Goal: Task Accomplishment & Management: Use online tool/utility

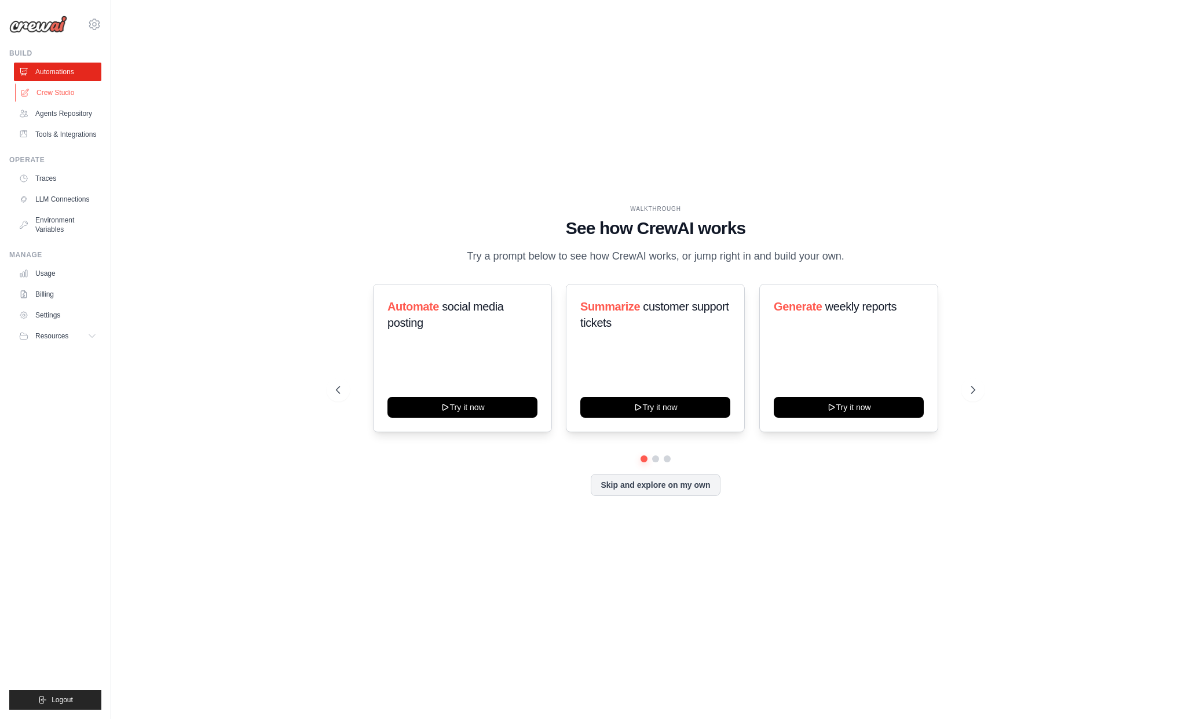
click at [75, 98] on link "Crew Studio" at bounding box center [58, 92] width 87 height 19
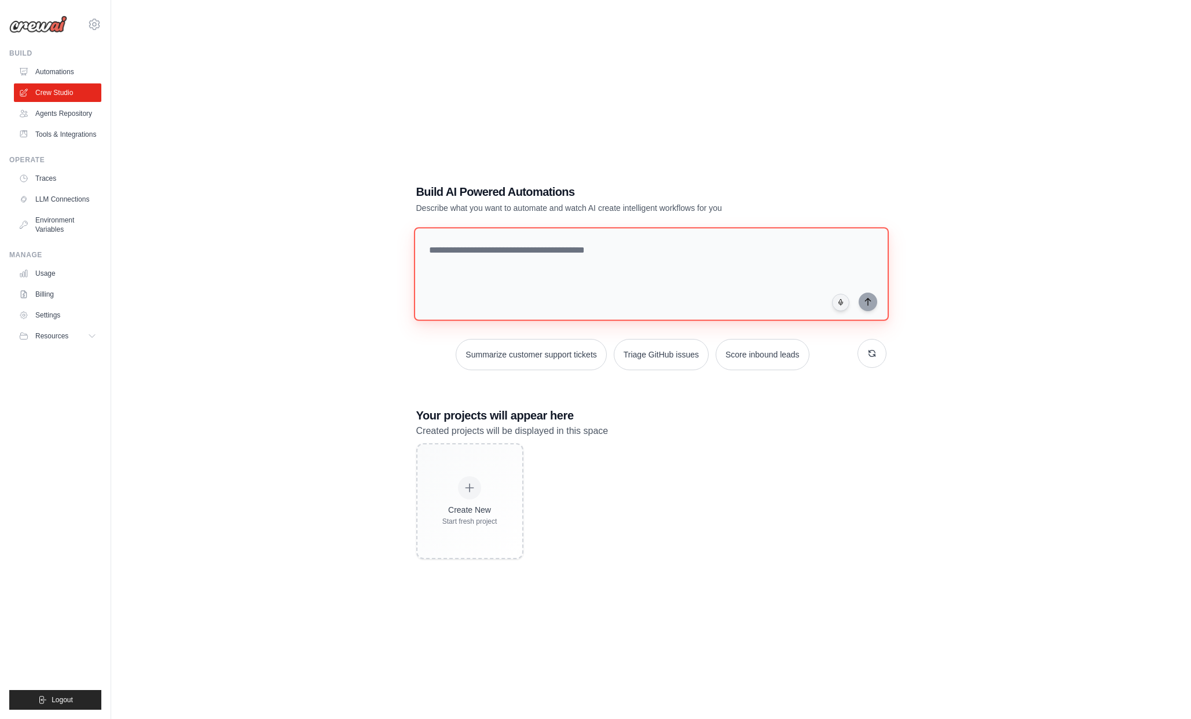
click at [598, 254] on textarea at bounding box center [651, 274] width 475 height 94
click at [67, 230] on link "Environment Variables" at bounding box center [58, 225] width 87 height 28
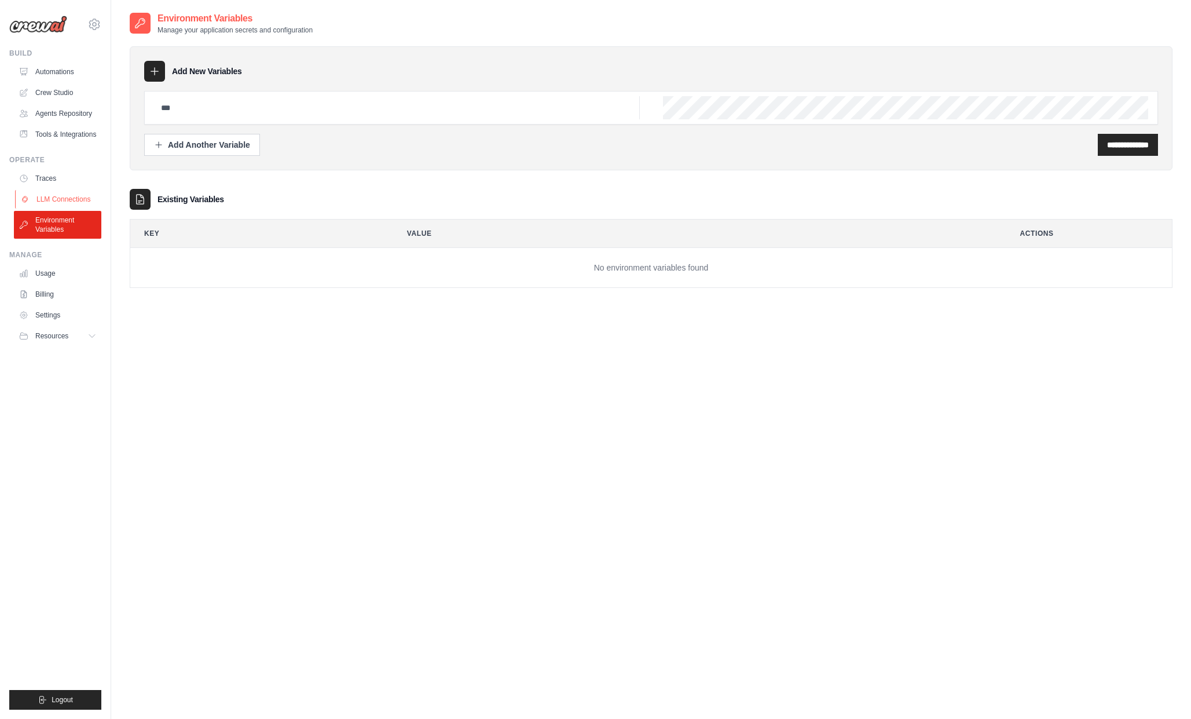
click at [74, 198] on link "LLM Connections" at bounding box center [58, 199] width 87 height 19
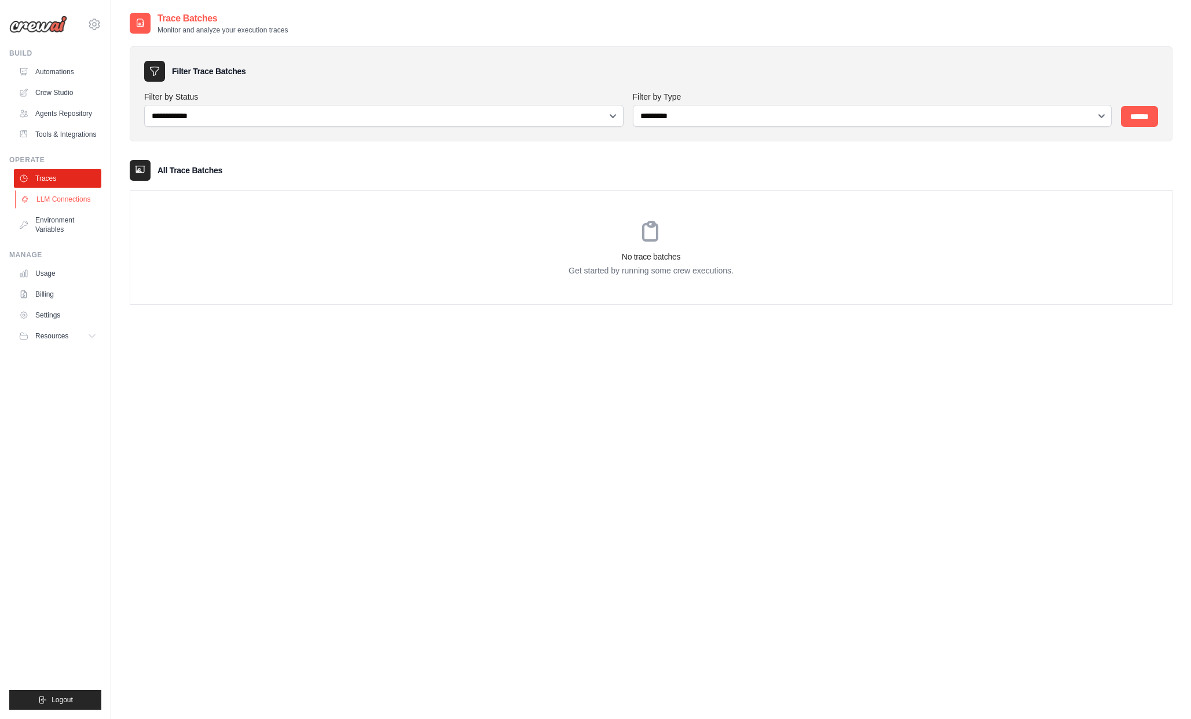
click at [56, 203] on link "LLM Connections" at bounding box center [58, 199] width 87 height 19
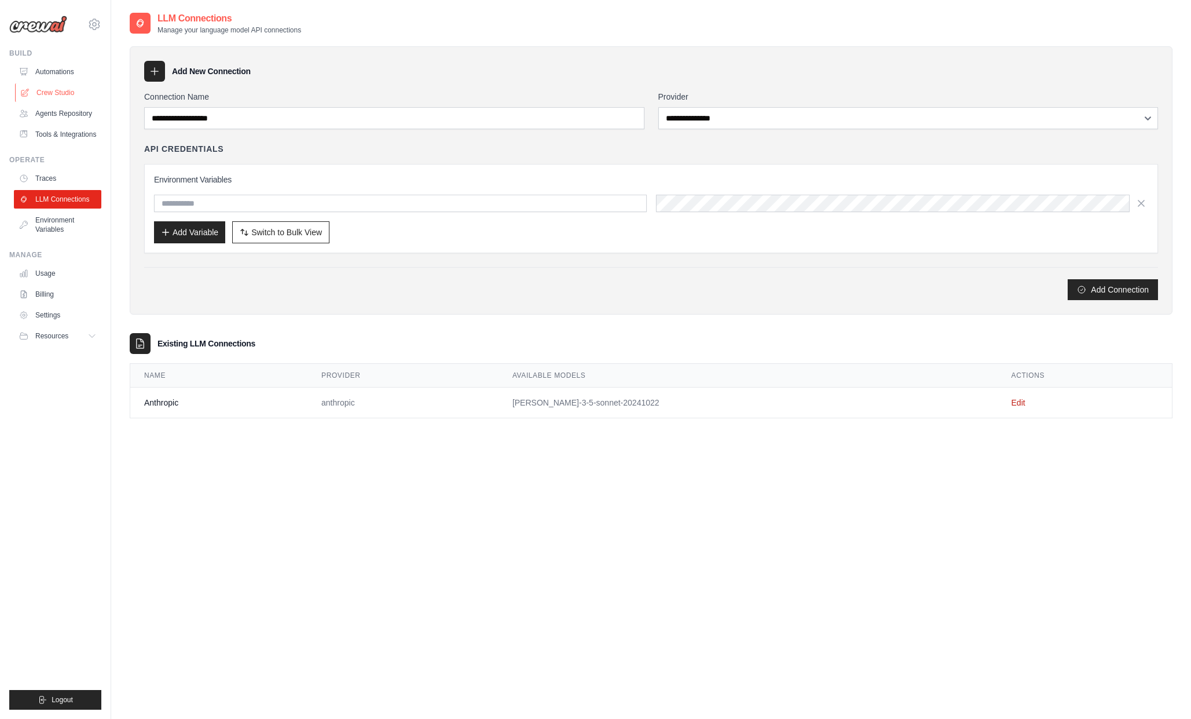
click at [77, 98] on link "Crew Studio" at bounding box center [58, 92] width 87 height 19
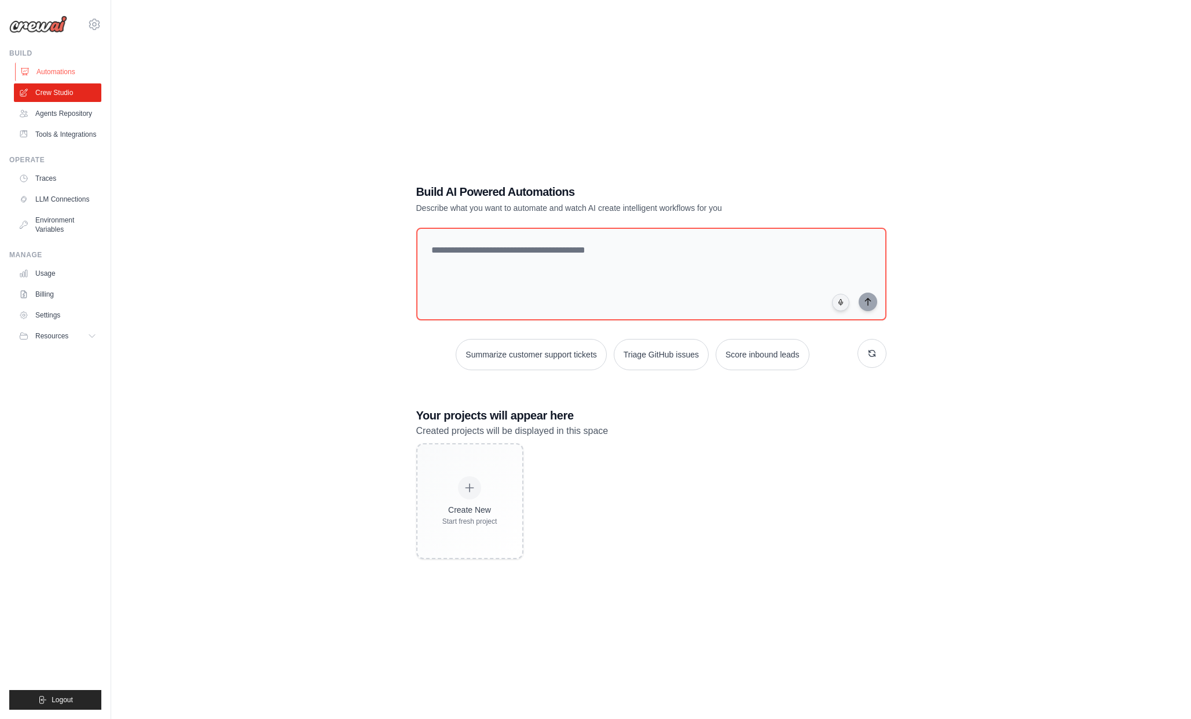
click at [78, 68] on link "Automations" at bounding box center [58, 72] width 87 height 19
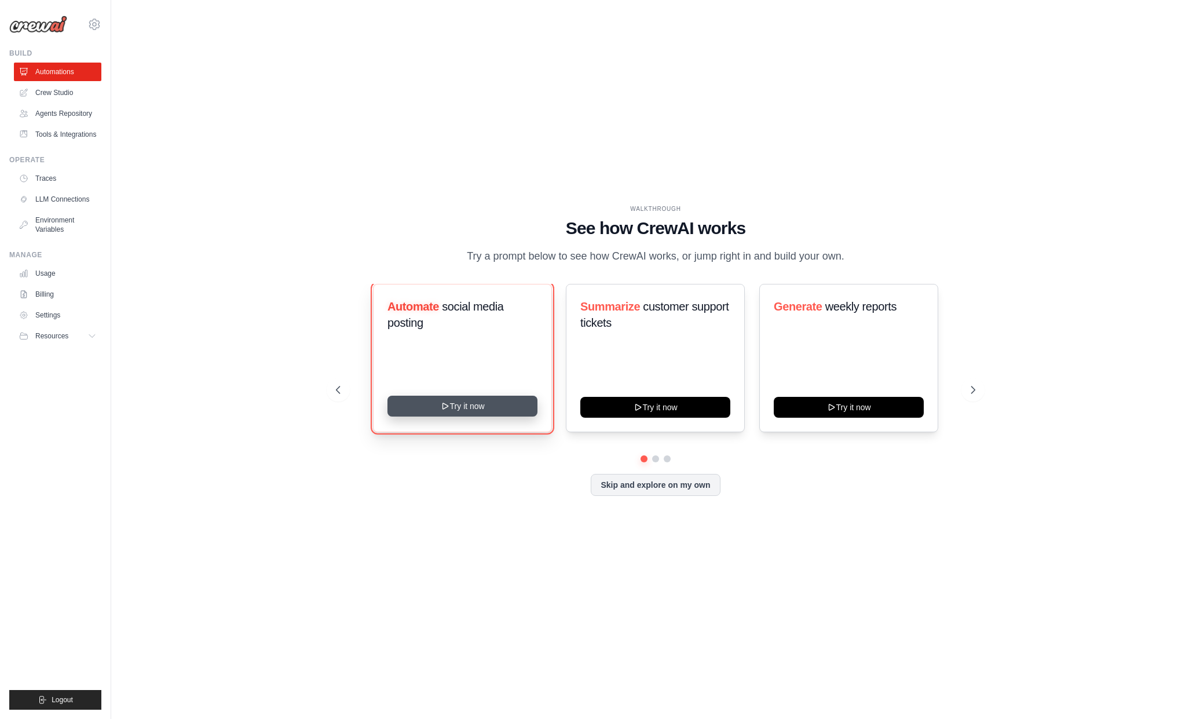
click at [487, 410] on button "Try it now" at bounding box center [463, 406] width 150 height 21
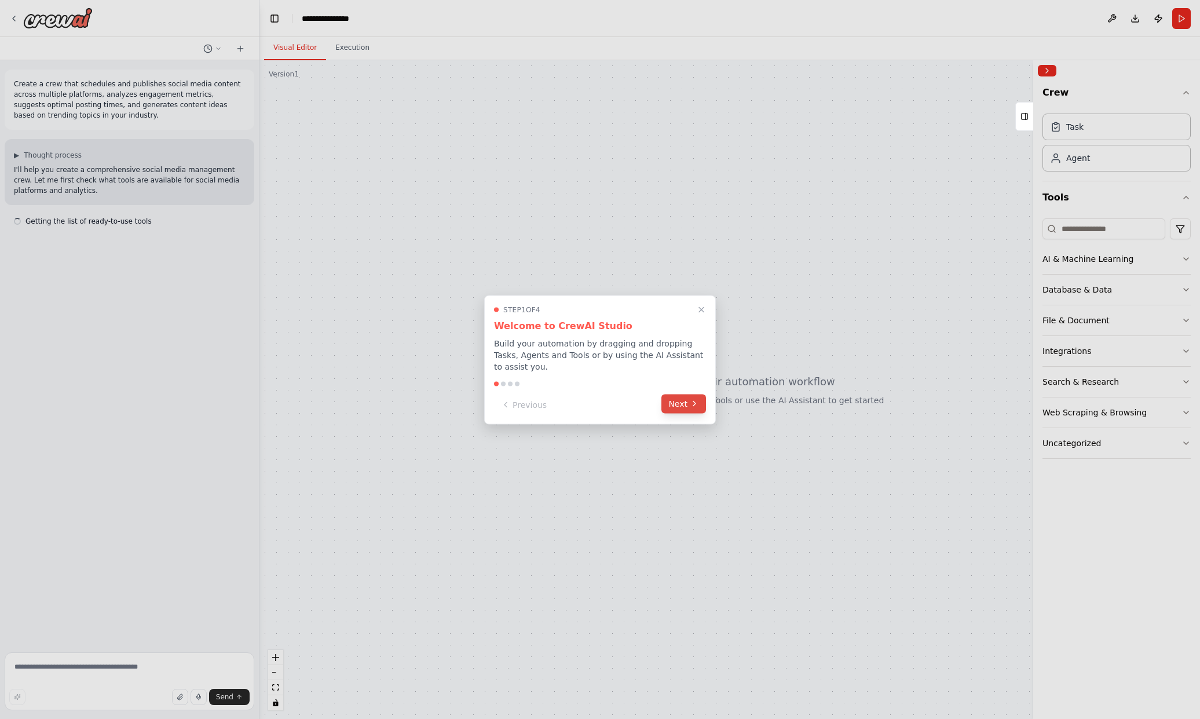
click at [679, 410] on button "Next" at bounding box center [683, 403] width 45 height 19
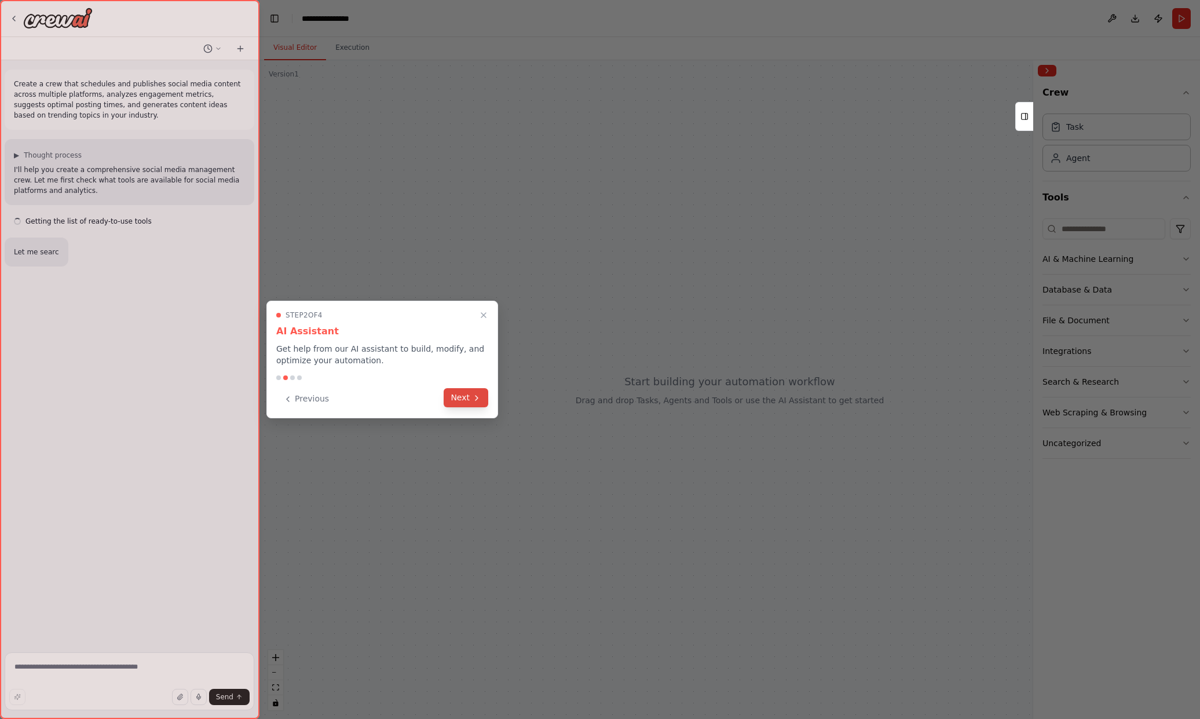
click at [467, 400] on button "Next" at bounding box center [466, 397] width 45 height 19
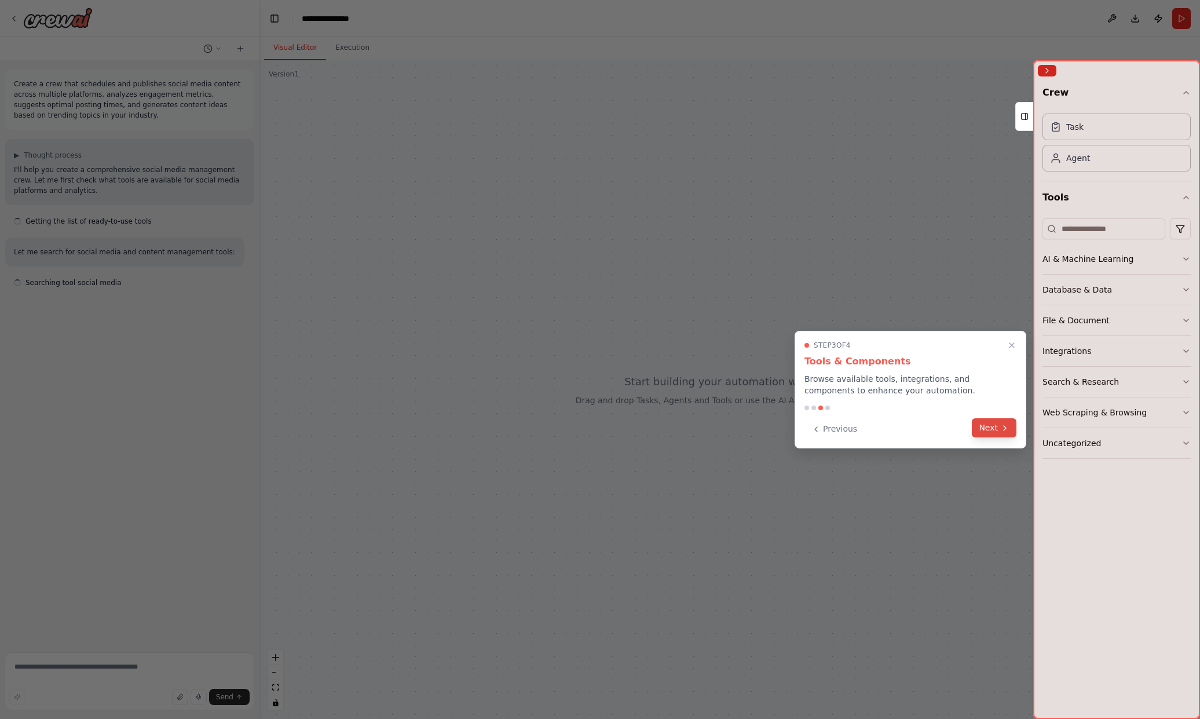
click at [1011, 432] on button "Next" at bounding box center [994, 427] width 45 height 19
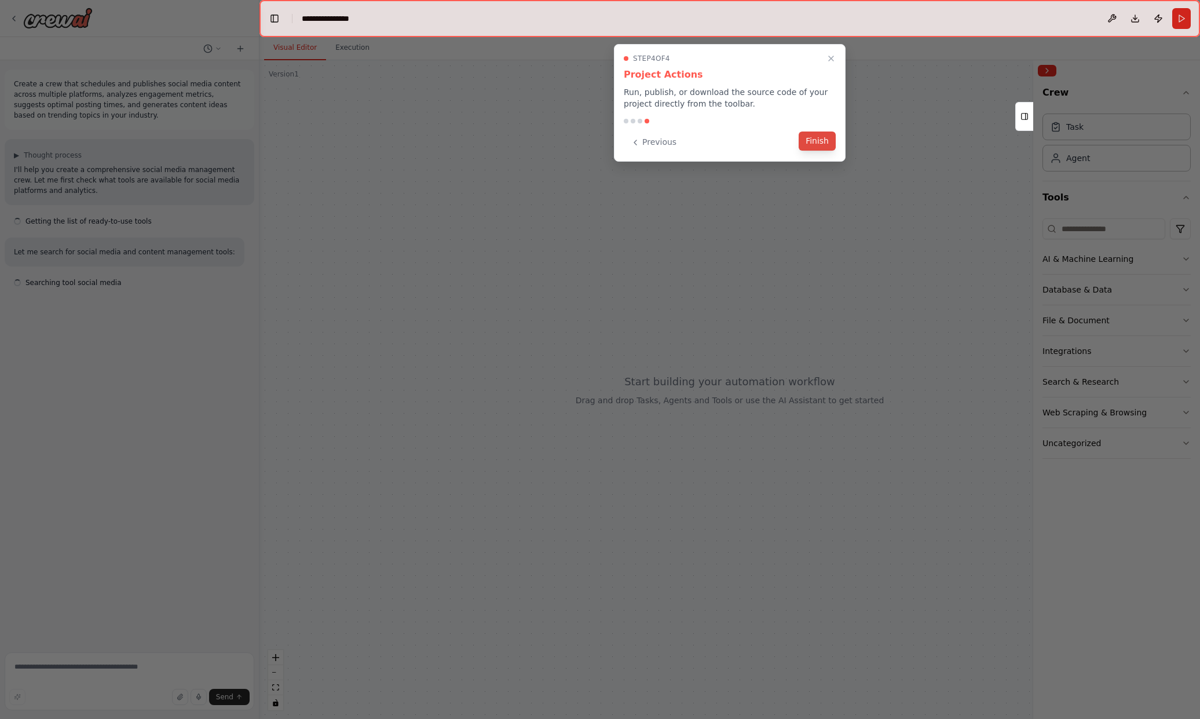
click at [822, 148] on button "Finish" at bounding box center [817, 140] width 37 height 19
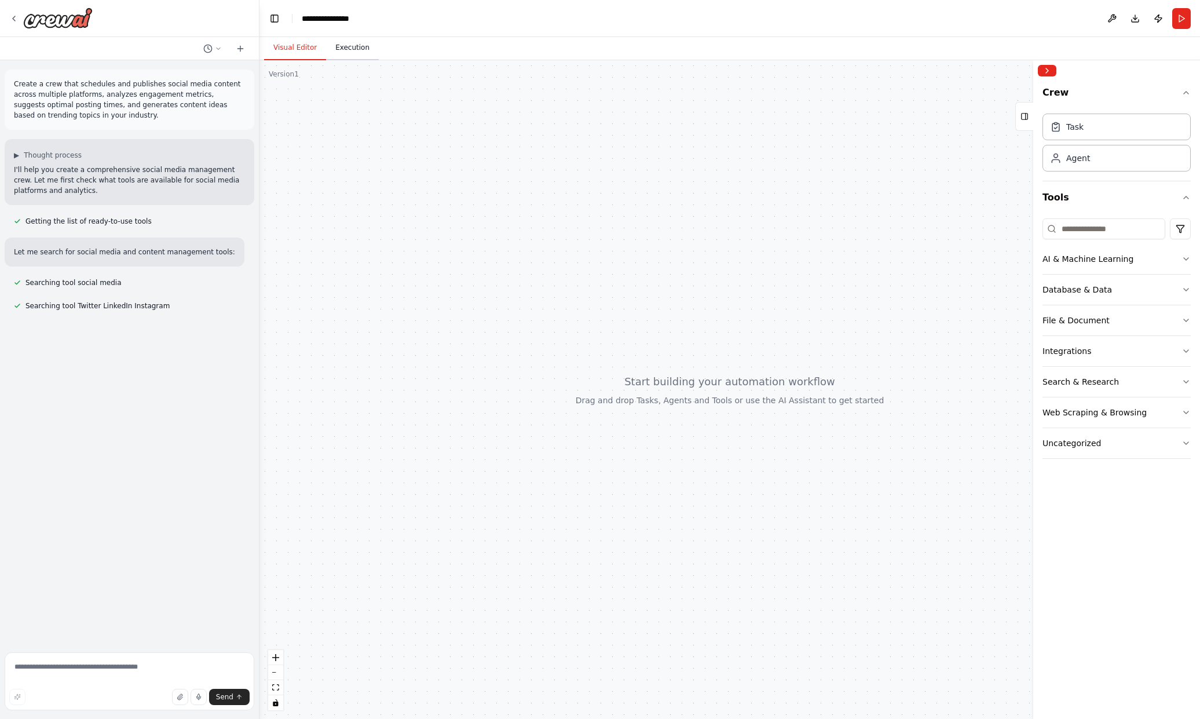
click at [365, 51] on button "Execution" at bounding box center [352, 48] width 53 height 24
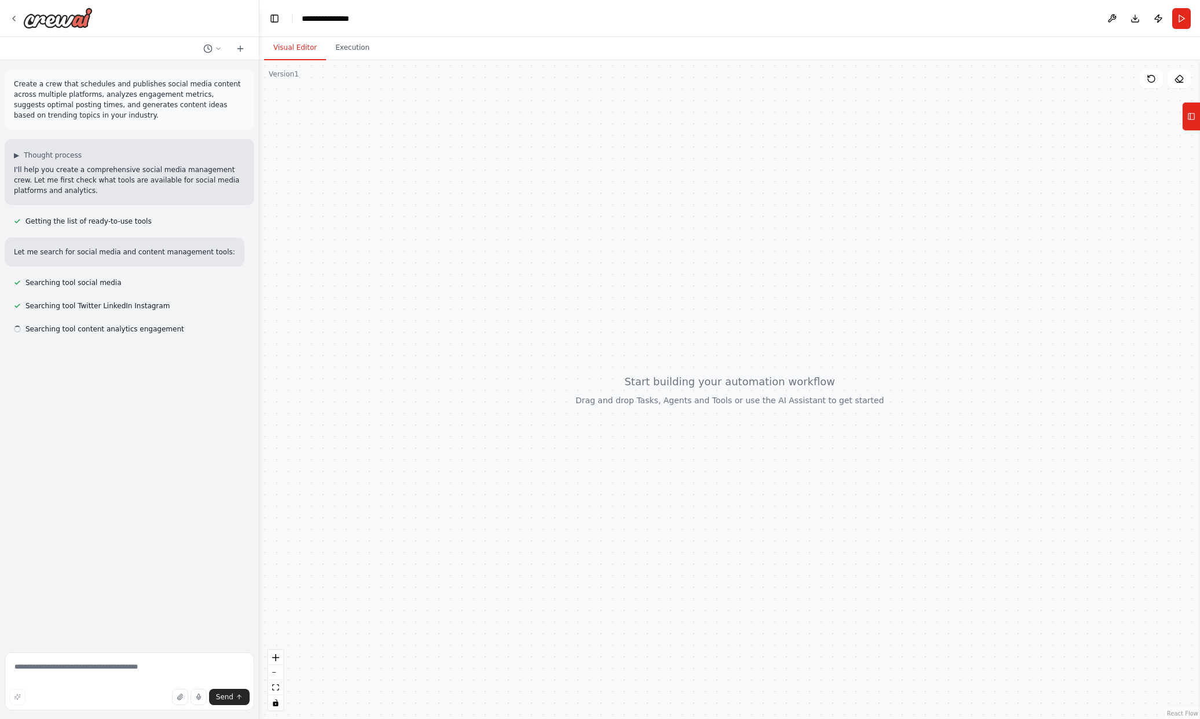
click at [300, 44] on button "Visual Editor" at bounding box center [295, 48] width 62 height 24
click at [1194, 123] on icon at bounding box center [1191, 116] width 8 height 19
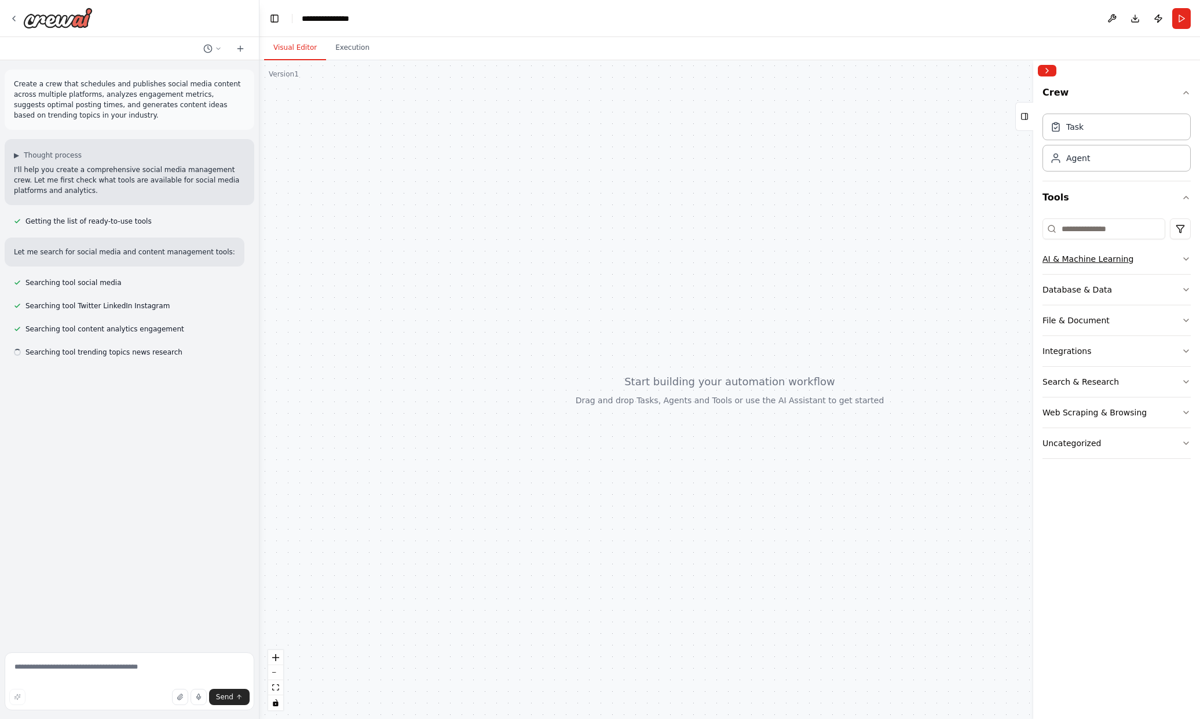
click at [1189, 264] on button "AI & Machine Learning" at bounding box center [1117, 259] width 148 height 30
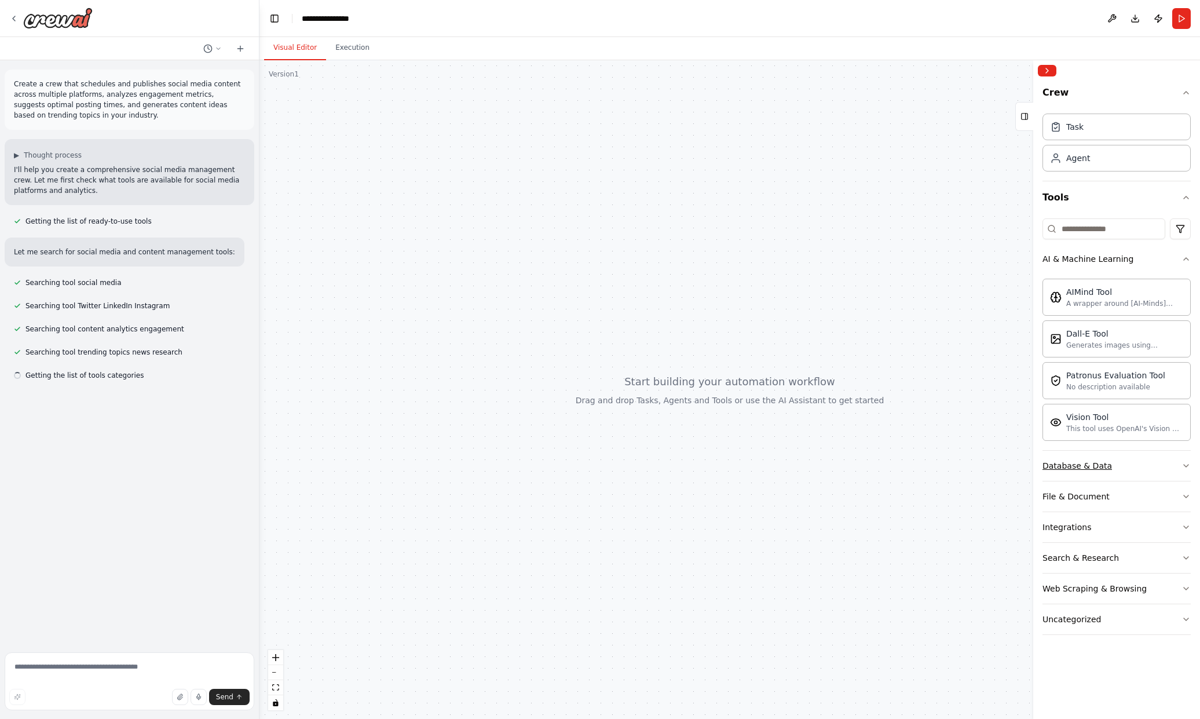
click at [1168, 469] on button "Database & Data" at bounding box center [1117, 466] width 148 height 30
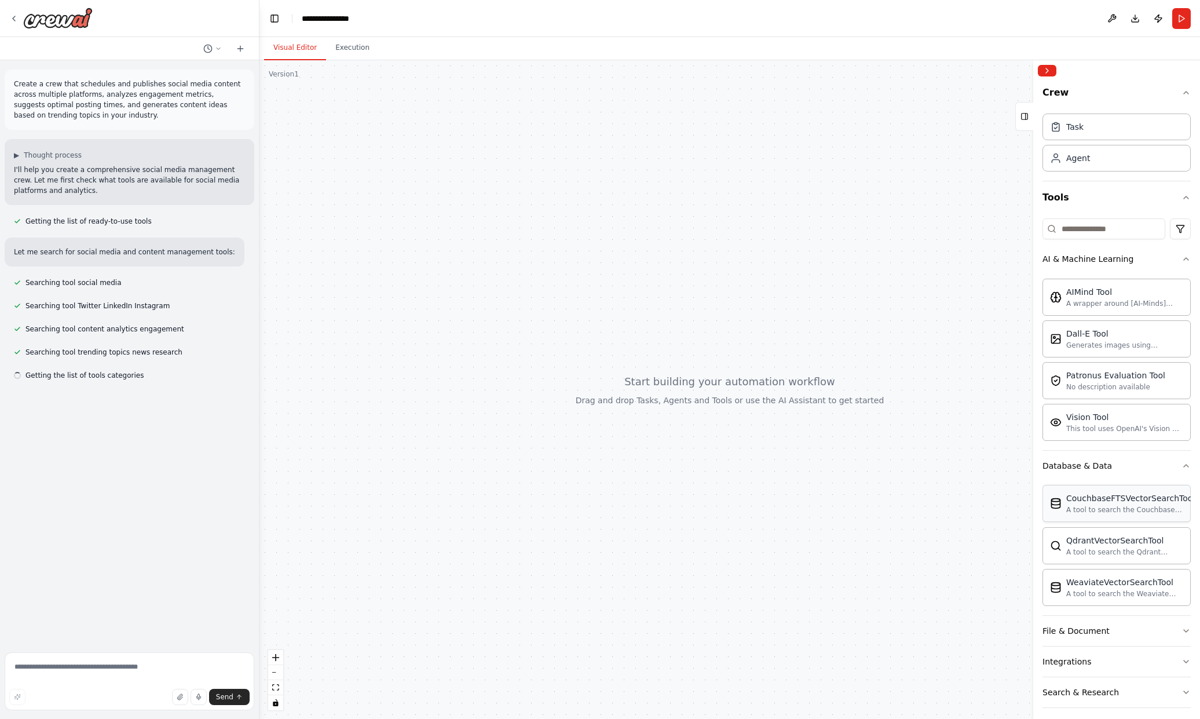
scroll to position [25, 0]
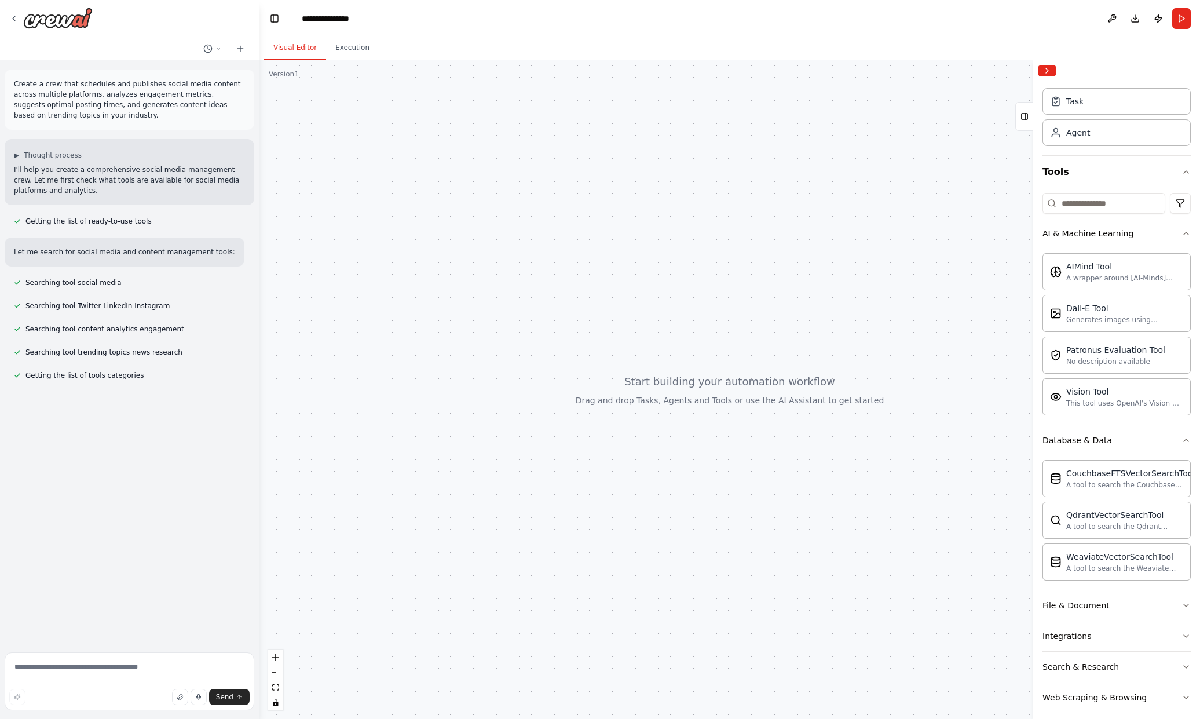
click at [1157, 603] on button "File & Document" at bounding box center [1117, 605] width 148 height 30
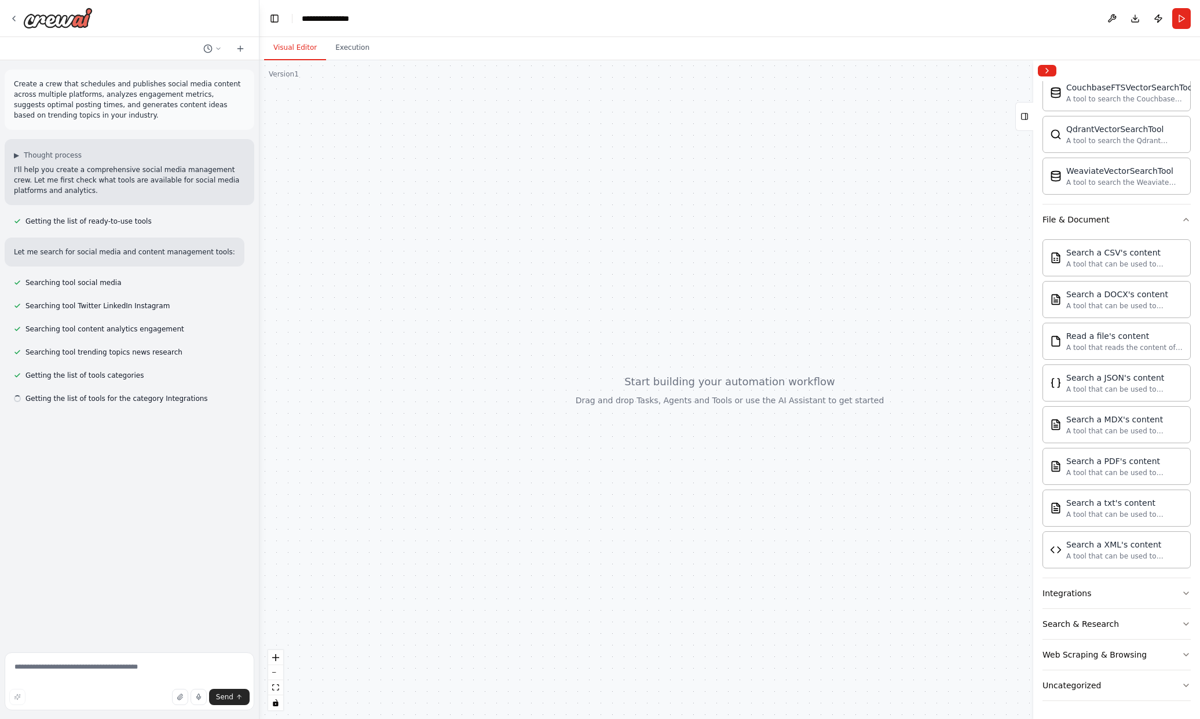
scroll to position [412, 0]
click at [1150, 579] on button "Integrations" at bounding box center [1117, 593] width 148 height 30
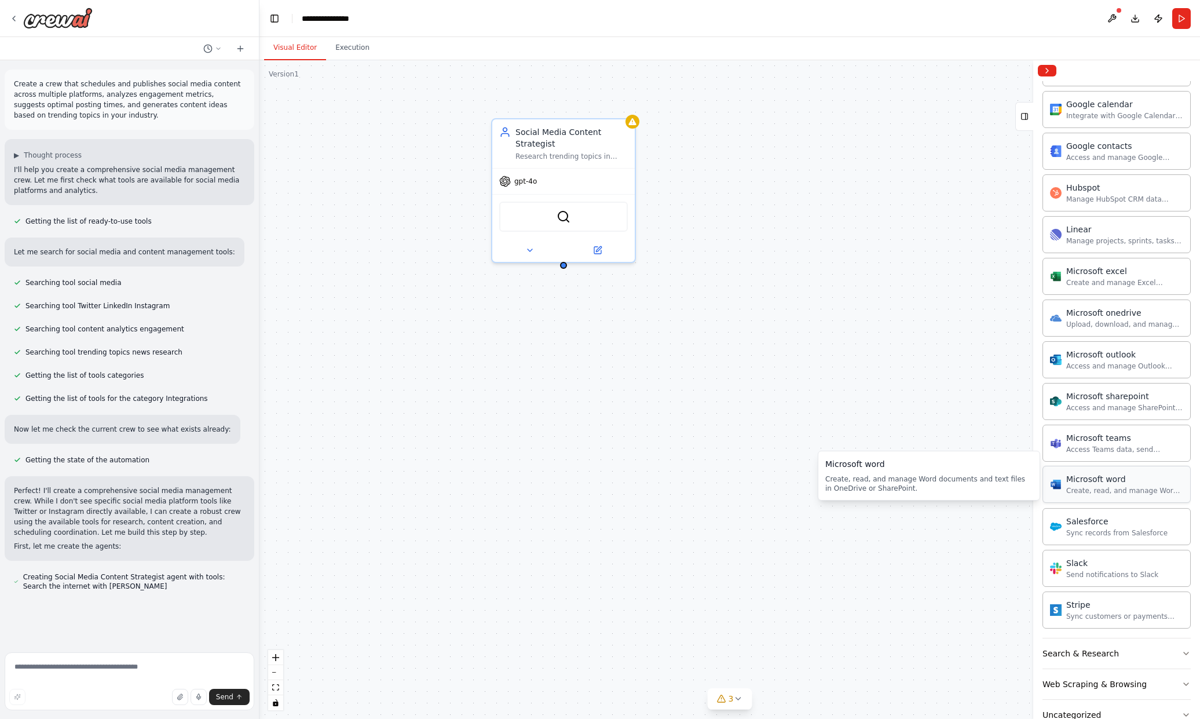
scroll to position [1130, 0]
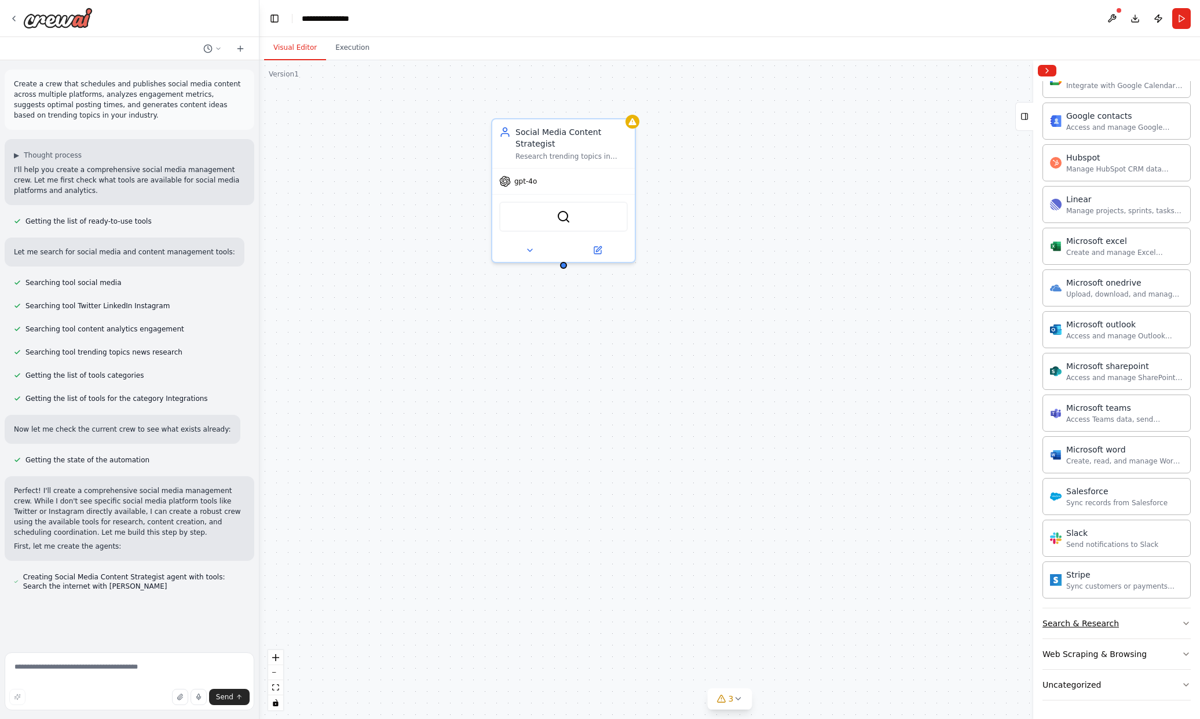
click at [1154, 623] on button "Search & Research" at bounding box center [1117, 623] width 148 height 30
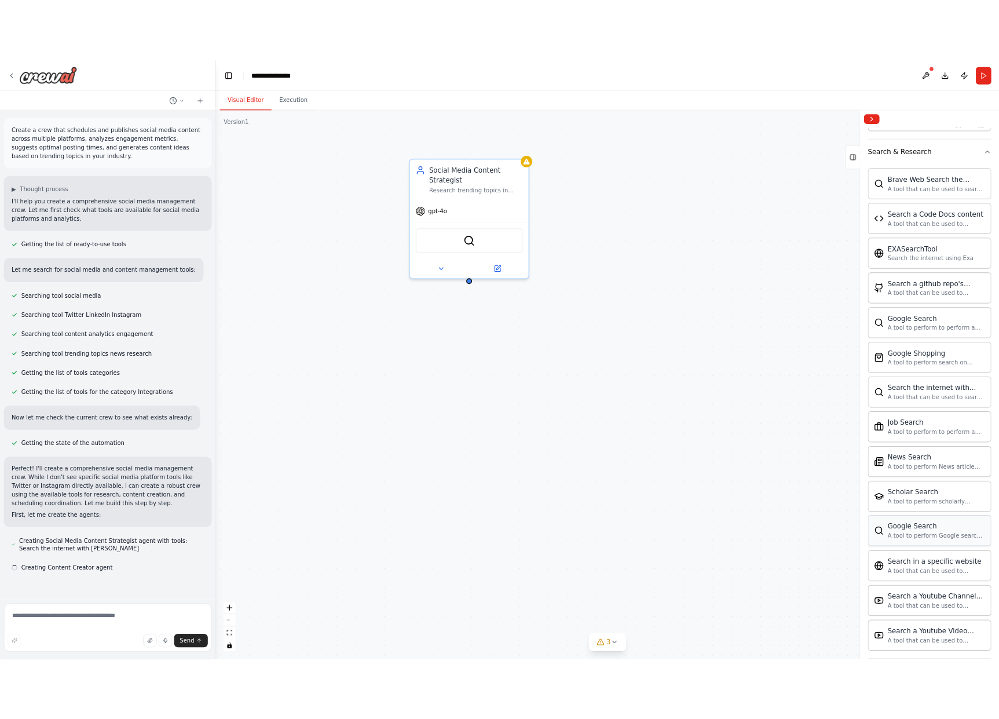
scroll to position [1723, 0]
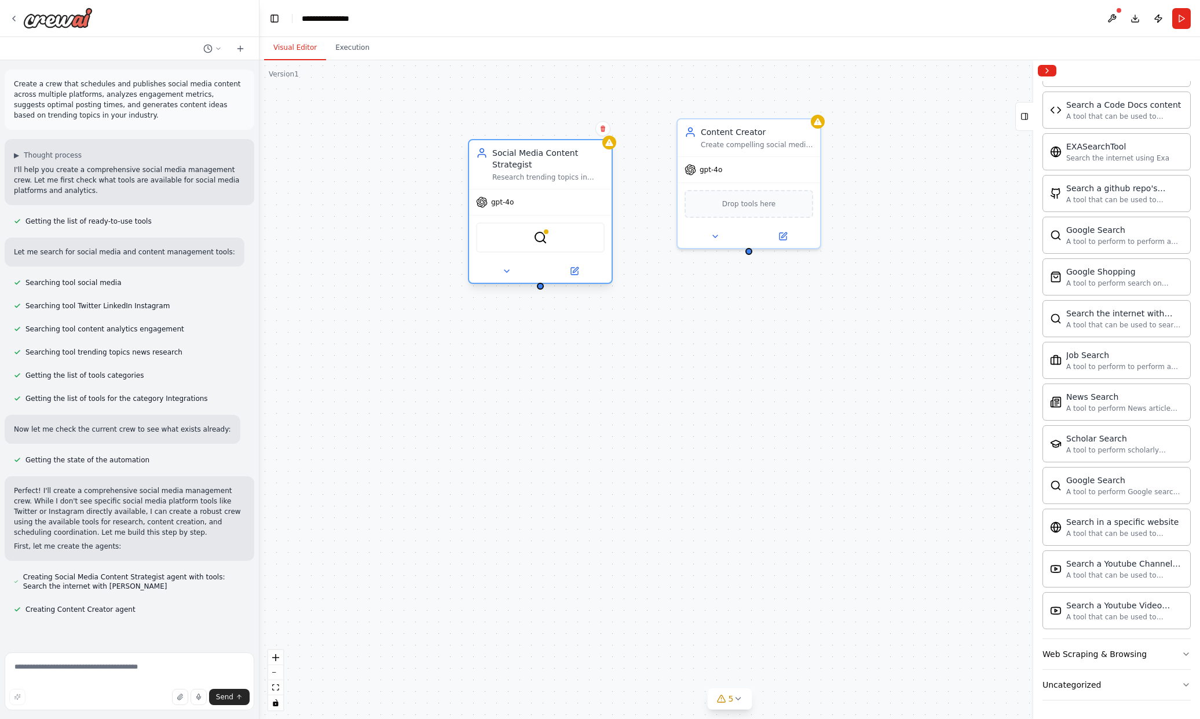
drag, startPoint x: 560, startPoint y: 162, endPoint x: 462, endPoint y: 232, distance: 119.6
click at [469, 189] on div "Social Media Content Strategist Research trending topics in {industry} and crea…" at bounding box center [540, 164] width 142 height 49
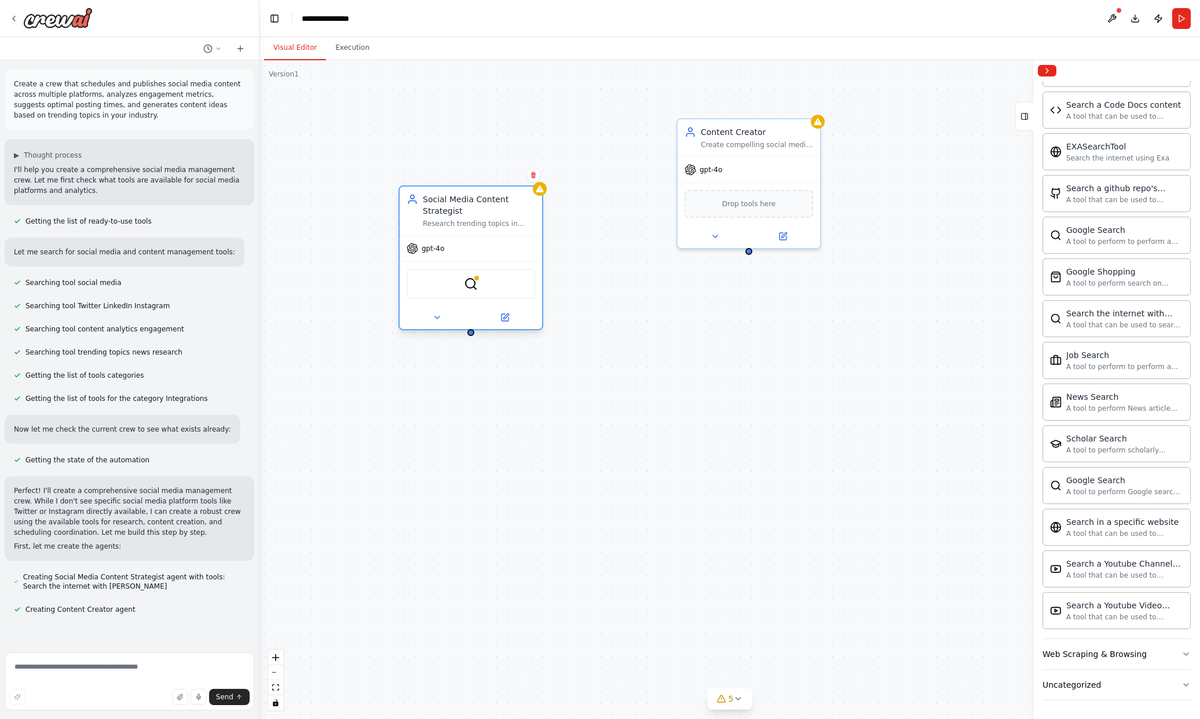
click at [502, 242] on div "gpt-4o" at bounding box center [471, 248] width 142 height 25
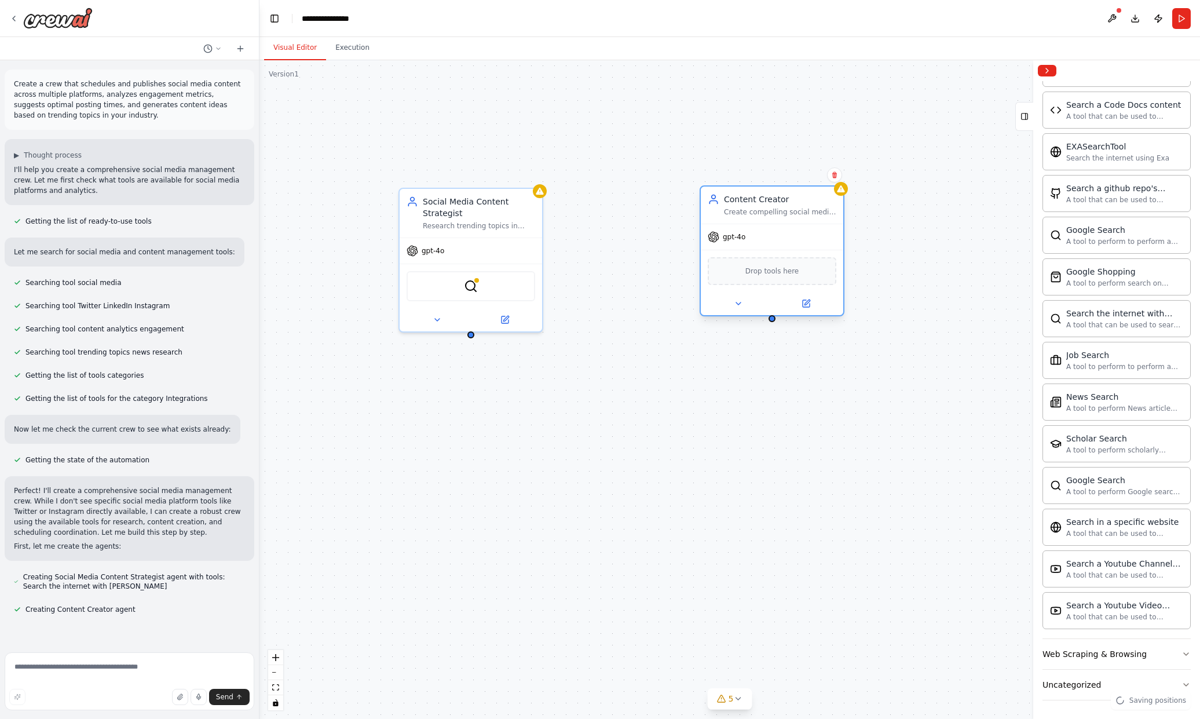
drag, startPoint x: 721, startPoint y: 181, endPoint x: 689, endPoint y: 264, distance: 88.7
click at [716, 268] on div "gpt-4o Drop tools here" at bounding box center [772, 270] width 142 height 92
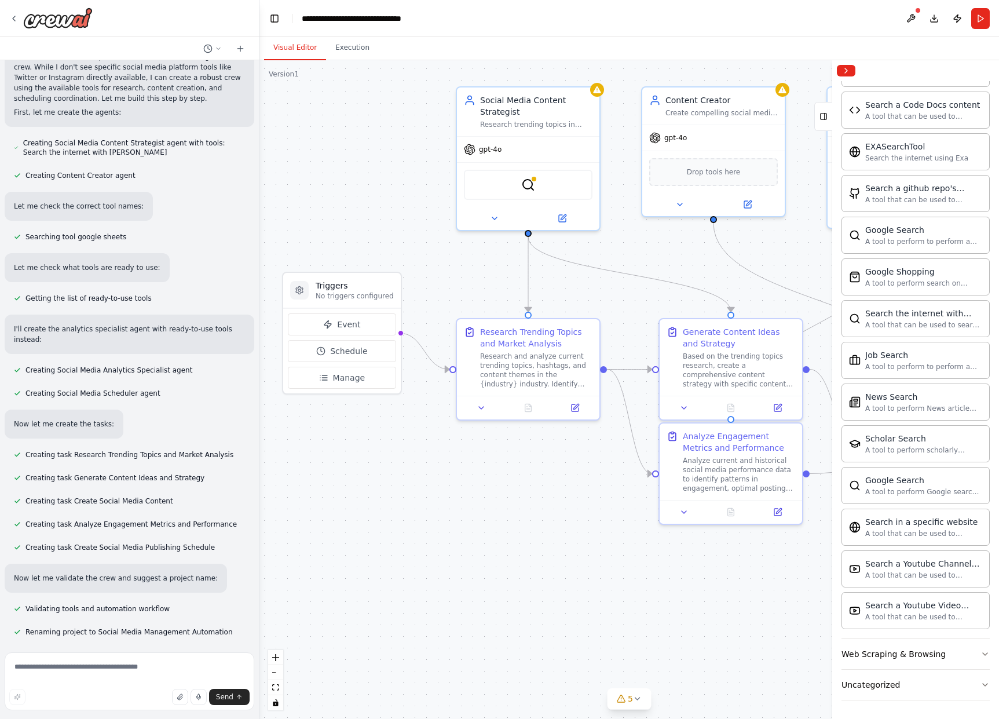
scroll to position [462, 0]
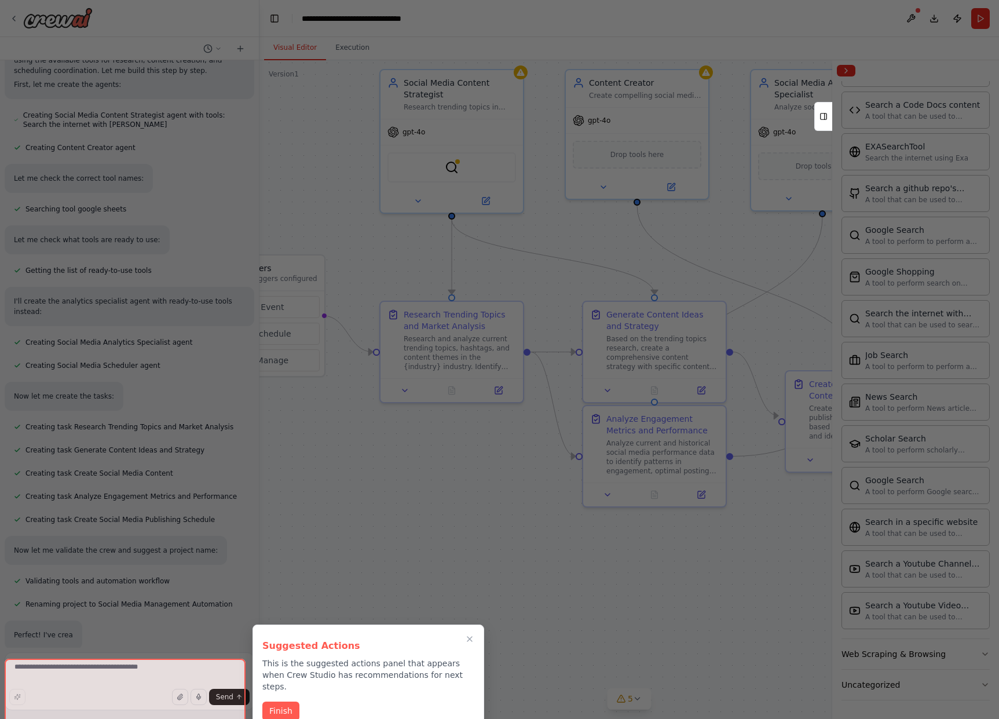
drag, startPoint x: 438, startPoint y: 572, endPoint x: 360, endPoint y: 555, distance: 80.0
click at [360, 555] on div "Create a crew that schedules and publishes social media content across multiple…" at bounding box center [499, 359] width 999 height 719
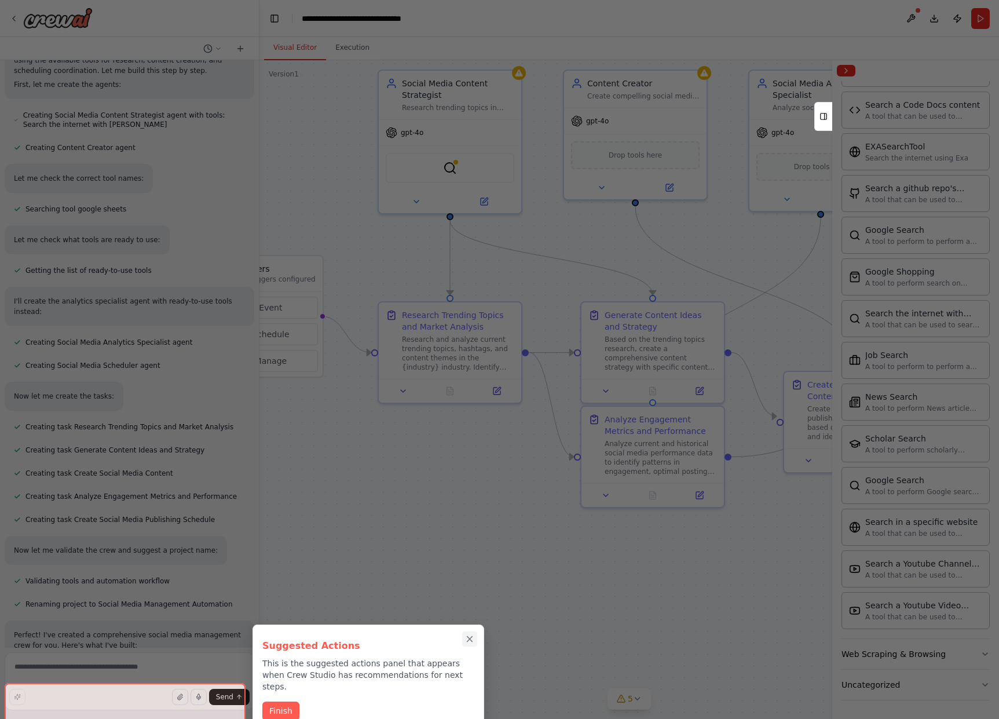
click at [474, 644] on icon "Close walkthrough" at bounding box center [470, 639] width 10 height 10
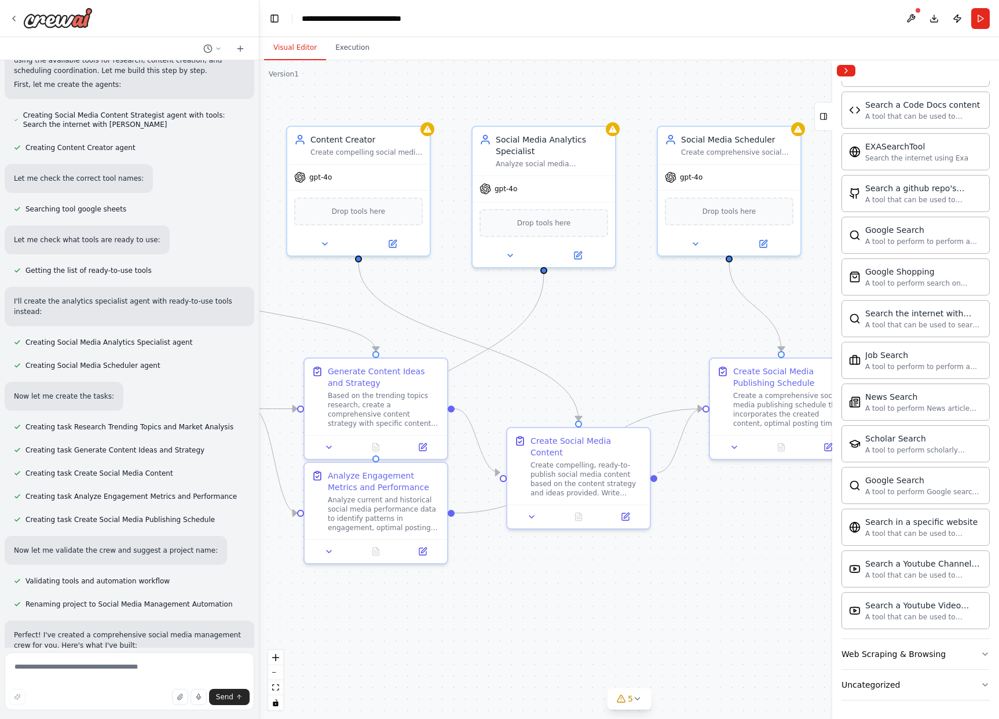
drag, startPoint x: 617, startPoint y: 582, endPoint x: 243, endPoint y: 639, distance: 379.2
click at [263, 642] on div ".deletable-edge-delete-btn { width: 20px; height: 20px; border: 0px solid #ffff…" at bounding box center [629, 389] width 740 height 659
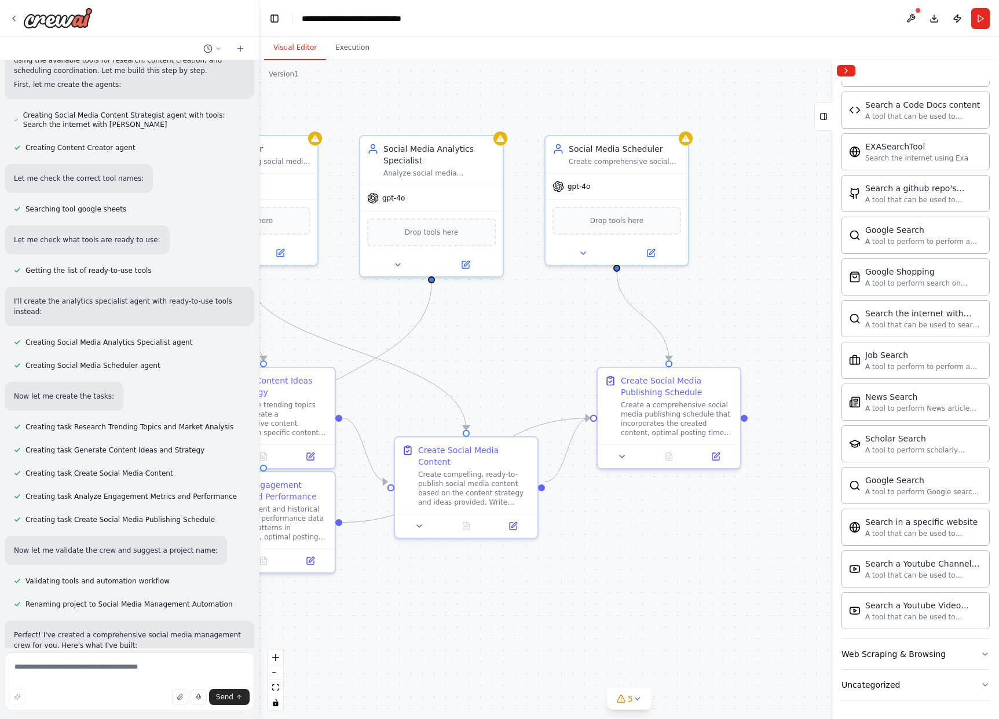
drag, startPoint x: 639, startPoint y: 550, endPoint x: 628, endPoint y: 581, distance: 33.2
click at [628, 581] on div ".deletable-edge-delete-btn { width: 20px; height: 20px; border: 0px solid #ffff…" at bounding box center [629, 389] width 740 height 659
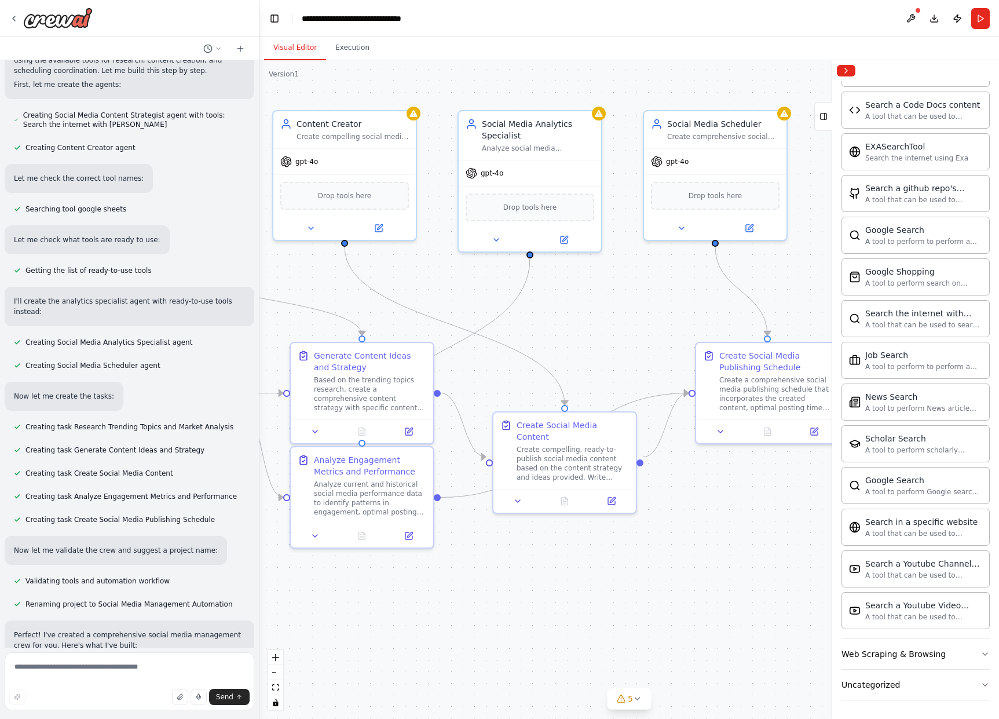
drag, startPoint x: 534, startPoint y: 610, endPoint x: 772, endPoint y: 553, distance: 244.2
click at [766, 553] on div ".deletable-edge-delete-btn { width: 20px; height: 20px; border: 0px solid #ffff…" at bounding box center [629, 389] width 740 height 659
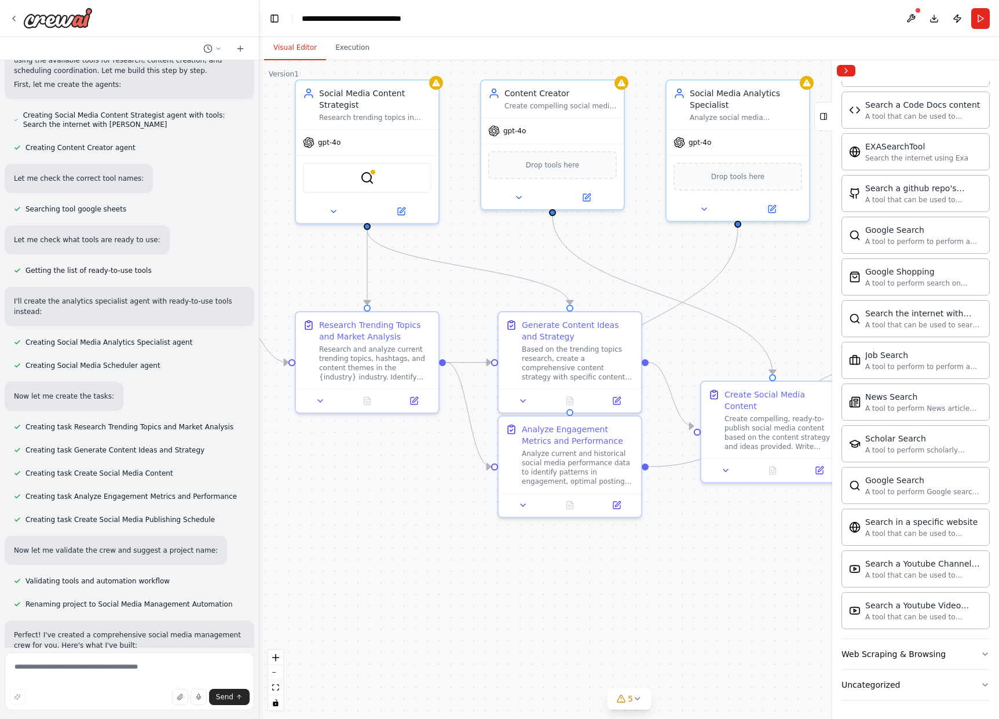
drag, startPoint x: 588, startPoint y: 590, endPoint x: 721, endPoint y: 593, distance: 132.7
click at [713, 593] on div ".deletable-edge-delete-btn { width: 20px; height: 20px; border: 0px solid #ffff…" at bounding box center [629, 389] width 740 height 659
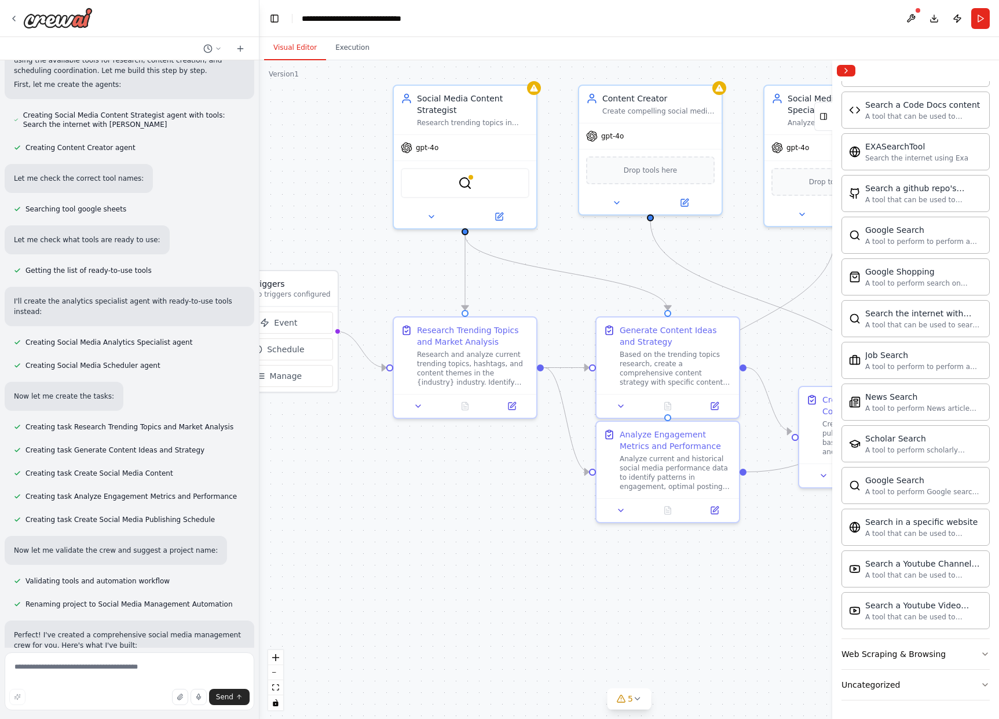
drag, startPoint x: 448, startPoint y: 491, endPoint x: 670, endPoint y: 505, distance: 222.2
click at [649, 507] on div ".deletable-edge-delete-btn { width: 20px; height: 20px; border: 0px solid #ffff…" at bounding box center [629, 389] width 740 height 659
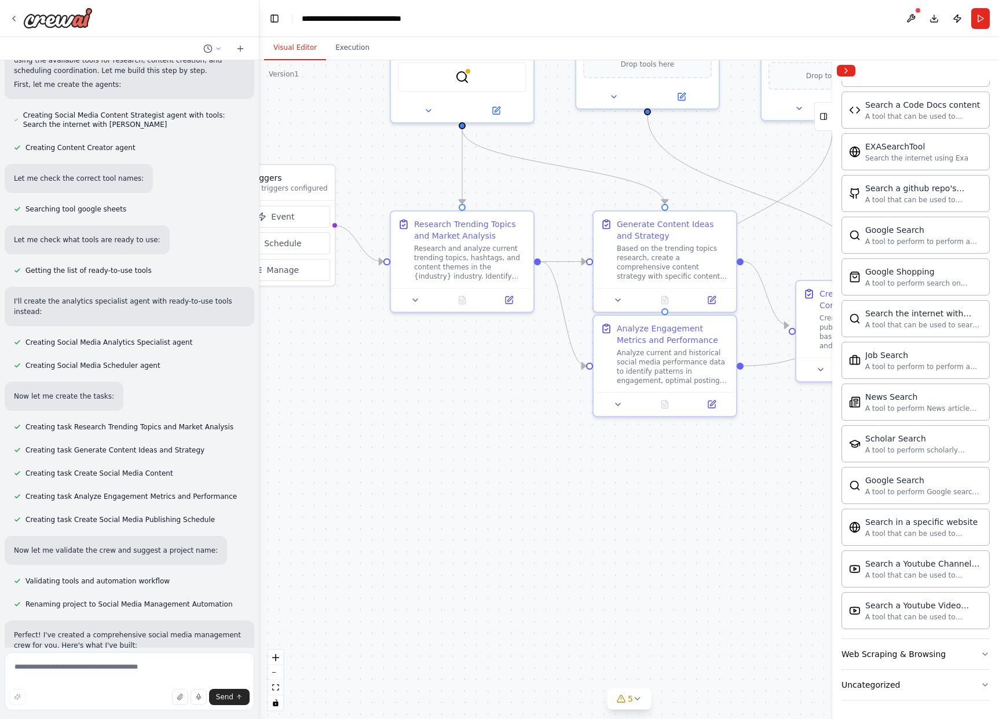
drag, startPoint x: 515, startPoint y: 562, endPoint x: 308, endPoint y: 517, distance: 211.8
click at [315, 492] on div ".deletable-edge-delete-btn { width: 20px; height: 20px; border: 0px solid #ffff…" at bounding box center [629, 389] width 740 height 659
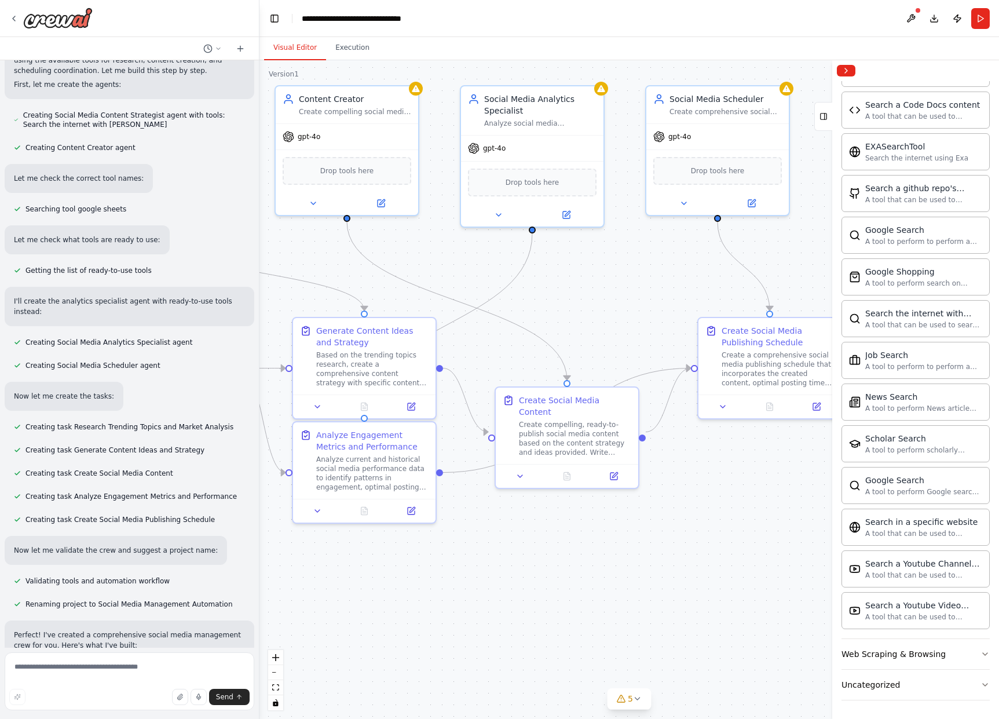
drag, startPoint x: 623, startPoint y: 516, endPoint x: 449, endPoint y: 572, distance: 182.3
click at [449, 572] on div ".deletable-edge-delete-btn { width: 20px; height: 20px; border: 0px solid #ffff…" at bounding box center [629, 389] width 740 height 659
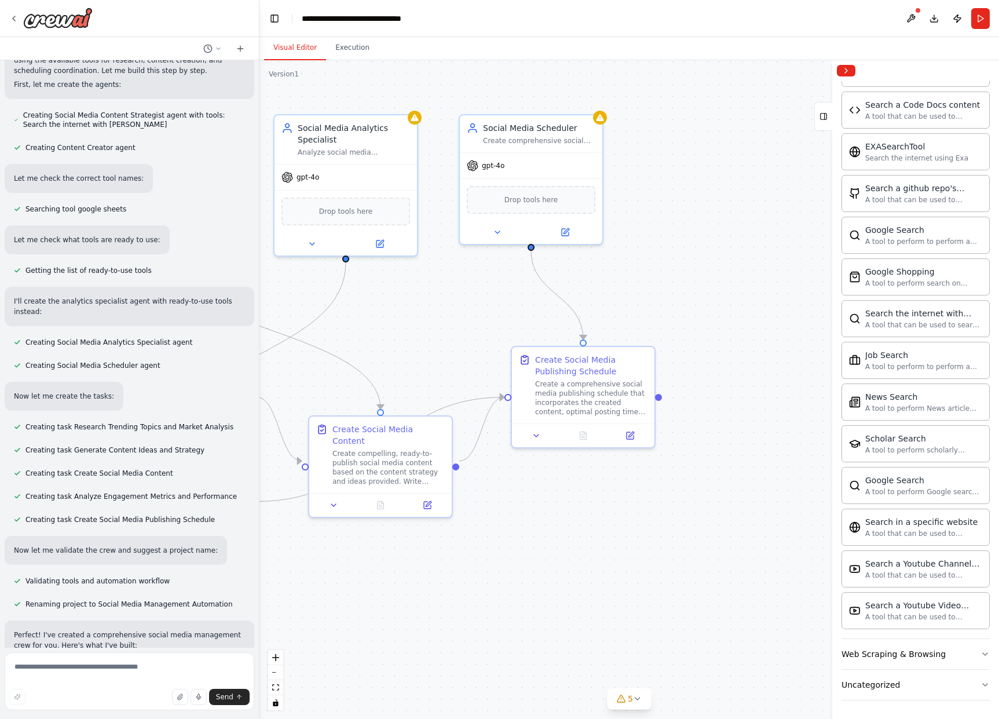
drag, startPoint x: 596, startPoint y: 567, endPoint x: 436, endPoint y: 588, distance: 161.8
click at [440, 597] on div ".deletable-edge-delete-btn { width: 20px; height: 20px; border: 0px solid #ffff…" at bounding box center [629, 389] width 740 height 659
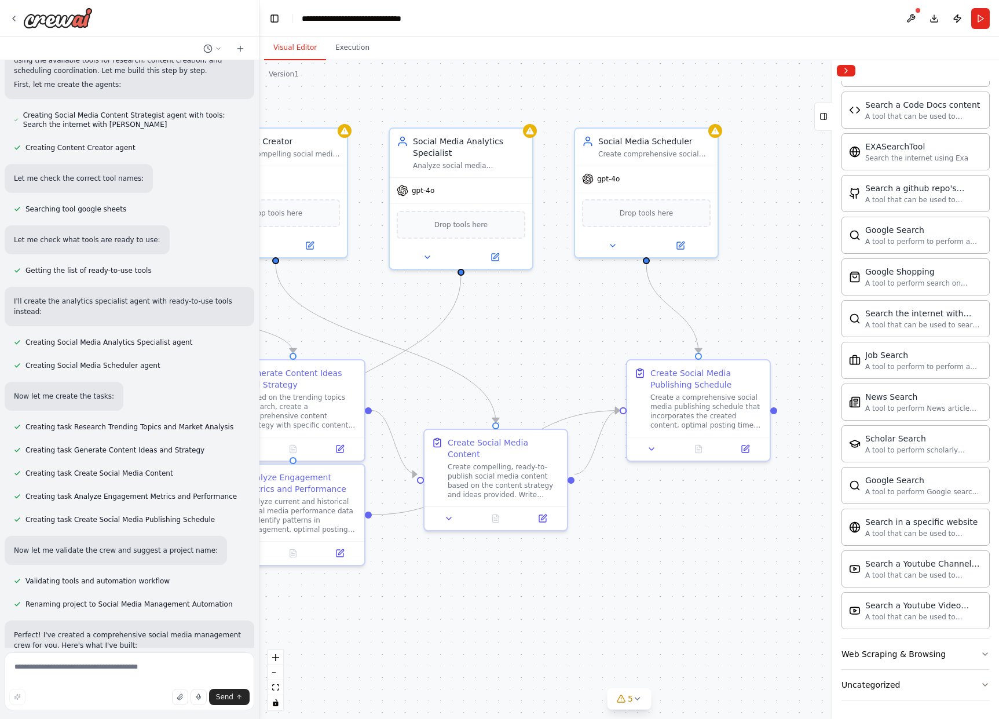
drag, startPoint x: 522, startPoint y: 533, endPoint x: 587, endPoint y: 565, distance: 72.3
click at [587, 565] on div ".deletable-edge-delete-btn { width: 20px; height: 20px; border: 0px solid #ffff…" at bounding box center [629, 389] width 740 height 659
click at [656, 207] on span "Drop tools here" at bounding box center [647, 211] width 54 height 12
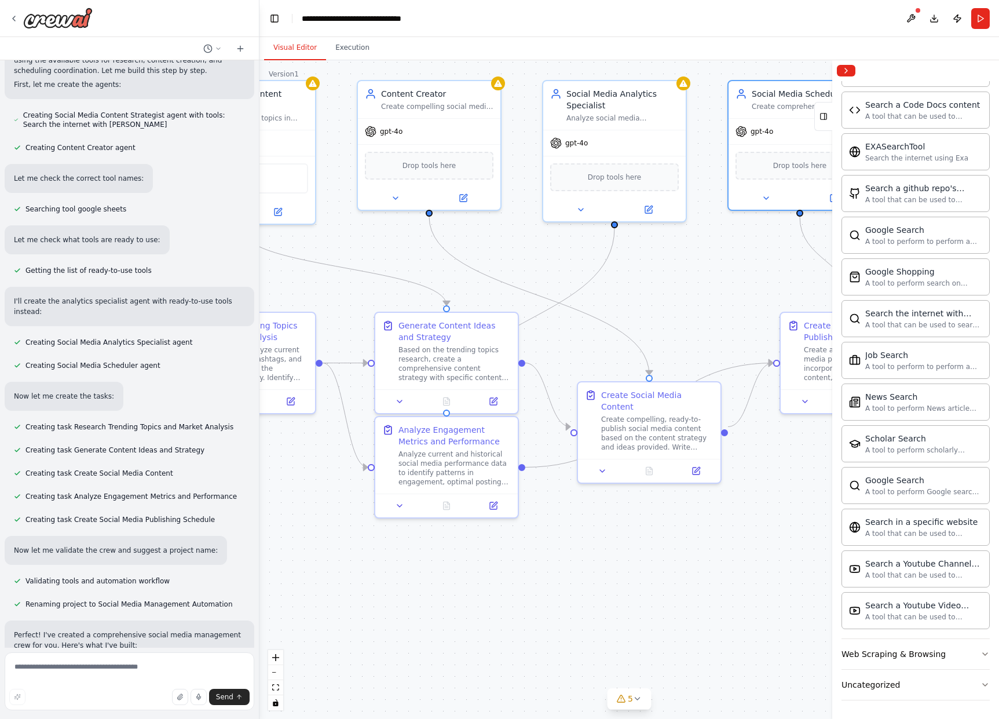
drag, startPoint x: 491, startPoint y: 631, endPoint x: 644, endPoint y: 584, distance: 160.7
click at [644, 584] on div ".deletable-edge-delete-btn { width: 20px; height: 20px; border: 0px solid #ffff…" at bounding box center [629, 389] width 740 height 659
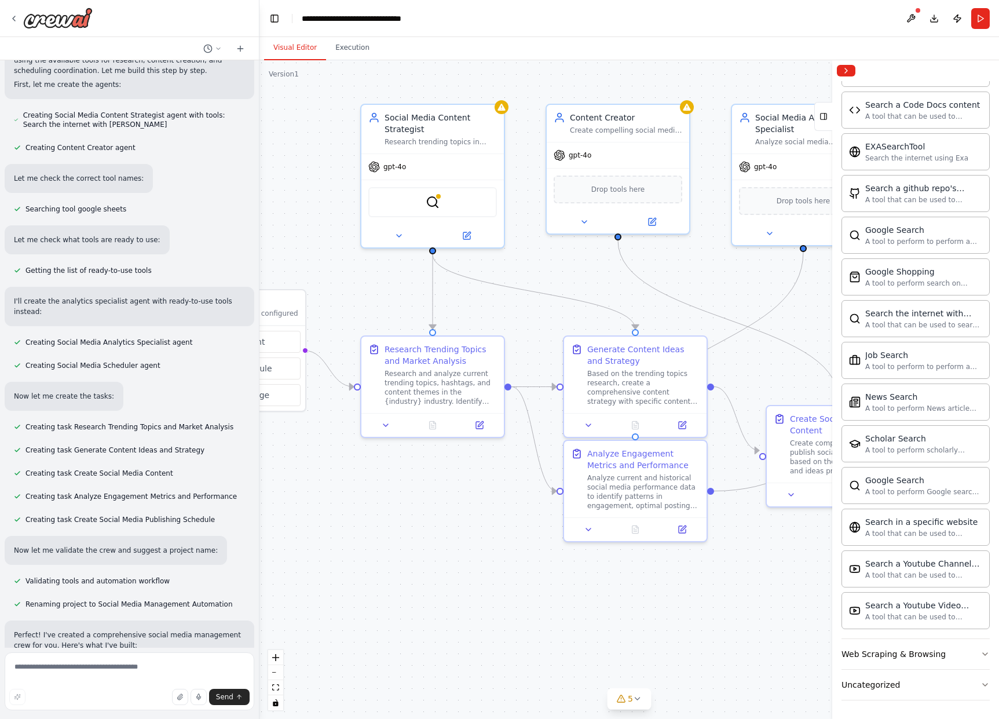
drag, startPoint x: 550, startPoint y: 577, endPoint x: 739, endPoint y: 601, distance: 190.3
click at [739, 601] on div ".deletable-edge-delete-btn { width: 20px; height: 20px; border: 0px solid #ffff…" at bounding box center [629, 389] width 740 height 659
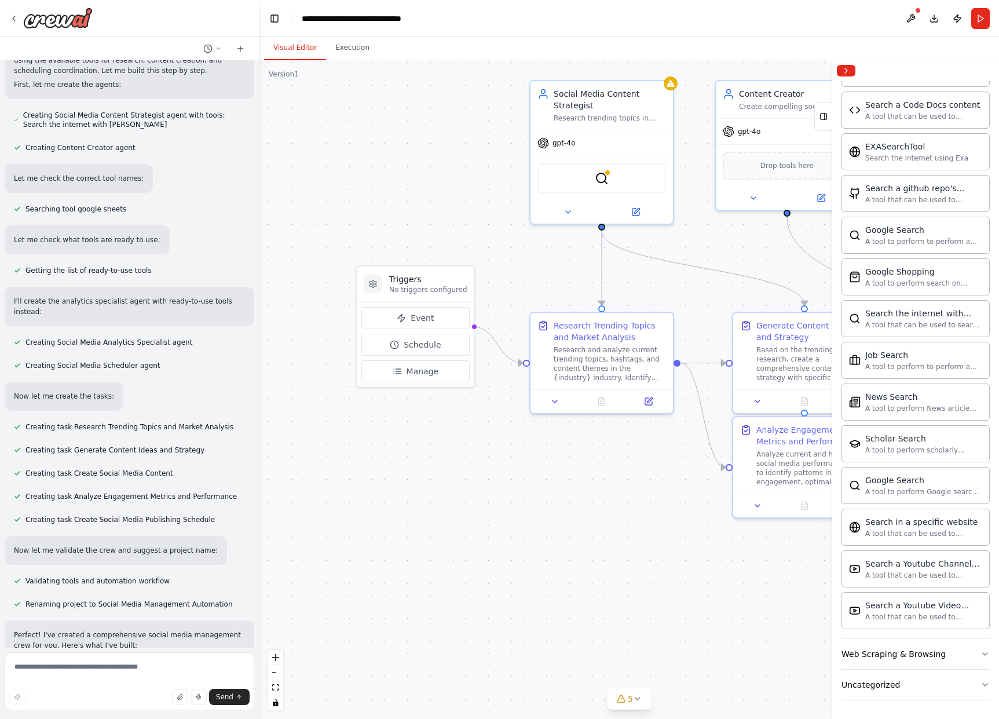
drag, startPoint x: 419, startPoint y: 525, endPoint x: 588, endPoint y: 501, distance: 170.8
click at [588, 501] on div ".deletable-edge-delete-btn { width: 20px; height: 20px; border: 0px solid #ffff…" at bounding box center [629, 389] width 740 height 659
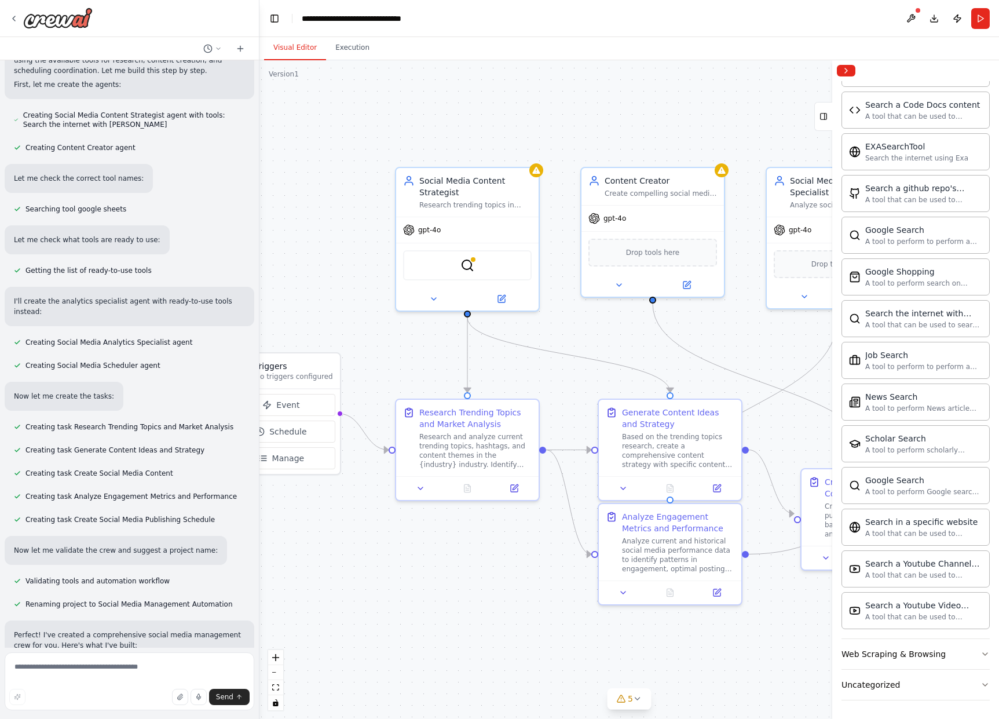
drag, startPoint x: 558, startPoint y: 536, endPoint x: 458, endPoint y: 594, distance: 115.5
click at [458, 594] on div ".deletable-edge-delete-btn { width: 20px; height: 20px; border: 0px solid #ffff…" at bounding box center [629, 389] width 740 height 659
click at [461, 192] on div "Social Media Content Strategist" at bounding box center [475, 184] width 112 height 23
click at [462, 192] on div "Social Media Content Strategist" at bounding box center [475, 184] width 112 height 23
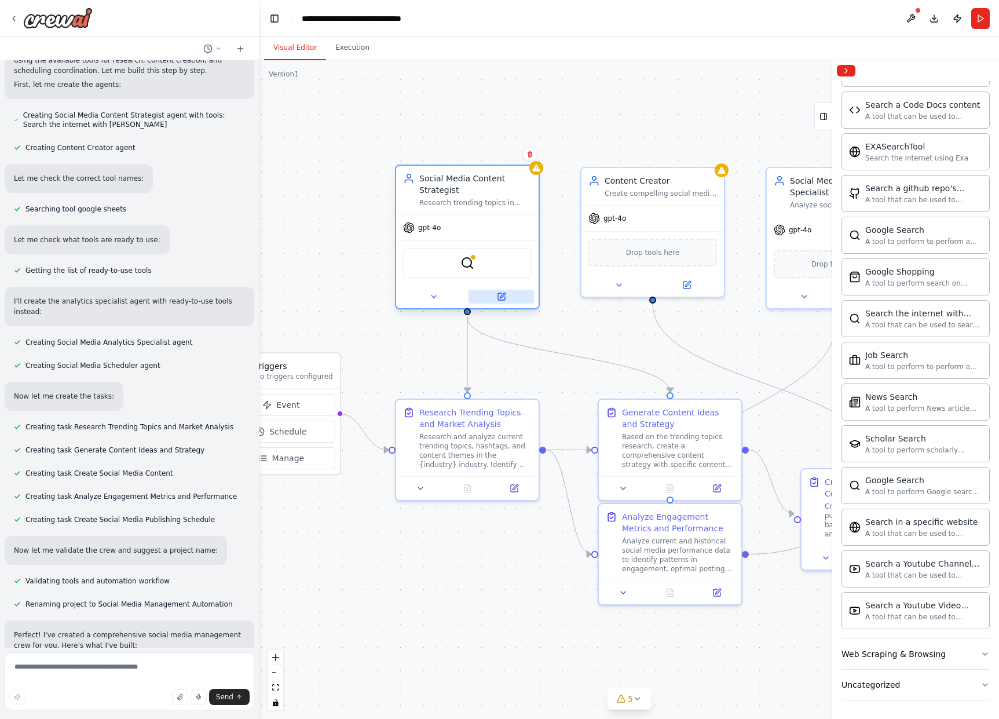
click at [503, 297] on icon at bounding box center [501, 296] width 7 height 7
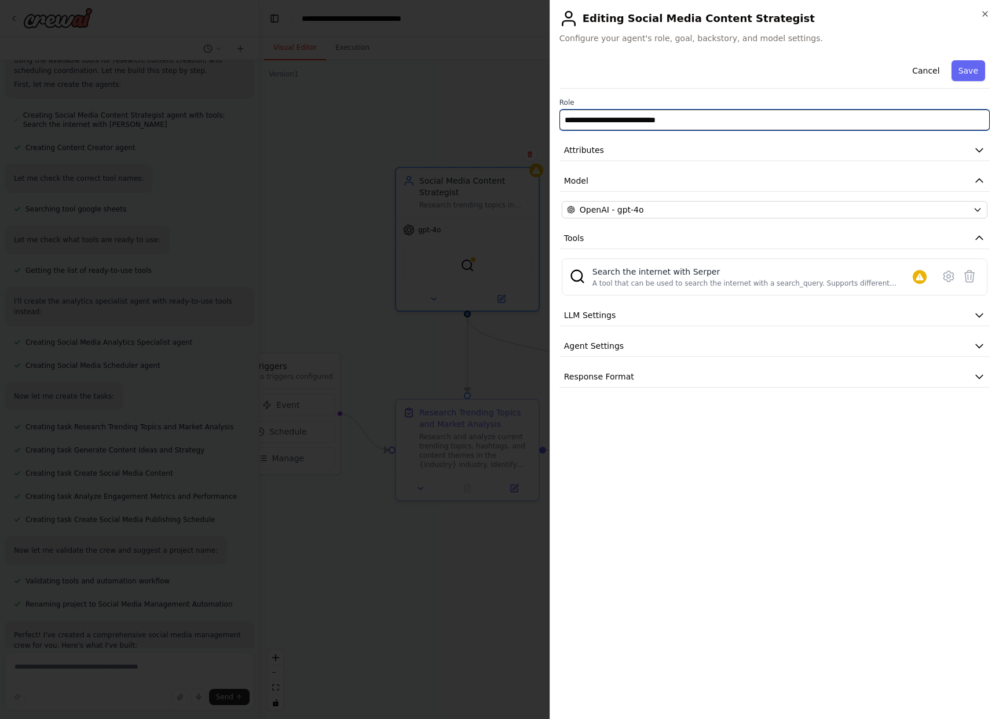
click at [627, 123] on input "**********" at bounding box center [775, 119] width 430 height 21
click at [647, 321] on button "LLM Settings" at bounding box center [775, 315] width 430 height 21
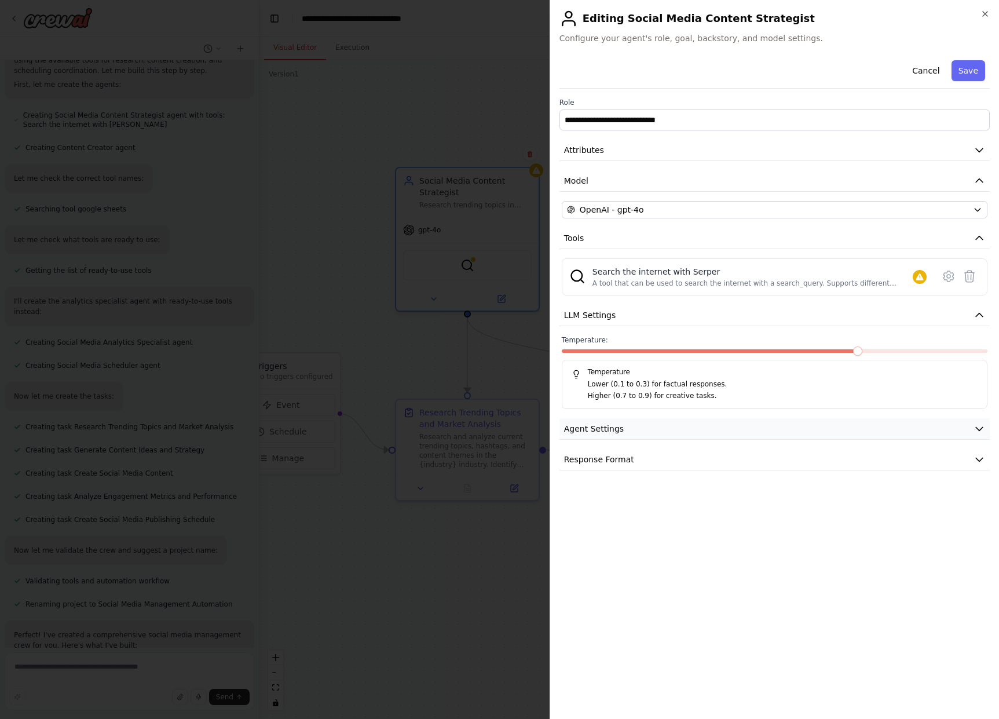
click at [670, 433] on button "Agent Settings" at bounding box center [775, 428] width 430 height 21
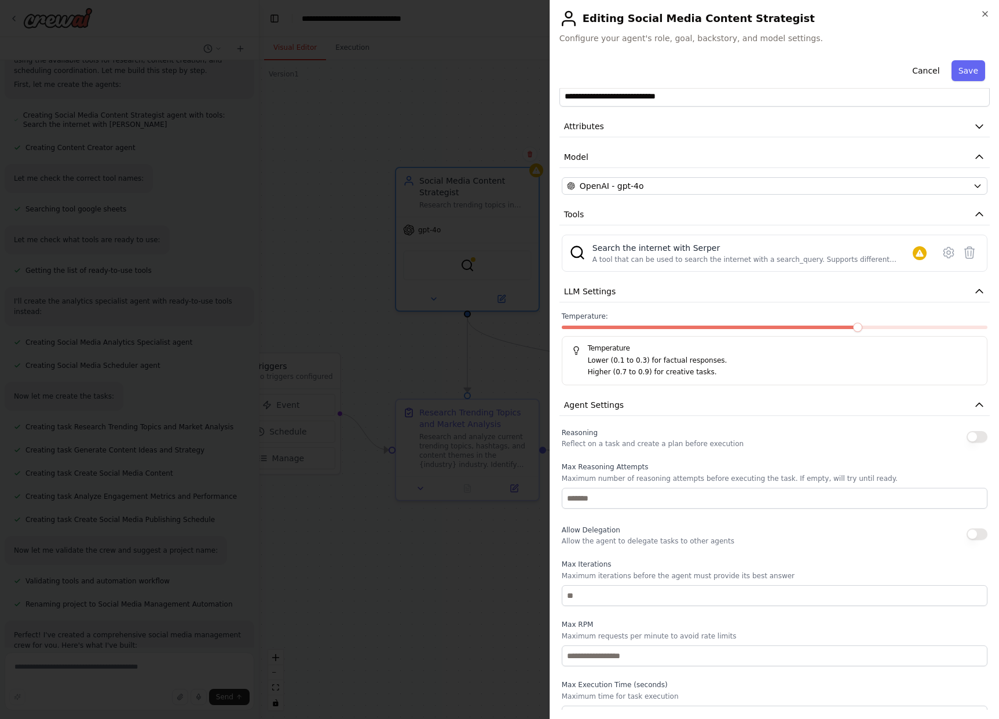
scroll to position [81, 0]
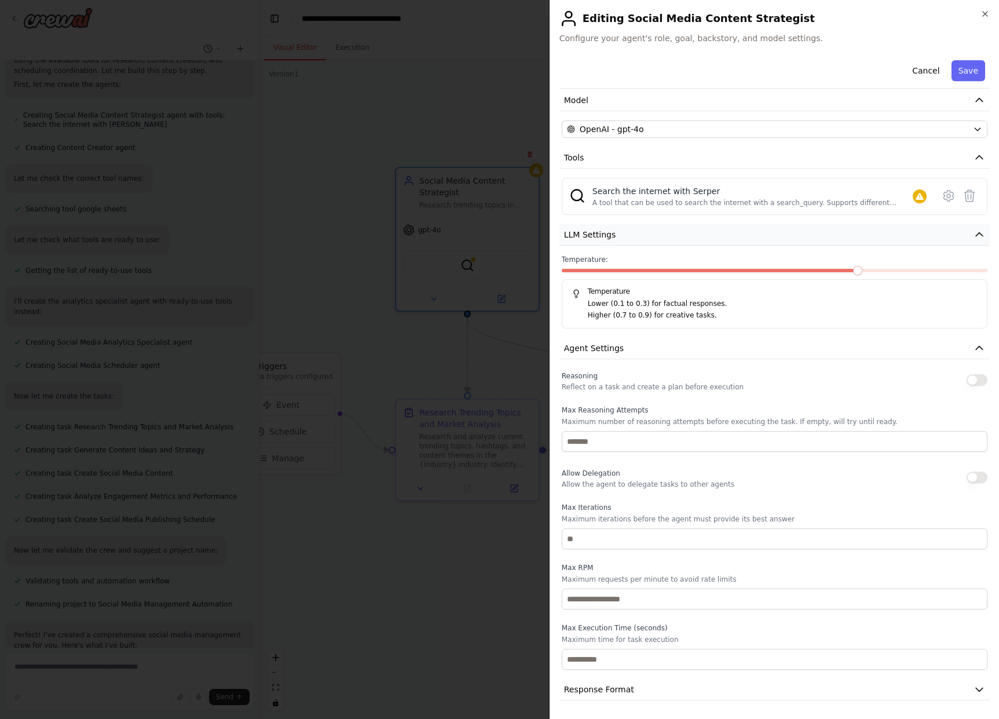
click at [603, 232] on span "LLM Settings" at bounding box center [590, 235] width 52 height 12
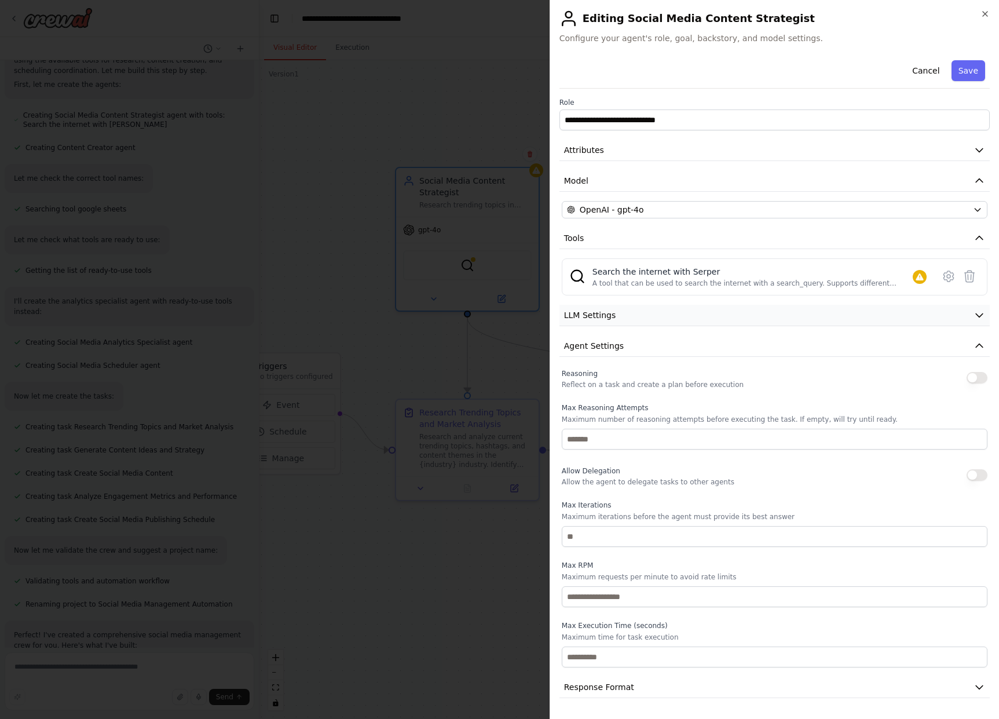
scroll to position [0, 0]
click at [688, 345] on button "Agent Settings" at bounding box center [775, 345] width 430 height 21
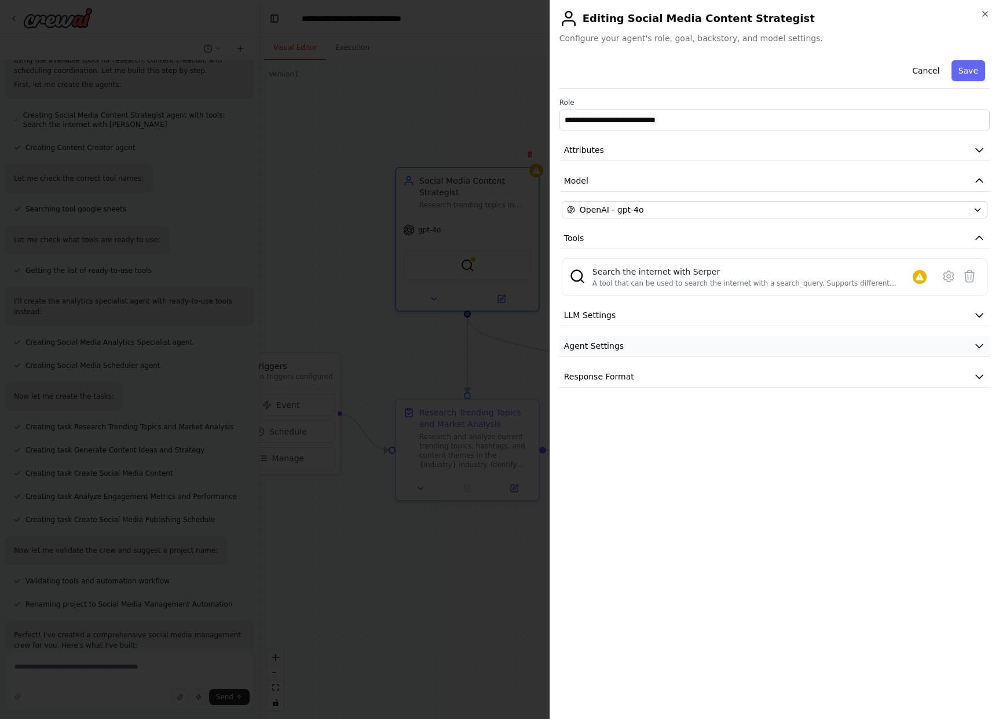
click at [688, 345] on button "Agent Settings" at bounding box center [775, 345] width 430 height 21
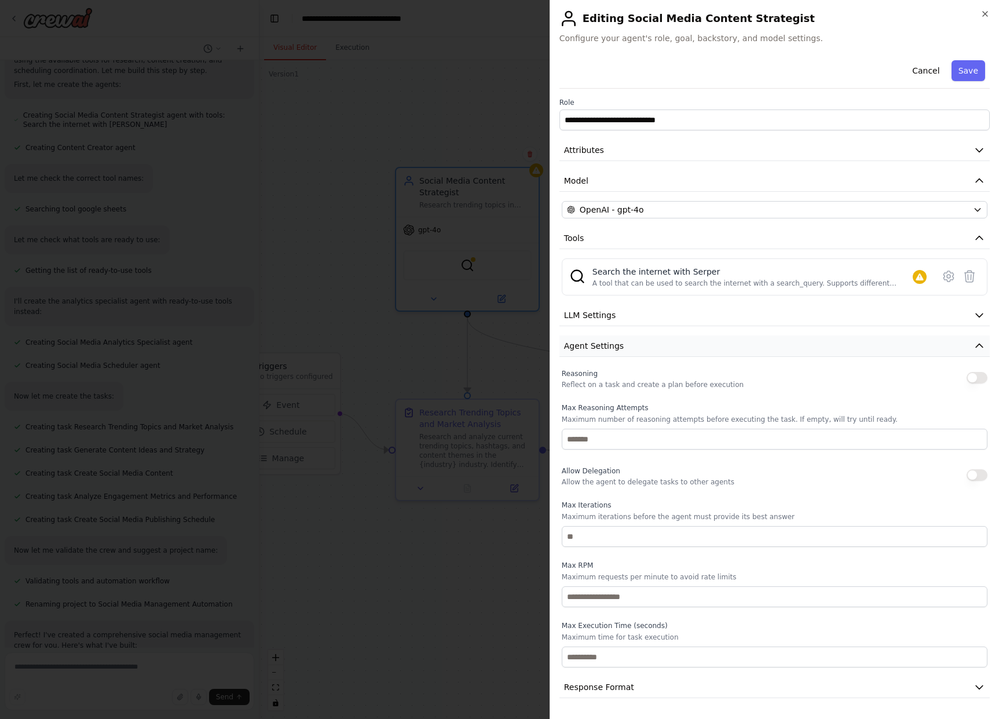
click at [688, 345] on button "Agent Settings" at bounding box center [775, 345] width 430 height 21
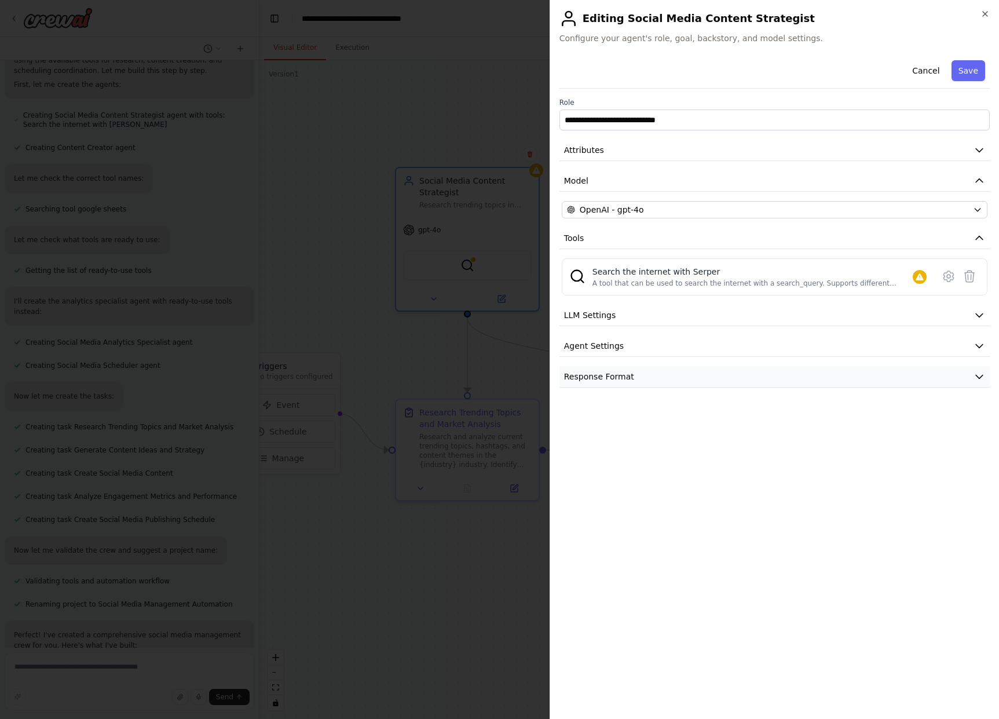
click at [661, 375] on button "Response Format" at bounding box center [775, 376] width 430 height 21
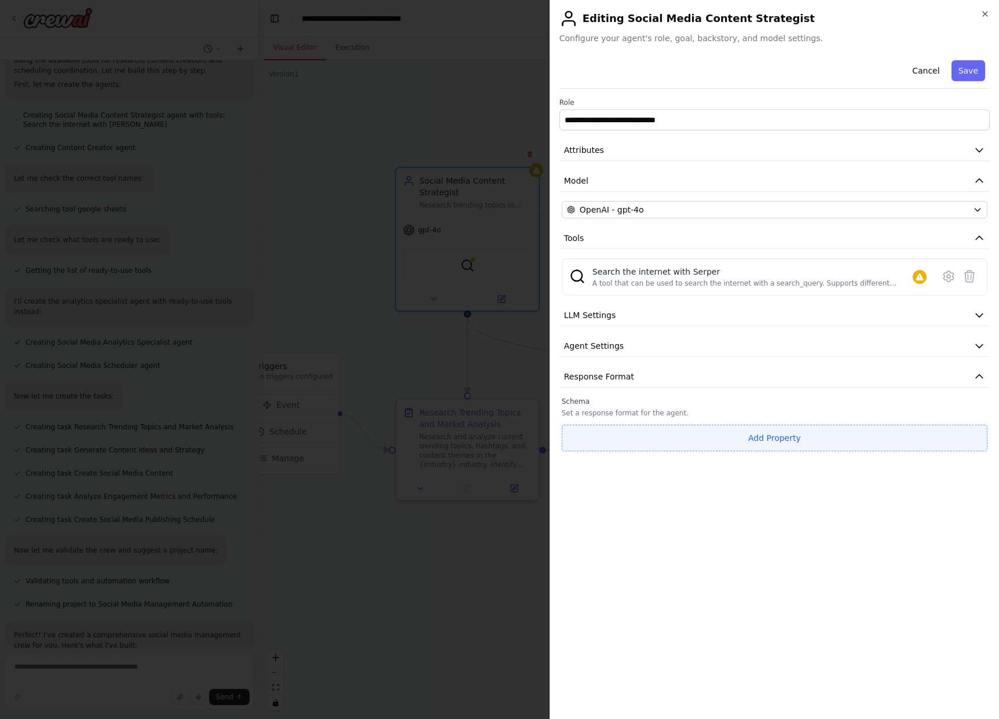
click at [790, 440] on button "Add Property" at bounding box center [775, 438] width 426 height 27
click at [879, 429] on select "**** ******* ******* **** ******" at bounding box center [884, 435] width 56 height 21
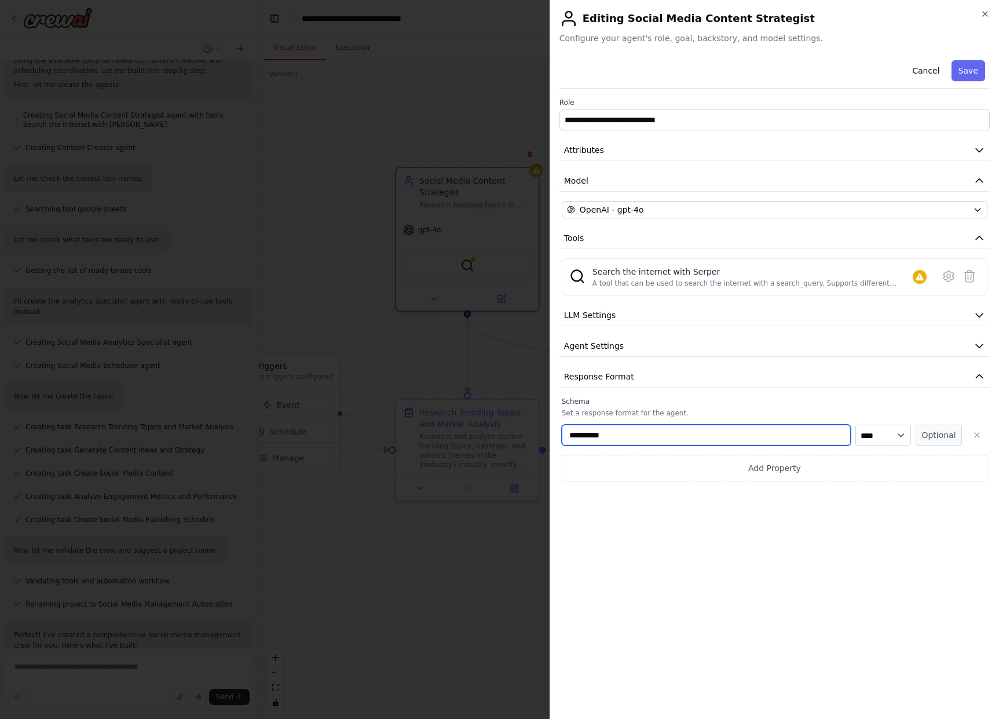
click at [638, 435] on input "**********" at bounding box center [706, 435] width 289 height 21
drag, startPoint x: 611, startPoint y: 416, endPoint x: 860, endPoint y: 437, distance: 249.4
click at [855, 438] on div "**********" at bounding box center [775, 439] width 426 height 85
click at [889, 430] on select "**** ******* ******* **** ******" at bounding box center [884, 435] width 56 height 21
click at [642, 368] on button "Response Format" at bounding box center [775, 376] width 430 height 21
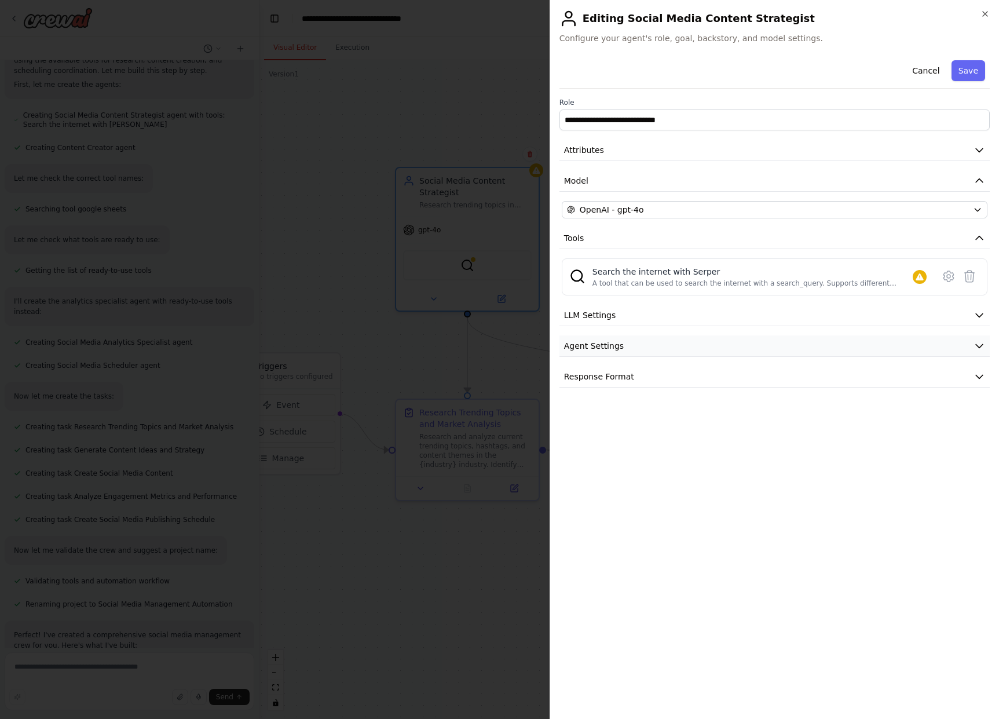
click at [651, 341] on button "Agent Settings" at bounding box center [775, 345] width 430 height 21
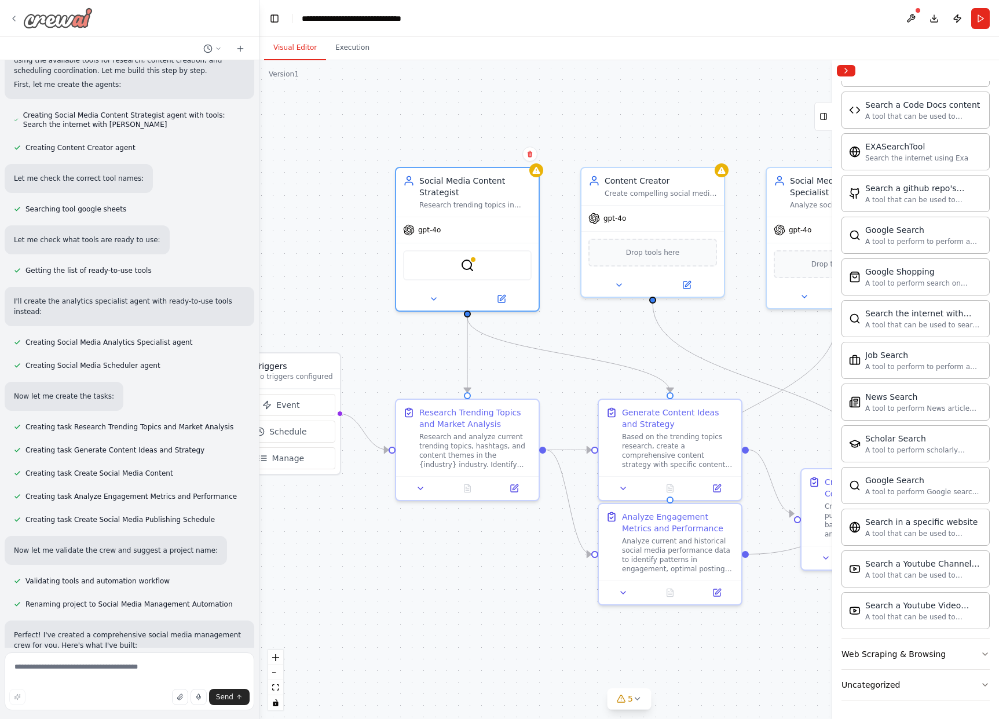
click at [62, 10] on img at bounding box center [58, 18] width 70 height 21
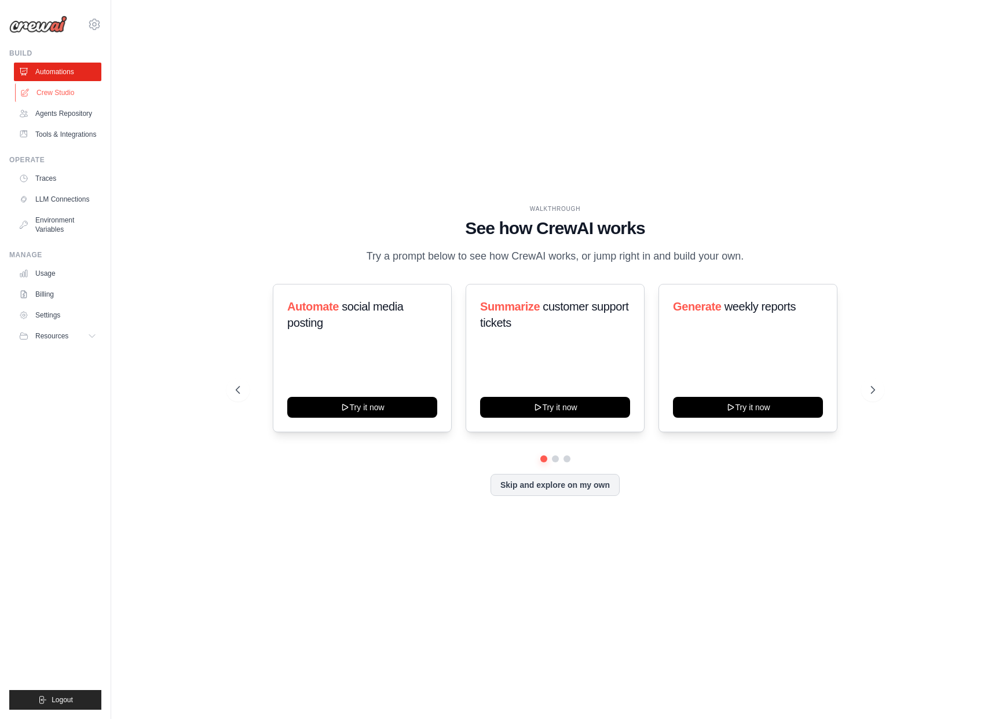
click at [49, 93] on link "Crew Studio" at bounding box center [58, 92] width 87 height 19
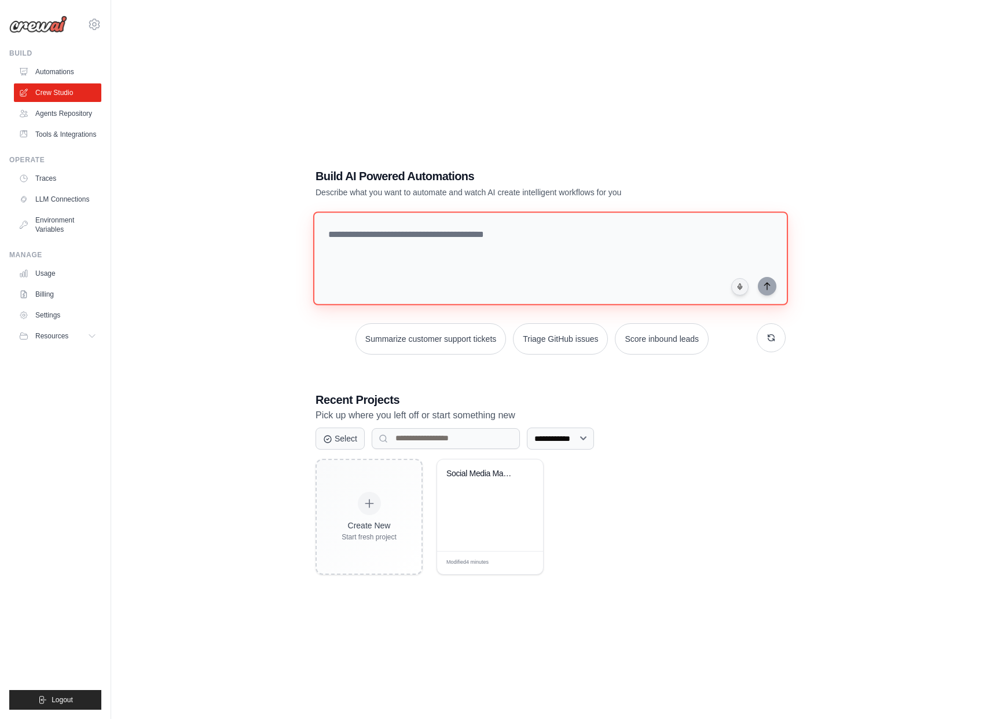
click at [401, 253] on textarea at bounding box center [550, 258] width 475 height 94
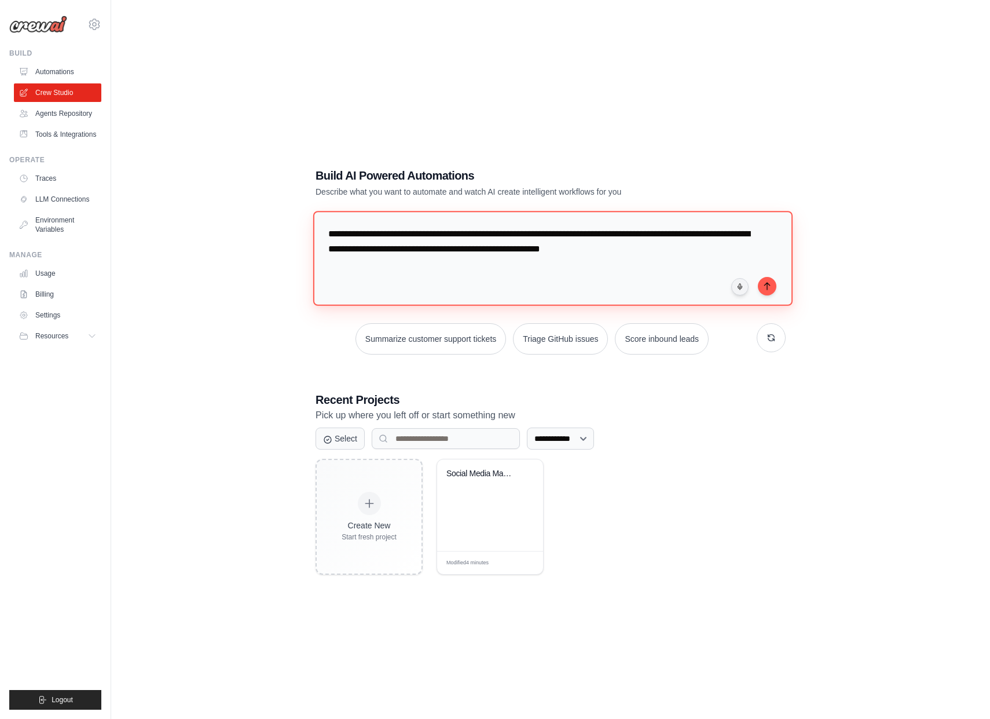
paste textarea "**********"
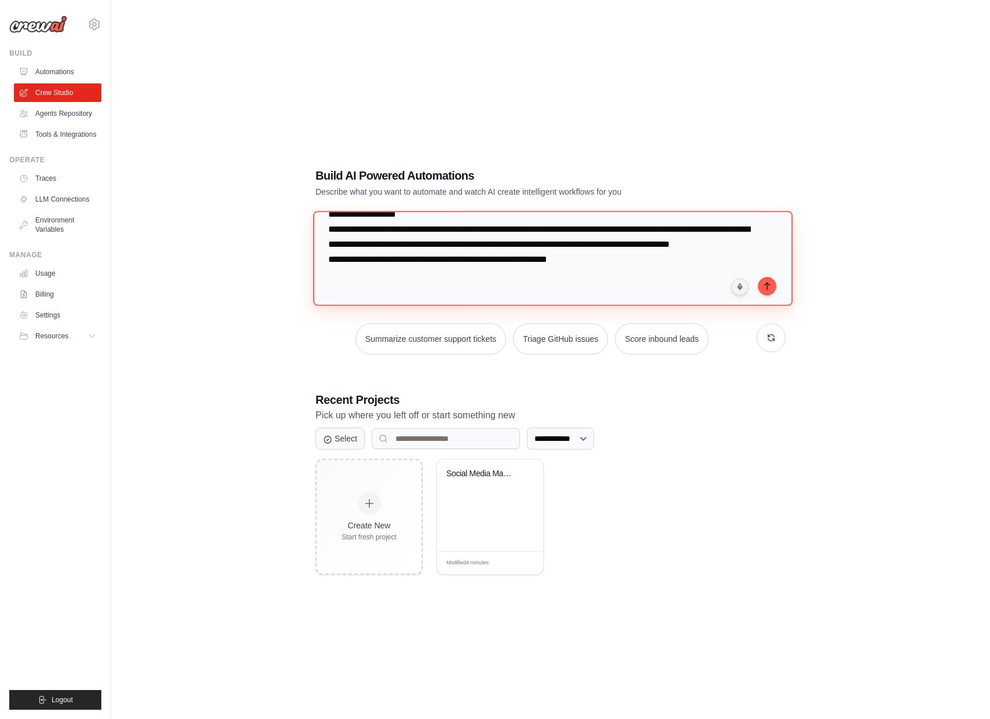
scroll to position [1767, 0]
type textarea "**********"
click at [771, 289] on icon "submit" at bounding box center [767, 285] width 9 height 9
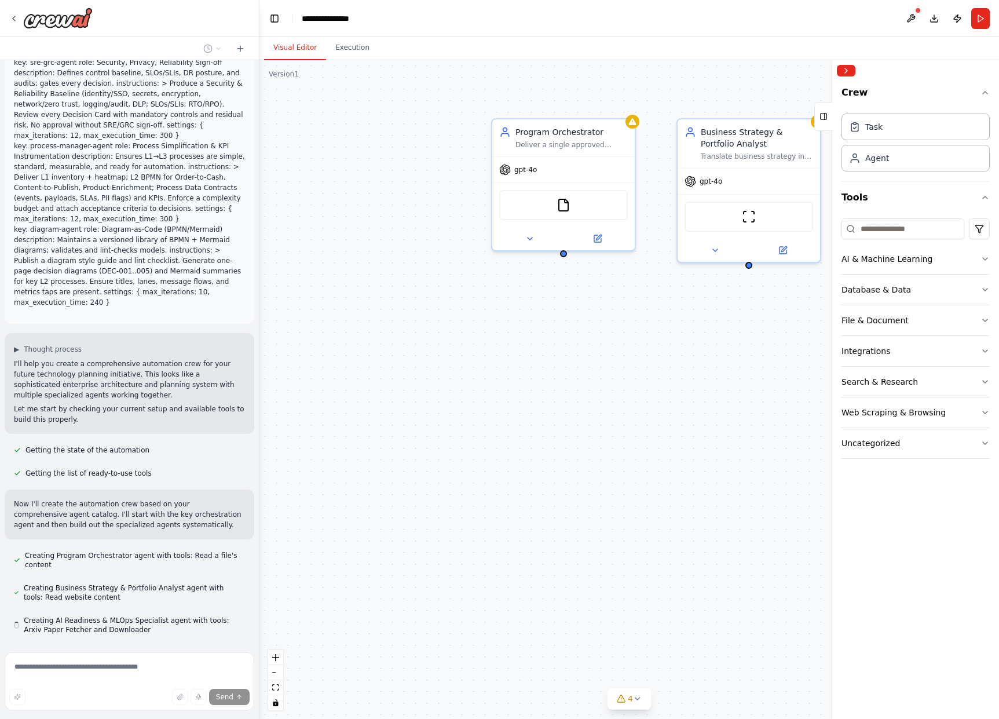
scroll to position [923, 0]
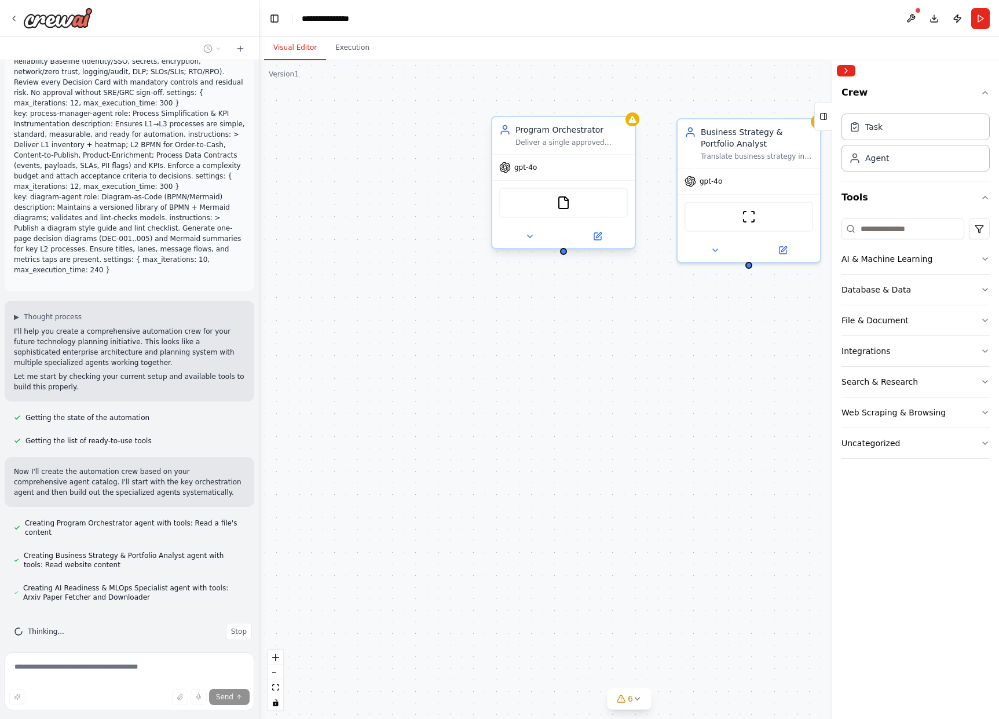
click at [580, 164] on div "gpt-4o" at bounding box center [563, 167] width 142 height 25
click at [522, 235] on button at bounding box center [529, 236] width 65 height 14
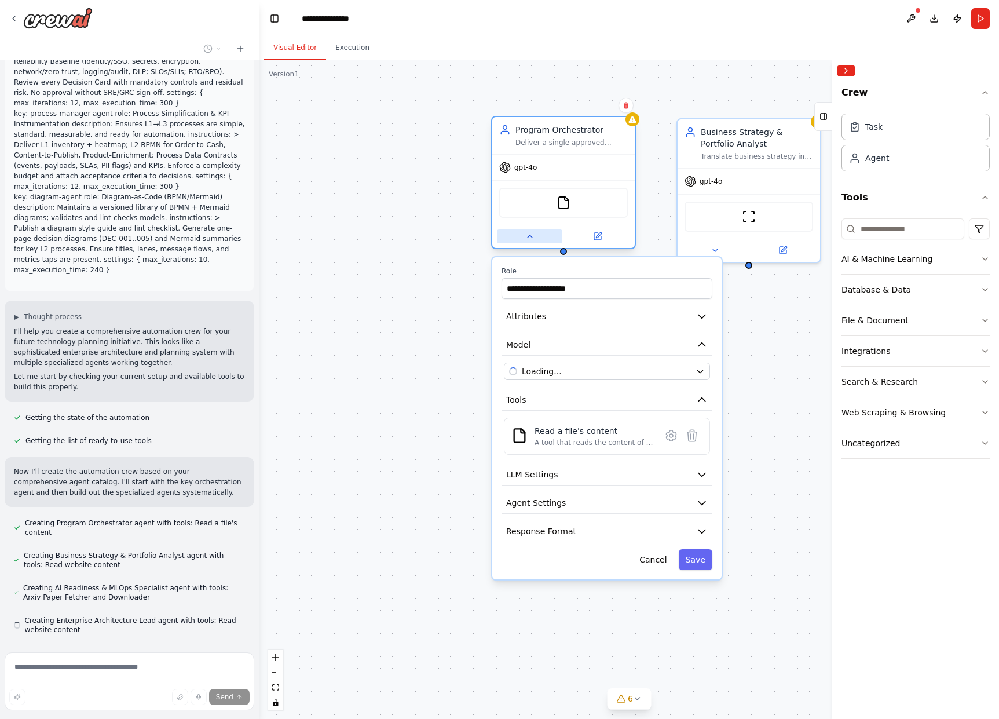
scroll to position [955, 0]
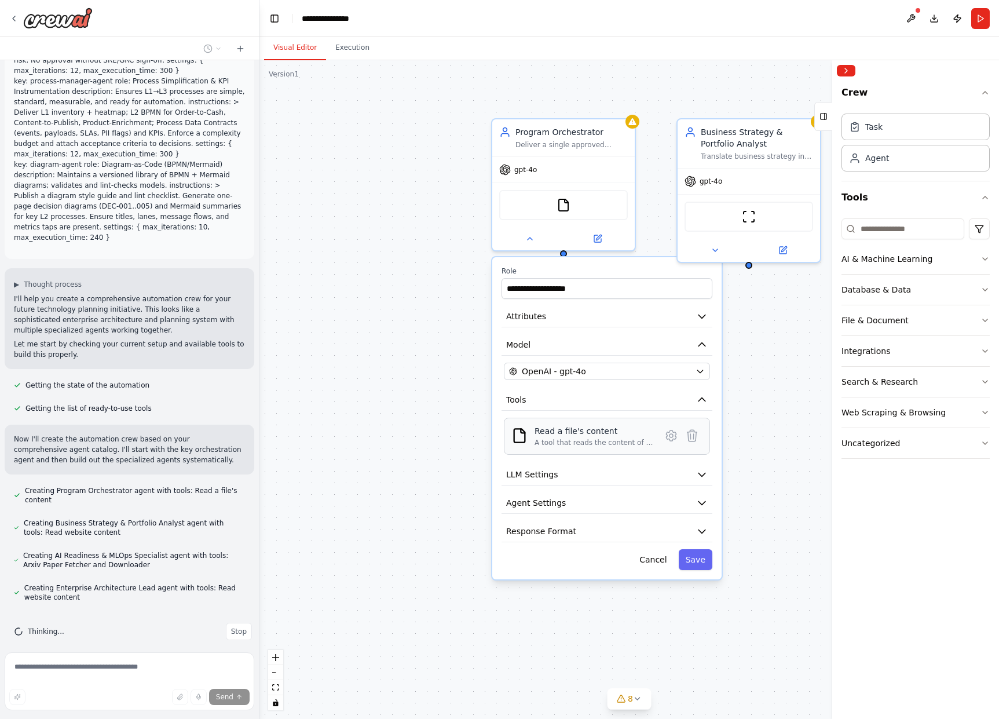
click at [580, 443] on div "A tool that reads the content of a file. To use this tool, provide a 'file_path…" at bounding box center [594, 442] width 119 height 9
click at [674, 437] on icon at bounding box center [671, 435] width 10 height 10
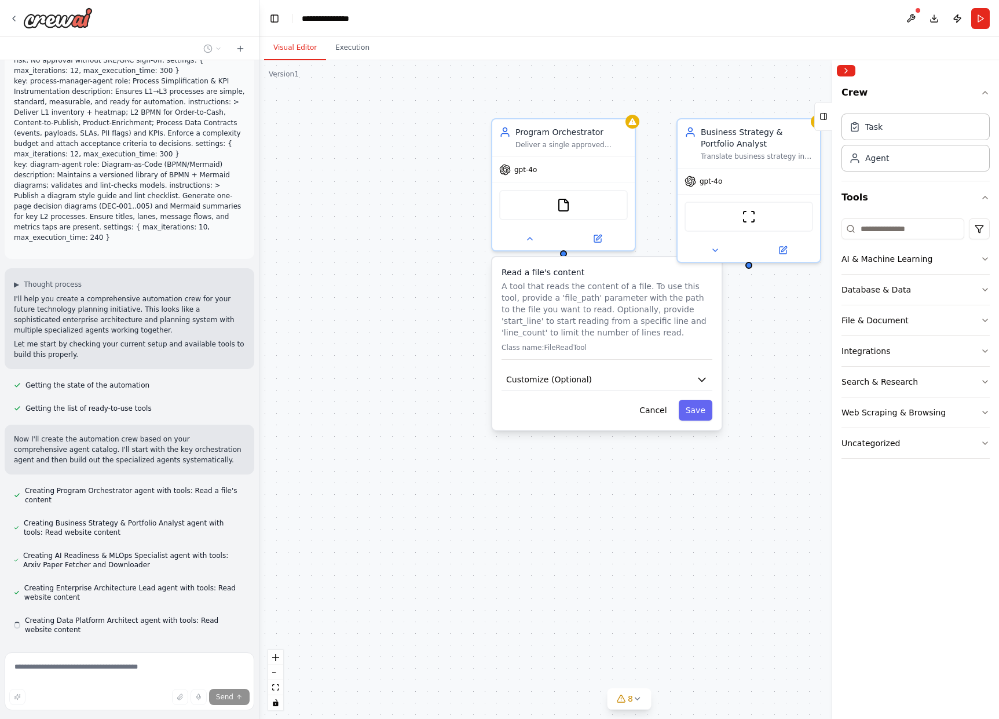
scroll to position [988, 0]
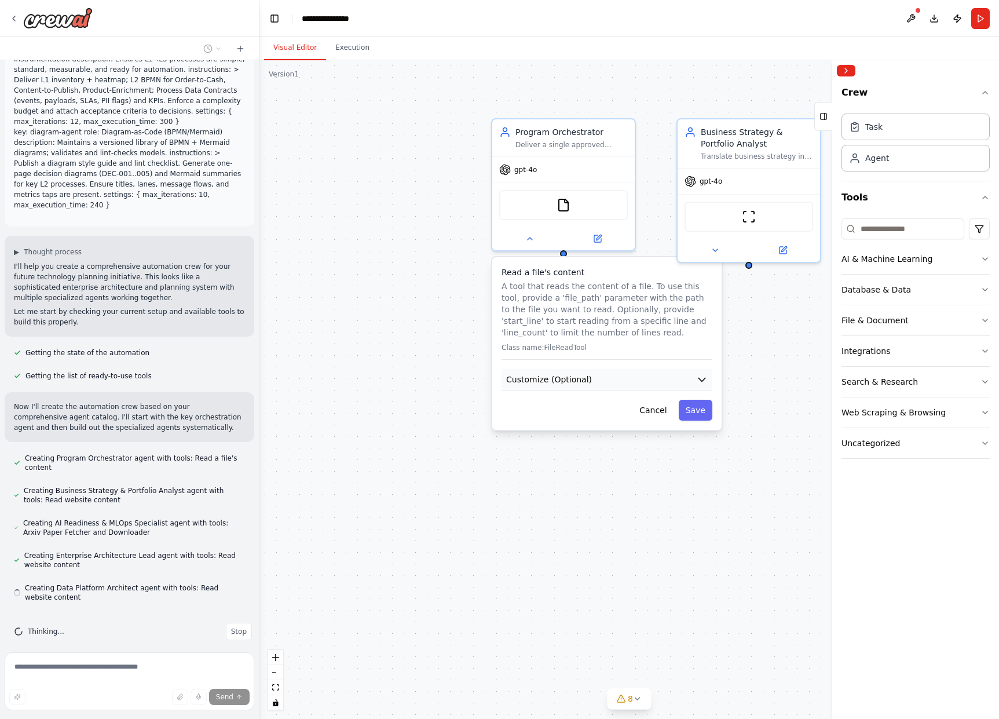
click at [556, 377] on span "Customize (Optional)" at bounding box center [549, 380] width 86 height 12
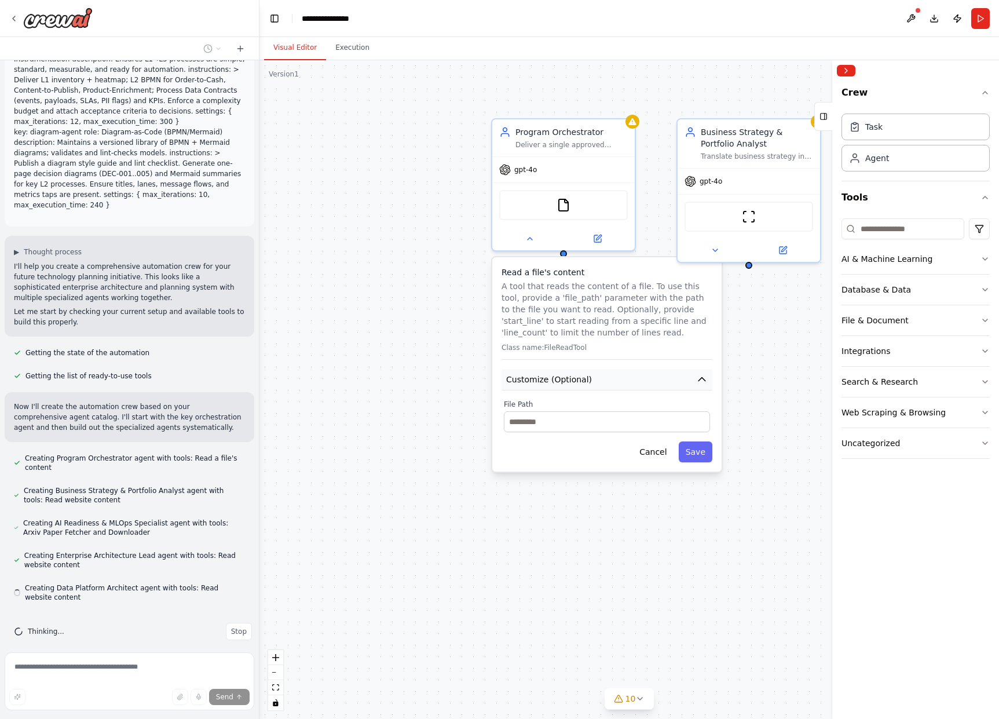
click at [556, 377] on span "Customize (Optional)" at bounding box center [549, 380] width 86 height 12
click at [555, 430] on input "text" at bounding box center [607, 421] width 206 height 21
click at [571, 381] on span "Customize (Optional)" at bounding box center [549, 380] width 86 height 12
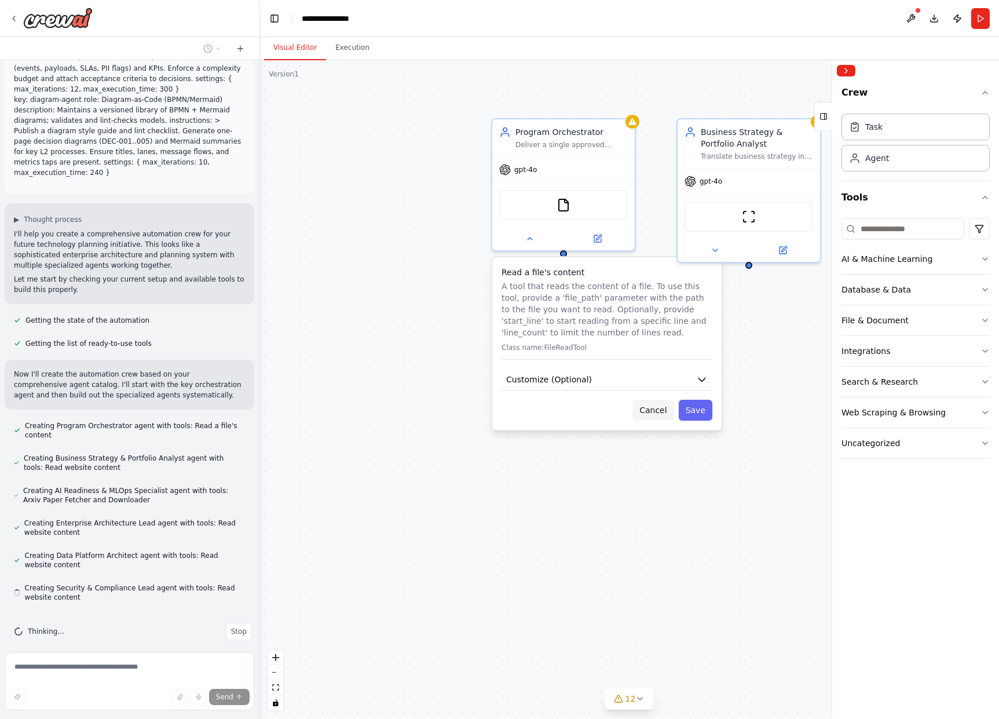
click at [657, 406] on button "Cancel" at bounding box center [653, 410] width 41 height 21
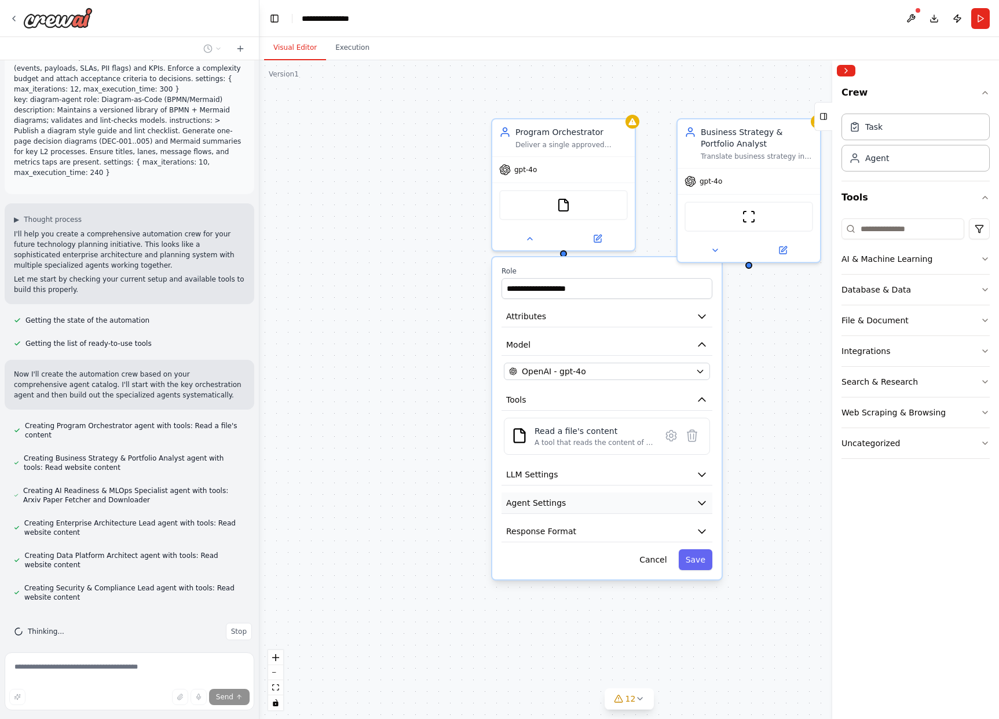
click at [585, 513] on button "Agent Settings" at bounding box center [607, 502] width 211 height 21
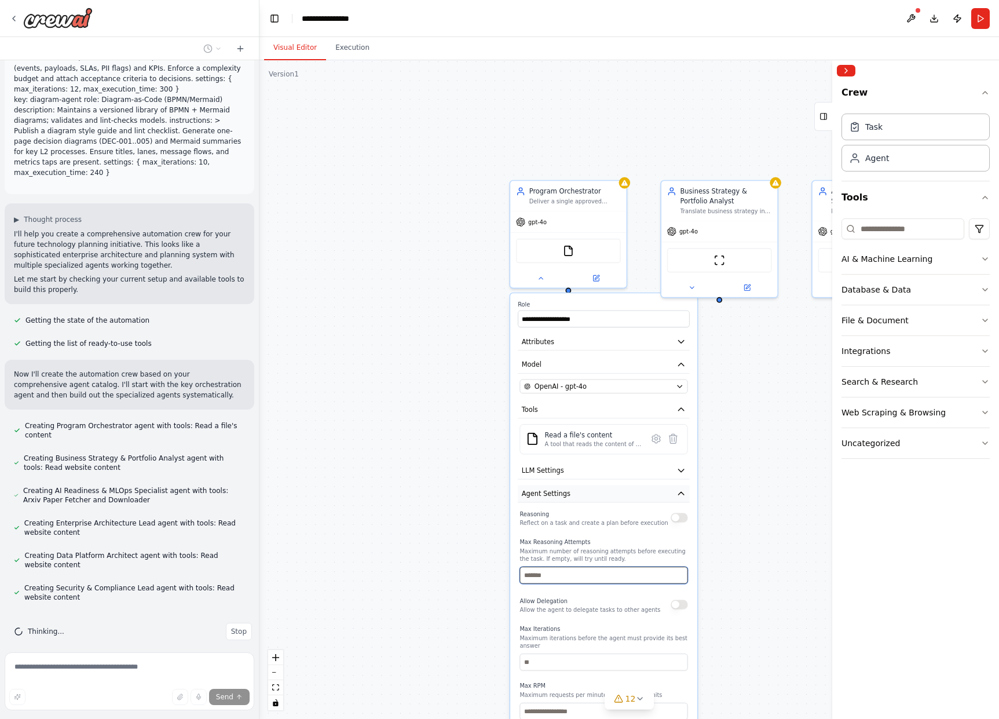
scroll to position [1052, 0]
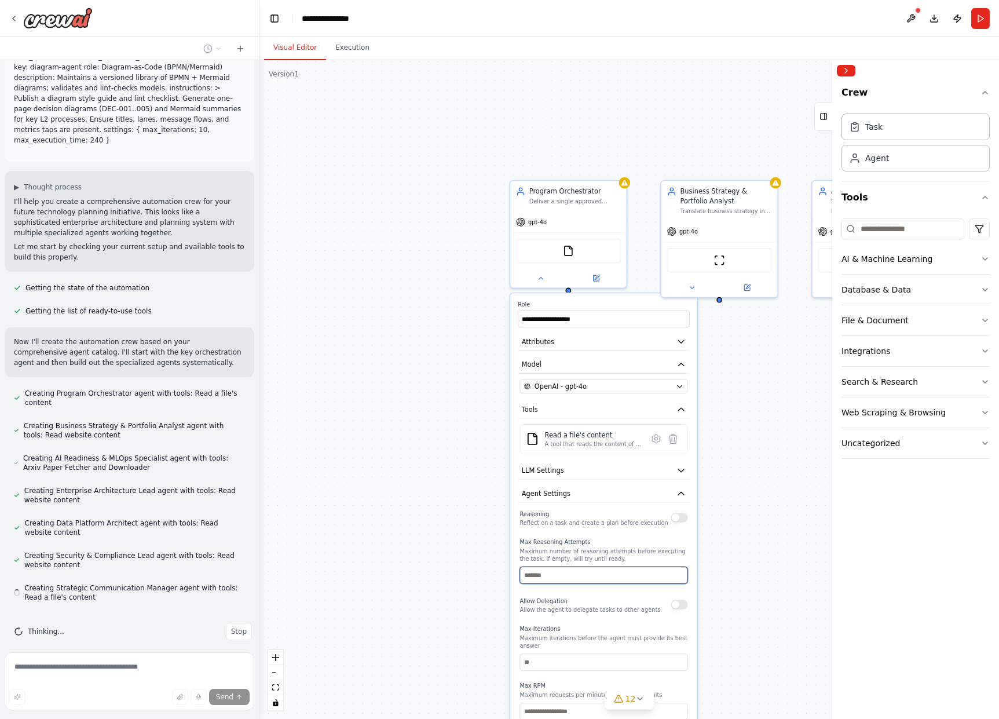
drag, startPoint x: 637, startPoint y: 576, endPoint x: 632, endPoint y: 519, distance: 57.6
click at [591, 494] on div "**********" at bounding box center [603, 557] width 187 height 529
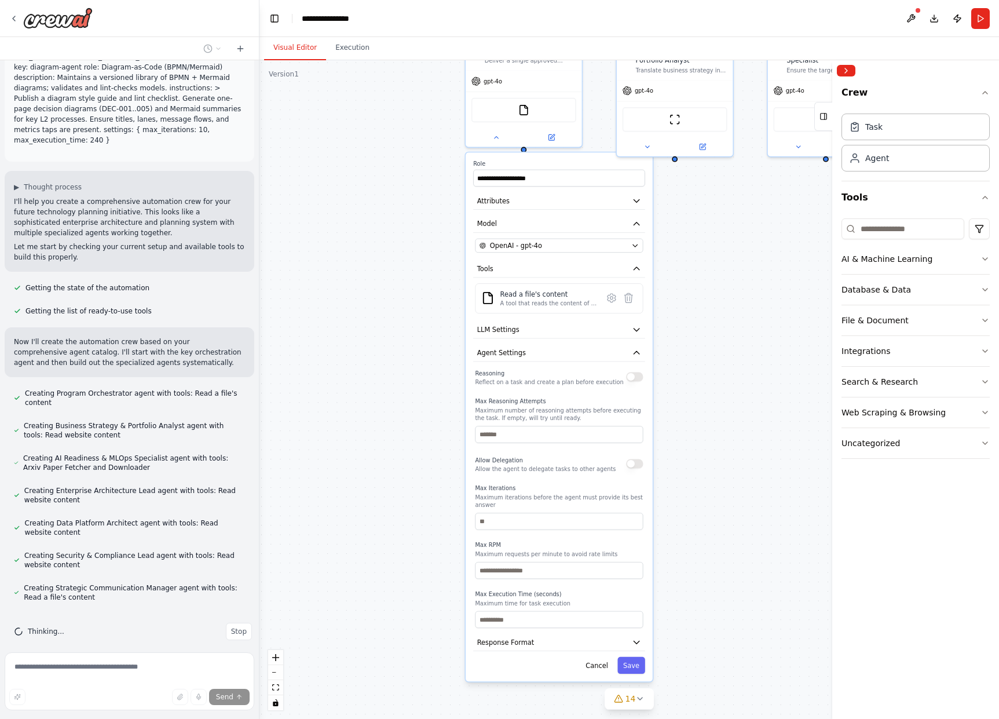
drag, startPoint x: 769, startPoint y: 531, endPoint x: 724, endPoint y: 390, distance: 147.7
click at [724, 390] on div "**********" at bounding box center [629, 389] width 740 height 659
click at [520, 349] on span "Agent Settings" at bounding box center [501, 352] width 49 height 9
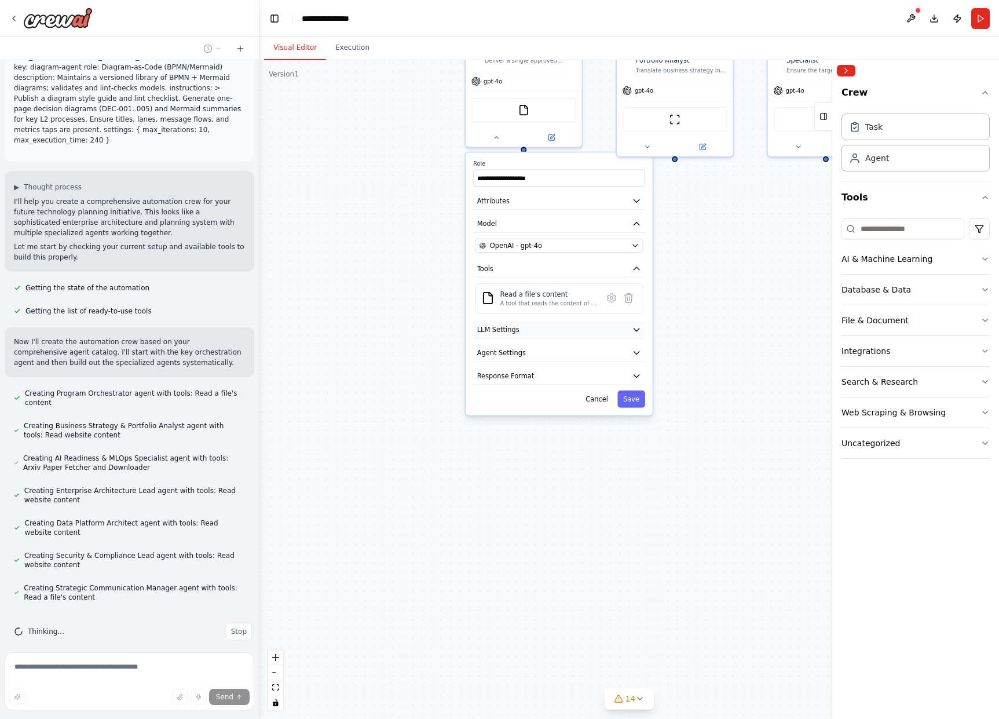
click at [524, 332] on button "LLM Settings" at bounding box center [559, 329] width 172 height 17
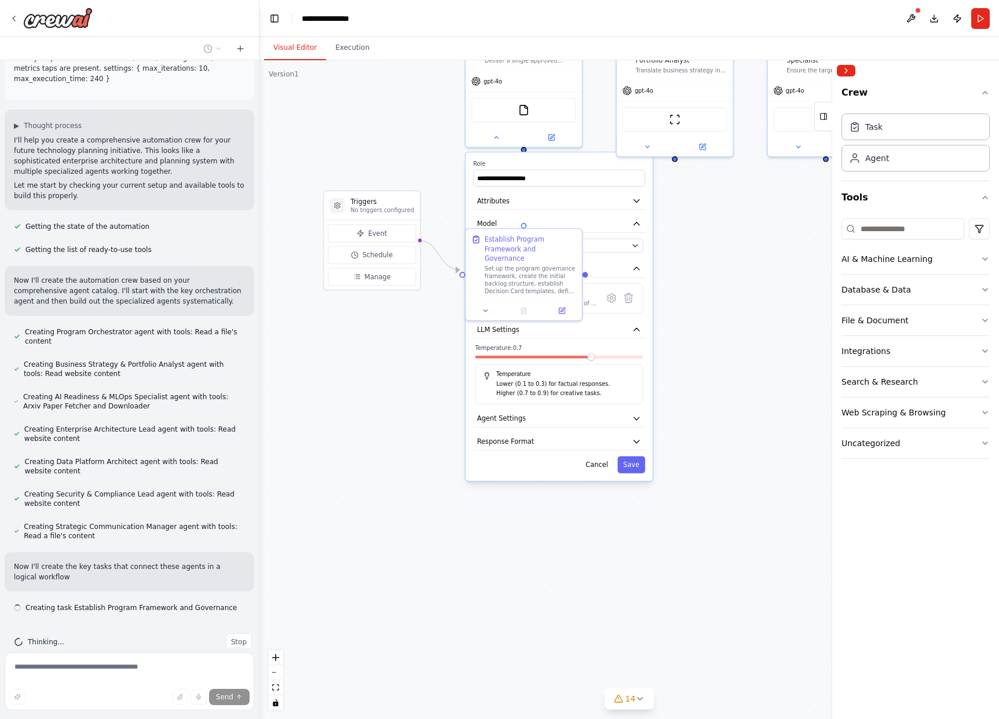
scroll to position [1124, 0]
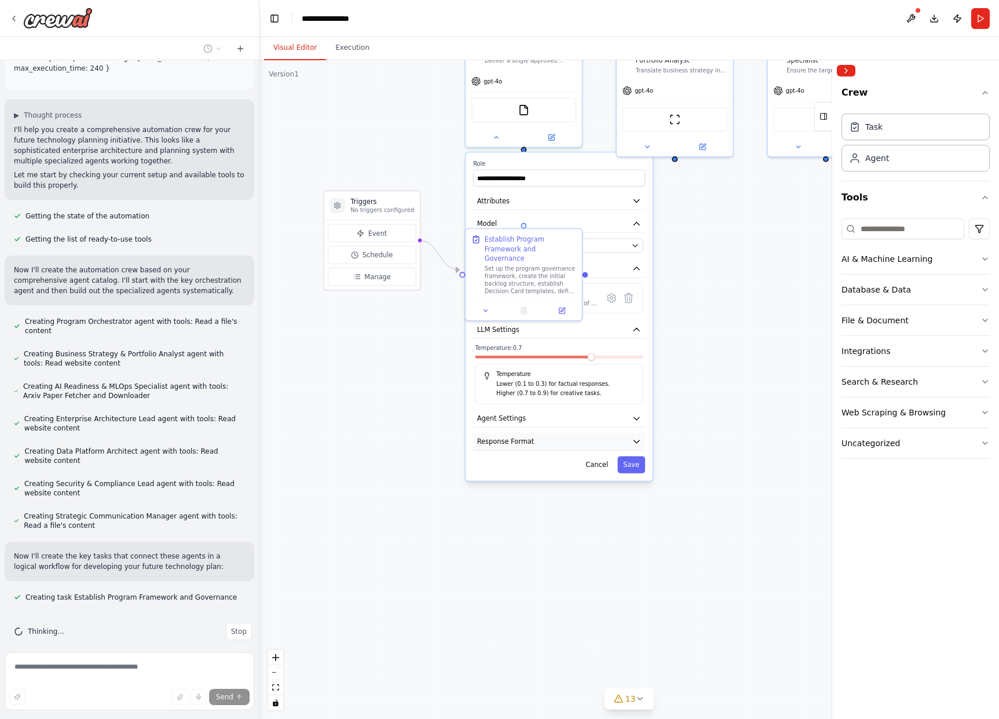
click at [536, 440] on button "Response Format" at bounding box center [559, 441] width 172 height 17
click at [594, 445] on button "Response Format" at bounding box center [559, 441] width 172 height 17
click at [565, 198] on button "Attributes" at bounding box center [559, 200] width 172 height 17
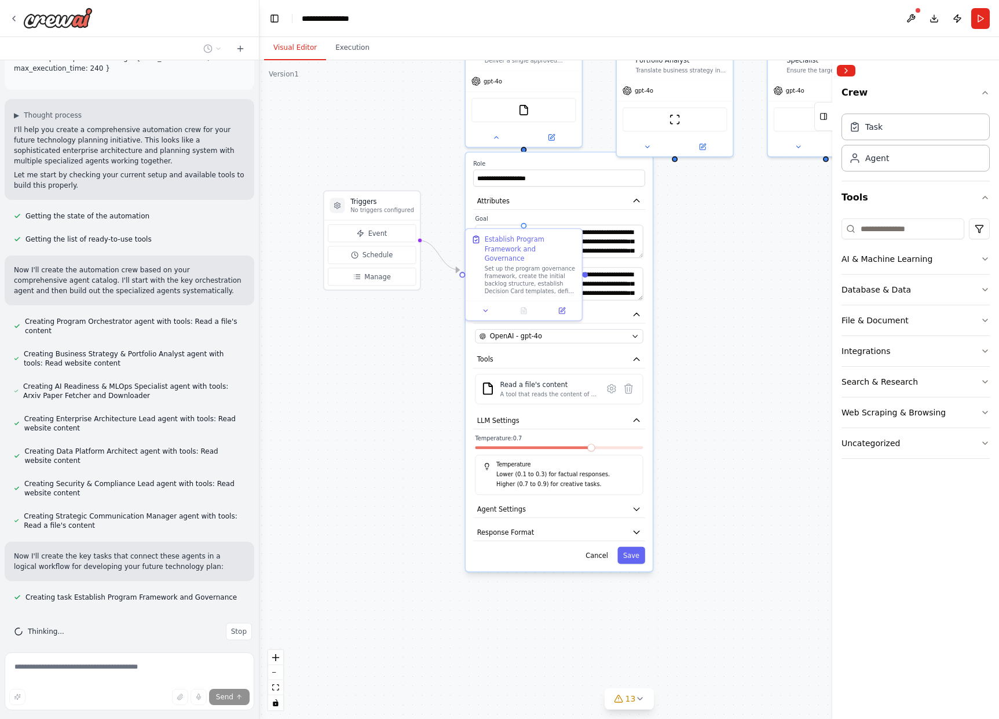
scroll to position [1147, 0]
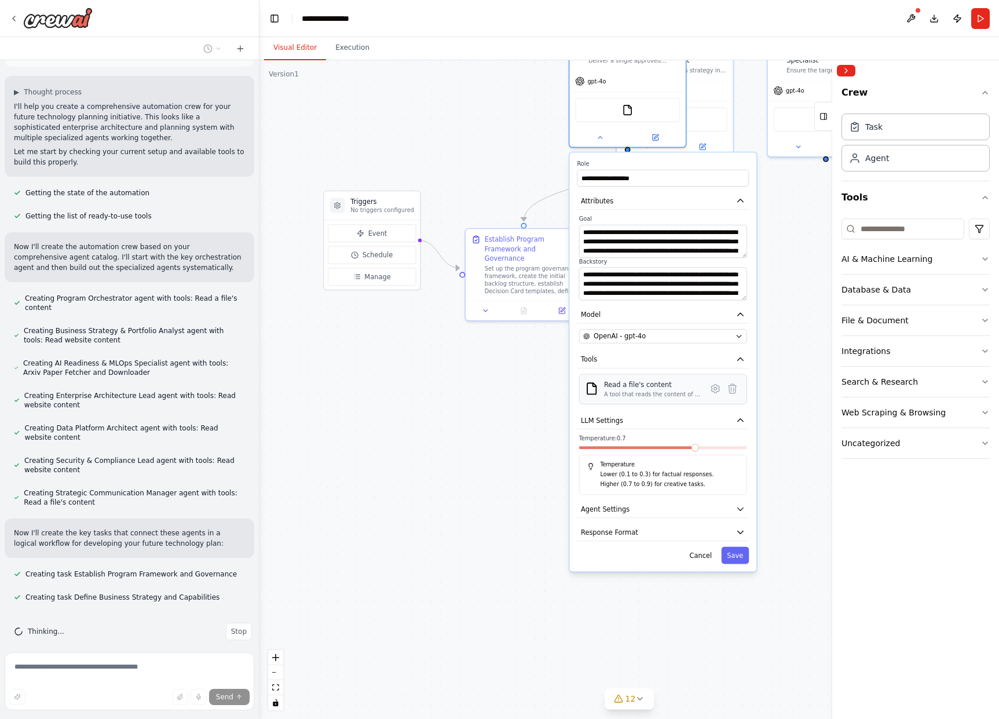
drag, startPoint x: 600, startPoint y: 371, endPoint x: 703, endPoint y: 375, distance: 102.6
click at [703, 375] on div "**********" at bounding box center [662, 361] width 187 height 419
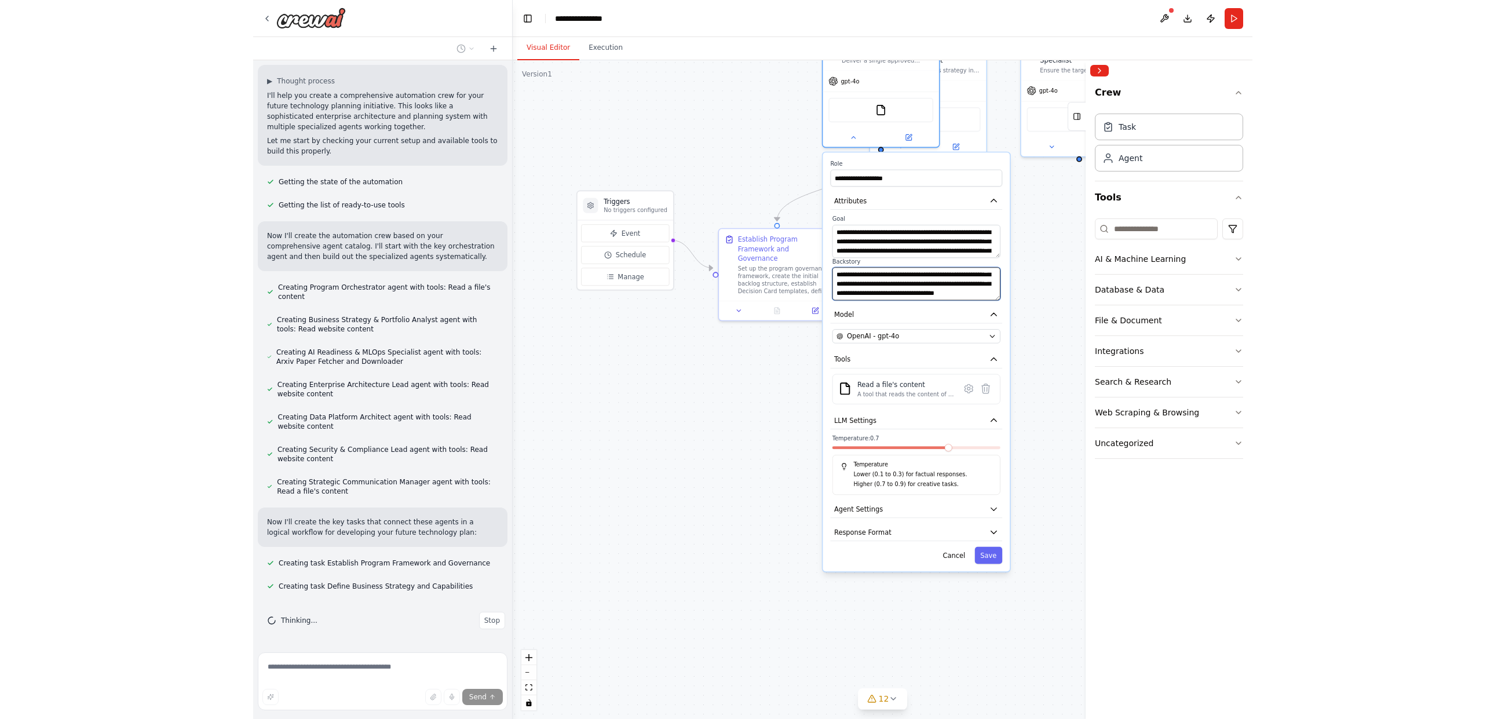
scroll to position [81, 0]
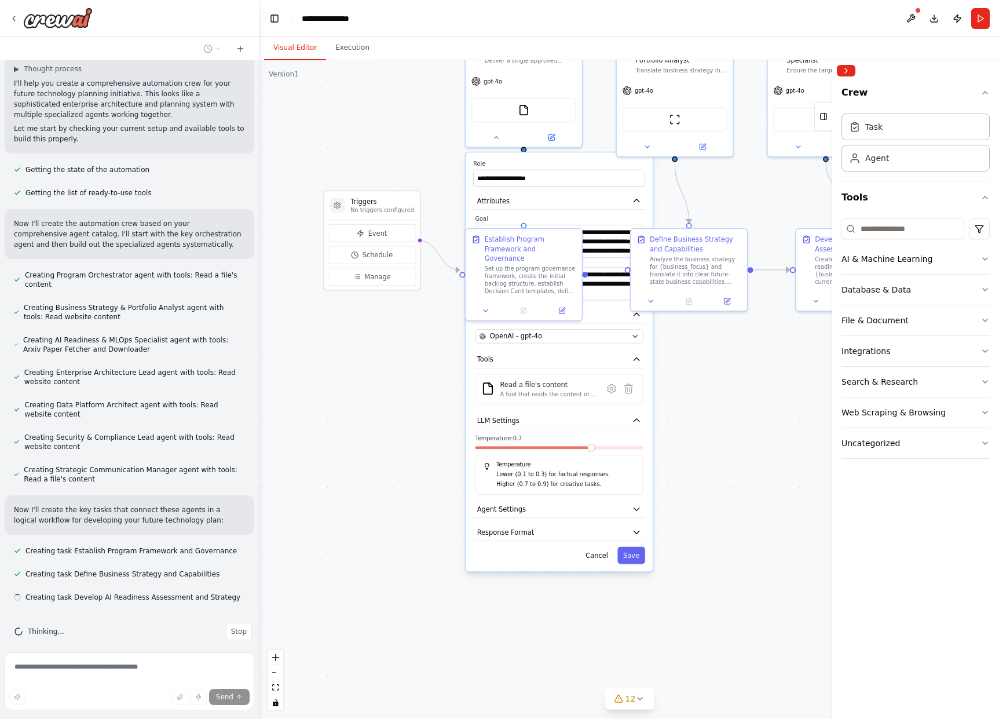
click at [788, 335] on div ".deletable-edge-delete-btn { width: 20px; height: 20px; border: 0px solid #ffff…" at bounding box center [629, 389] width 740 height 659
click at [763, 448] on div ".deletable-edge-delete-btn { width: 20px; height: 20px; border: 0px solid #ffff…" at bounding box center [629, 389] width 740 height 659
click at [602, 560] on button "Cancel" at bounding box center [597, 555] width 34 height 17
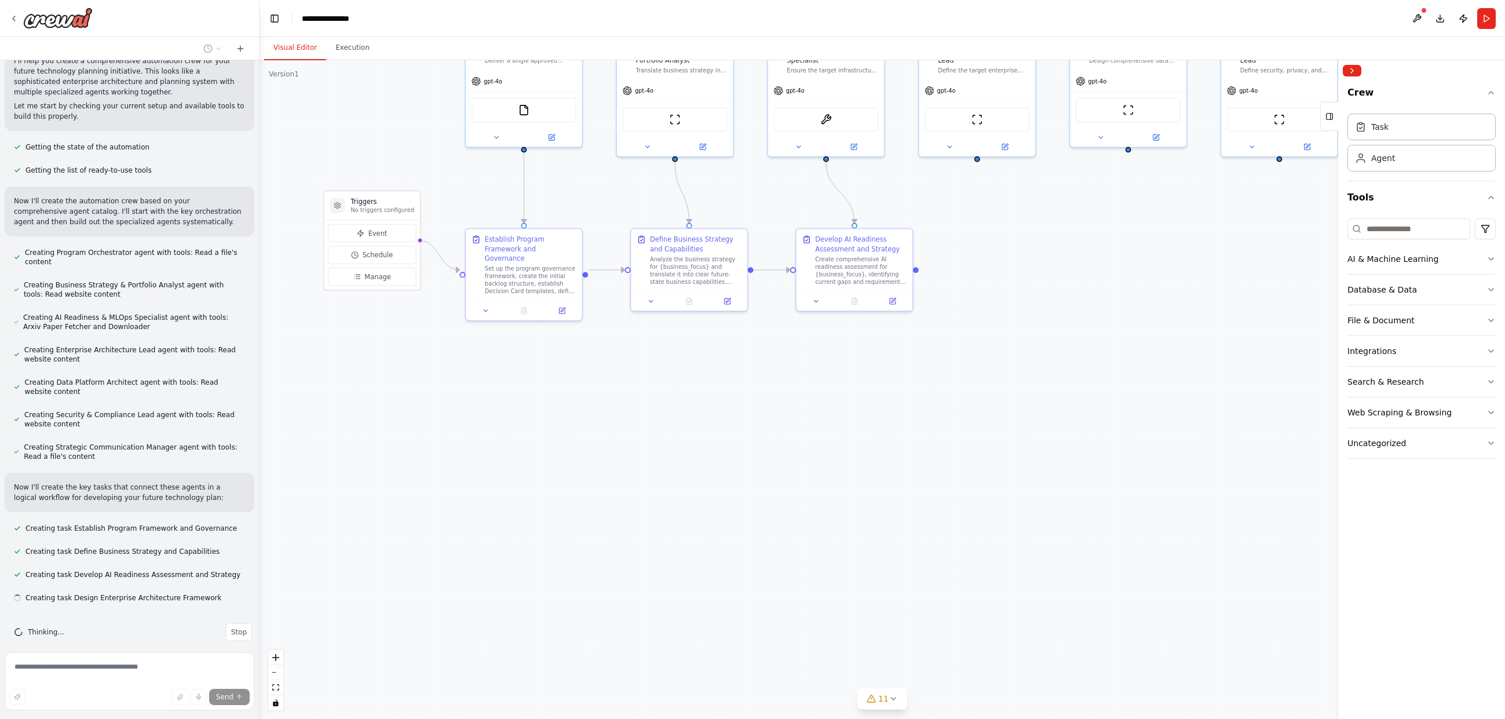
scroll to position [1194, 0]
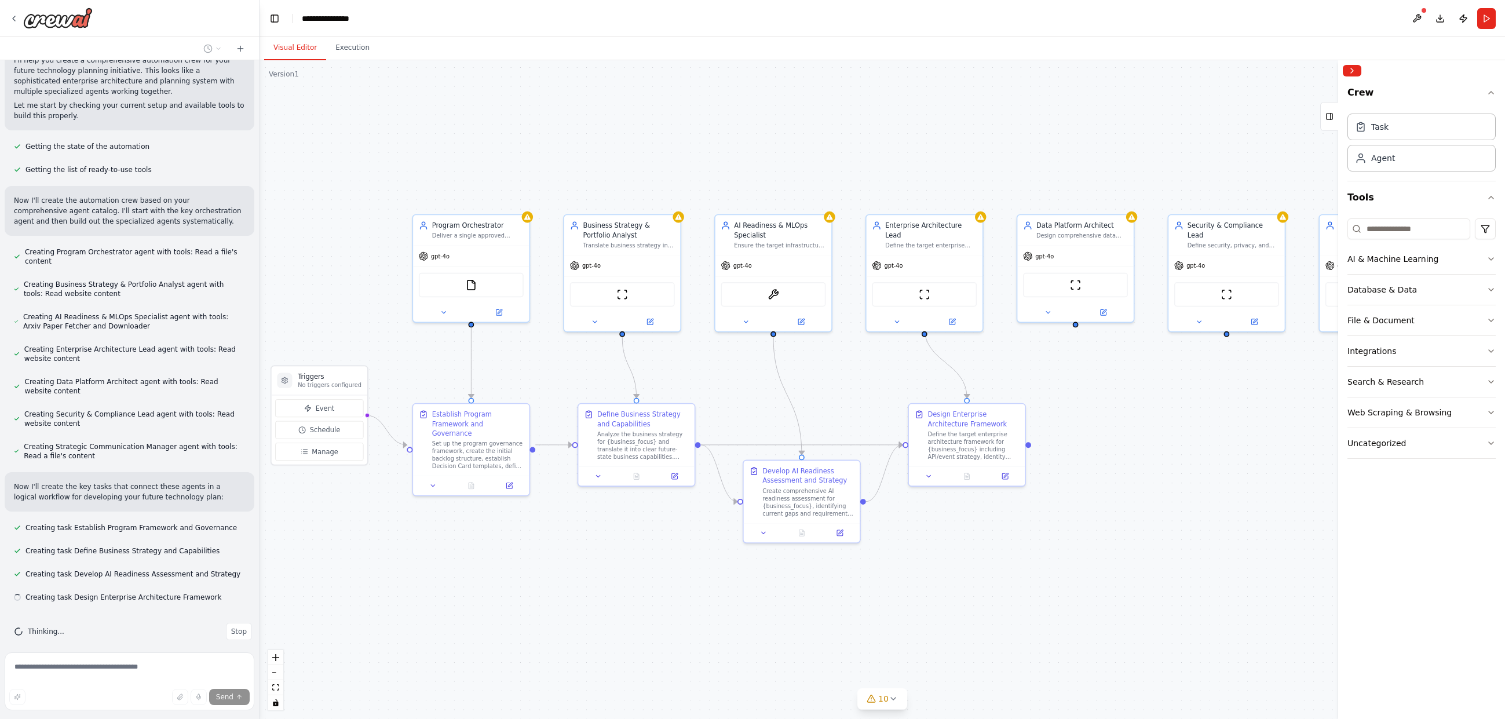
drag, startPoint x: 1164, startPoint y: 439, endPoint x: 1111, endPoint y: 614, distance: 182.7
click at [999, 614] on div ".deletable-edge-delete-btn { width: 20px; height: 20px; border: 0px solid #ffff…" at bounding box center [881, 389] width 1245 height 659
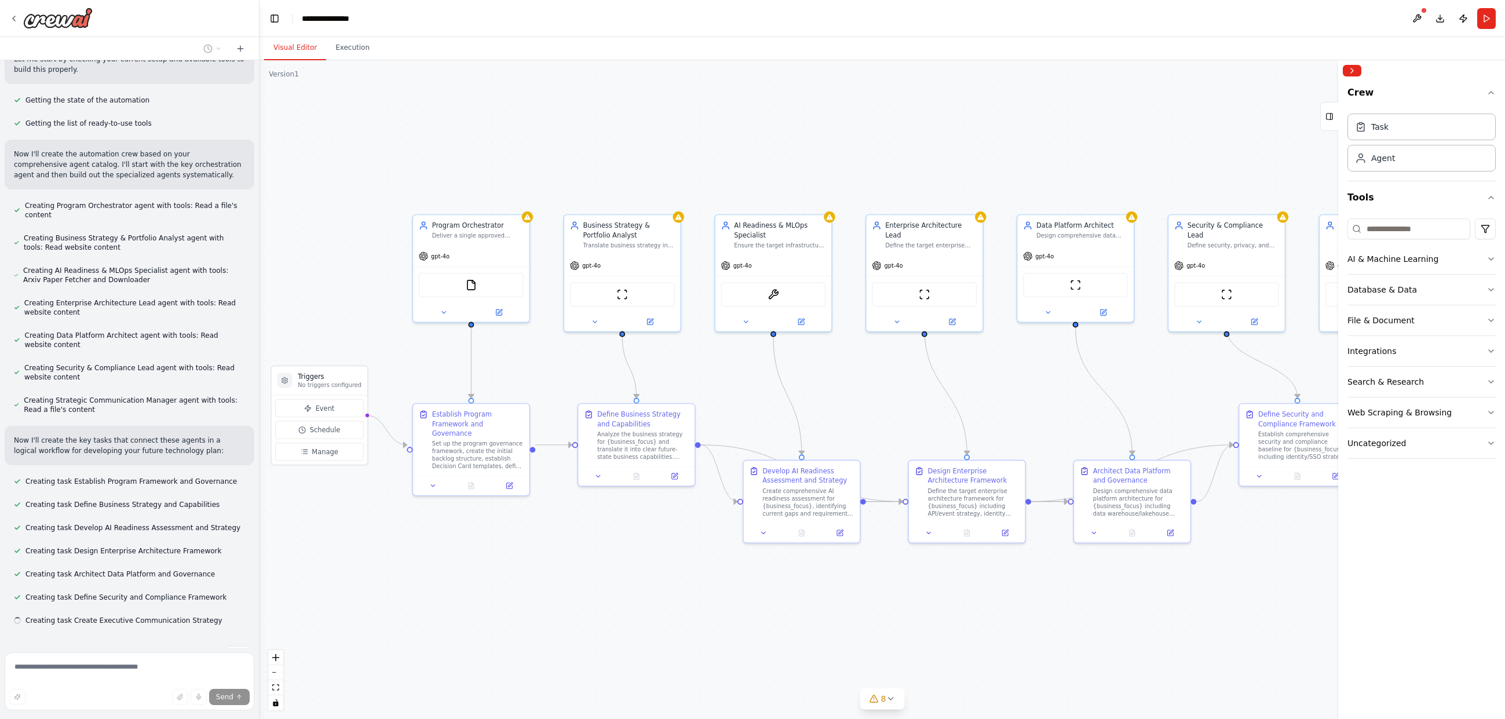
scroll to position [1263, 0]
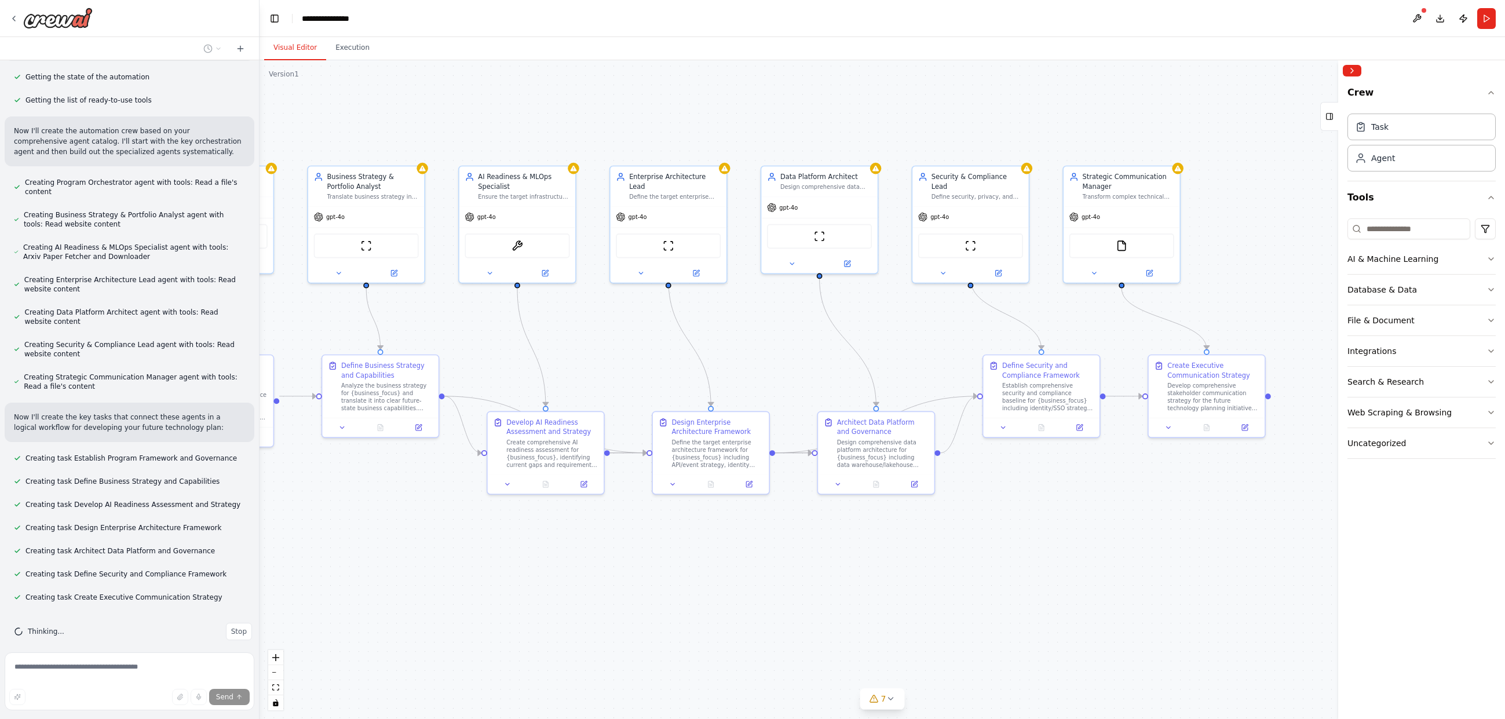
drag, startPoint x: 1104, startPoint y: 613, endPoint x: 848, endPoint y: 564, distance: 260.6
click at [848, 564] on div ".deletable-edge-delete-btn { width: 20px; height: 20px; border: 0px solid #ffff…" at bounding box center [881, 389] width 1245 height 659
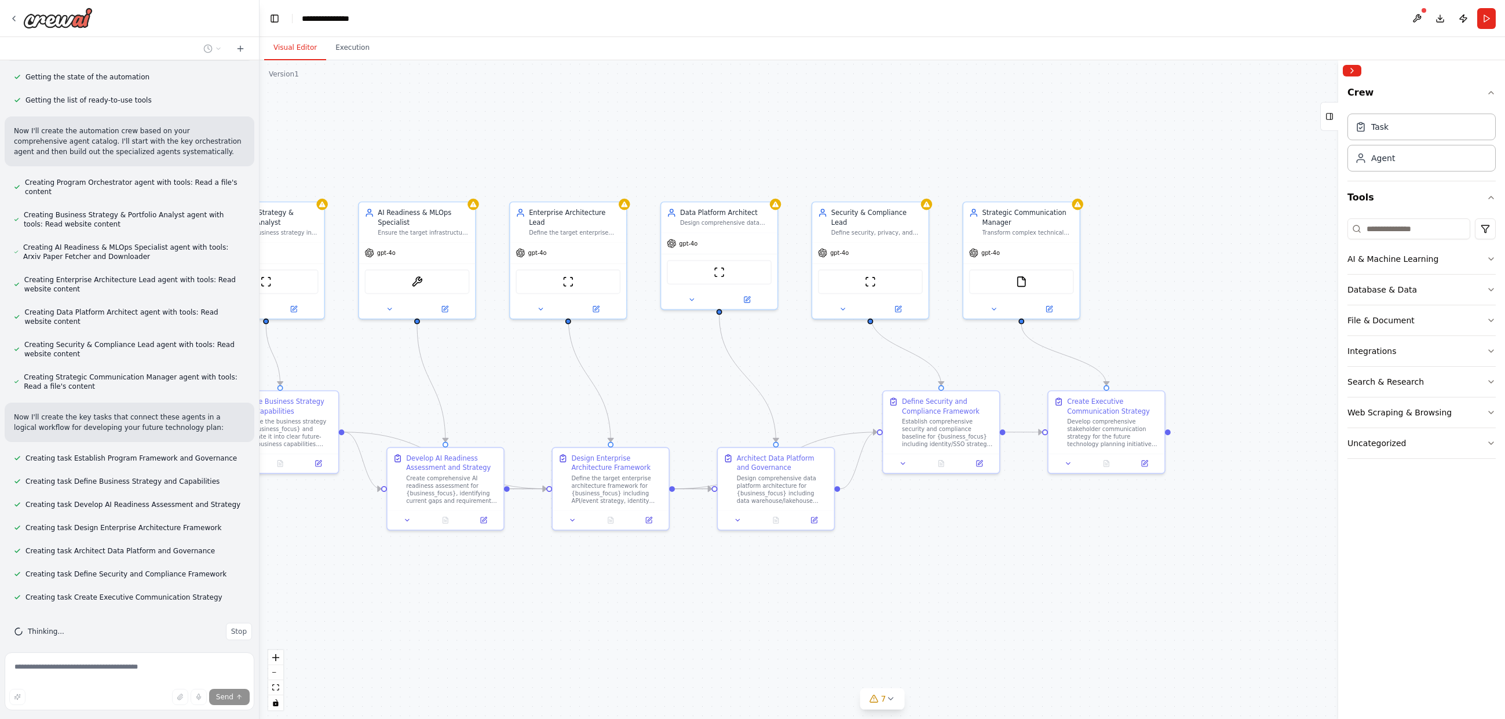
drag, startPoint x: 1127, startPoint y: 505, endPoint x: 1032, endPoint y: 541, distance: 102.1
click at [999, 541] on div ".deletable-edge-delete-btn { width: 20px; height: 20px; border: 0px solid #ffff…" at bounding box center [881, 389] width 1245 height 659
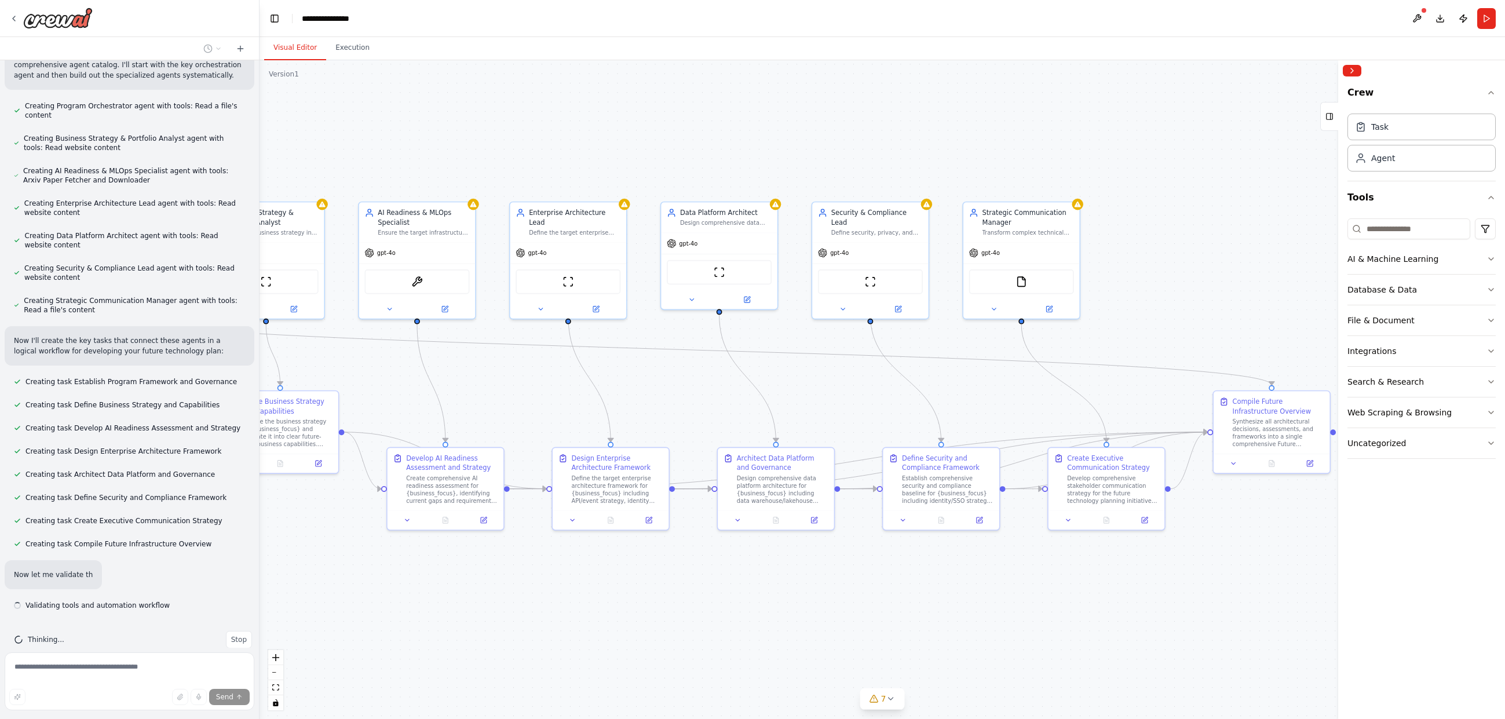
scroll to position [1348, 0]
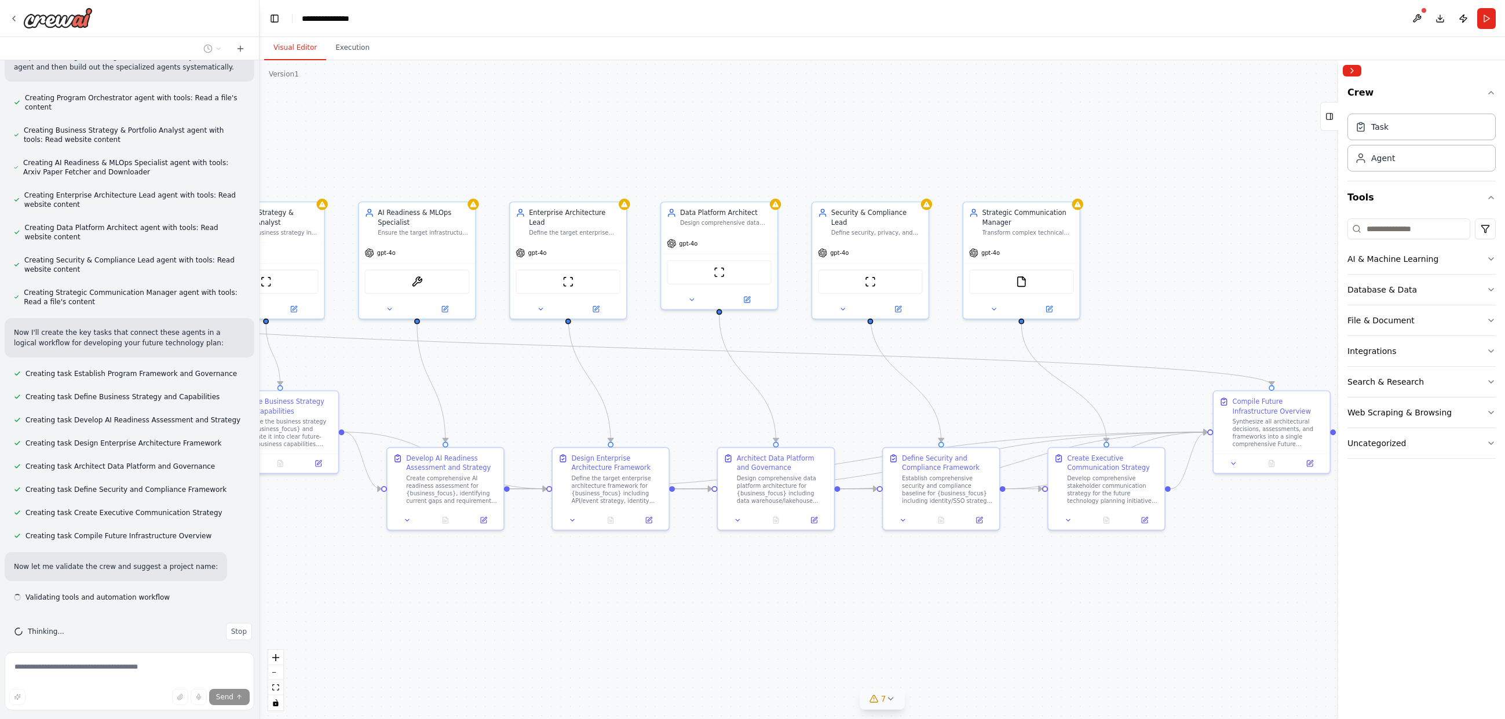
click at [888, 697] on icon at bounding box center [890, 698] width 5 height 2
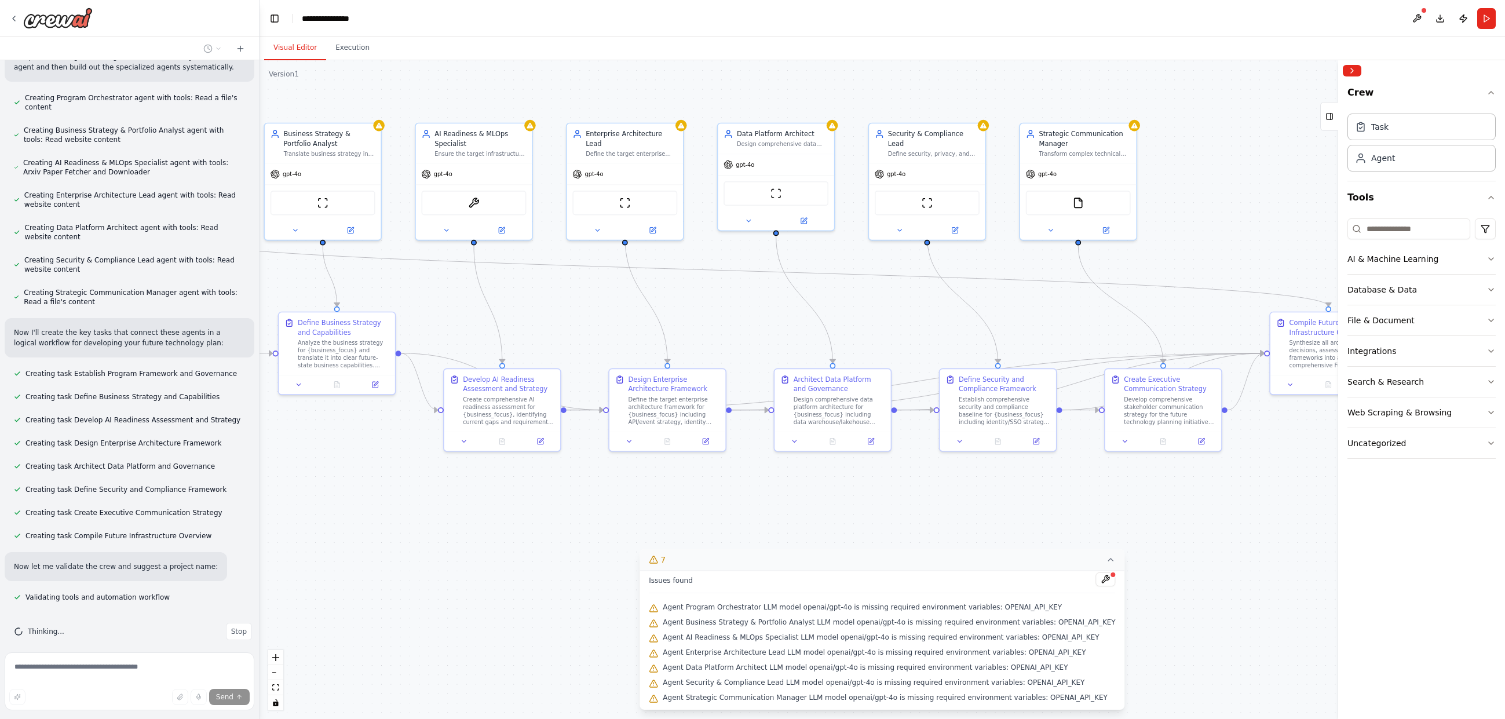
scroll to position [1371, 0]
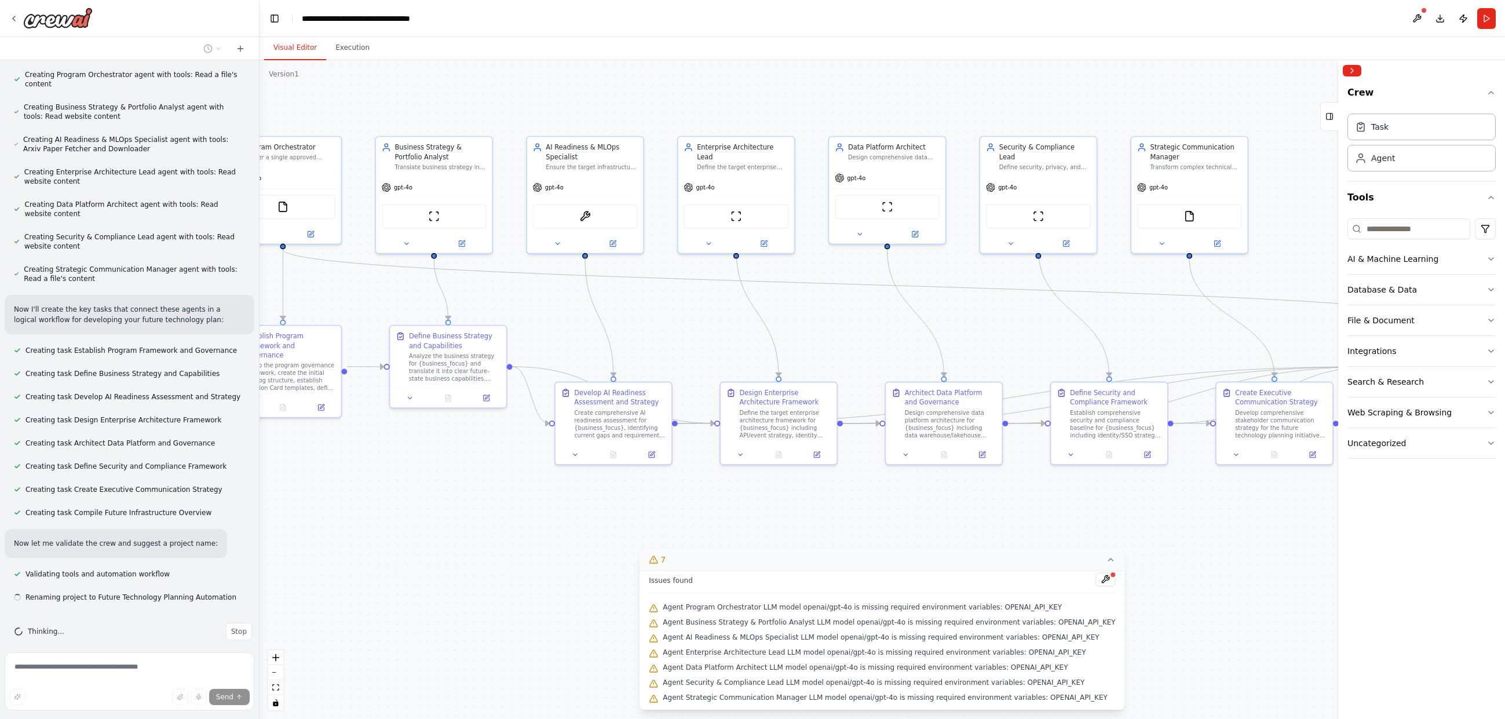
drag, startPoint x: 1180, startPoint y: 633, endPoint x: 1349, endPoint y: 568, distance: 181.4
click at [999, 568] on div "i want to create and continiously iterate on a future technology plan for our b…" at bounding box center [752, 359] width 1505 height 719
click at [484, 558] on div ".deletable-edge-delete-btn { width: 20px; height: 20px; border: 0px solid #ffff…" at bounding box center [881, 389] width 1245 height 659
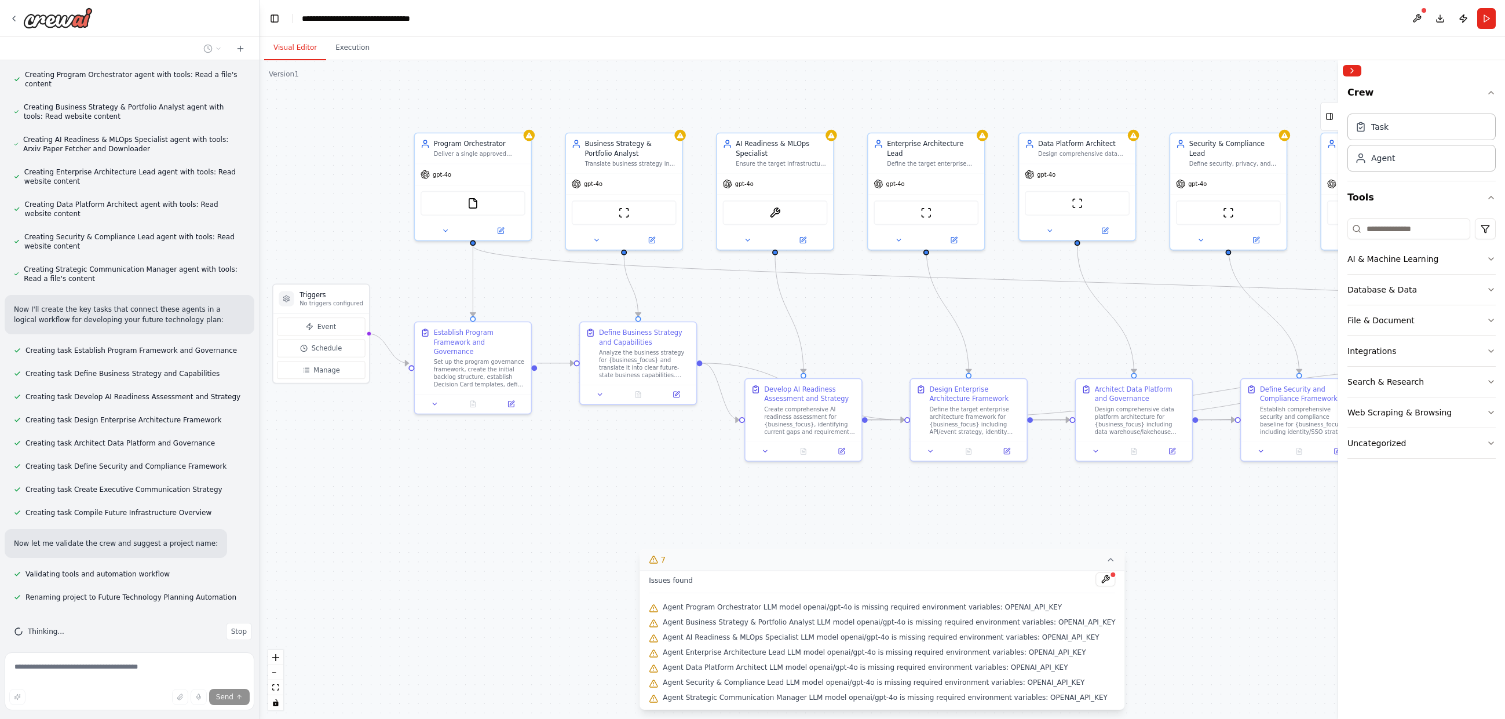
drag, startPoint x: 398, startPoint y: 546, endPoint x: 587, endPoint y: 542, distance: 189.4
click at [587, 542] on div ".deletable-edge-delete-btn { width: 20px; height: 20px; border: 0px solid #ffff…" at bounding box center [881, 389] width 1245 height 659
click at [546, 503] on div ".deletable-edge-delete-btn { width: 20px; height: 20px; border: 0px solid #ffff…" at bounding box center [881, 389] width 1245 height 659
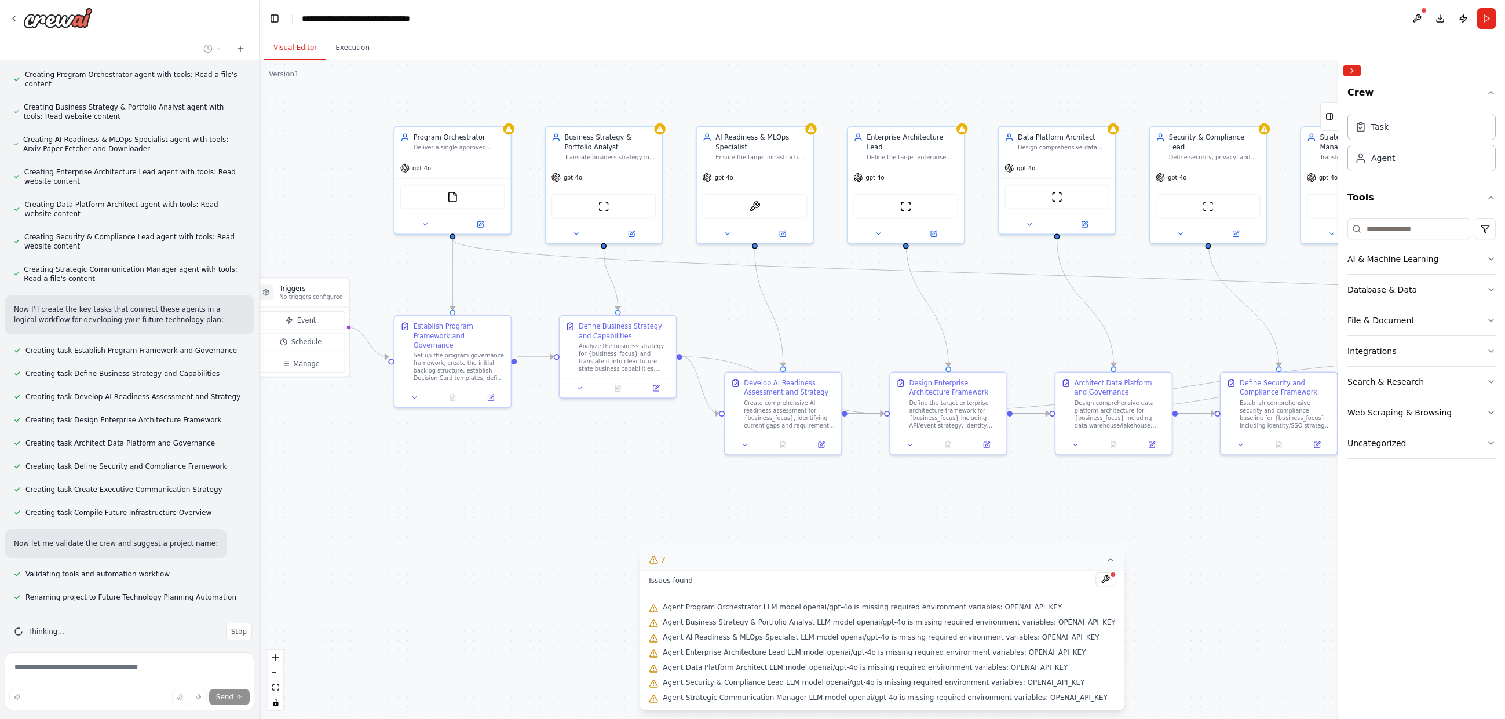
drag, startPoint x: 549, startPoint y: 526, endPoint x: 236, endPoint y: 513, distance: 312.5
click at [301, 516] on div ".deletable-edge-delete-btn { width: 20px; height: 20px; border: 0px solid #ffff…" at bounding box center [881, 389] width 1245 height 659
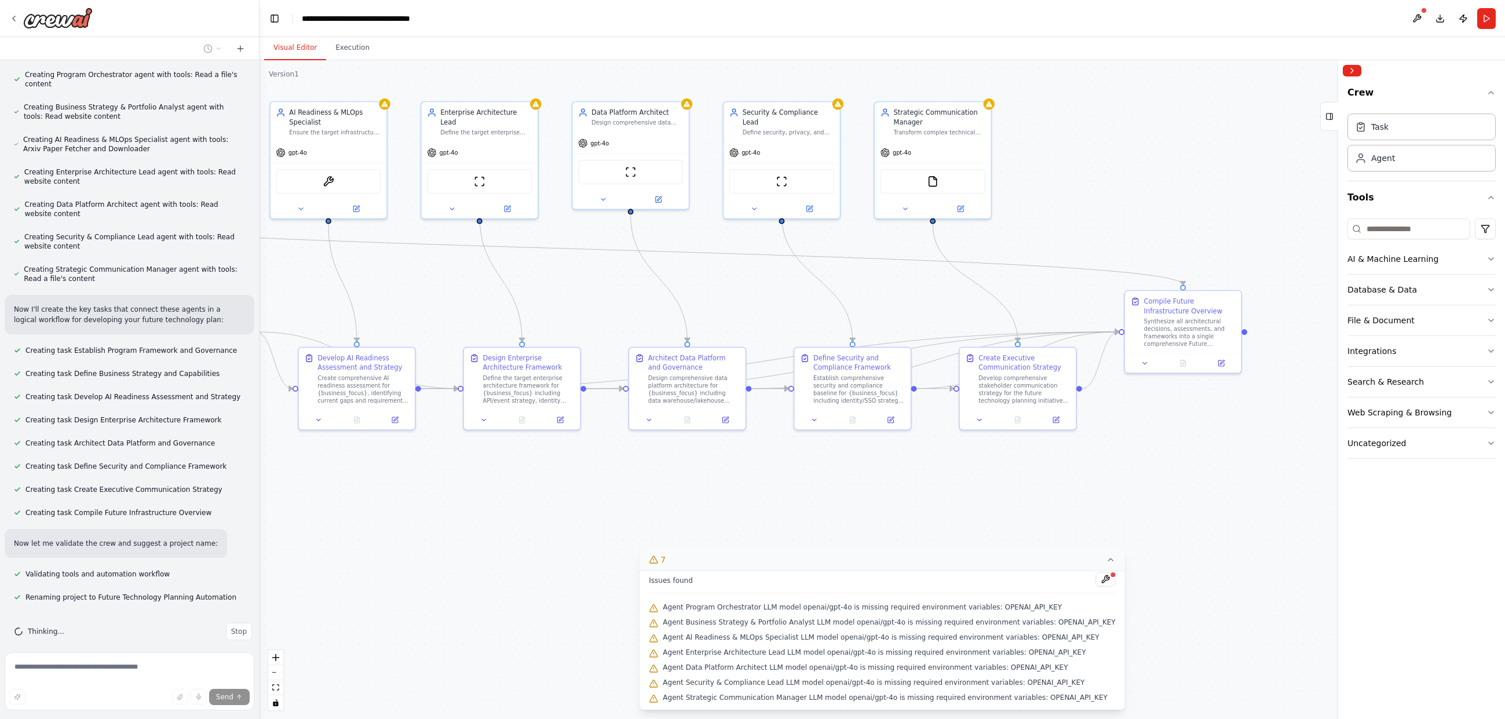
drag, startPoint x: 1219, startPoint y: 505, endPoint x: 1020, endPoint y: 484, distance: 199.8
click at [999, 484] on div ".deletable-edge-delete-btn { width: 20px; height: 20px; border: 0px solid #ffff…" at bounding box center [881, 389] width 1245 height 659
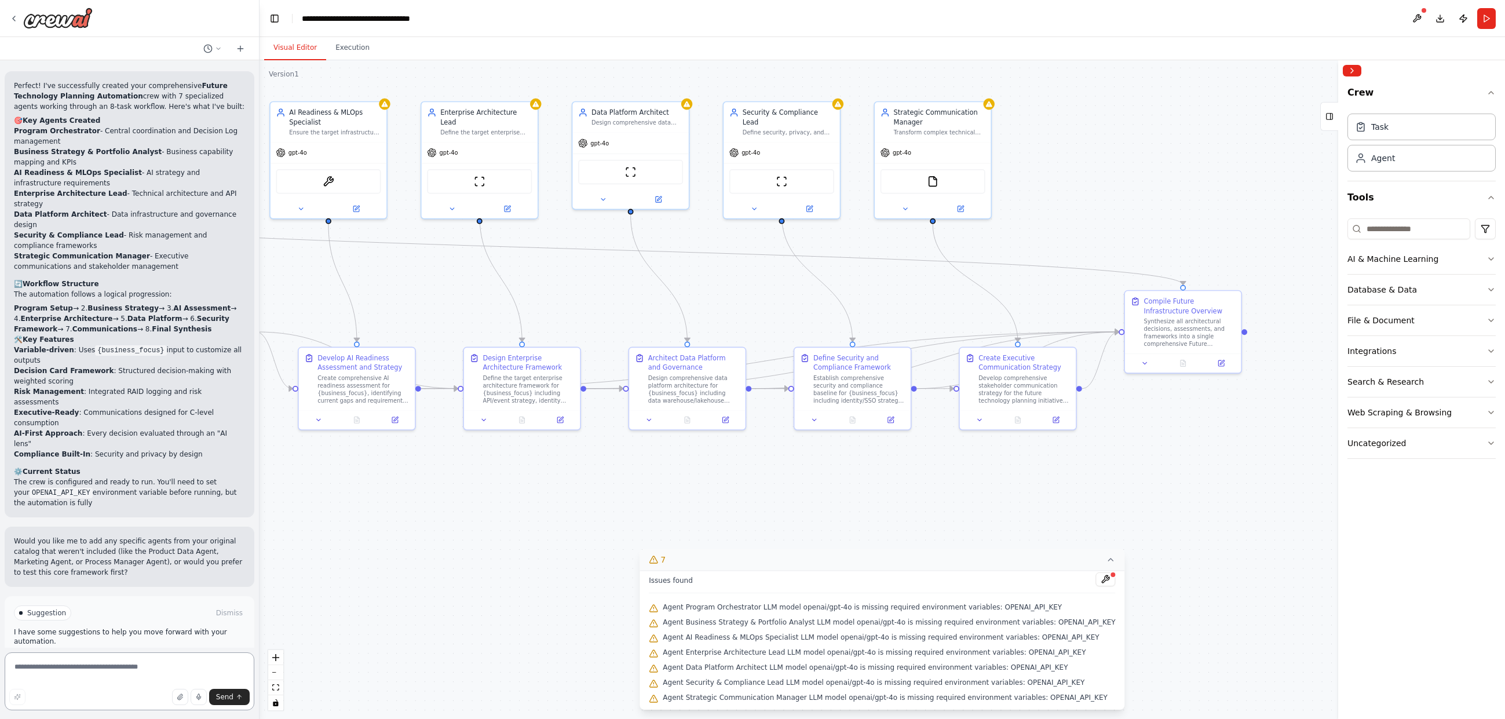
scroll to position [1924, 0]
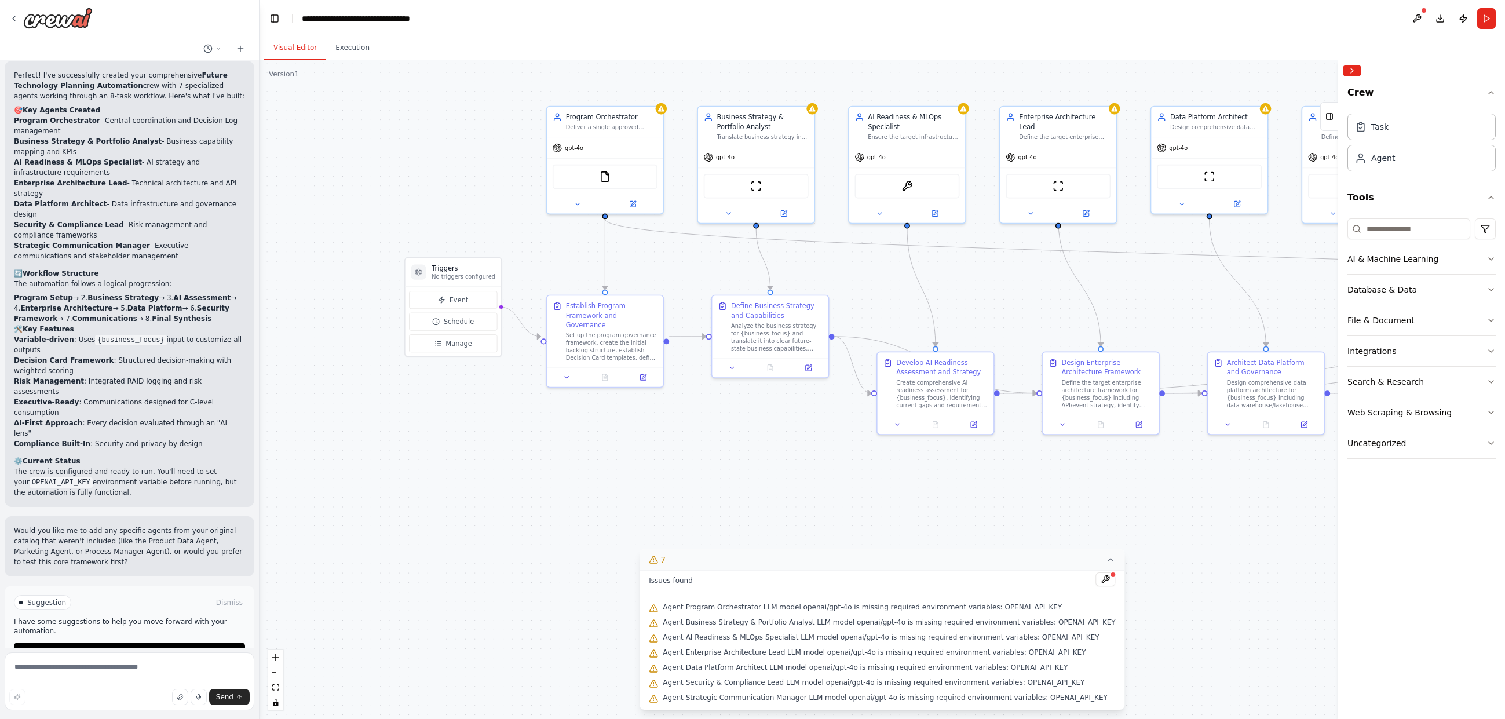
drag, startPoint x: 666, startPoint y: 455, endPoint x: 1245, endPoint y: 461, distance: 578.7
click at [999, 461] on div ".deletable-edge-delete-btn { width: 20px; height: 20px; border: 0px solid #ffff…" at bounding box center [881, 389] width 1245 height 659
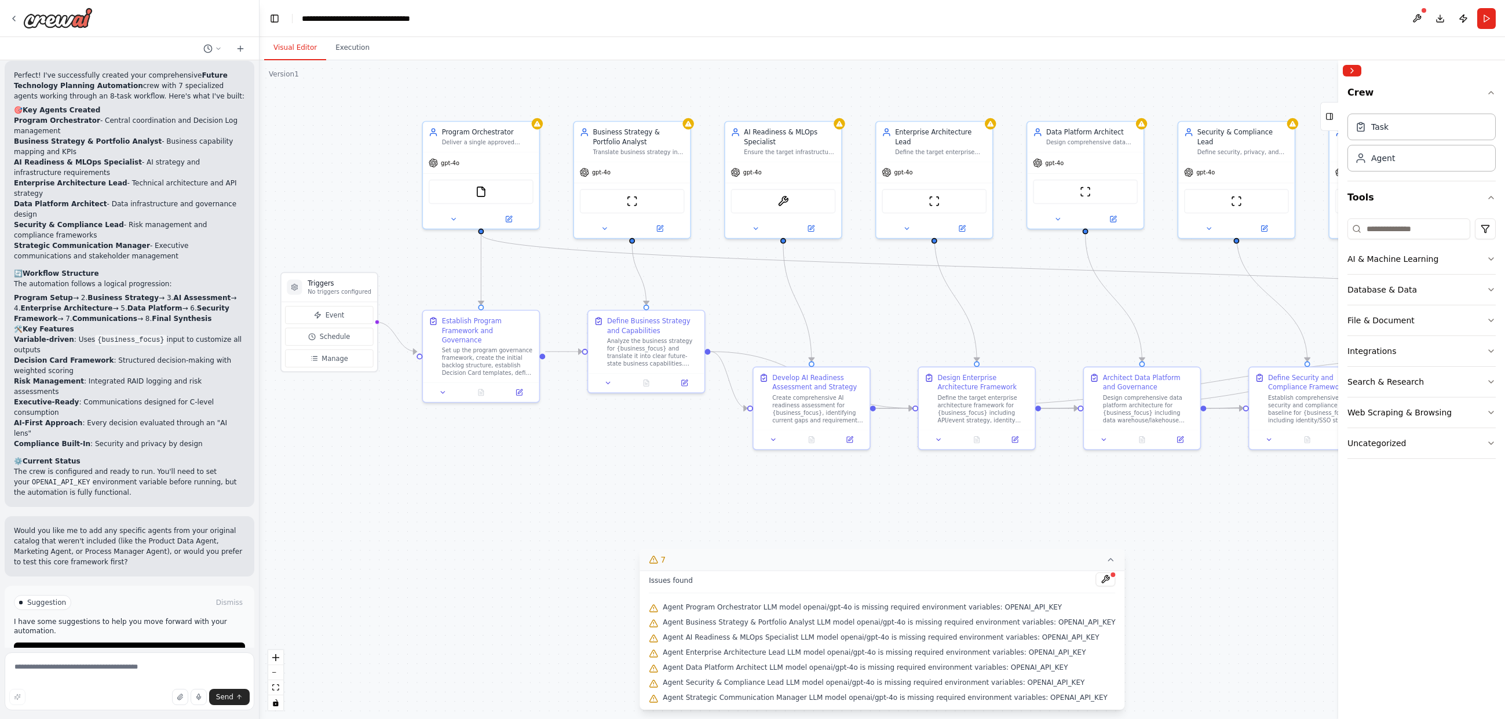
drag, startPoint x: 754, startPoint y: 492, endPoint x: 629, endPoint y: 516, distance: 127.2
click at [627, 516] on div ".deletable-edge-delete-btn { width: 20px; height: 20px; border: 0px solid #ffff…" at bounding box center [881, 389] width 1245 height 659
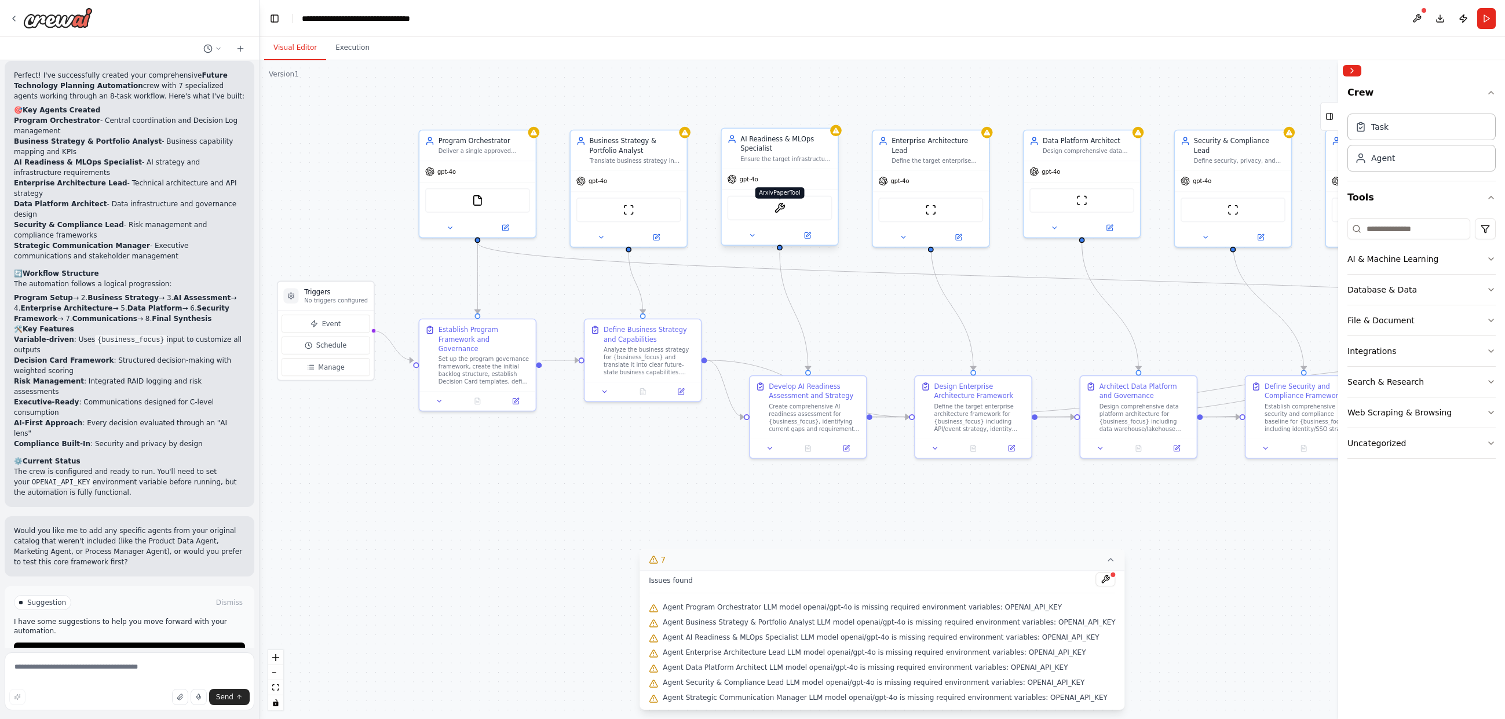
click at [784, 211] on img at bounding box center [780, 208] width 12 height 12
click at [780, 209] on img at bounding box center [780, 208] width 12 height 12
click at [999, 289] on button "Database & Data" at bounding box center [1421, 290] width 148 height 30
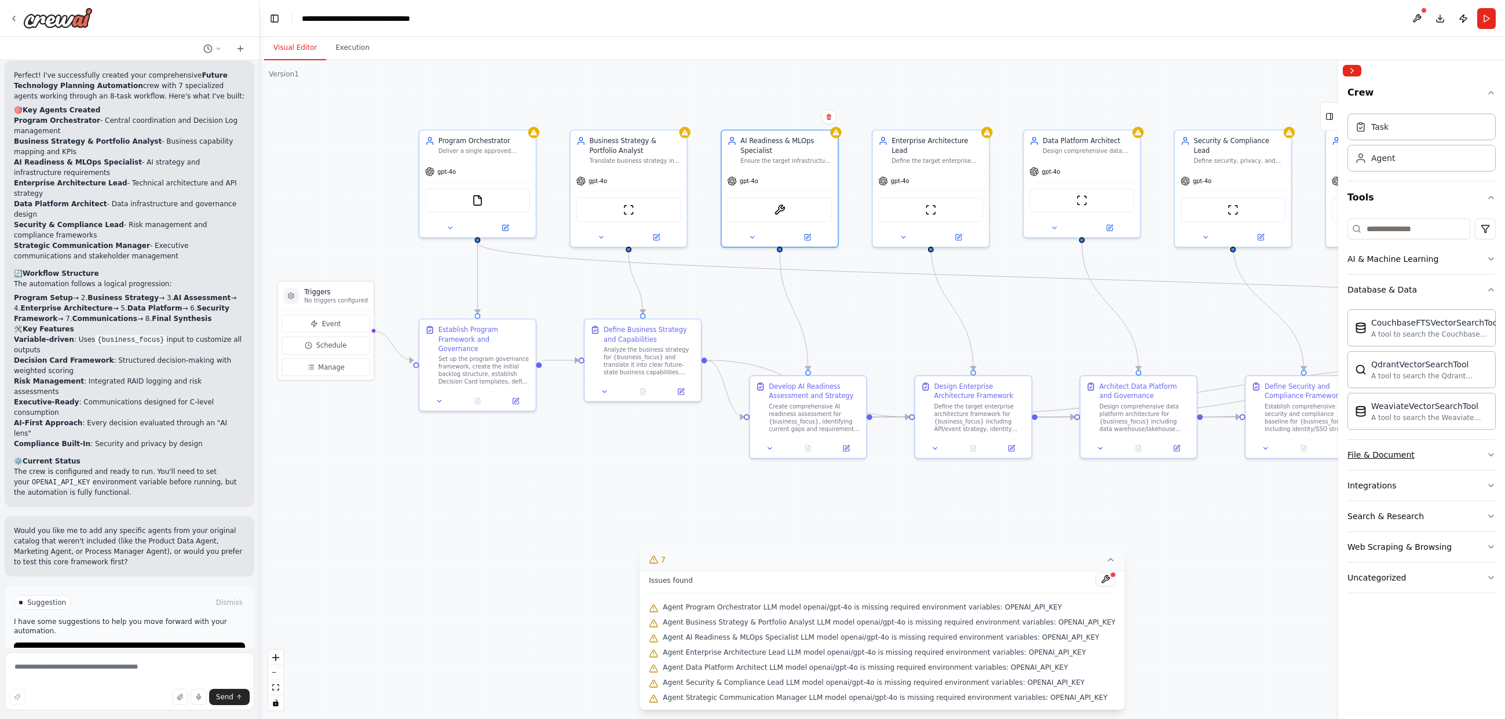
click at [999, 454] on button "File & Document" at bounding box center [1421, 455] width 148 height 30
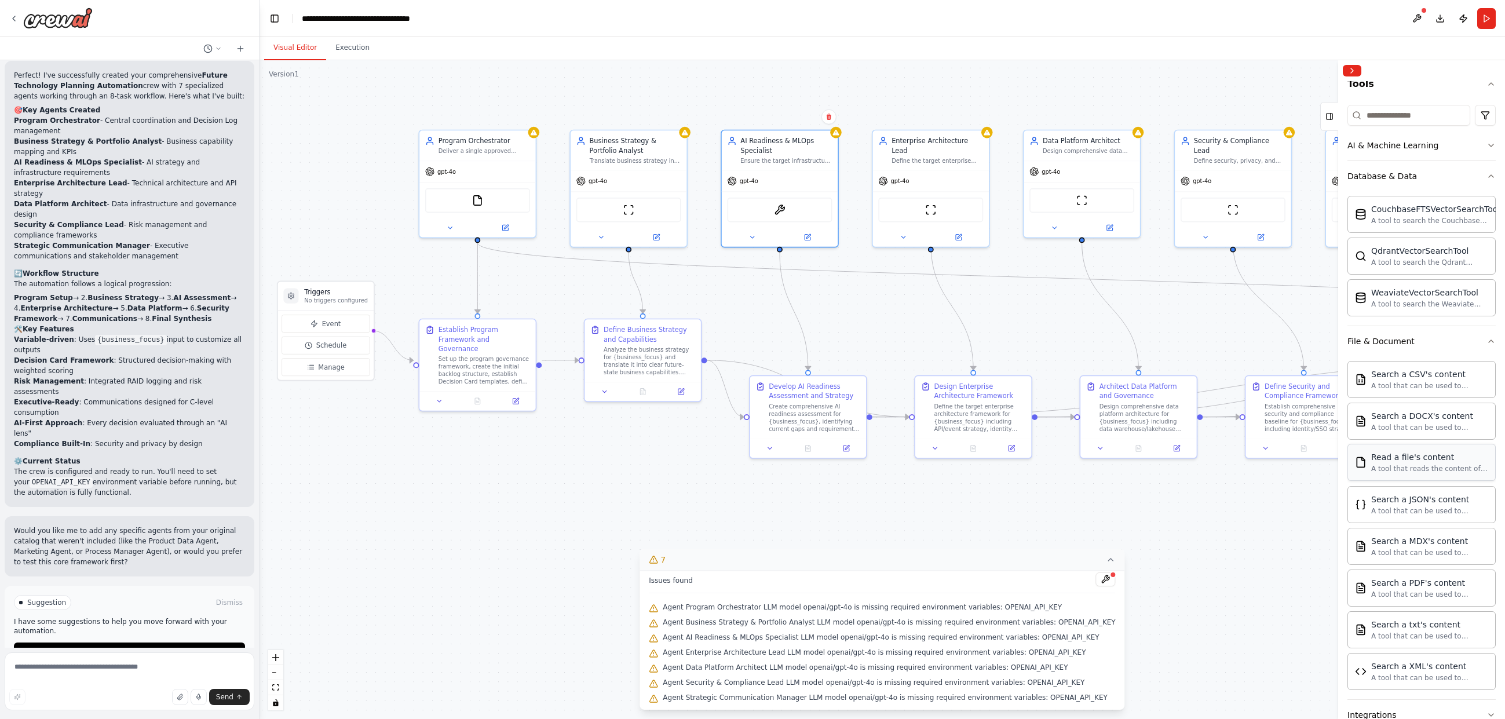
click at [999, 467] on div "A tool that reads the content of a file. To use this tool, provide a 'file_path…" at bounding box center [1429, 468] width 117 height 9
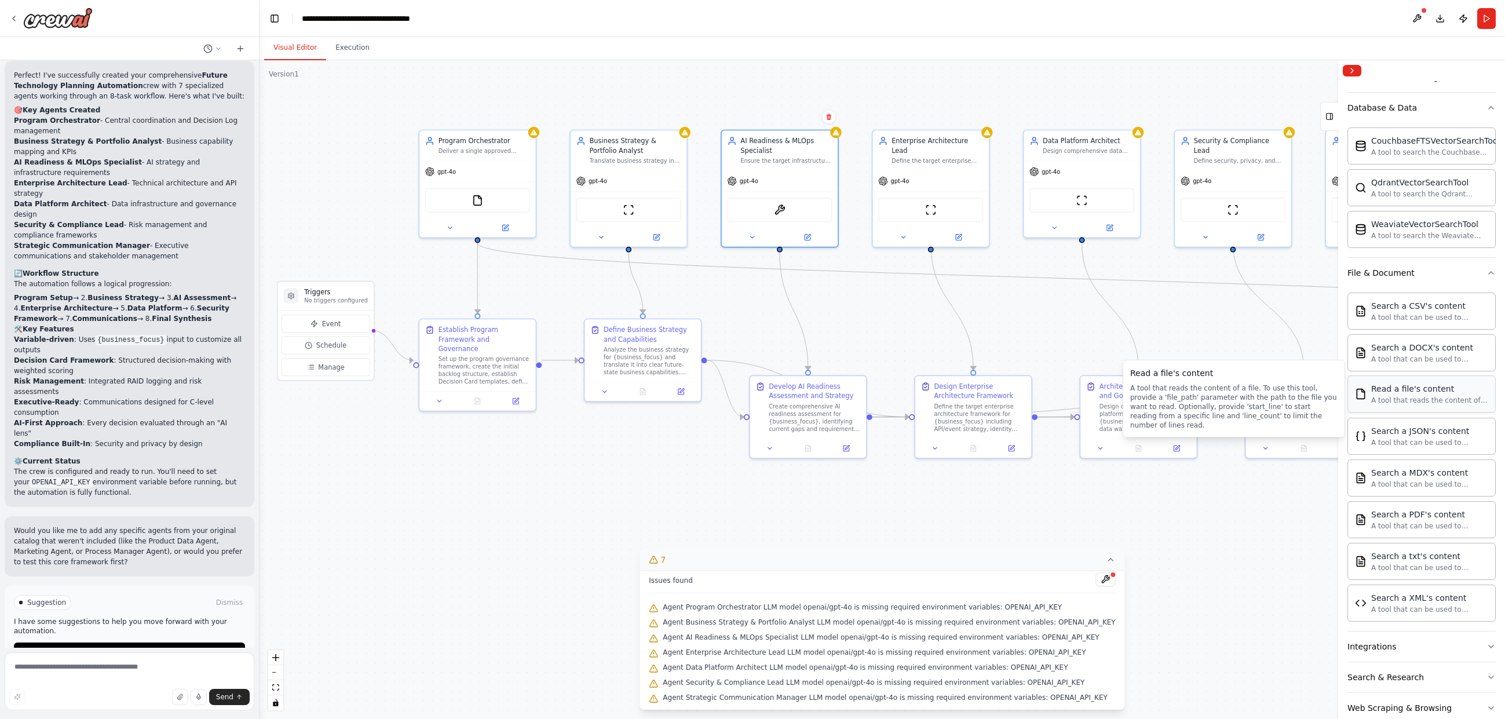
scroll to position [236, 0]
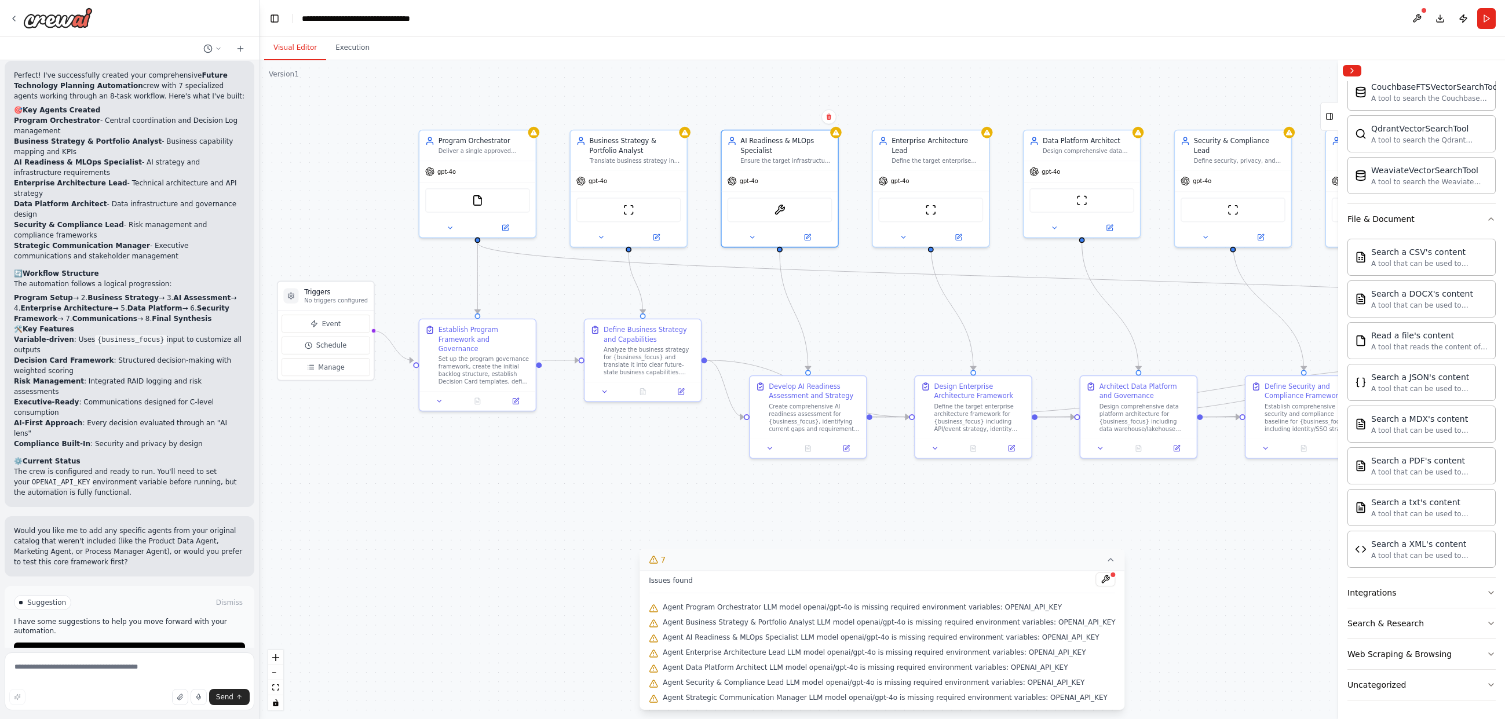
click at [397, 491] on div ".deletable-edge-delete-btn { width: 20px; height: 20px; border: 0px solid #ffff…" at bounding box center [881, 389] width 1245 height 659
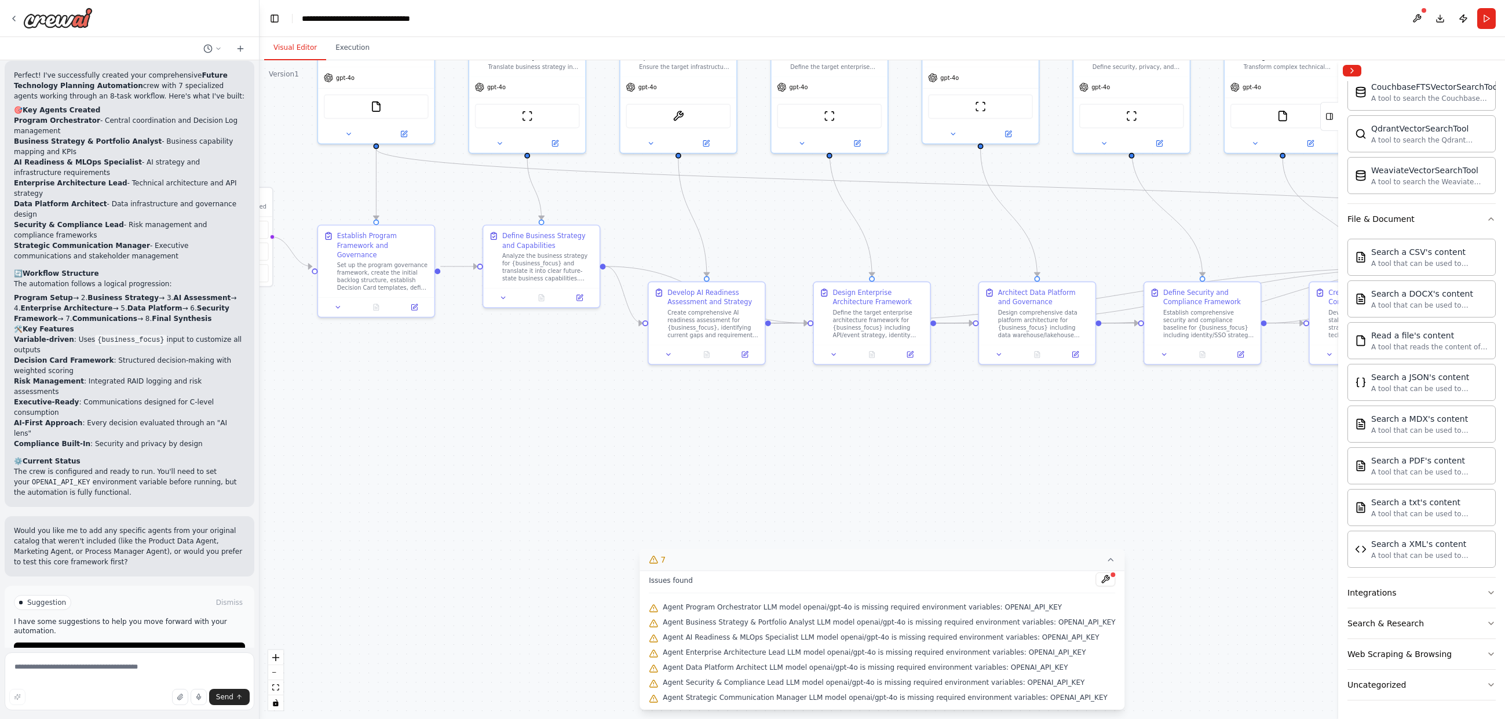
drag, startPoint x: 516, startPoint y: 485, endPoint x: 264, endPoint y: 468, distance: 252.5
click at [264, 468] on div ".deletable-edge-delete-btn { width: 20px; height: 20px; border: 0px solid #ffff…" at bounding box center [881, 389] width 1245 height 659
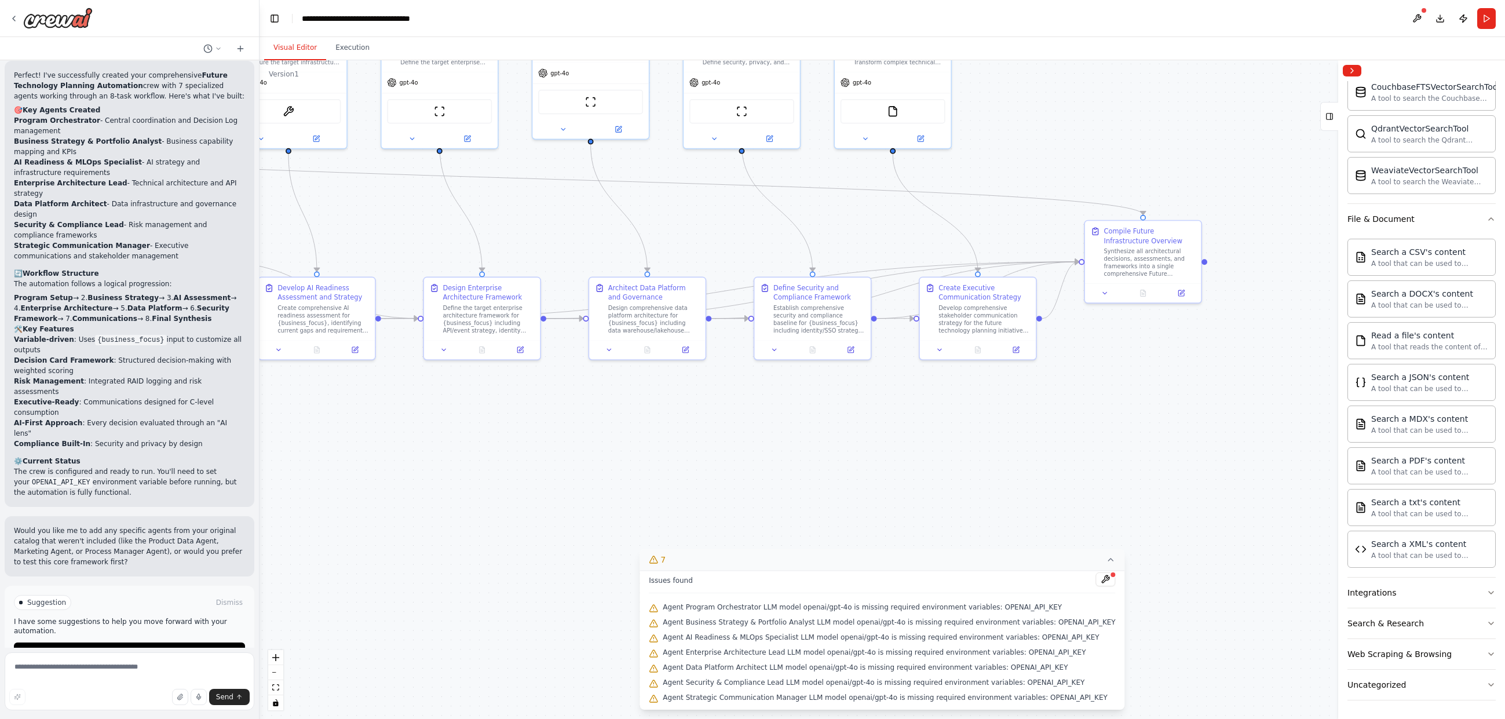
drag, startPoint x: 1293, startPoint y: 490, endPoint x: 1055, endPoint y: 408, distance: 251.1
click at [999, 408] on div ".deletable-edge-delete-btn { width: 20px; height: 20px; border: 0px solid #ffff…" at bounding box center [881, 389] width 1245 height 659
click at [999, 578] on button at bounding box center [1106, 579] width 20 height 14
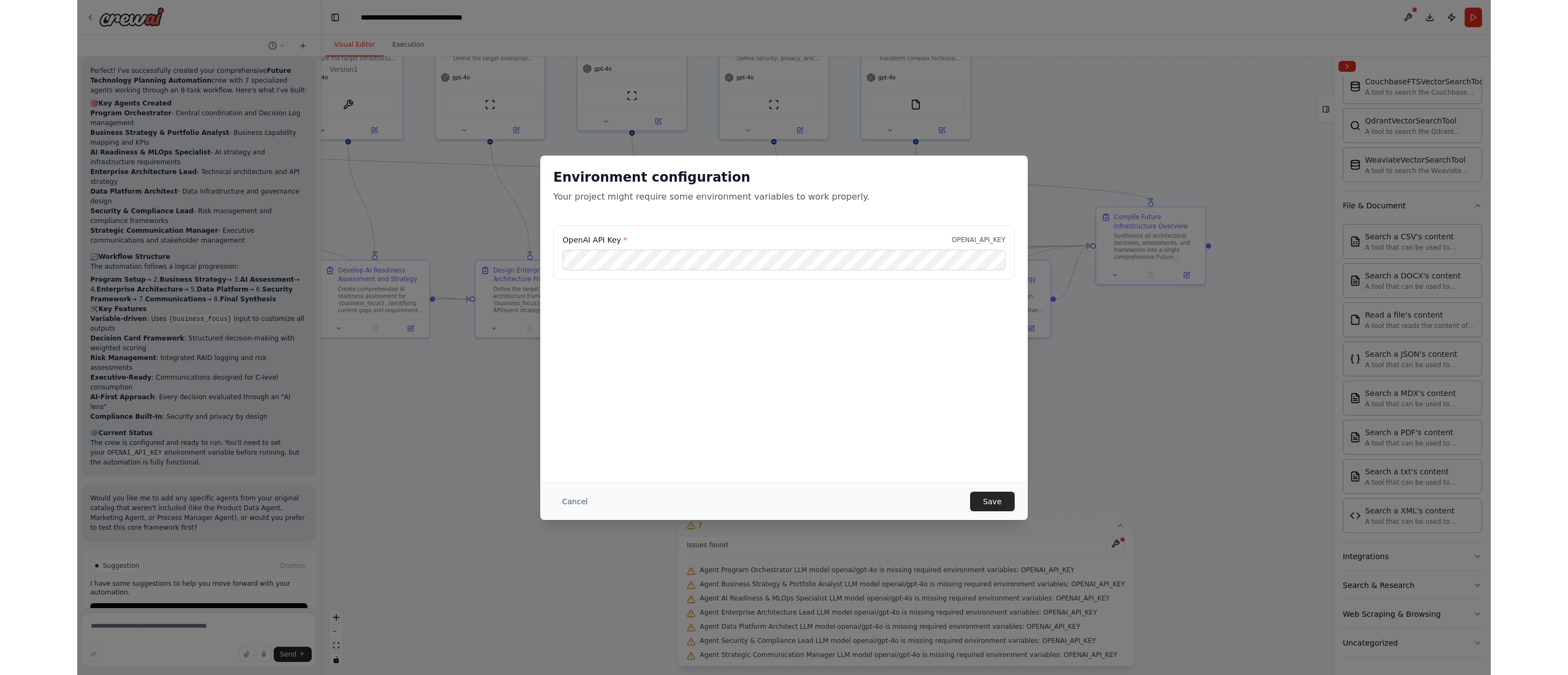
scroll to position [0, 0]
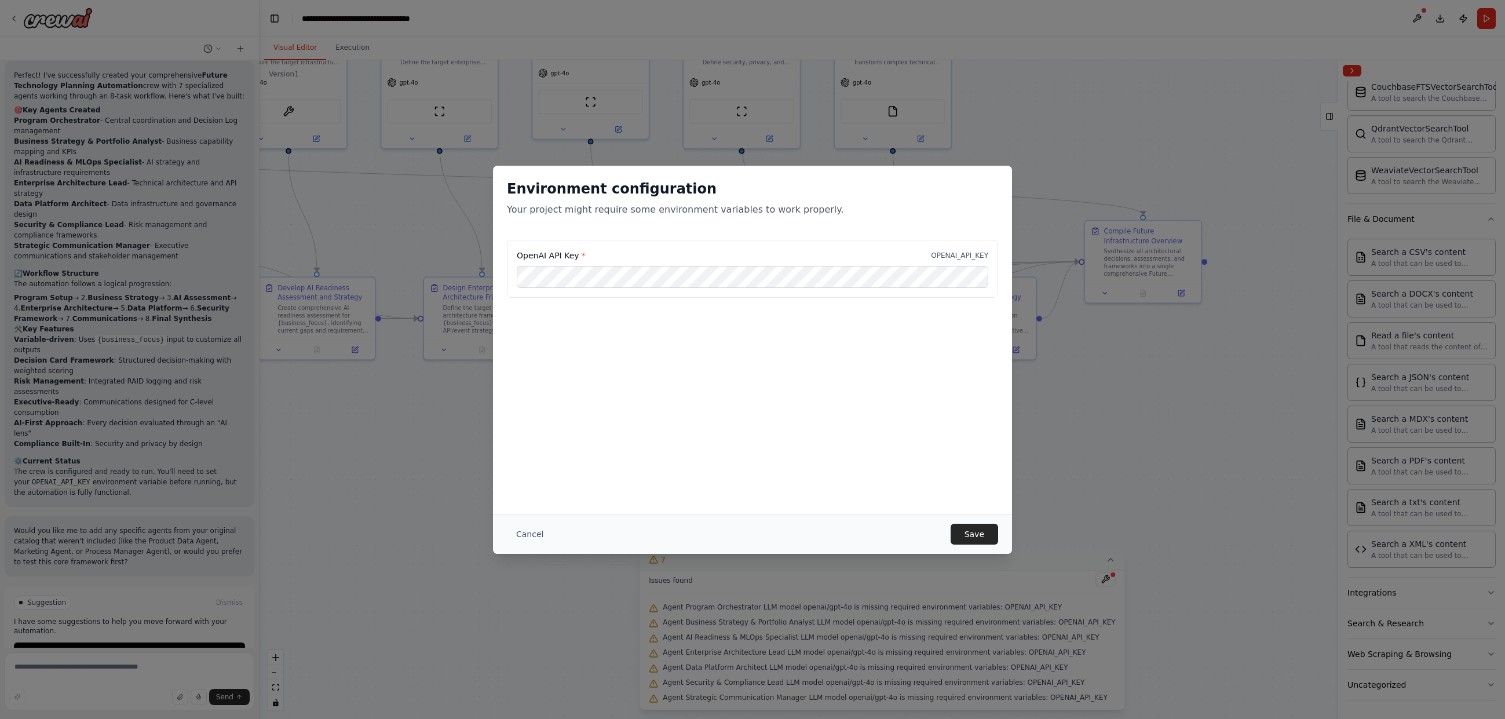
click at [985, 549] on div "Cancel Save" at bounding box center [752, 534] width 519 height 40
click at [984, 538] on button "Save" at bounding box center [974, 534] width 47 height 21
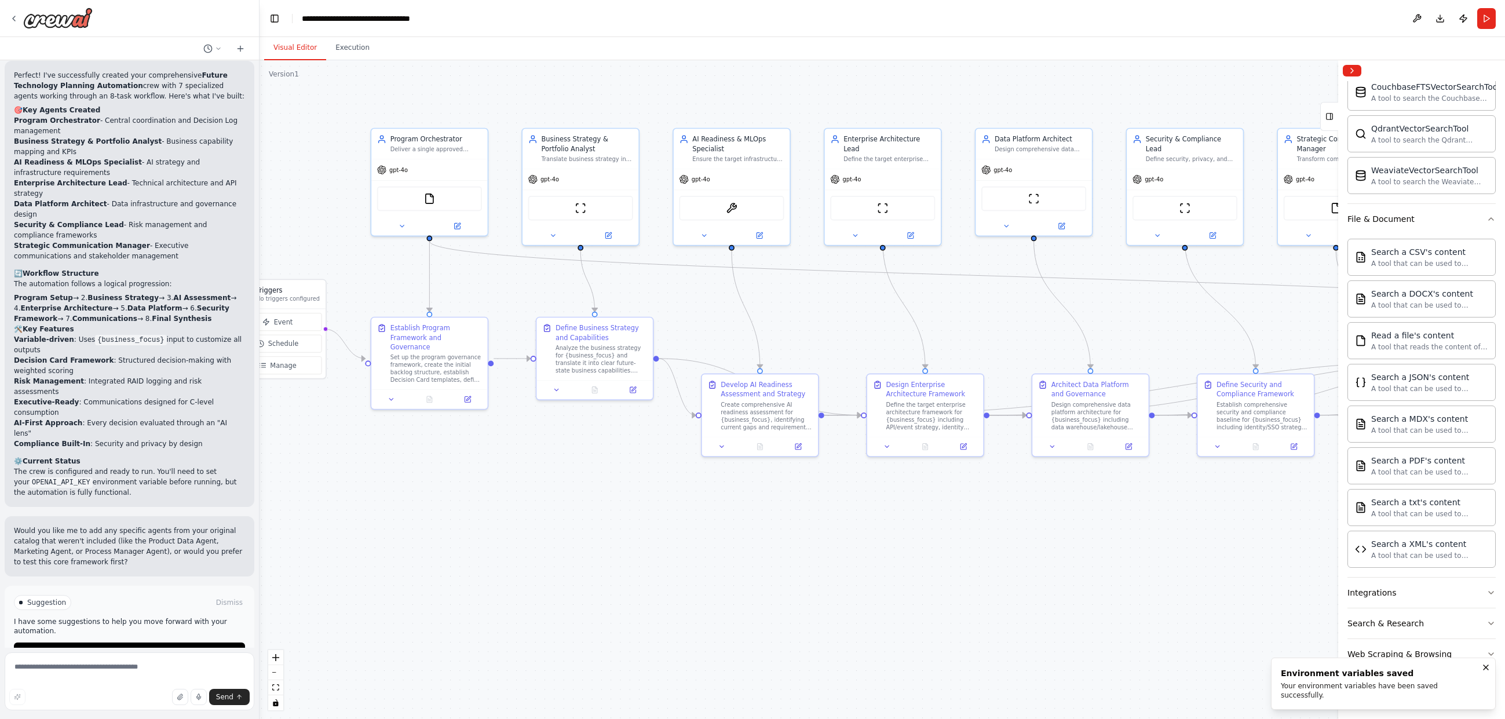
drag, startPoint x: 811, startPoint y: 454, endPoint x: 1280, endPoint y: 544, distance: 477.2
click at [999, 544] on div ".deletable-edge-delete-btn { width: 20px; height: 20px; border: 0px solid #ffff…" at bounding box center [881, 389] width 1245 height 659
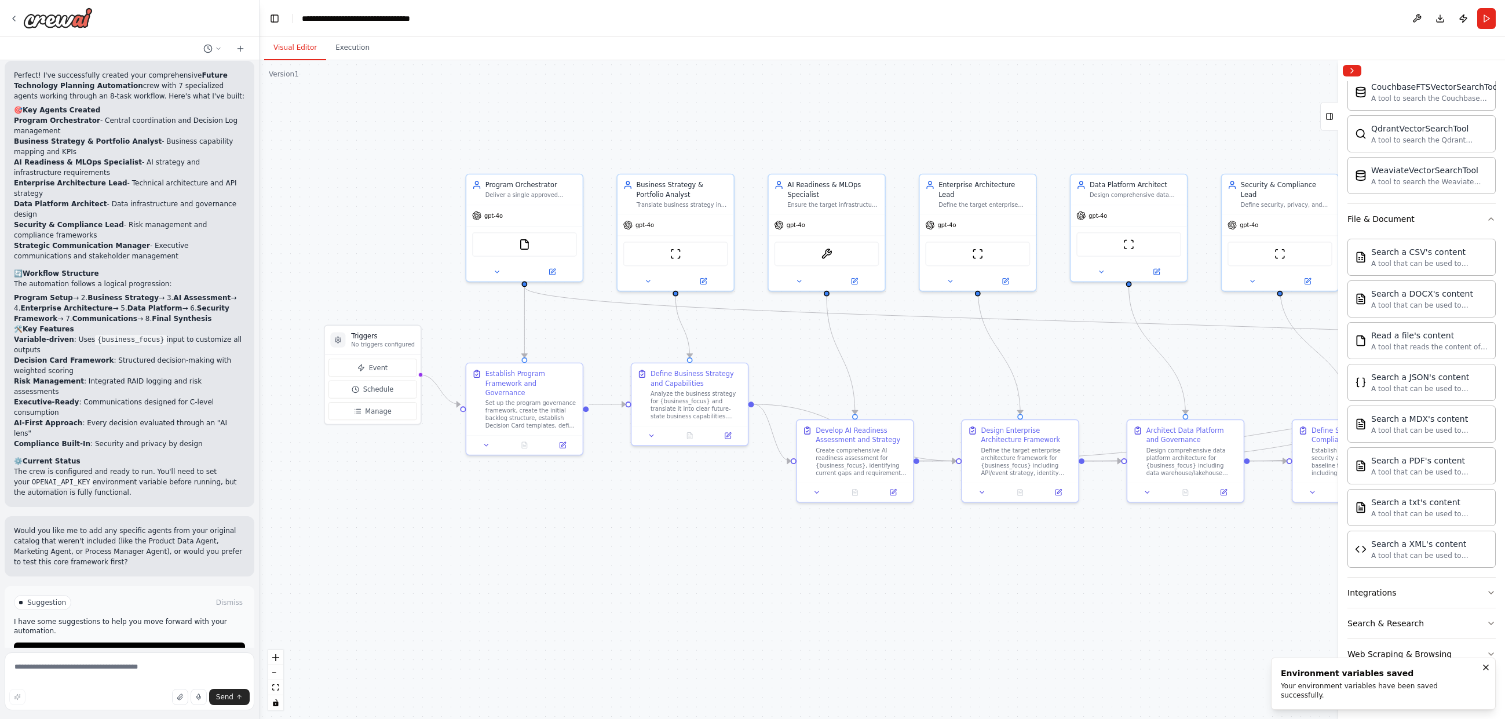
drag, startPoint x: 513, startPoint y: 480, endPoint x: 561, endPoint y: 529, distance: 68.8
click at [561, 529] on div ".deletable-edge-delete-btn { width: 20px; height: 20px; border: 0px solid #ffff…" at bounding box center [881, 389] width 1245 height 659
click at [368, 52] on button "Execution" at bounding box center [352, 48] width 53 height 24
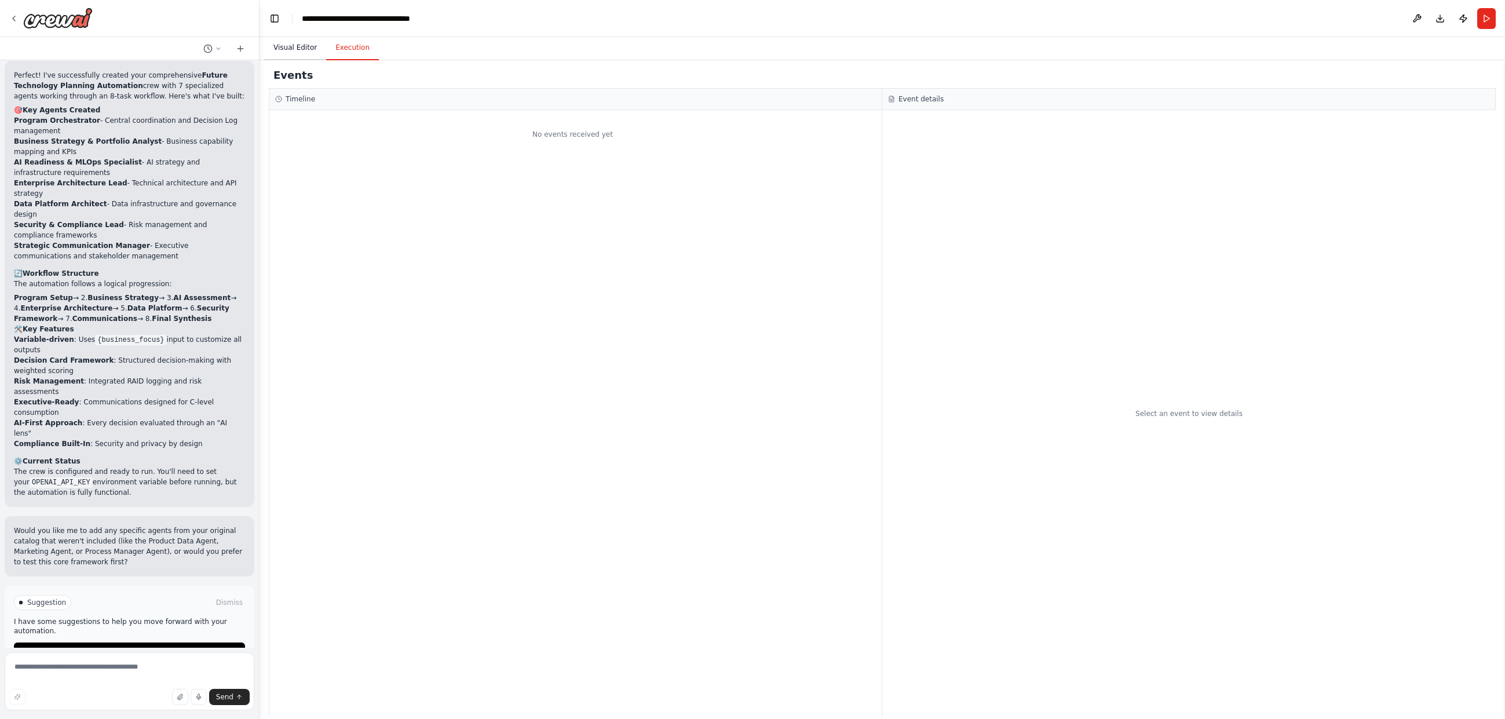
click at [288, 49] on button "Visual Editor" at bounding box center [295, 48] width 62 height 24
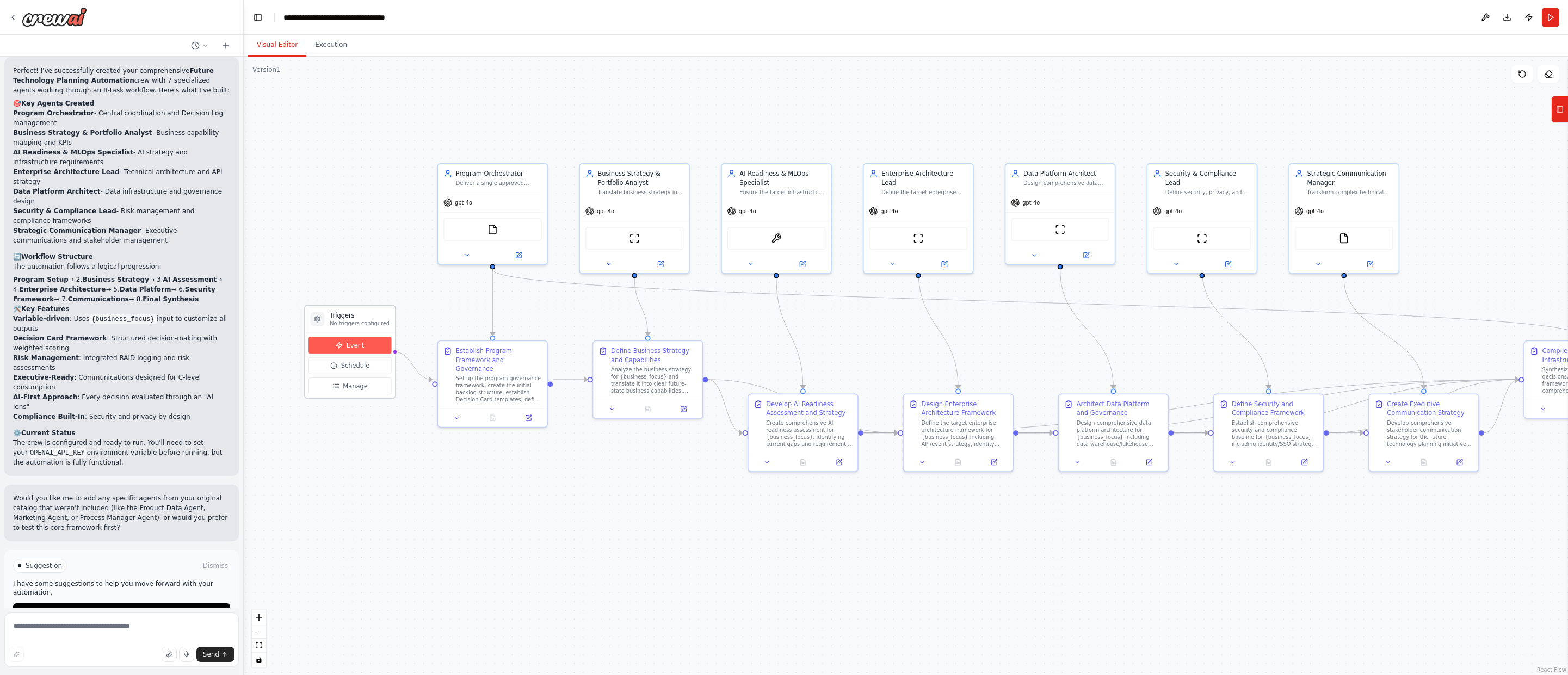
click at [361, 341] on span "Event" at bounding box center [355, 345] width 18 height 8
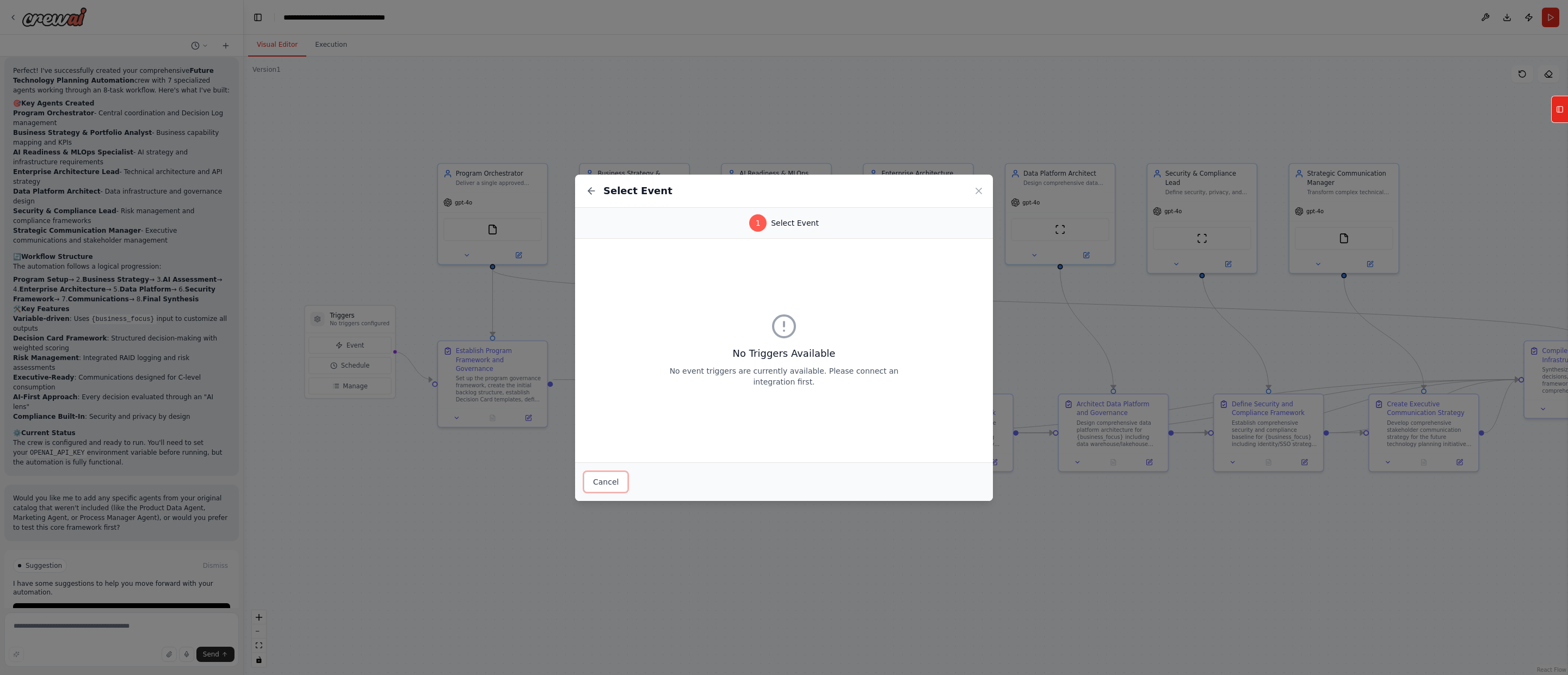
drag, startPoint x: 608, startPoint y: 479, endPoint x: 720, endPoint y: 400, distance: 137.1
click at [720, 400] on div "Select Event 1 Select Event No Triggers Available No event triggers are current…" at bounding box center [784, 338] width 418 height 327
click at [720, 400] on div "No Triggers Available No event triggers are currently available. Please connect…" at bounding box center [784, 350] width 418 height 223
click at [616, 478] on button "Cancel" at bounding box center [606, 482] width 44 height 21
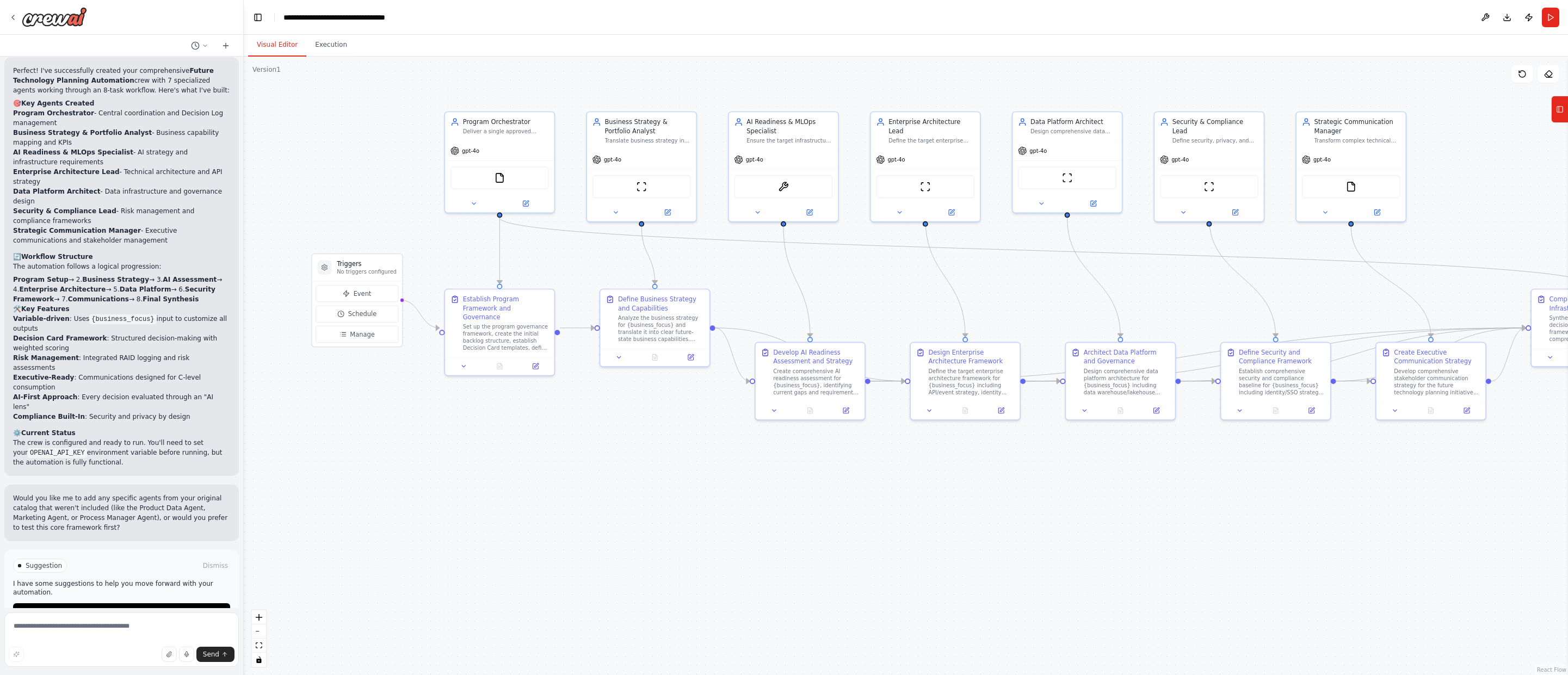
drag, startPoint x: 363, startPoint y: 450, endPoint x: 369, endPoint y: 403, distance: 47.4
click at [369, 403] on div ".deletable-edge-delete-btn { width: 20px; height: 20px; border: 0px solid #ffff…" at bounding box center [906, 365] width 1325 height 619
click at [360, 313] on button "Schedule" at bounding box center [356, 319] width 83 height 17
select select "******"
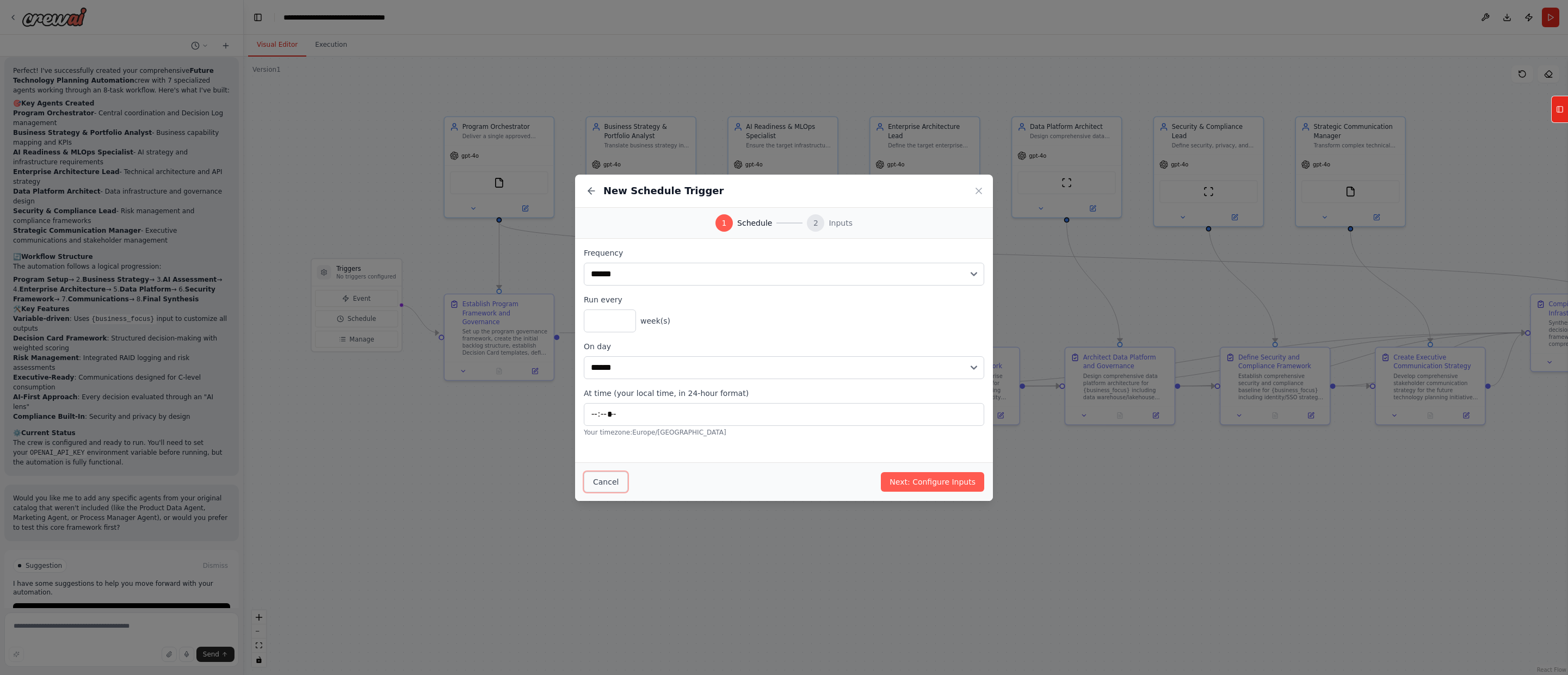
click at [607, 479] on button "Cancel" at bounding box center [606, 482] width 44 height 21
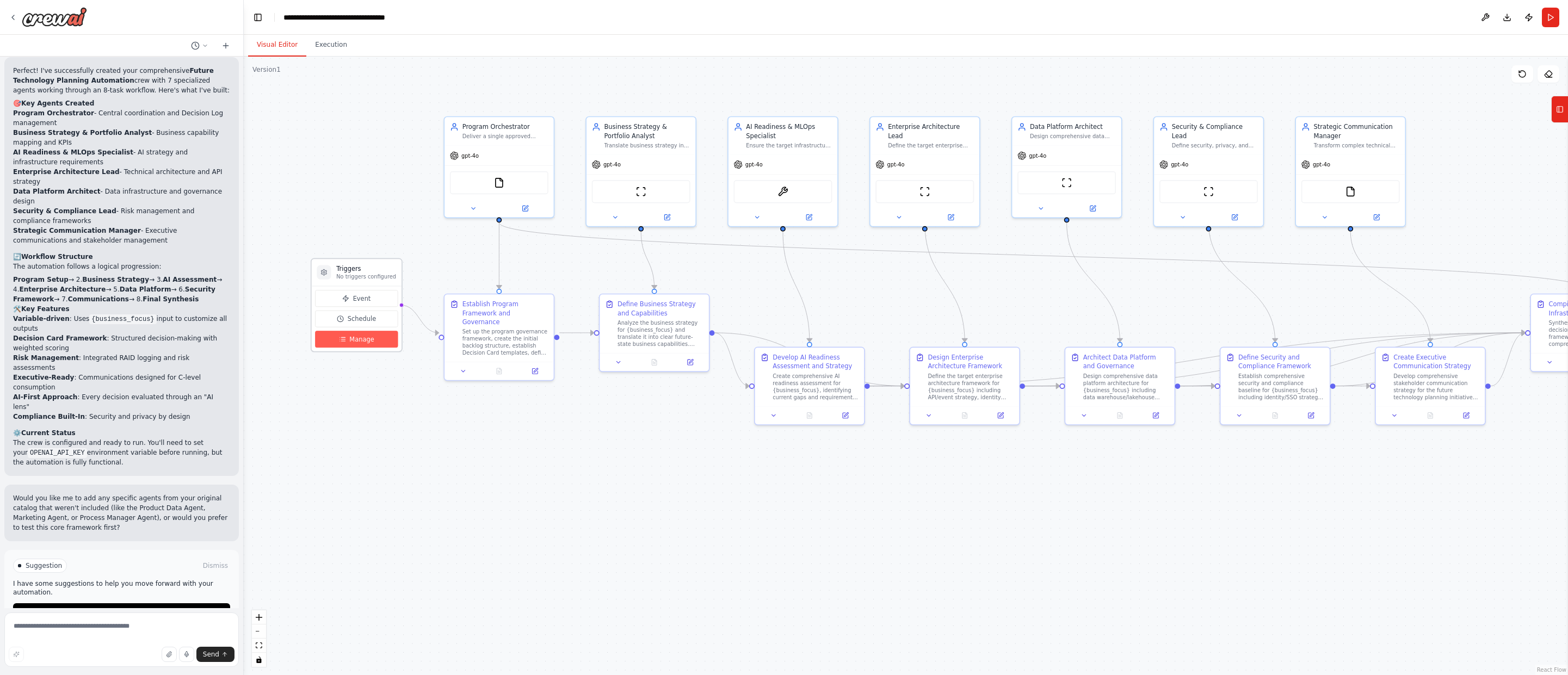
click at [358, 342] on span "Manage" at bounding box center [362, 339] width 24 height 8
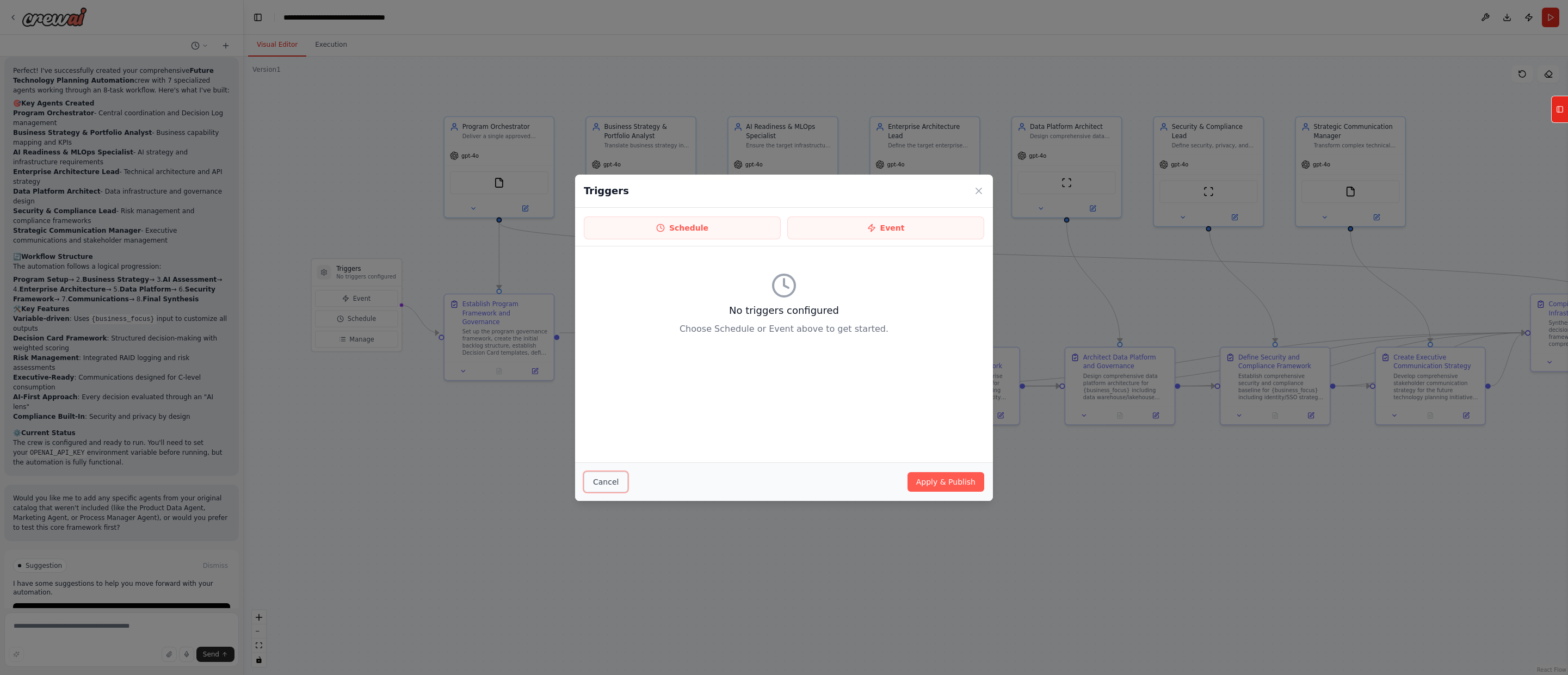
click at [610, 476] on button "Cancel" at bounding box center [606, 482] width 44 height 21
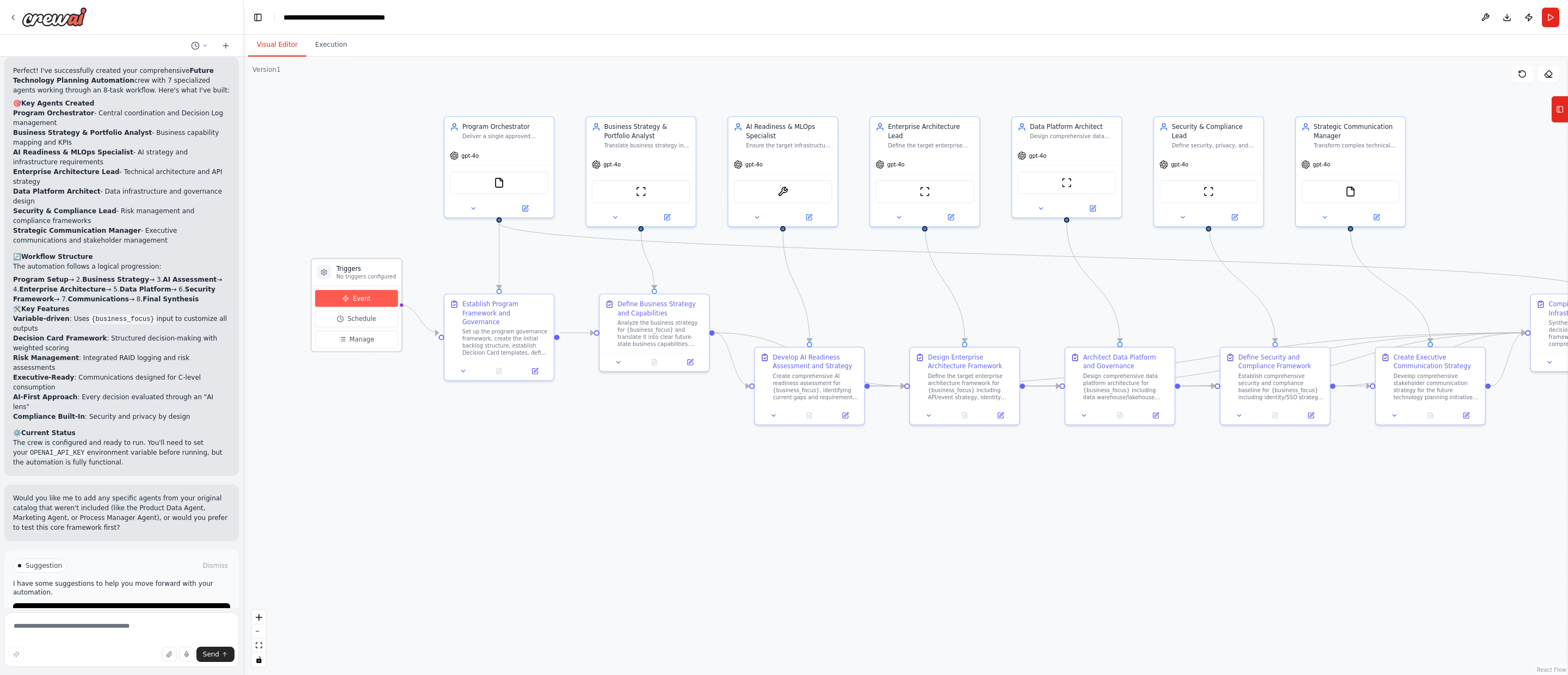
click at [359, 301] on span "Event" at bounding box center [362, 298] width 18 height 8
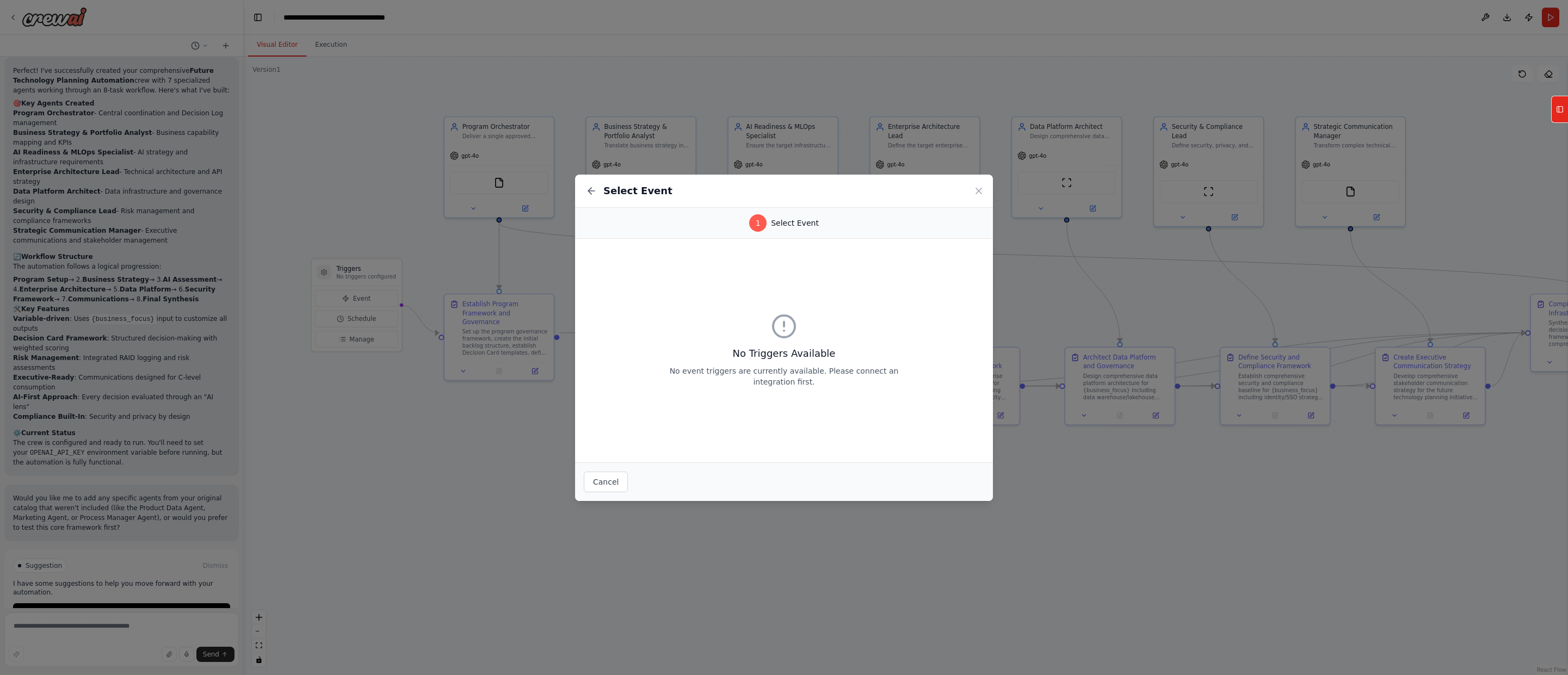
click at [377, 421] on div "Select Event 1 Select Event No Triggers Available No event triggers are current…" at bounding box center [784, 337] width 1568 height 675
click at [939, 192] on div "Select Event" at bounding box center [784, 191] width 418 height 33
click at [939, 192] on icon at bounding box center [979, 192] width 11 height 11
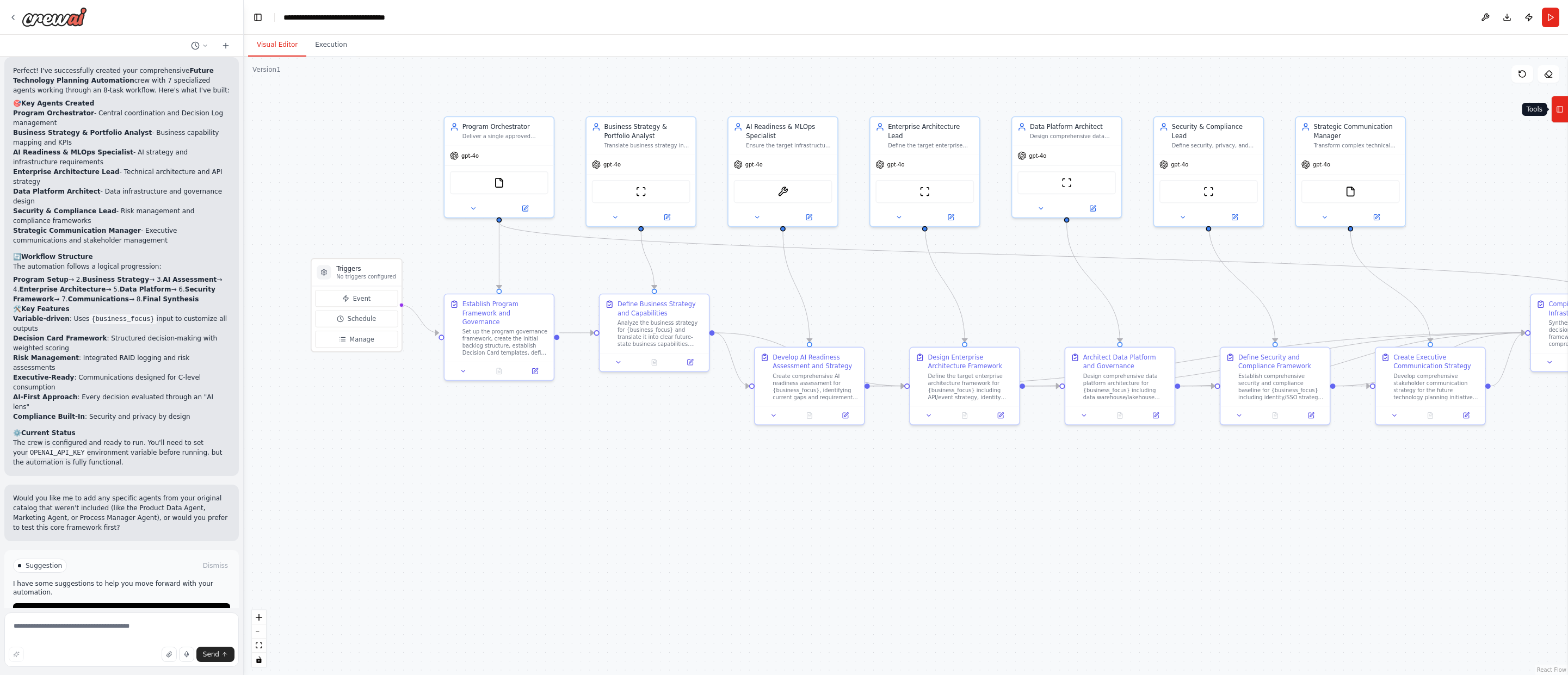
click at [939, 113] on icon at bounding box center [1560, 109] width 8 height 18
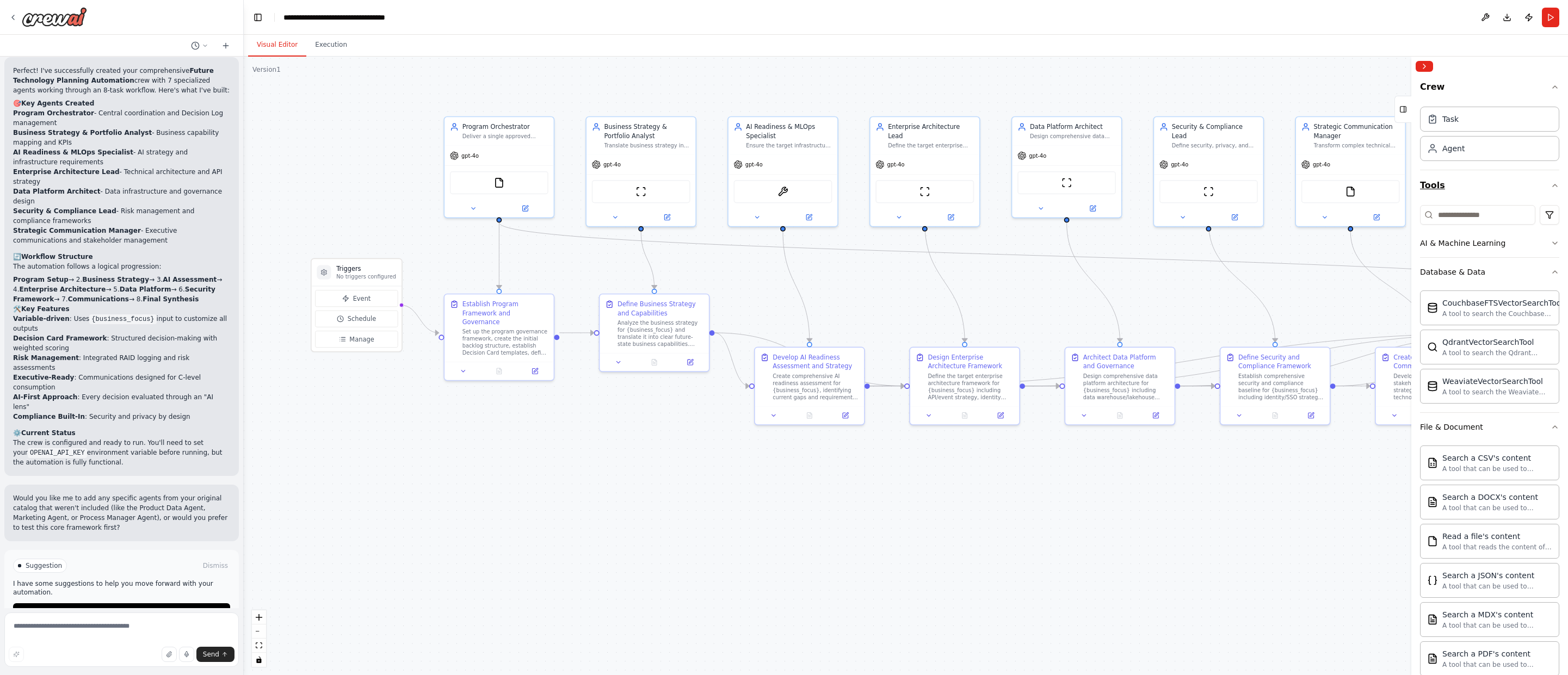
click at [939, 187] on icon "button" at bounding box center [1555, 185] width 8 height 8
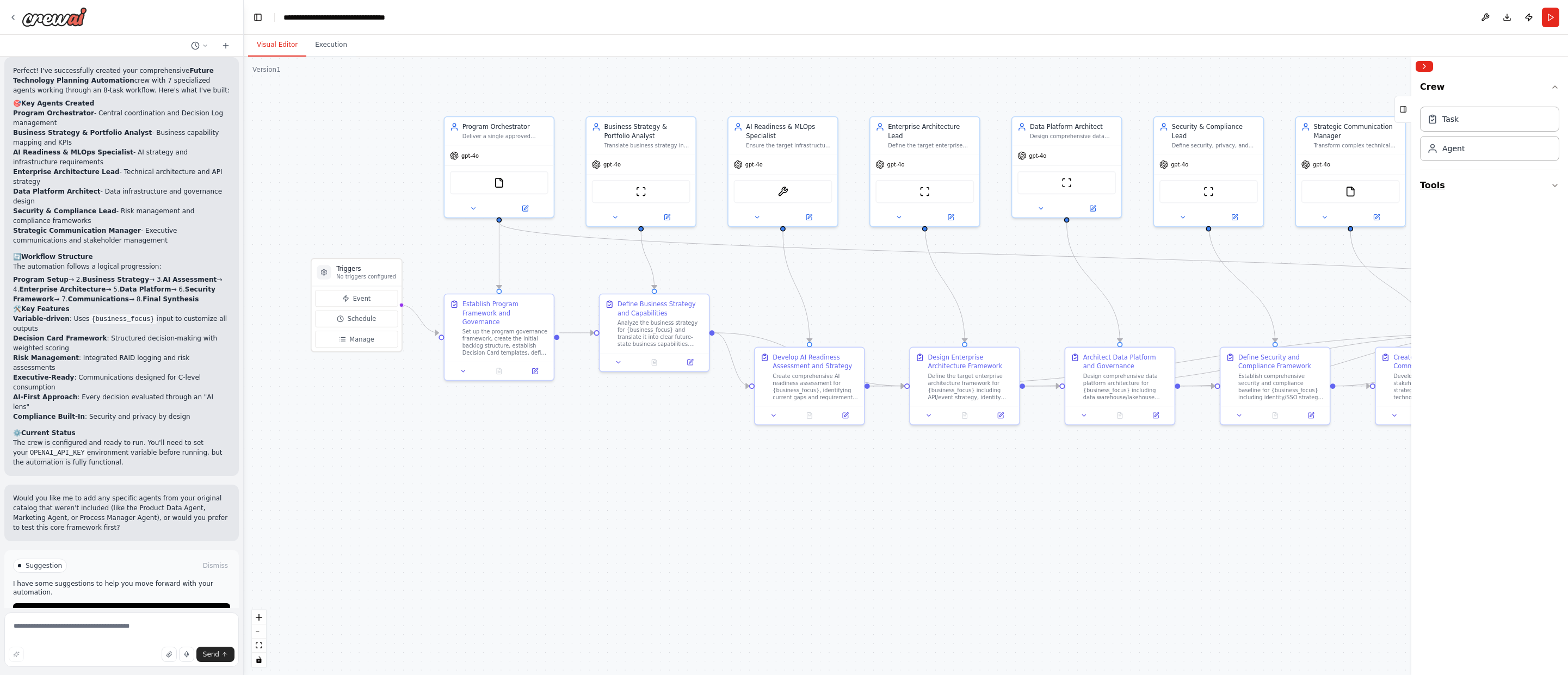
click at [939, 190] on button "Tools" at bounding box center [1490, 185] width 139 height 30
click at [939, 187] on icon "button" at bounding box center [1555, 185] width 8 height 8
click at [939, 334] on button "Integrations" at bounding box center [1490, 330] width 139 height 28
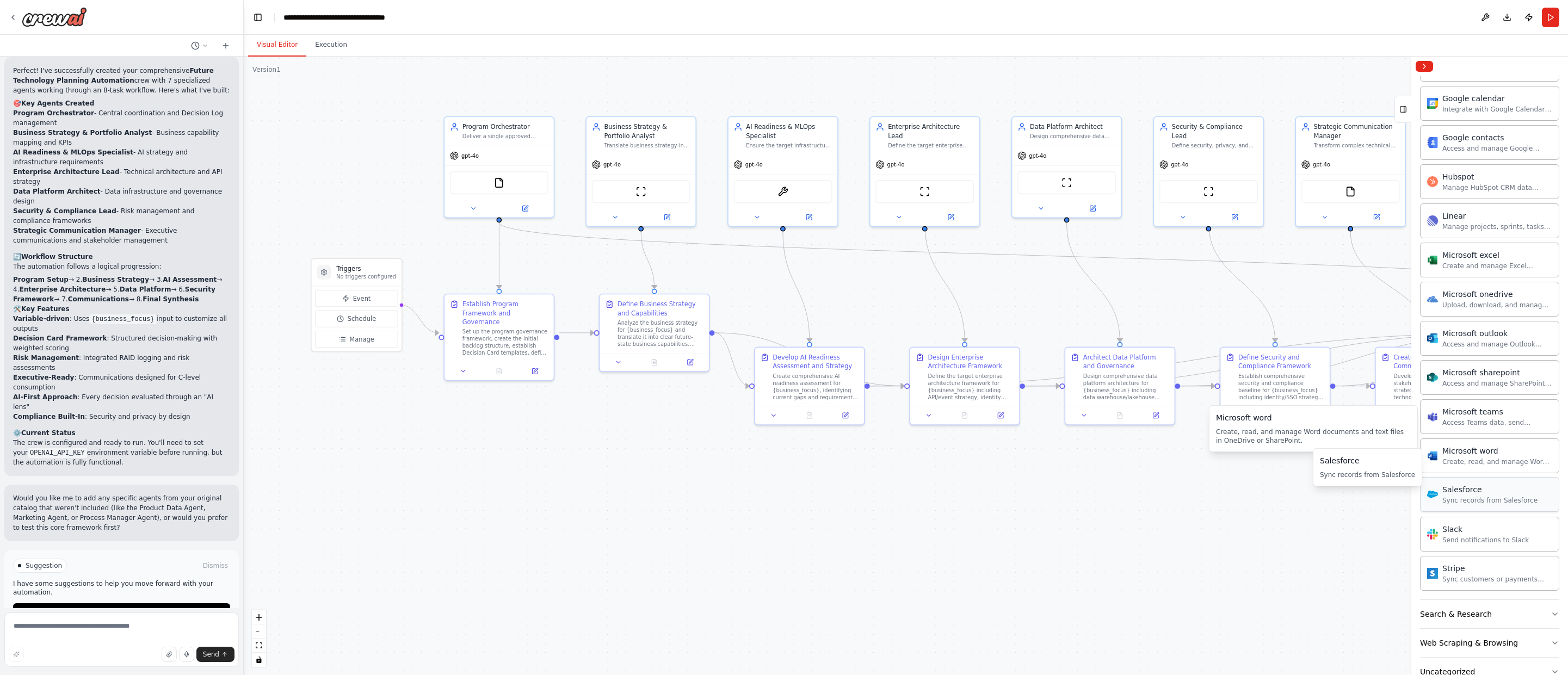
scroll to position [448, 0]
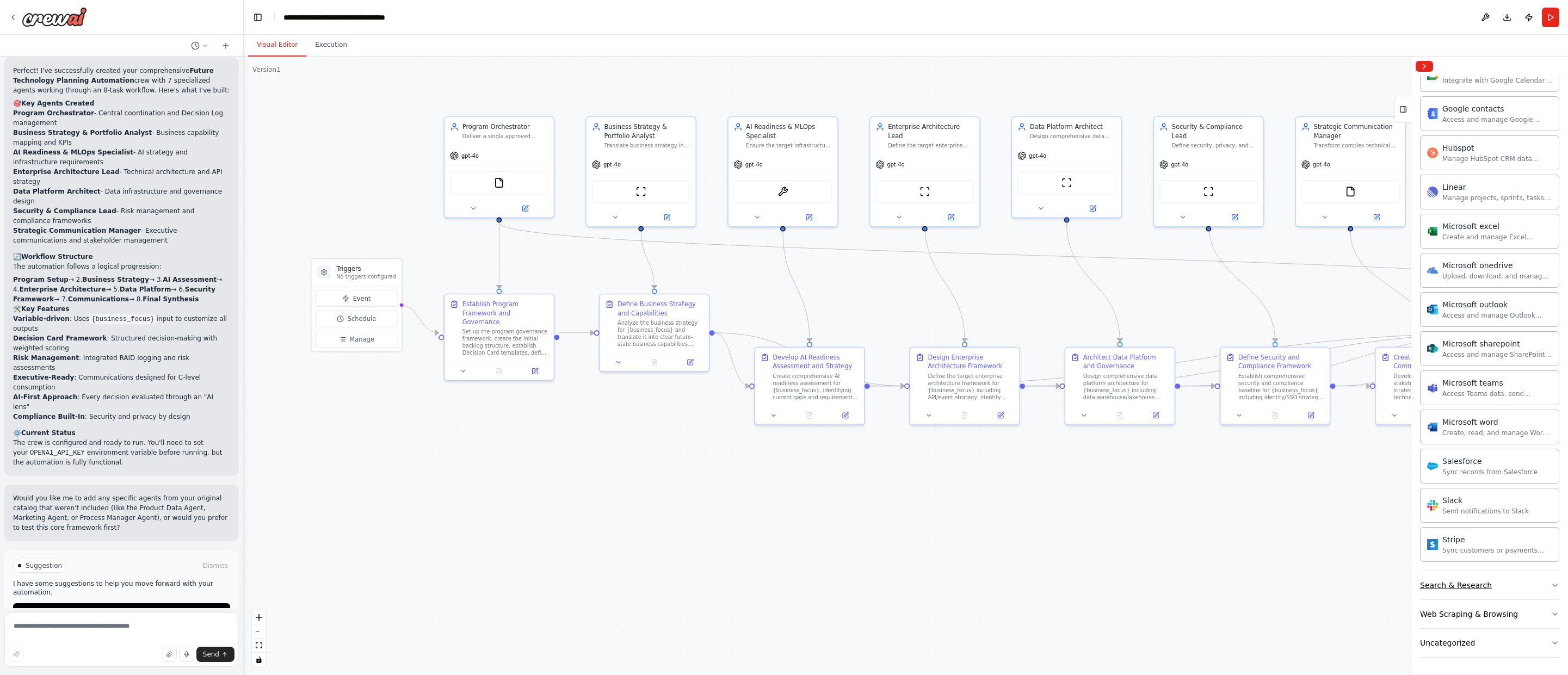
click at [939, 587] on button "Search & Research" at bounding box center [1490, 585] width 139 height 28
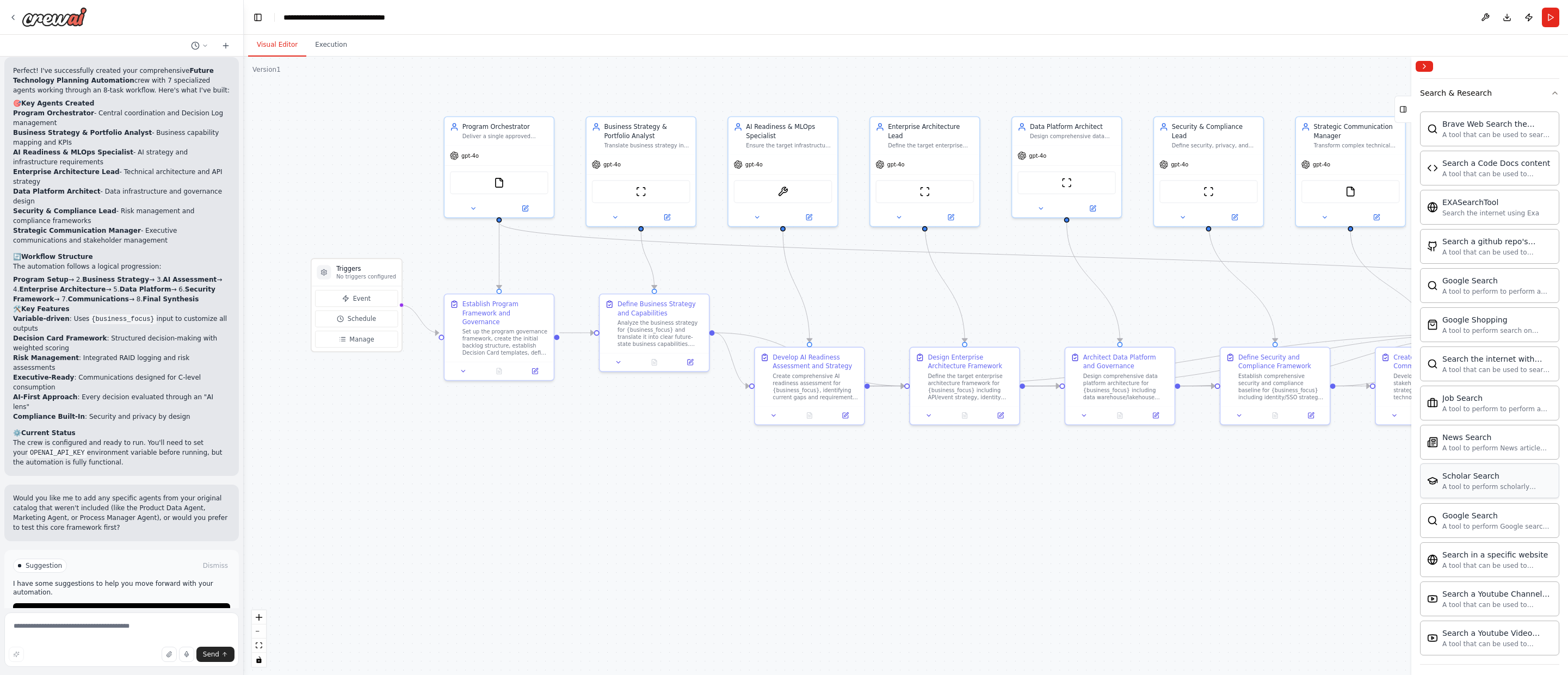
scroll to position [1005, 0]
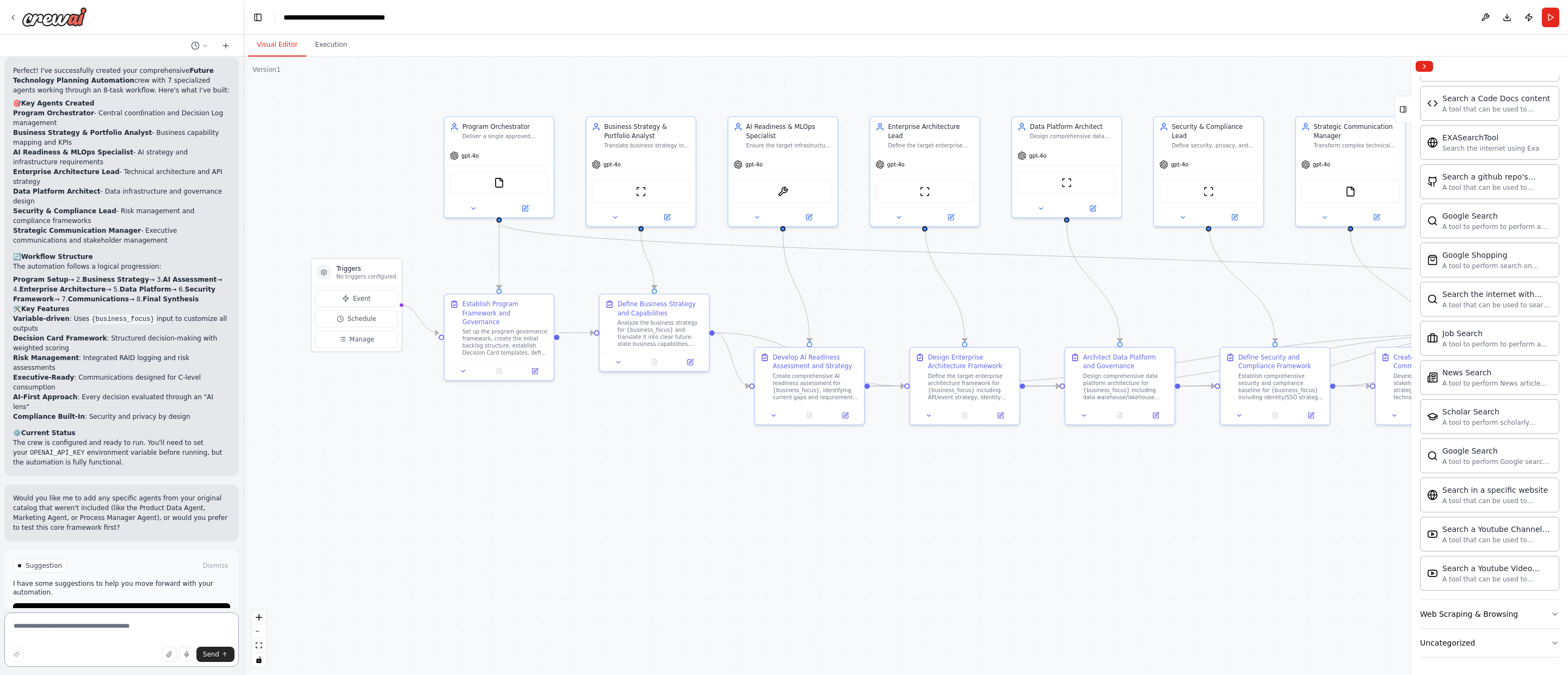
click at [49, 630] on textarea at bounding box center [122, 639] width 235 height 54
type textarea "***"
click at [112, 607] on span "Run Automation" at bounding box center [127, 611] width 53 height 8
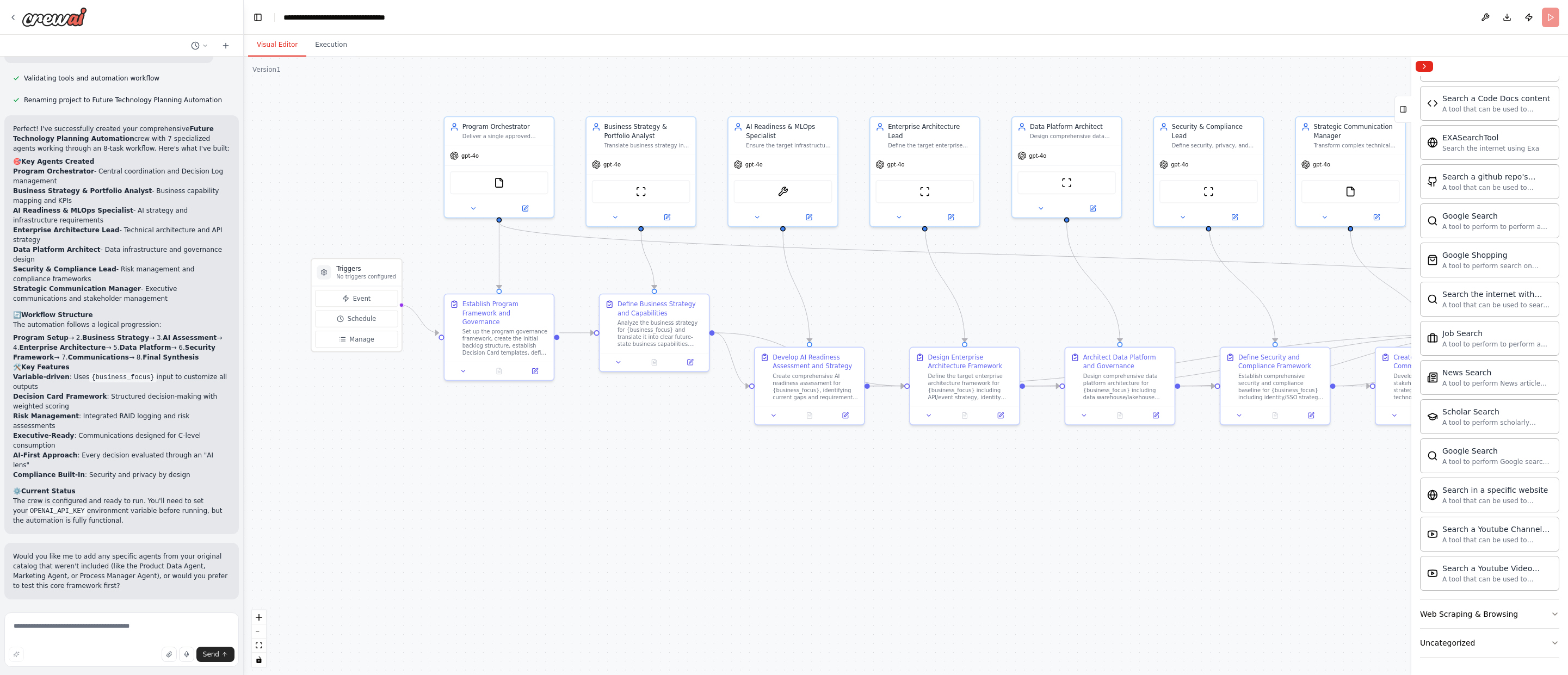
scroll to position [1718, 0]
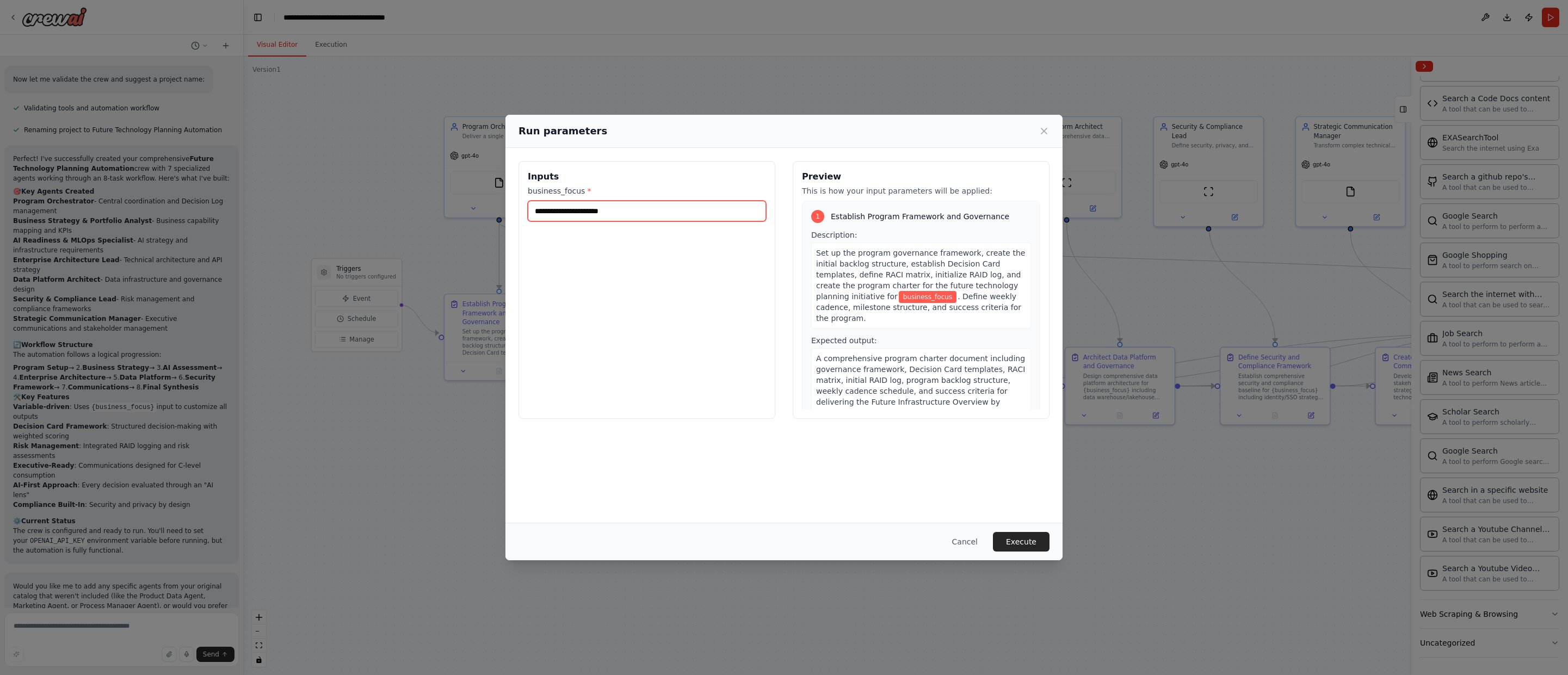
click at [628, 205] on input "business_focus *" at bounding box center [647, 211] width 239 height 21
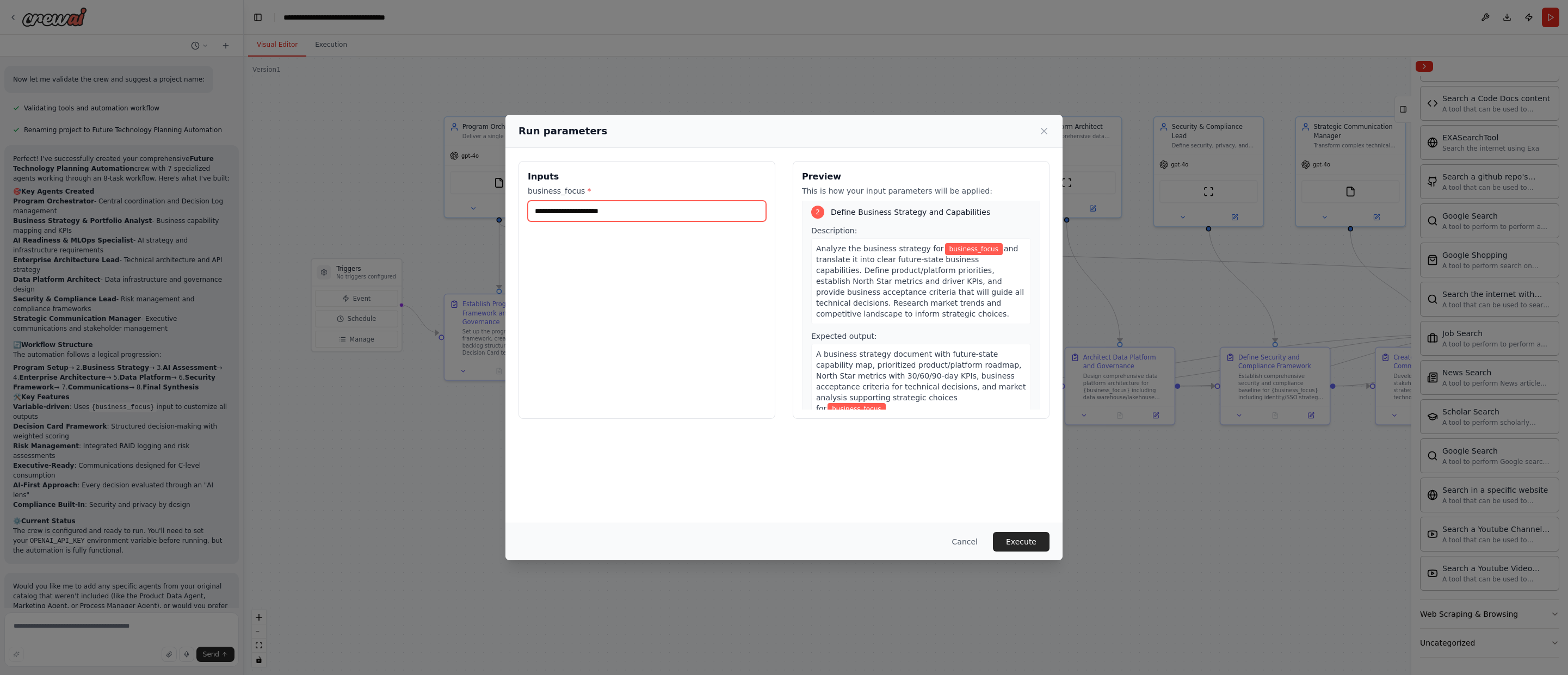
scroll to position [767, 0]
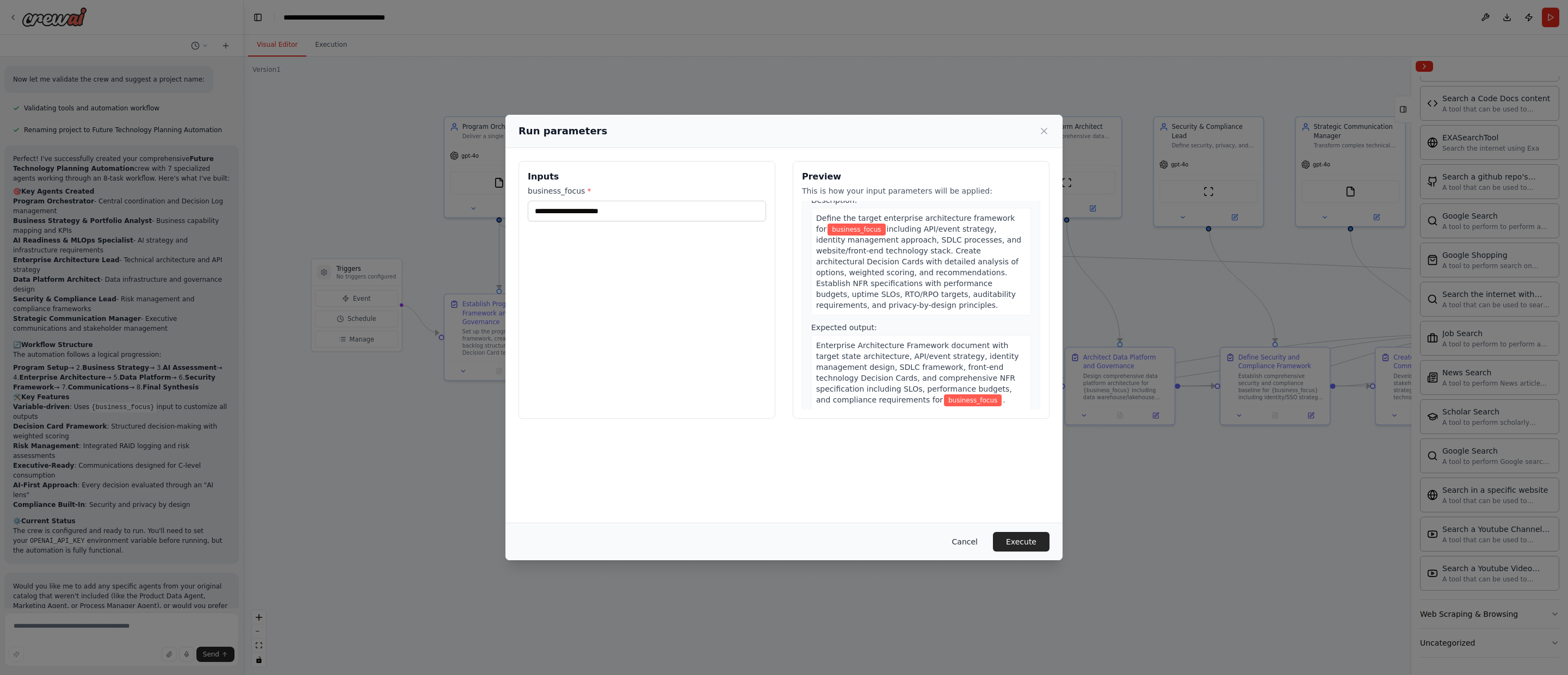
click at [939, 540] on button "Cancel" at bounding box center [965, 541] width 43 height 20
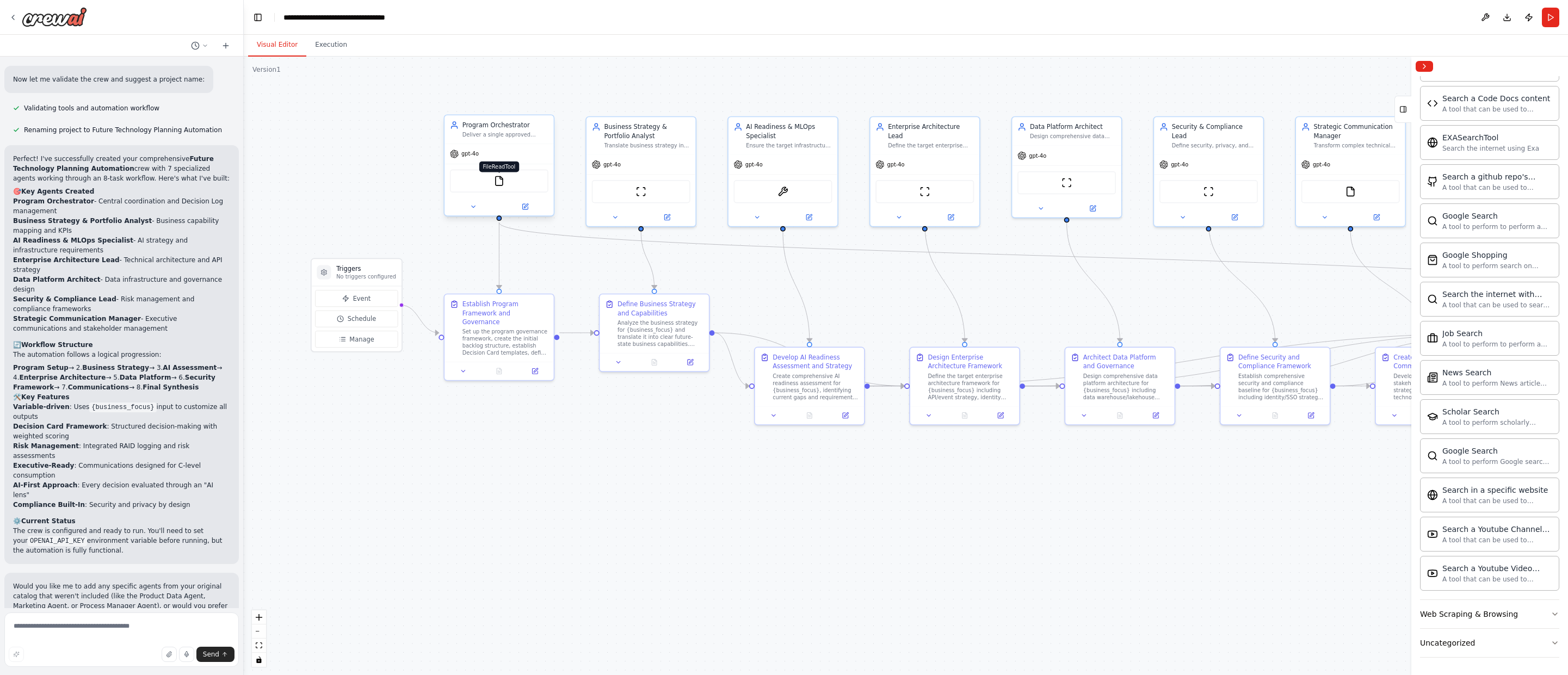
click at [499, 185] on img at bounding box center [500, 181] width 11 height 11
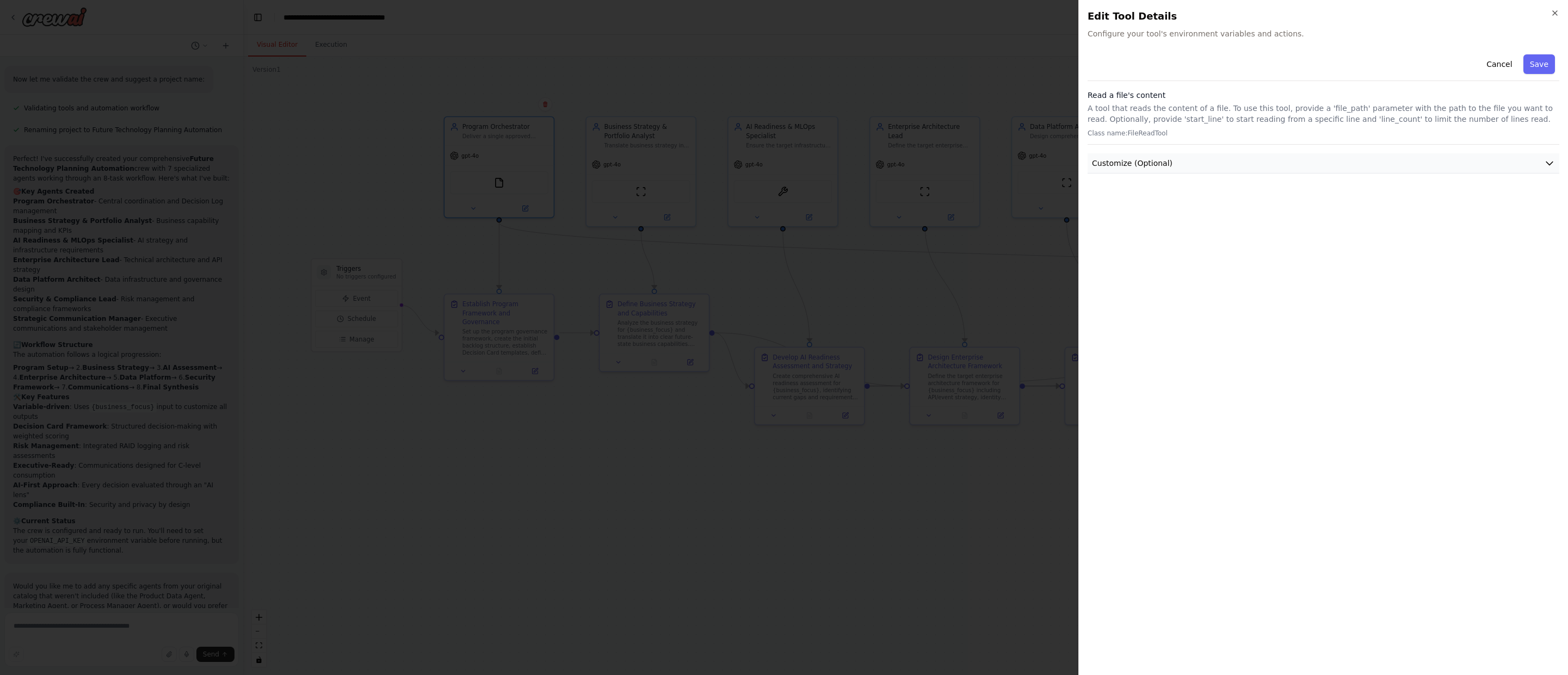
click at [939, 162] on span "Customize (Optional)" at bounding box center [1133, 163] width 81 height 11
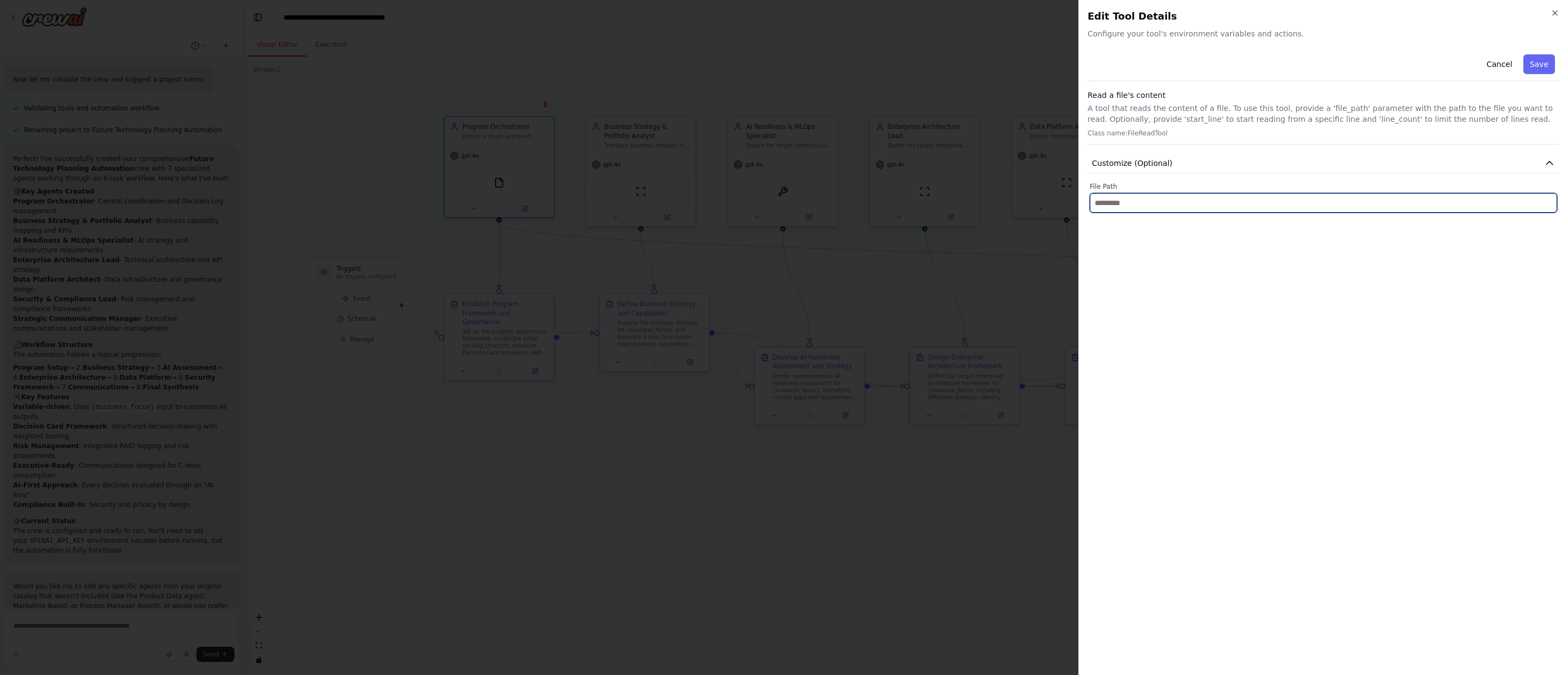
click at [939, 206] on input "text" at bounding box center [1324, 203] width 468 height 20
click at [939, 238] on div "Cancel Save Read a file's content A tool that reads the content of a file. To u…" at bounding box center [1324, 358] width 472 height 616
click at [939, 160] on button "Customize (Optional)" at bounding box center [1324, 162] width 472 height 20
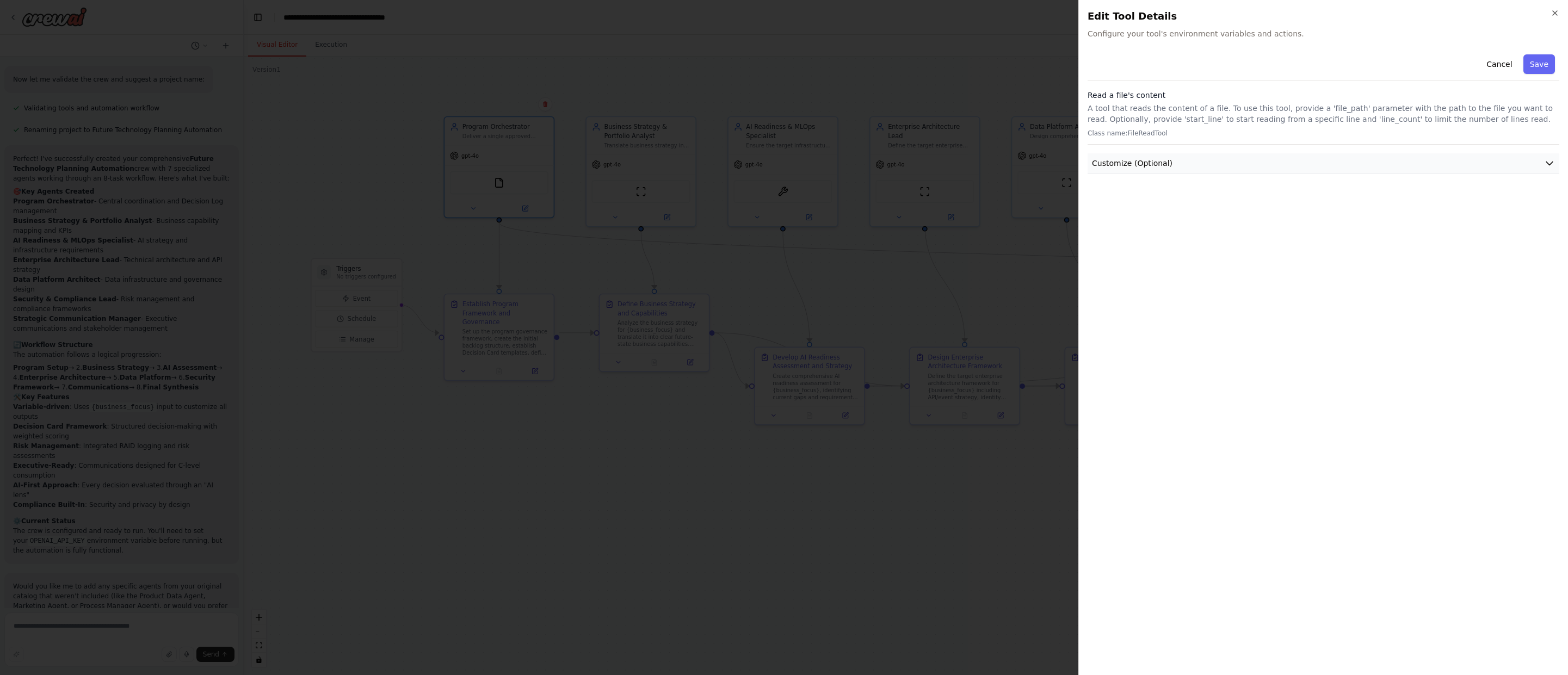
click at [939, 159] on button "Customize (Optional)" at bounding box center [1324, 162] width 472 height 20
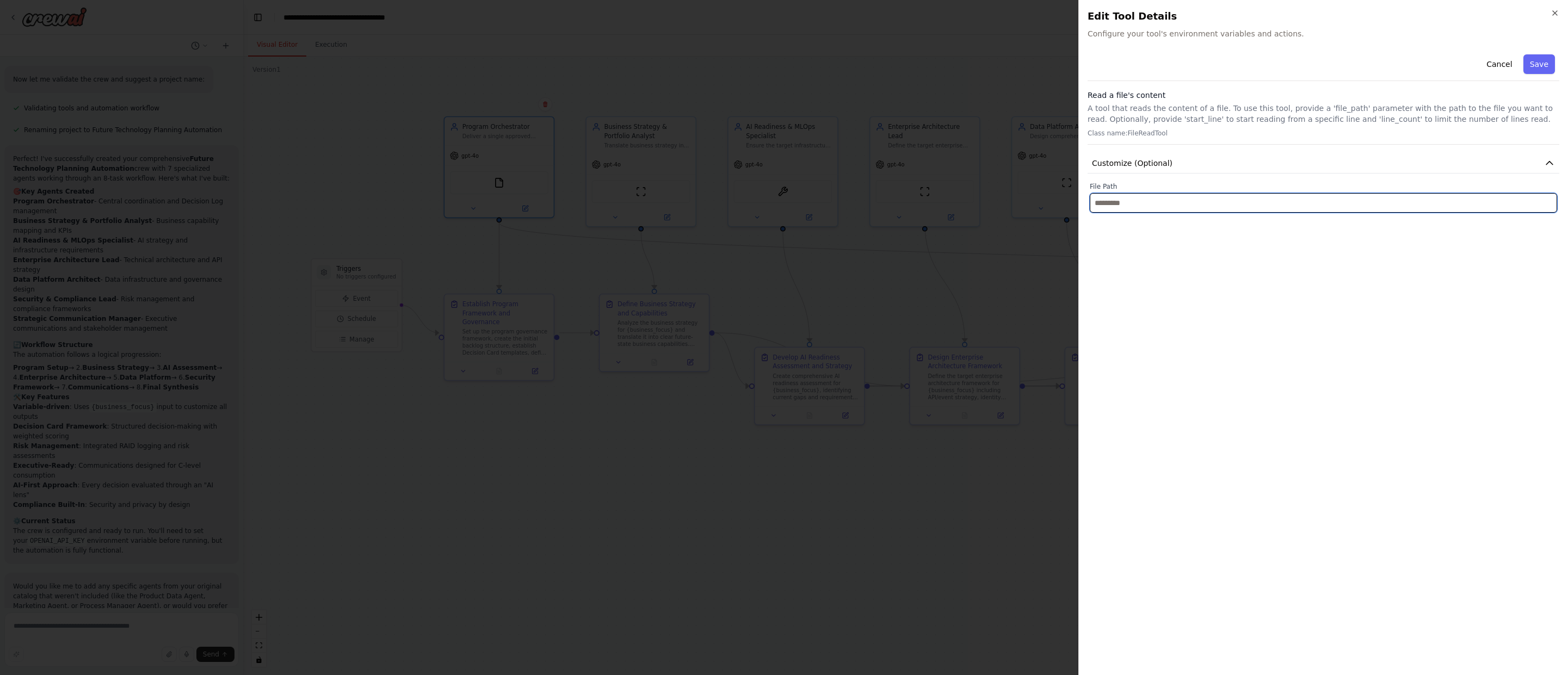
click at [939, 193] on input "text" at bounding box center [1324, 203] width 468 height 20
click at [939, 13] on icon "button" at bounding box center [1555, 13] width 5 height 5
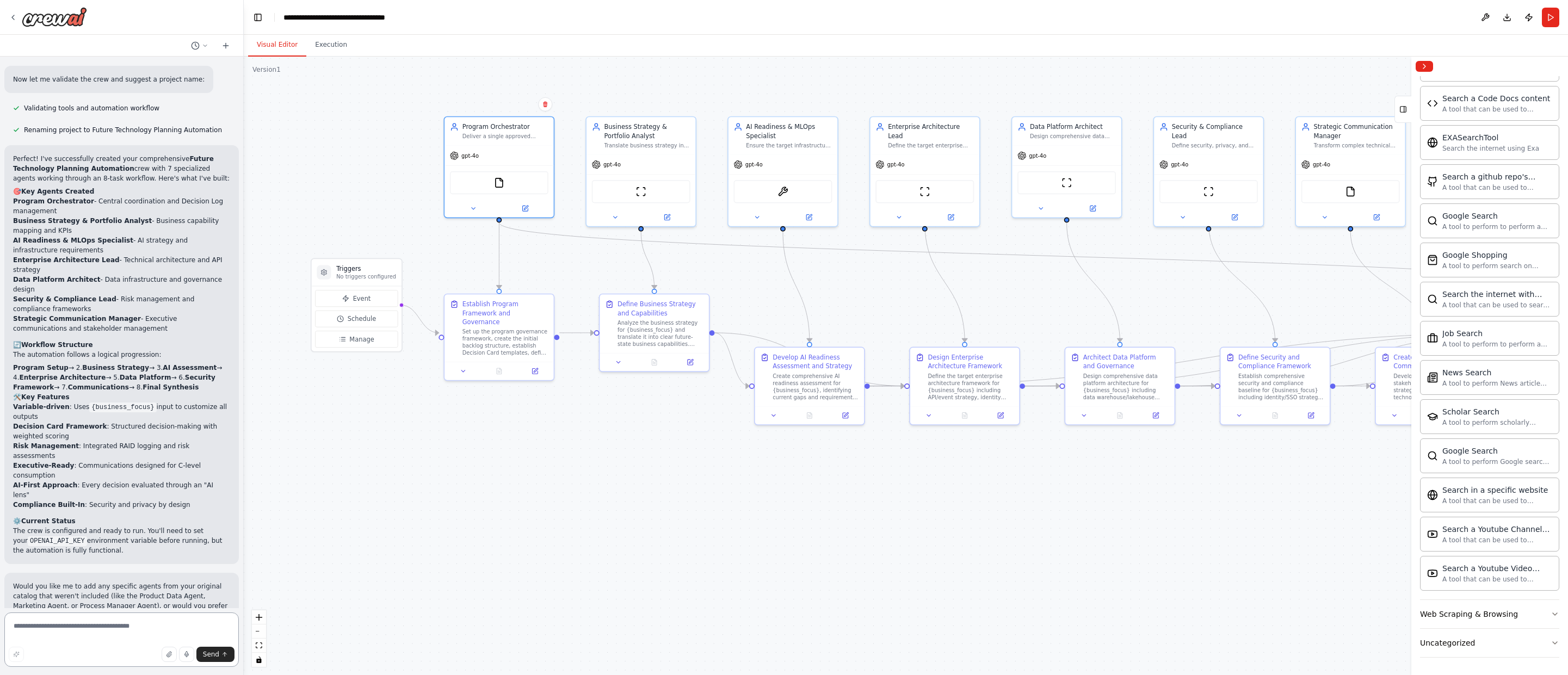
click at [95, 617] on textarea at bounding box center [122, 639] width 235 height 54
type textarea "**********"
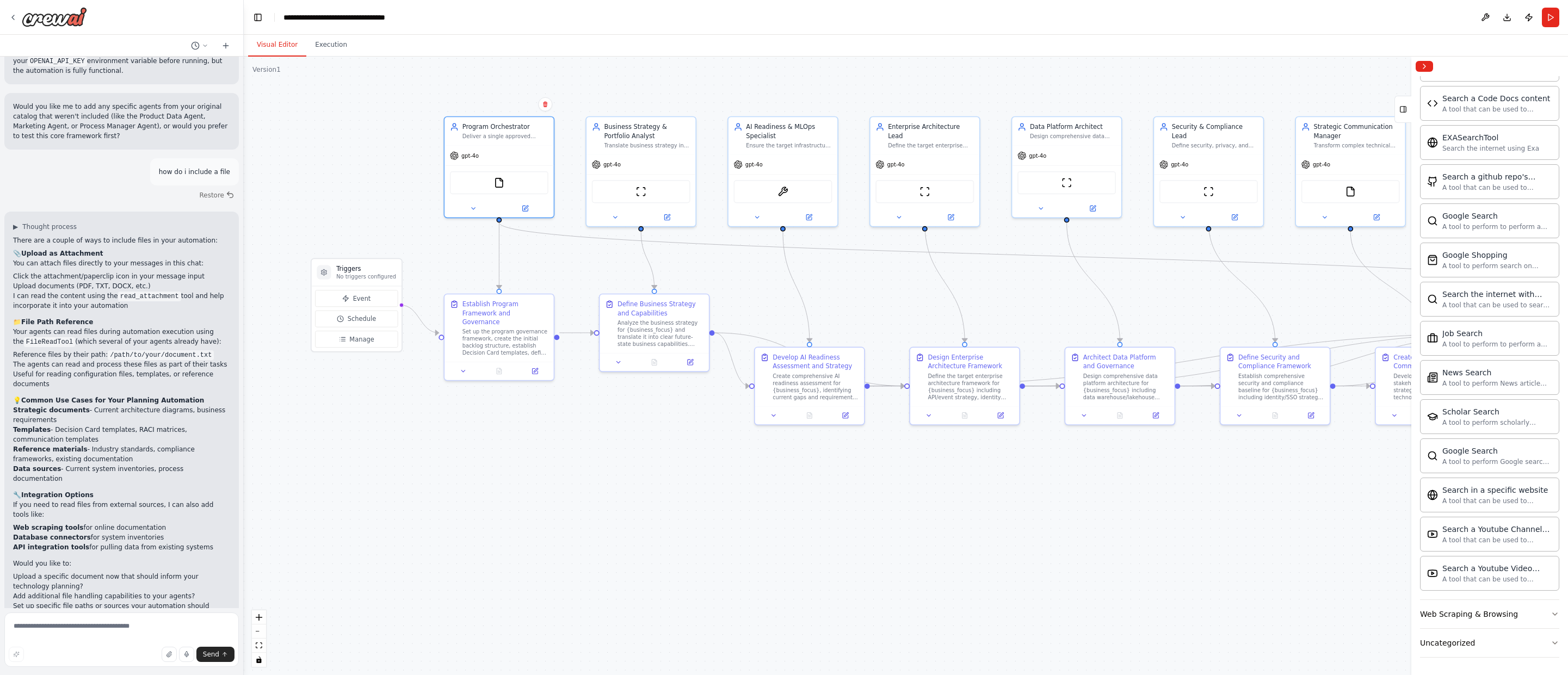
scroll to position [2207, 0]
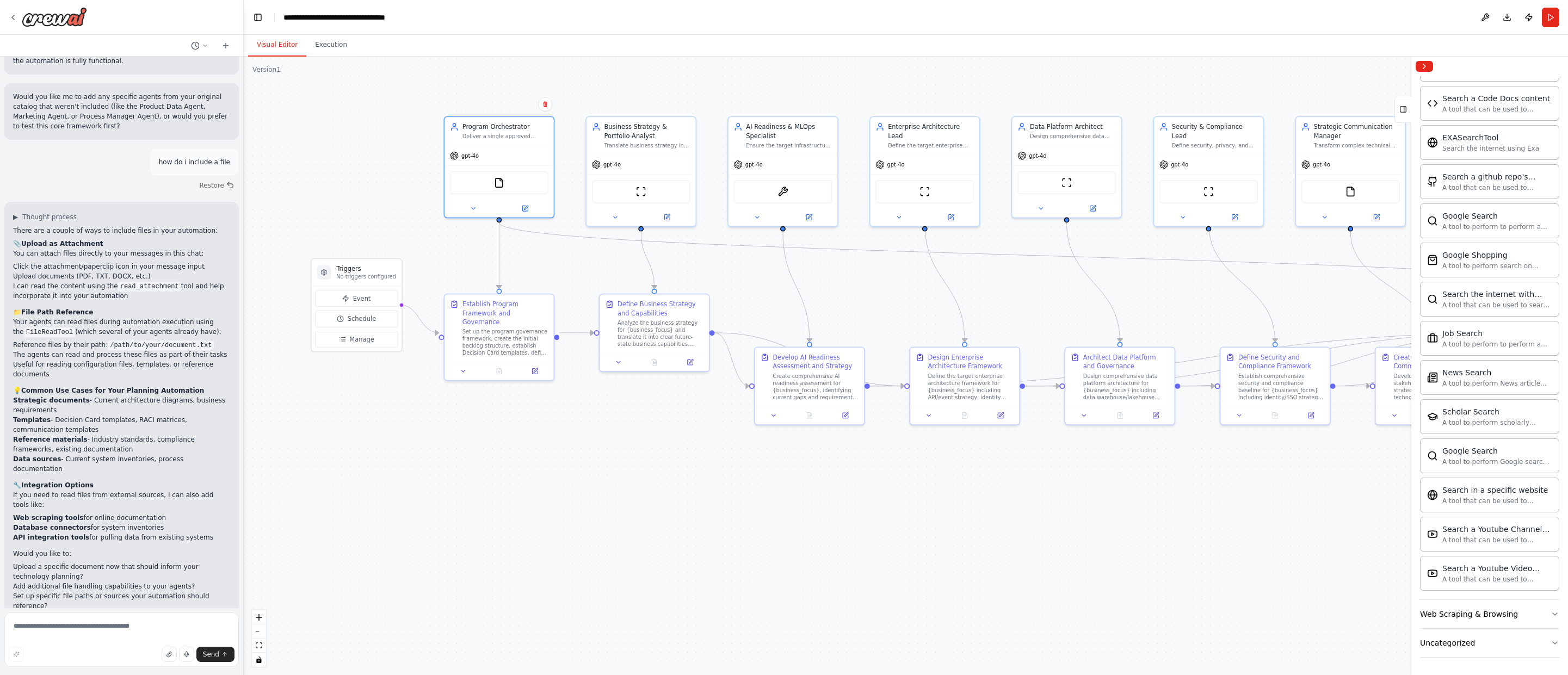
click at [97, 561] on li "Upload a specific document now that should inform your technology planning?" at bounding box center [121, 571] width 217 height 20
click at [110, 626] on textarea at bounding box center [122, 639] width 235 height 54
type textarea "**********"
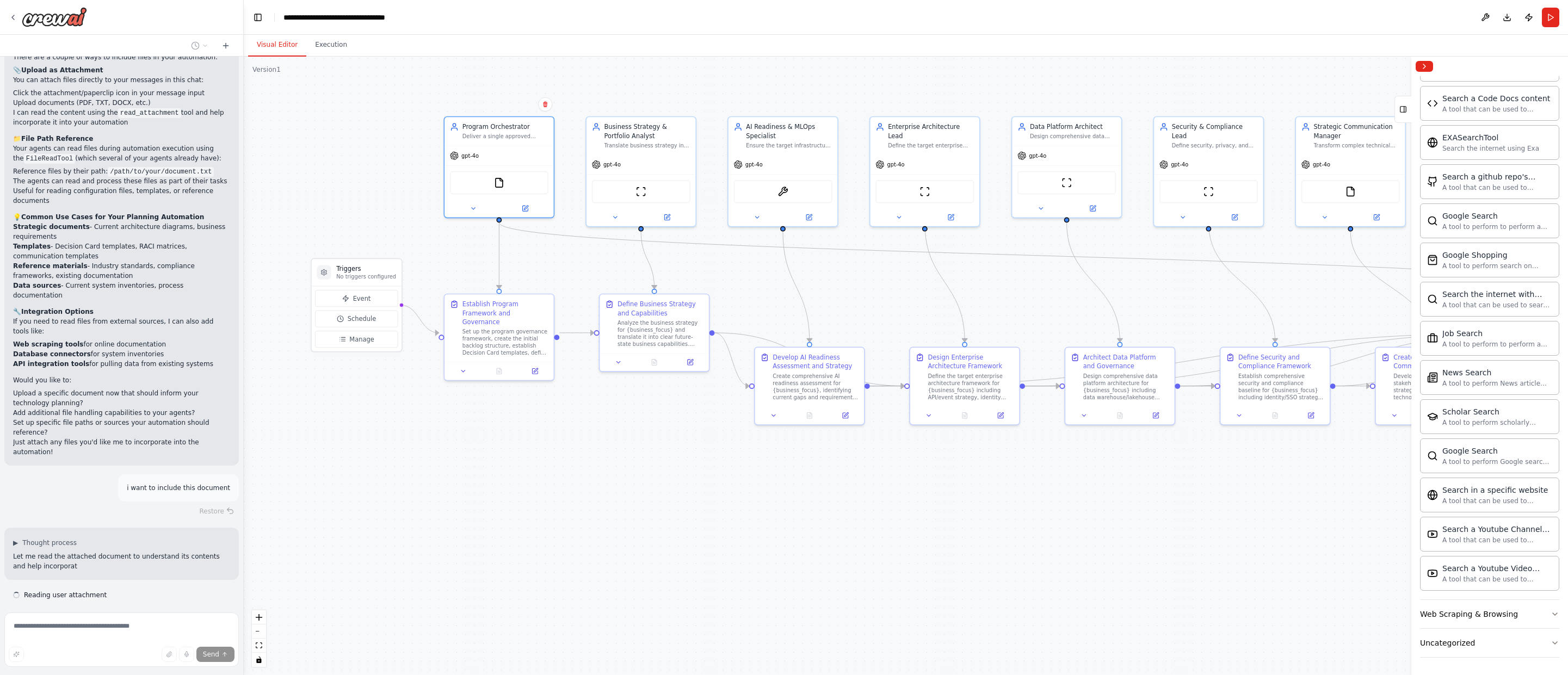
scroll to position [2386, 0]
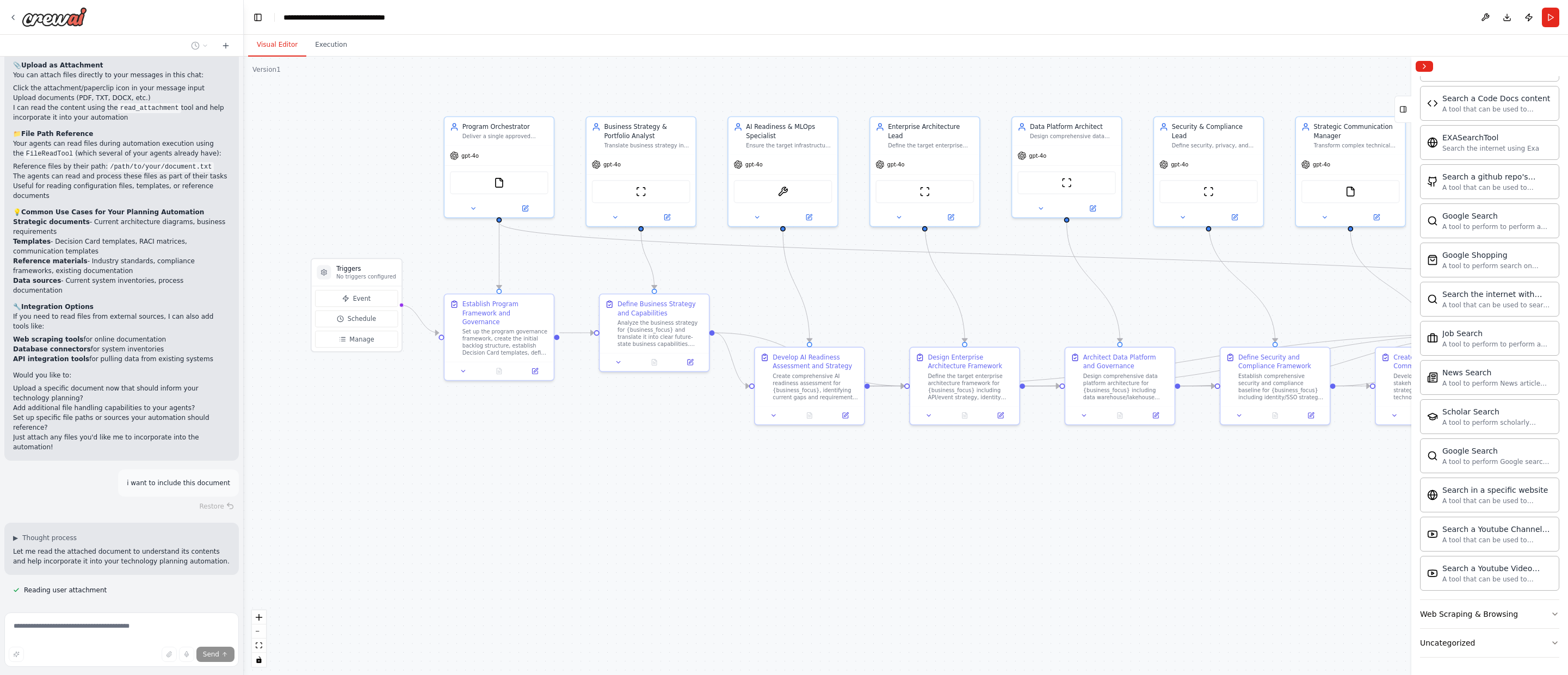
click at [939, 40] on div "Visual Editor Execution" at bounding box center [906, 45] width 1325 height 22
click at [939, 18] on button "Download" at bounding box center [1507, 17] width 18 height 20
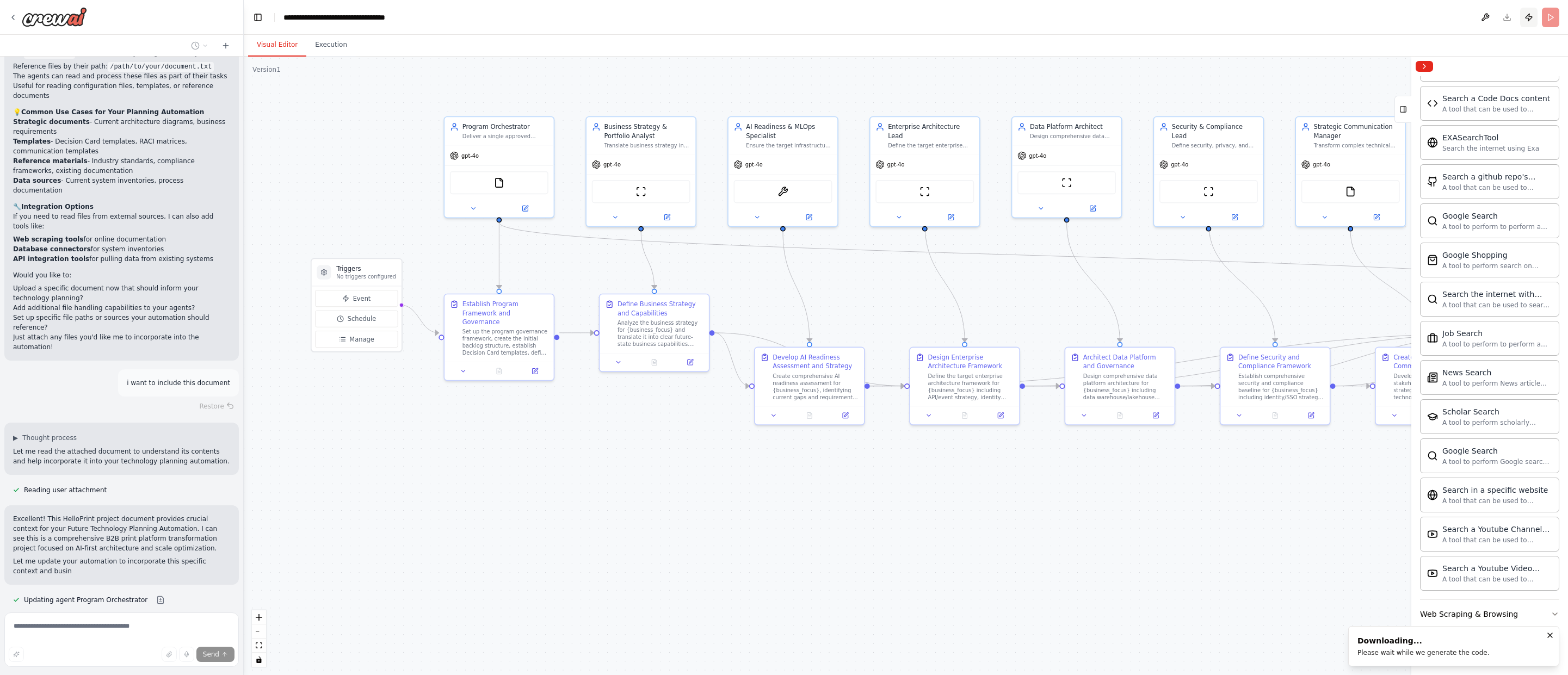
scroll to position [2495, 0]
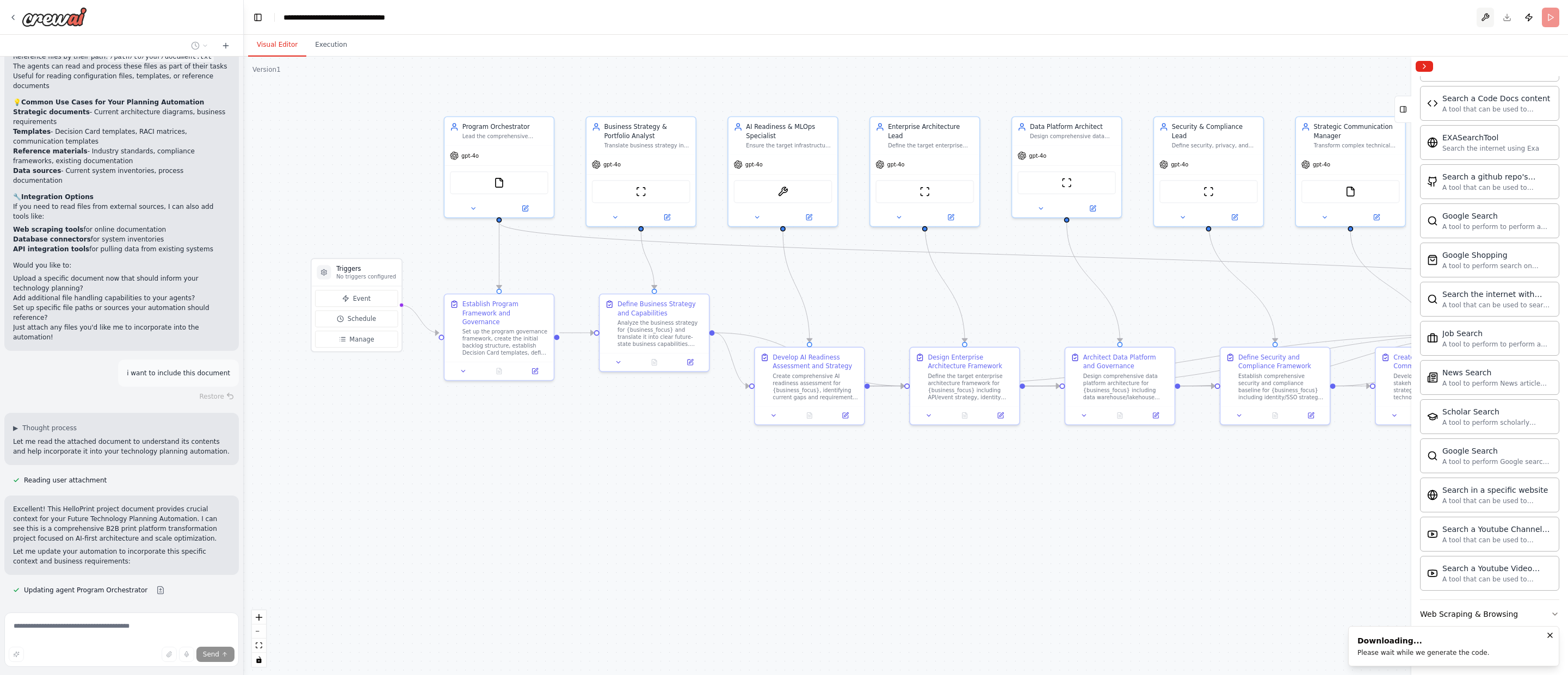
click at [939, 15] on button at bounding box center [1485, 17] width 18 height 20
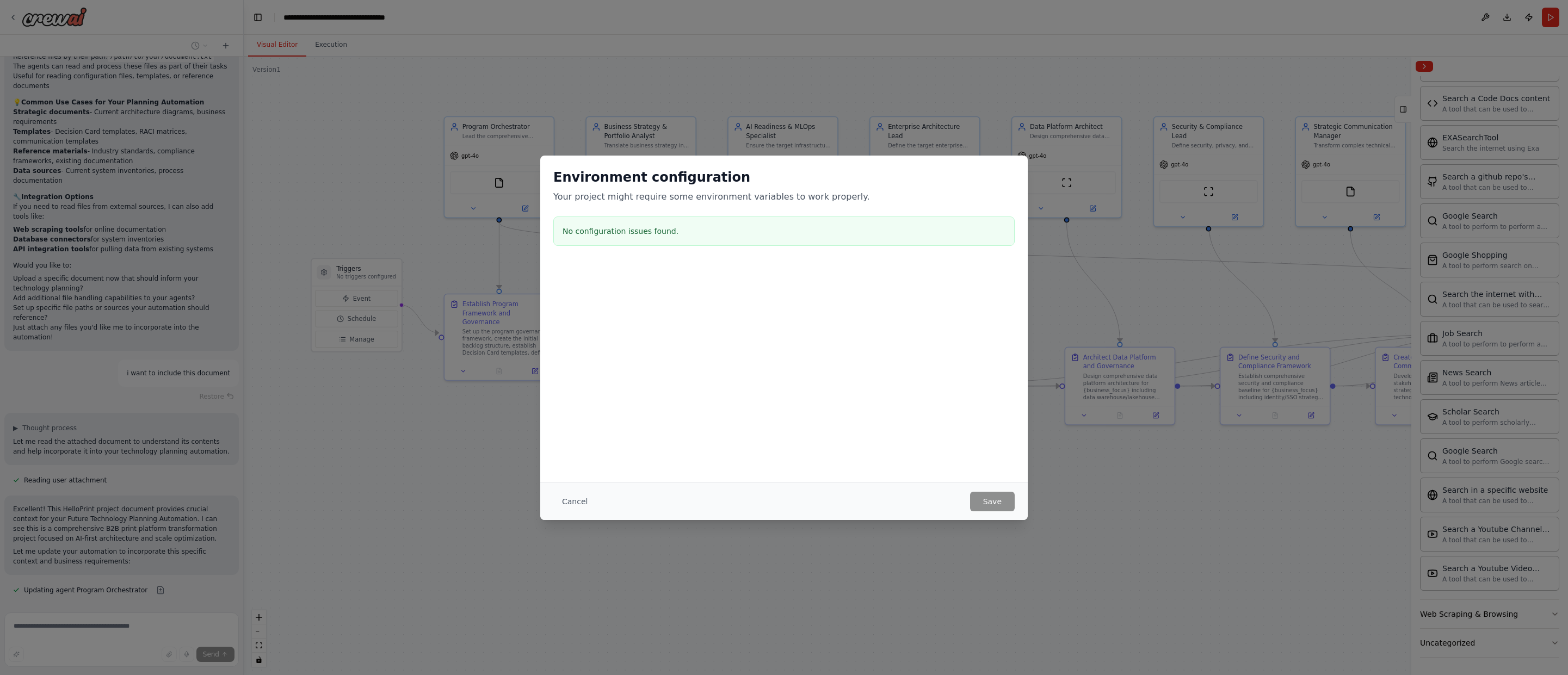
click at [592, 497] on button "Cancel" at bounding box center [575, 501] width 43 height 20
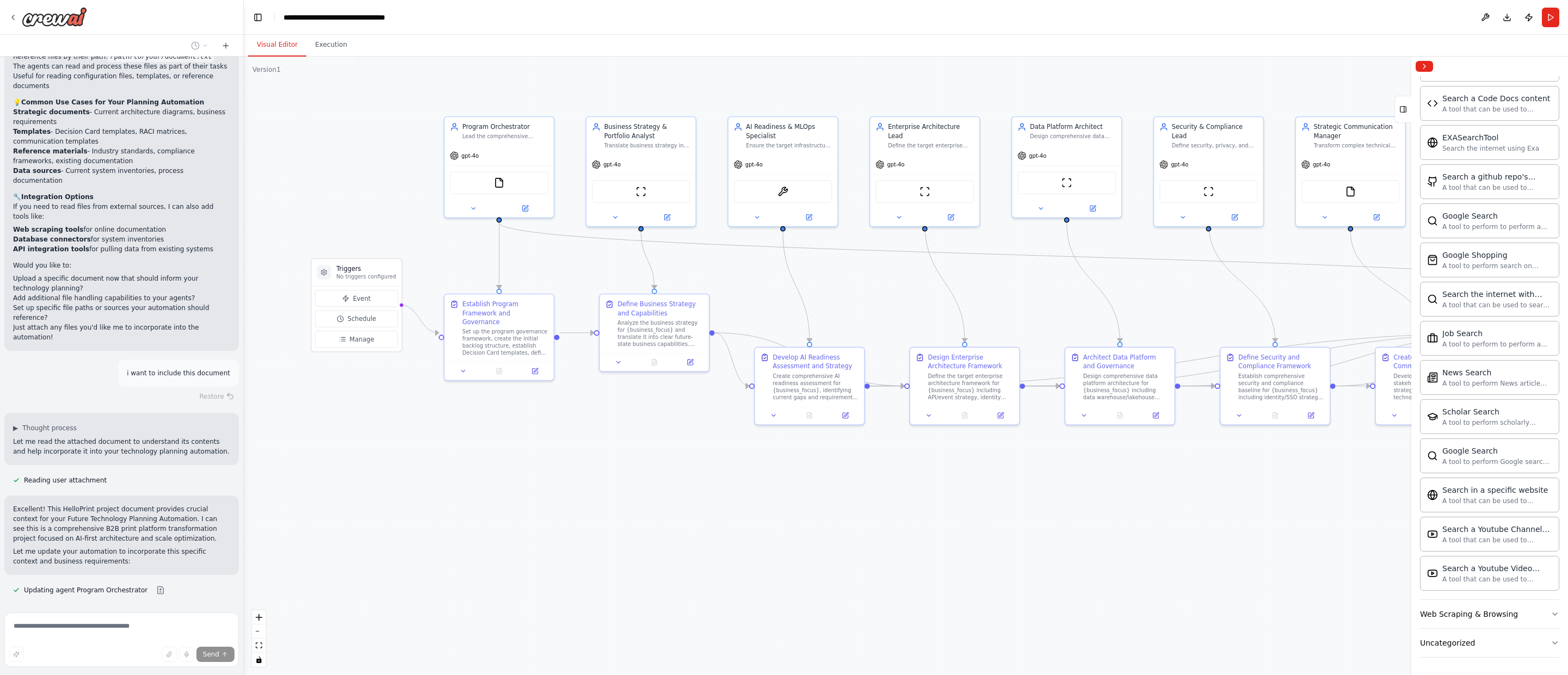
click at [580, 499] on div ".deletable-edge-delete-btn { width: 20px; height: 20px; border: 0px solid #ffff…" at bounding box center [906, 365] width 1325 height 619
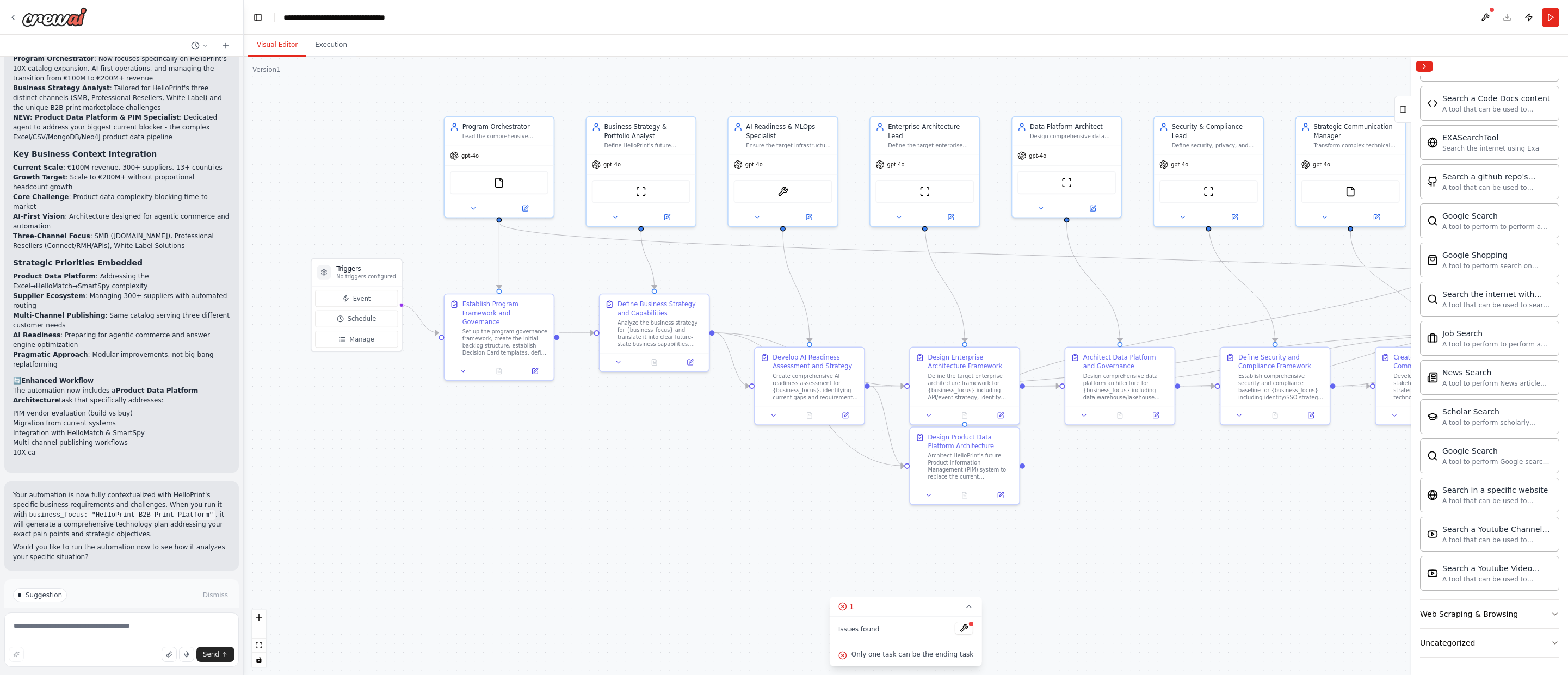
scroll to position [3285, 0]
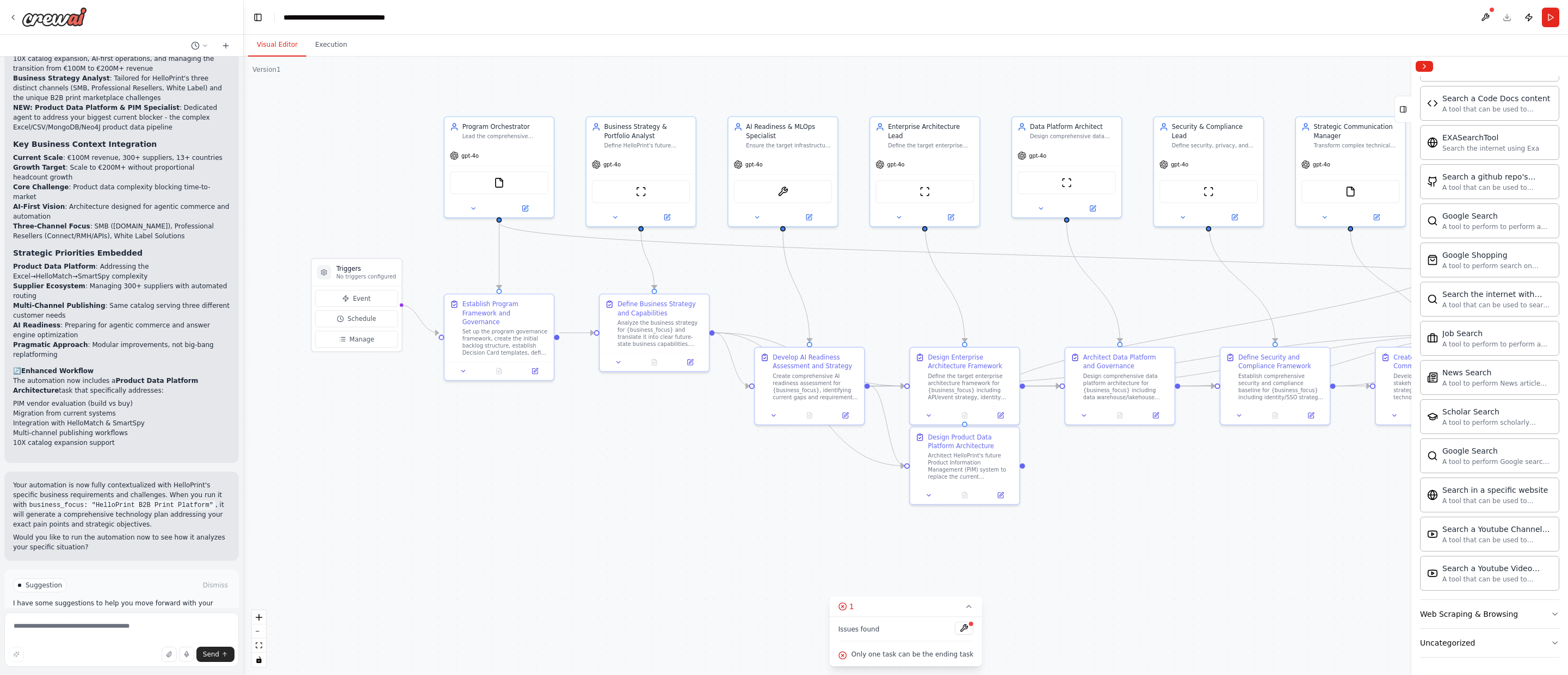
click at [33, 581] on span "Suggestion" at bounding box center [43, 585] width 37 height 8
drag, startPoint x: 143, startPoint y: 531, endPoint x: 108, endPoint y: 530, distance: 35.0
click at [140, 578] on div "Suggestion Dismiss" at bounding box center [121, 585] width 217 height 14
drag, startPoint x: 83, startPoint y: 550, endPoint x: 207, endPoint y: 558, distance: 124.3
click at [194, 599] on p "I have some suggestions to help you move forward with your automation." at bounding box center [121, 607] width 217 height 18
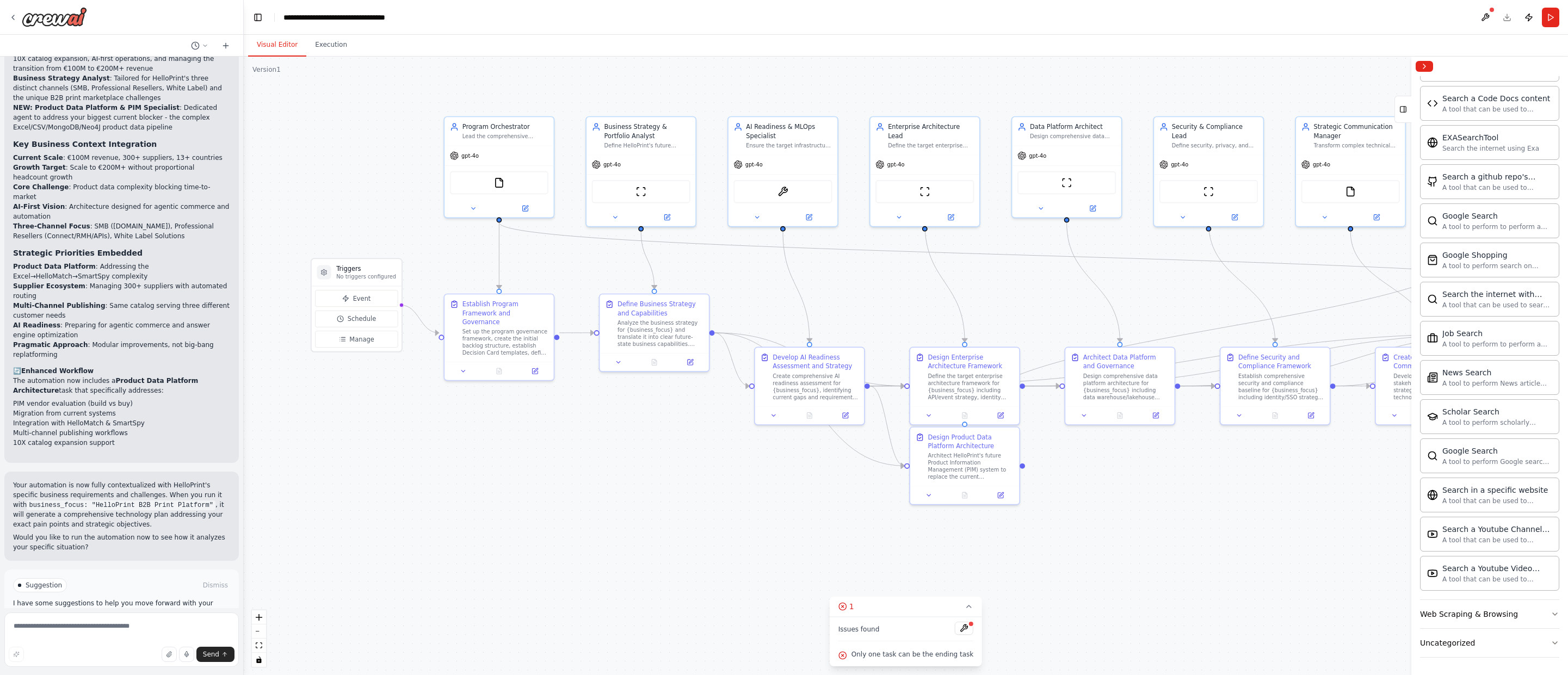
click at [39, 581] on span "Suggestion" at bounding box center [43, 585] width 37 height 8
click at [117, 627] on span "Run Automation" at bounding box center [127, 631] width 53 height 8
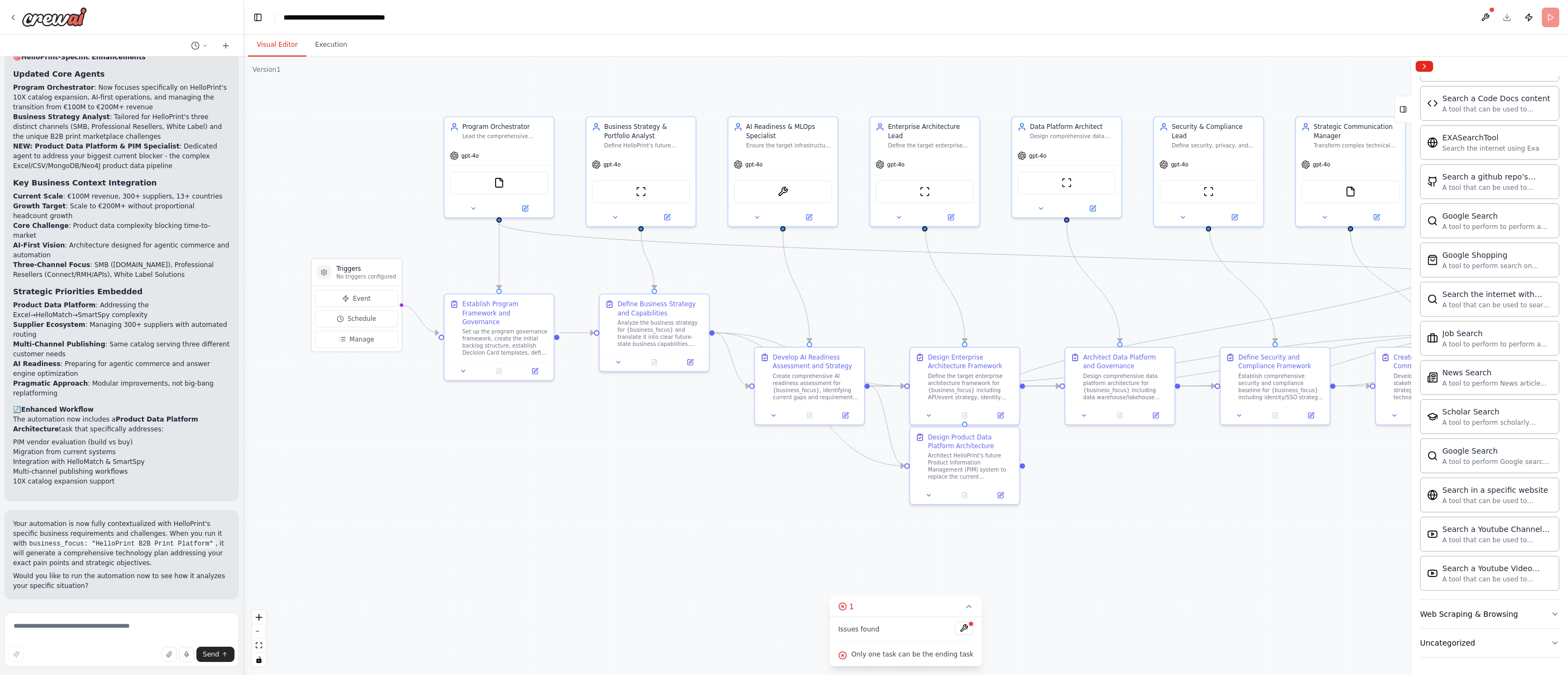
scroll to position [3197, 0]
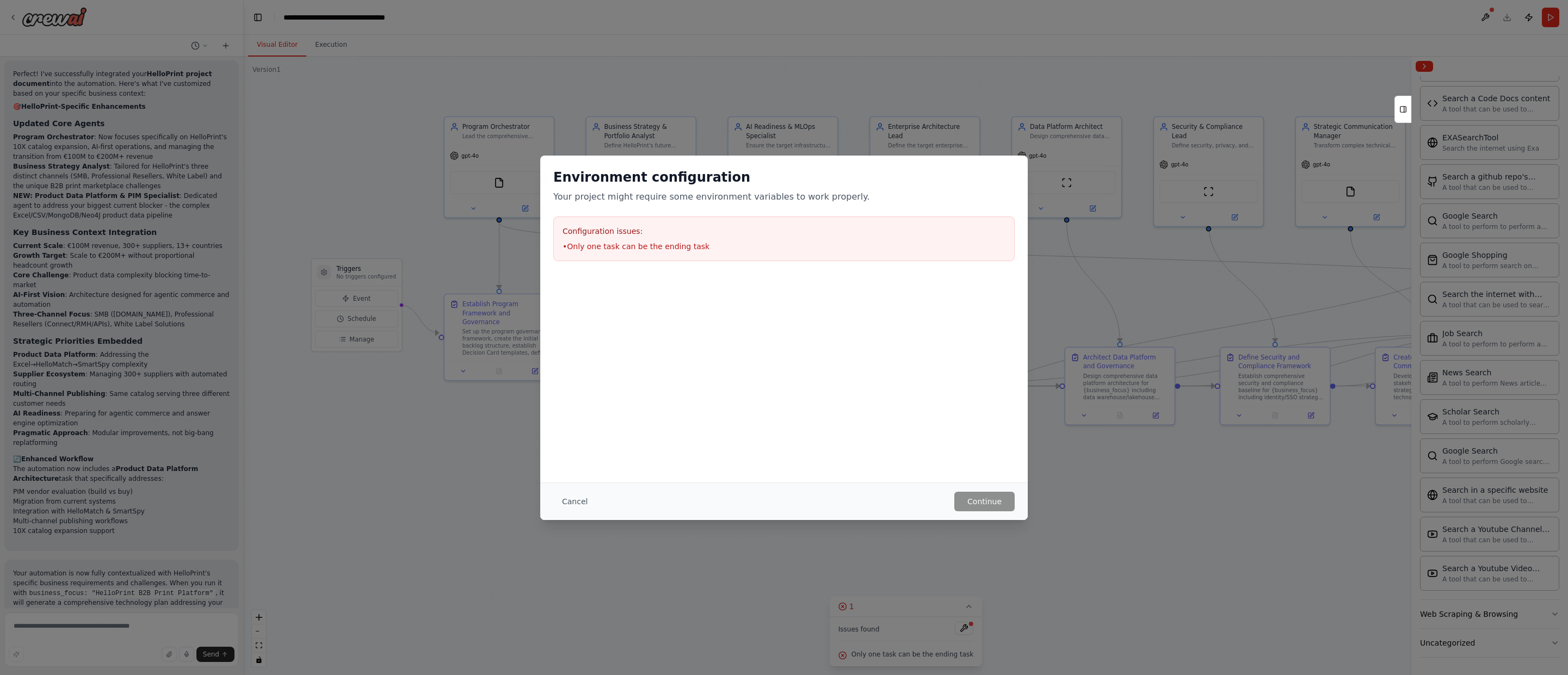
click at [638, 369] on div at bounding box center [784, 329] width 488 height 109
click at [579, 497] on button "Cancel" at bounding box center [575, 501] width 43 height 20
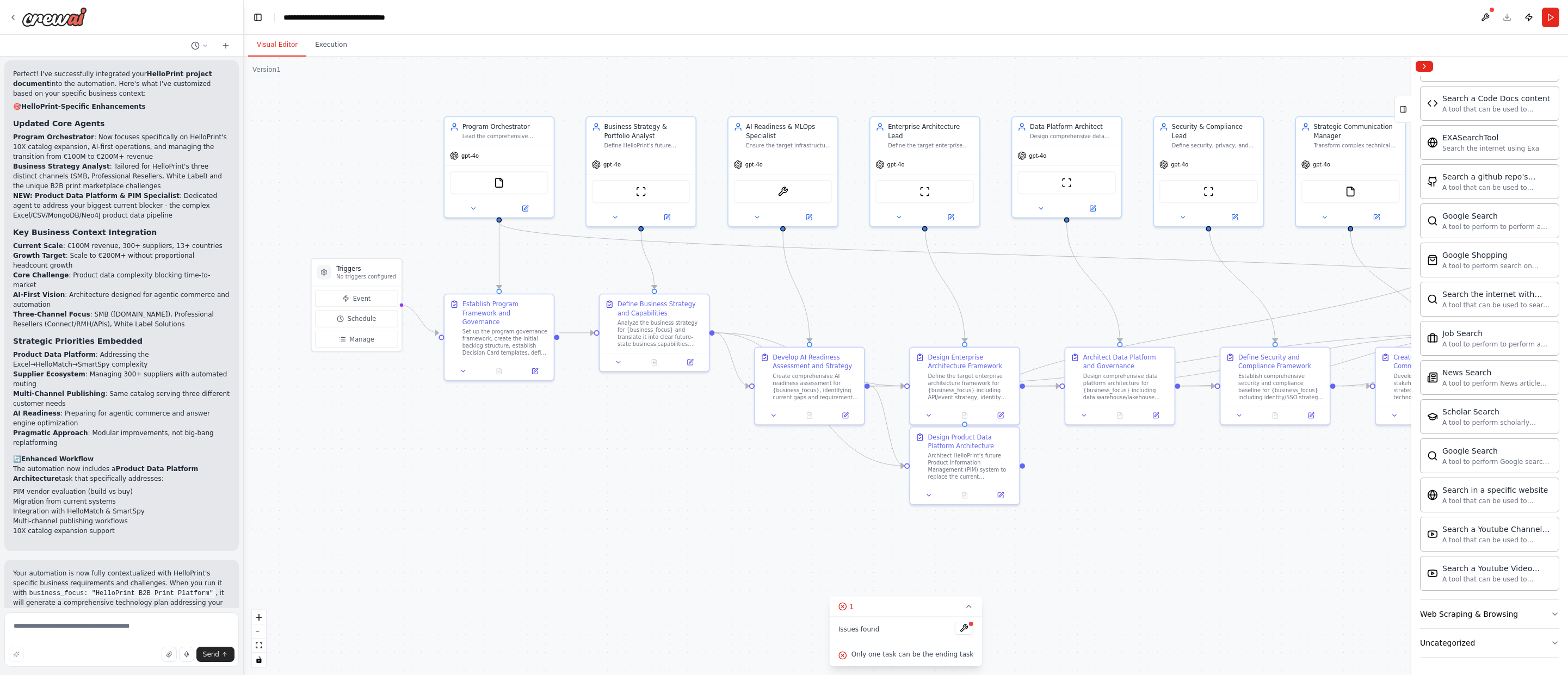
click at [142, 601] on div "i want to create and continiously iterate on a future technology plan for our b…" at bounding box center [121, 331] width 243 height 551
drag, startPoint x: 98, startPoint y: 544, endPoint x: 210, endPoint y: 545, distance: 112.0
click at [210, 589] on code "business_focus: "HelloPrint B2B Print Platform"" at bounding box center [120, 593] width 188 height 9
copy code "HelloPrint B2B Print Platform"
click at [939, 12] on button "Run" at bounding box center [1551, 17] width 18 height 20
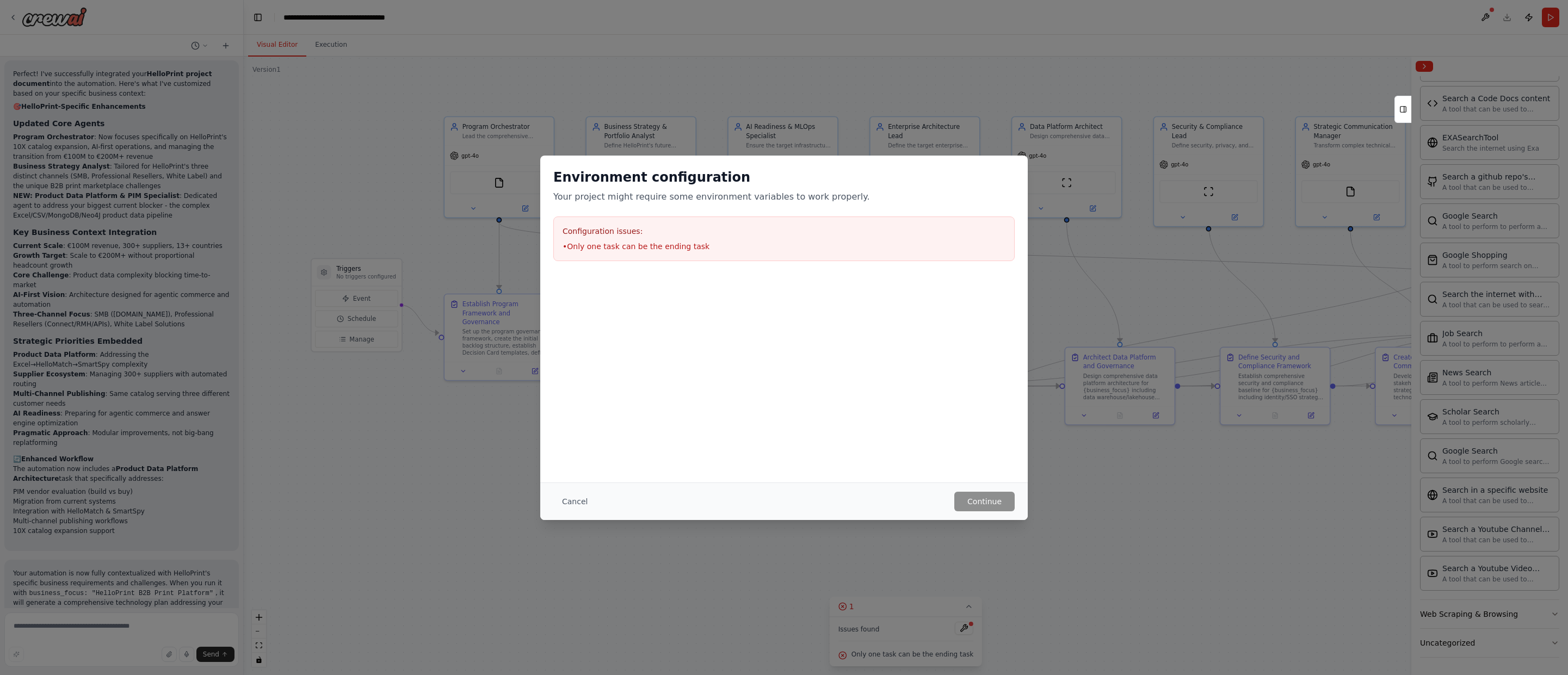
click at [621, 244] on li "• Only one task can be the ending task" at bounding box center [784, 247] width 443 height 11
copy li "• Only one task can be the ending task"
click at [564, 499] on button "Cancel" at bounding box center [575, 501] width 43 height 20
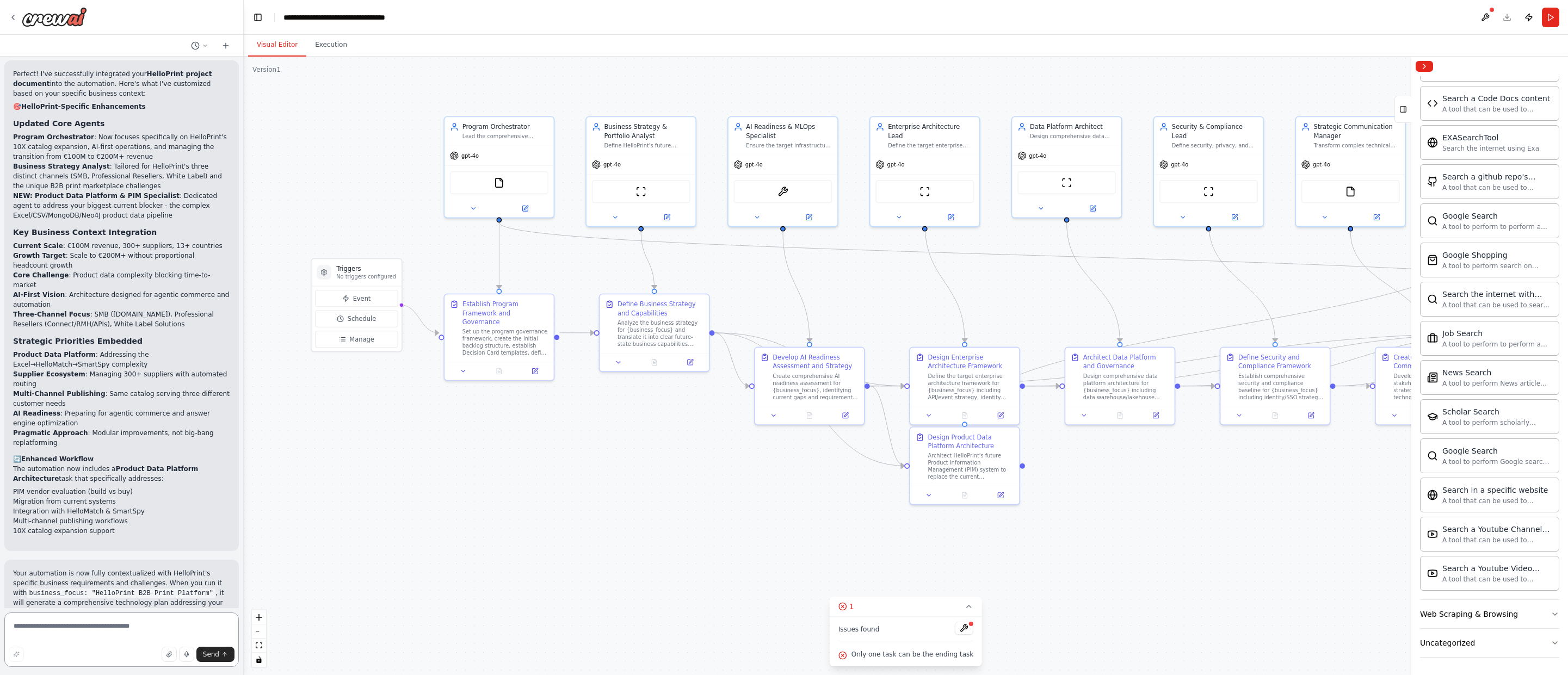
click at [36, 629] on textarea at bounding box center [122, 639] width 235 height 54
paste textarea "**********"
type textarea "**********"
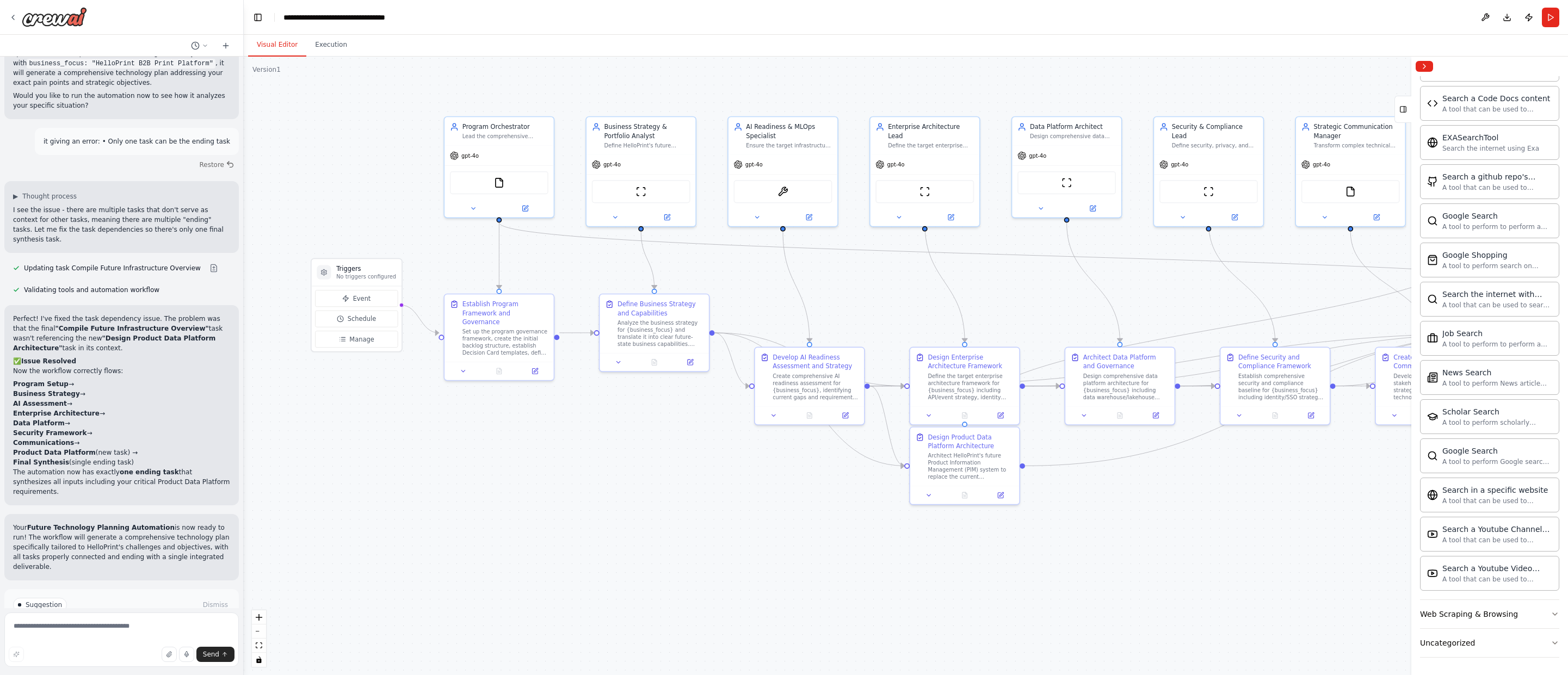
scroll to position [3736, 0]
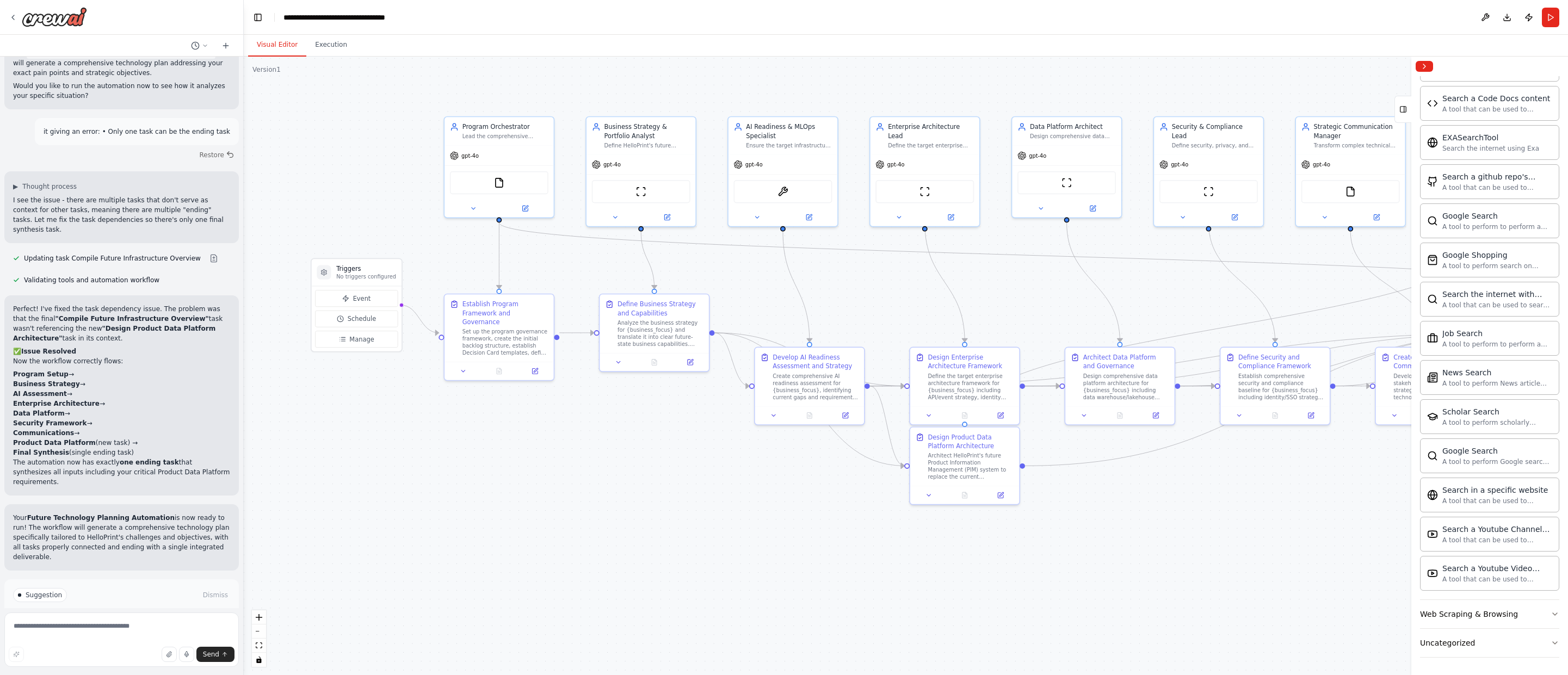
click at [130, 637] on span "Run Automation" at bounding box center [127, 640] width 53 height 8
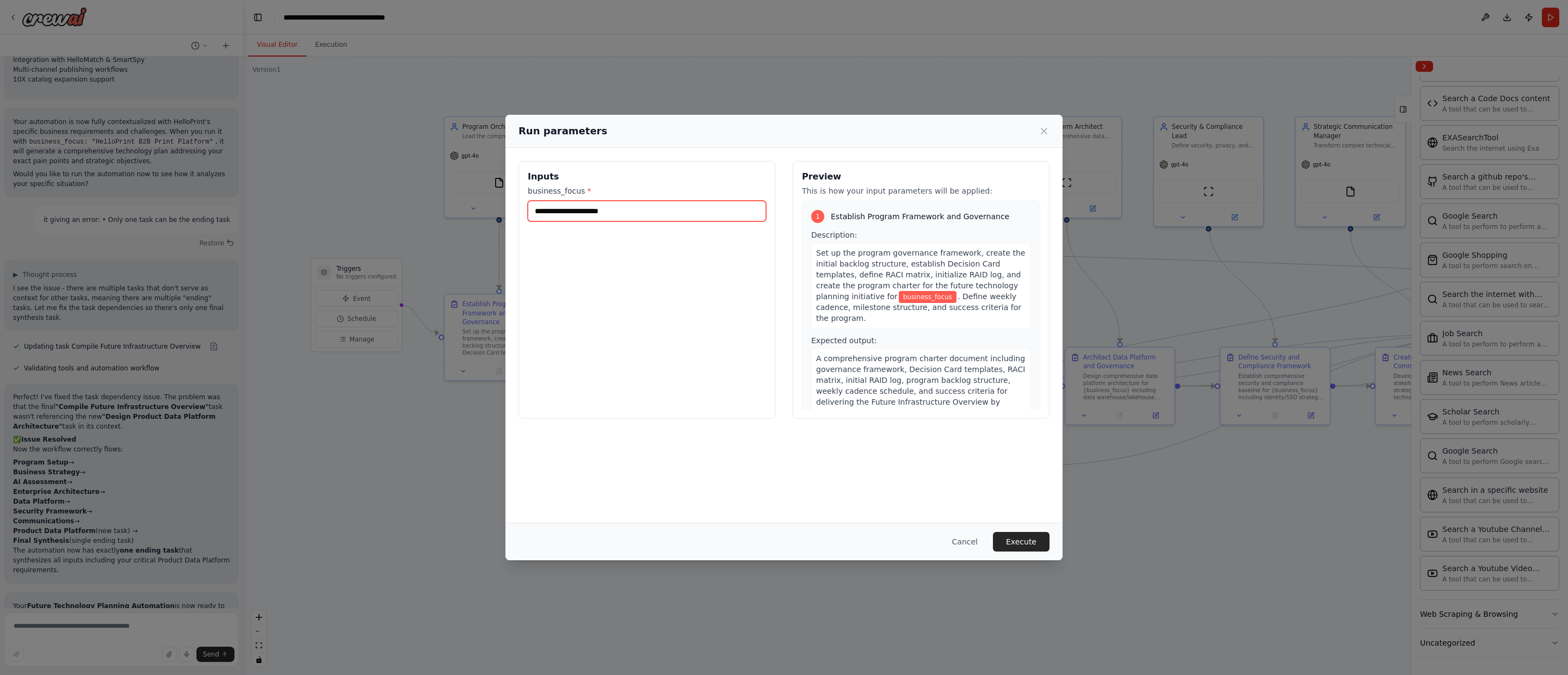
click at [675, 204] on input "business_focus *" at bounding box center [647, 211] width 239 height 21
paste input "**********"
type input "**********"
click at [678, 266] on div "**********" at bounding box center [646, 289] width 256 height 258
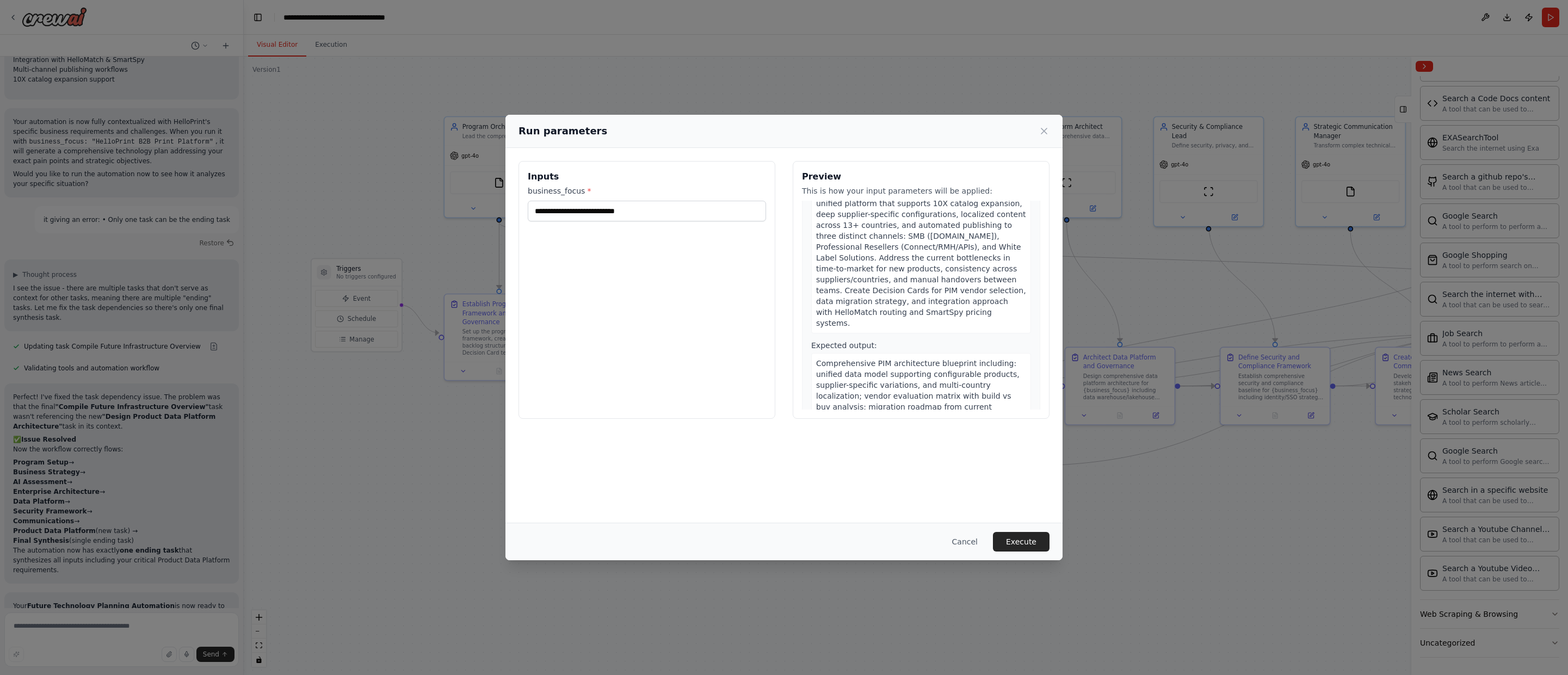
scroll to position [2229, 0]
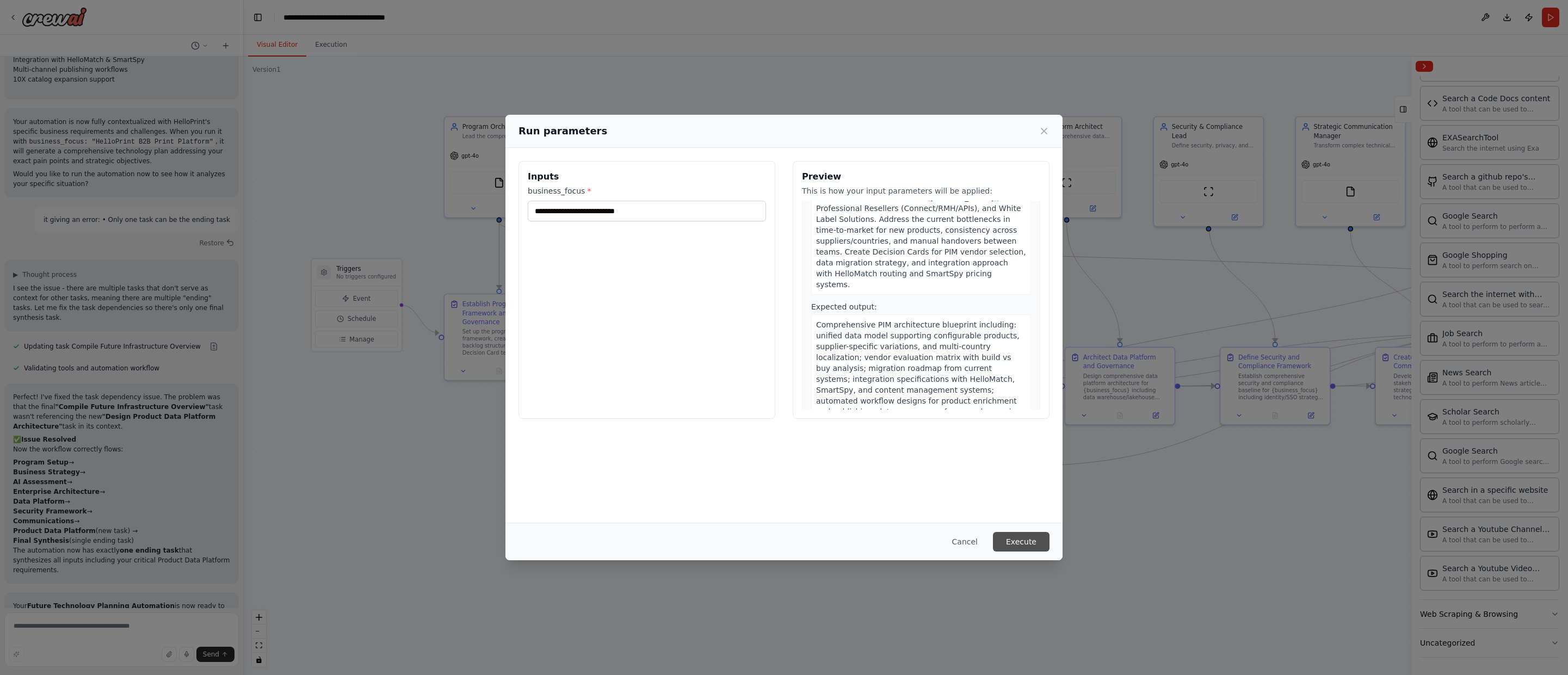
click at [939, 538] on button "Execute" at bounding box center [1021, 541] width 56 height 20
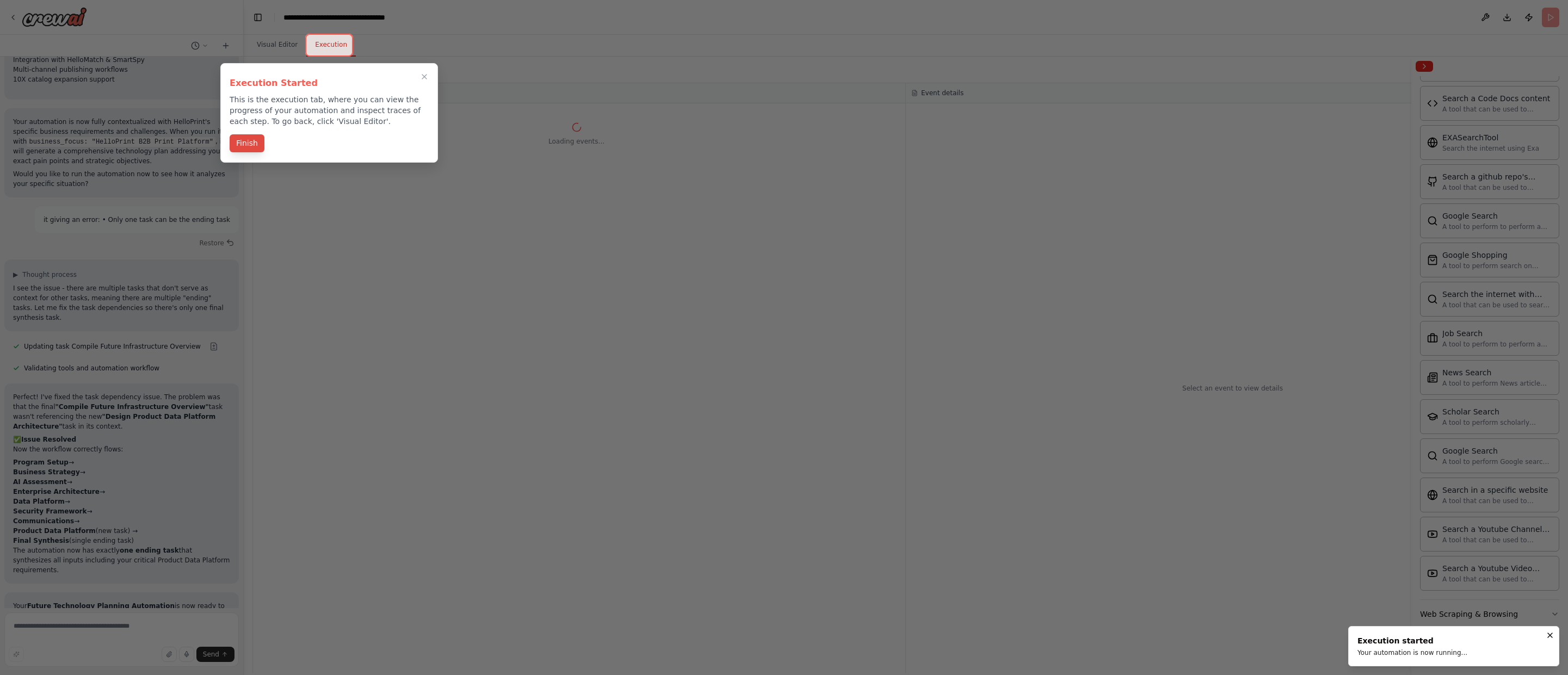
click at [246, 141] on button "Finish" at bounding box center [246, 143] width 35 height 18
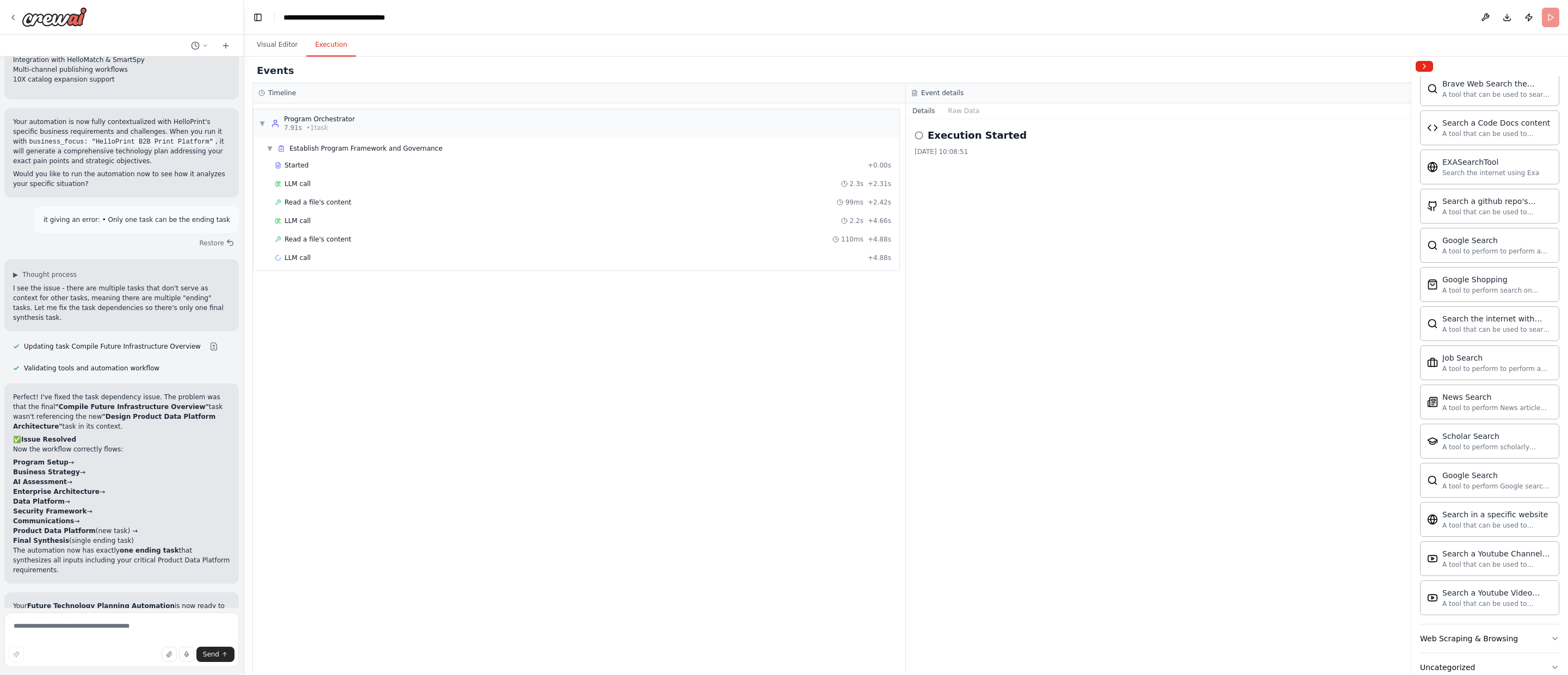
scroll to position [1005, 0]
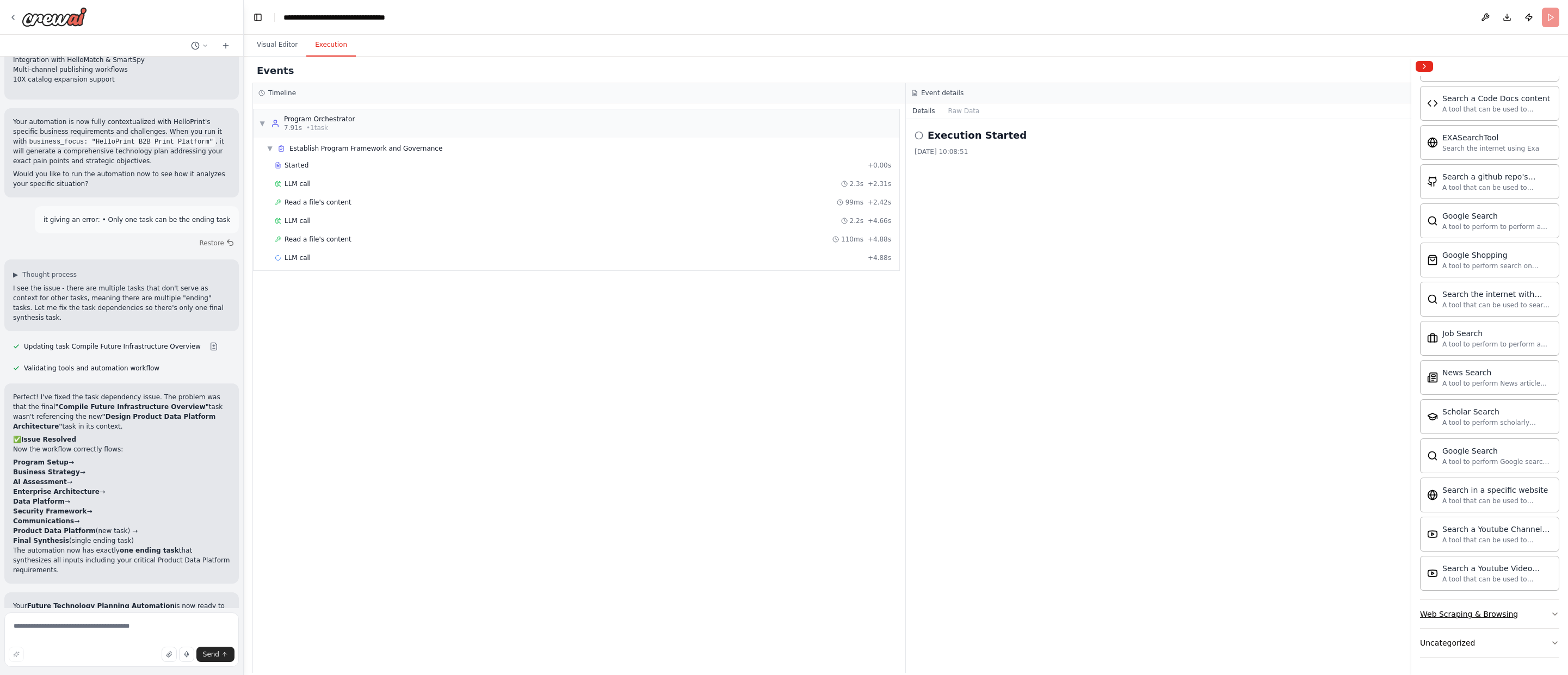
click at [939, 623] on button "Web Scraping & Browsing" at bounding box center [1490, 614] width 139 height 28
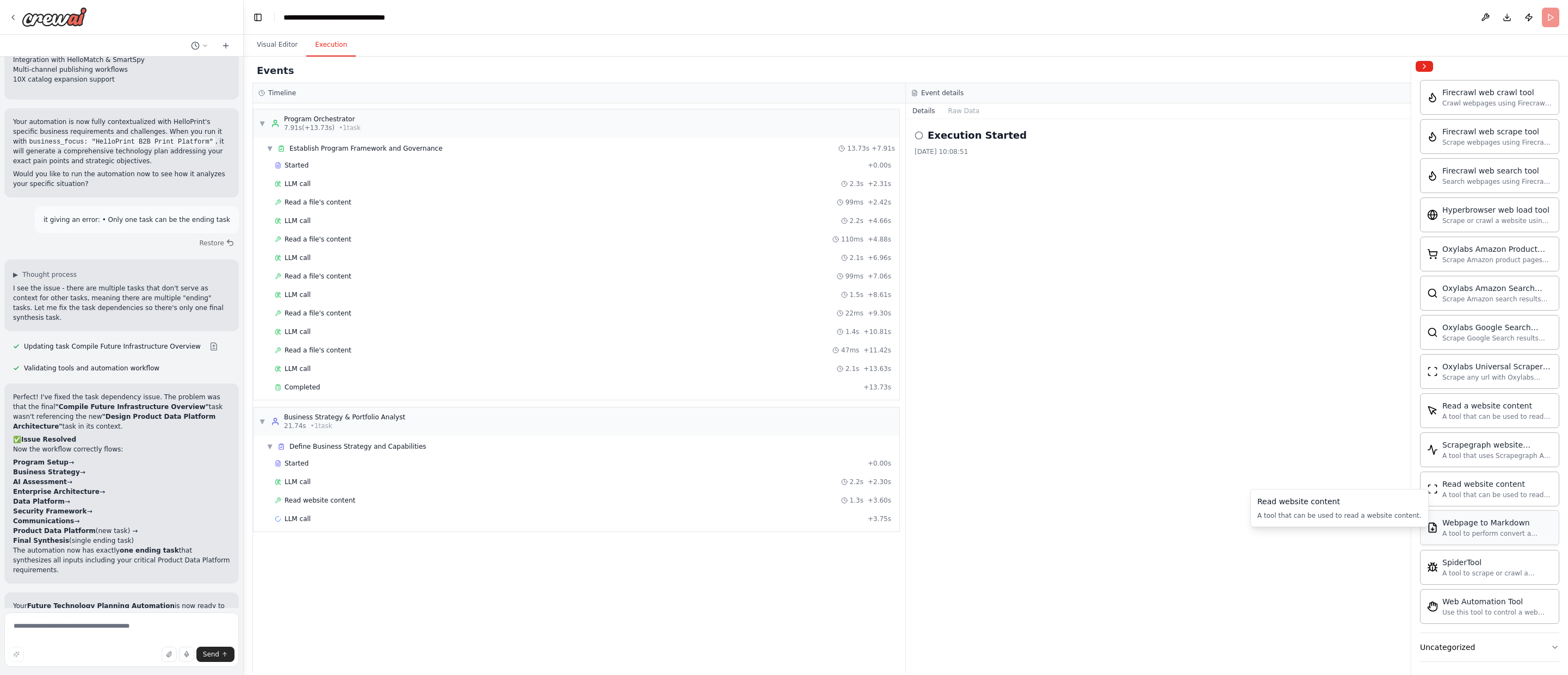
scroll to position [1601, 0]
click at [939, 647] on button "Uncategorized" at bounding box center [1490, 643] width 139 height 28
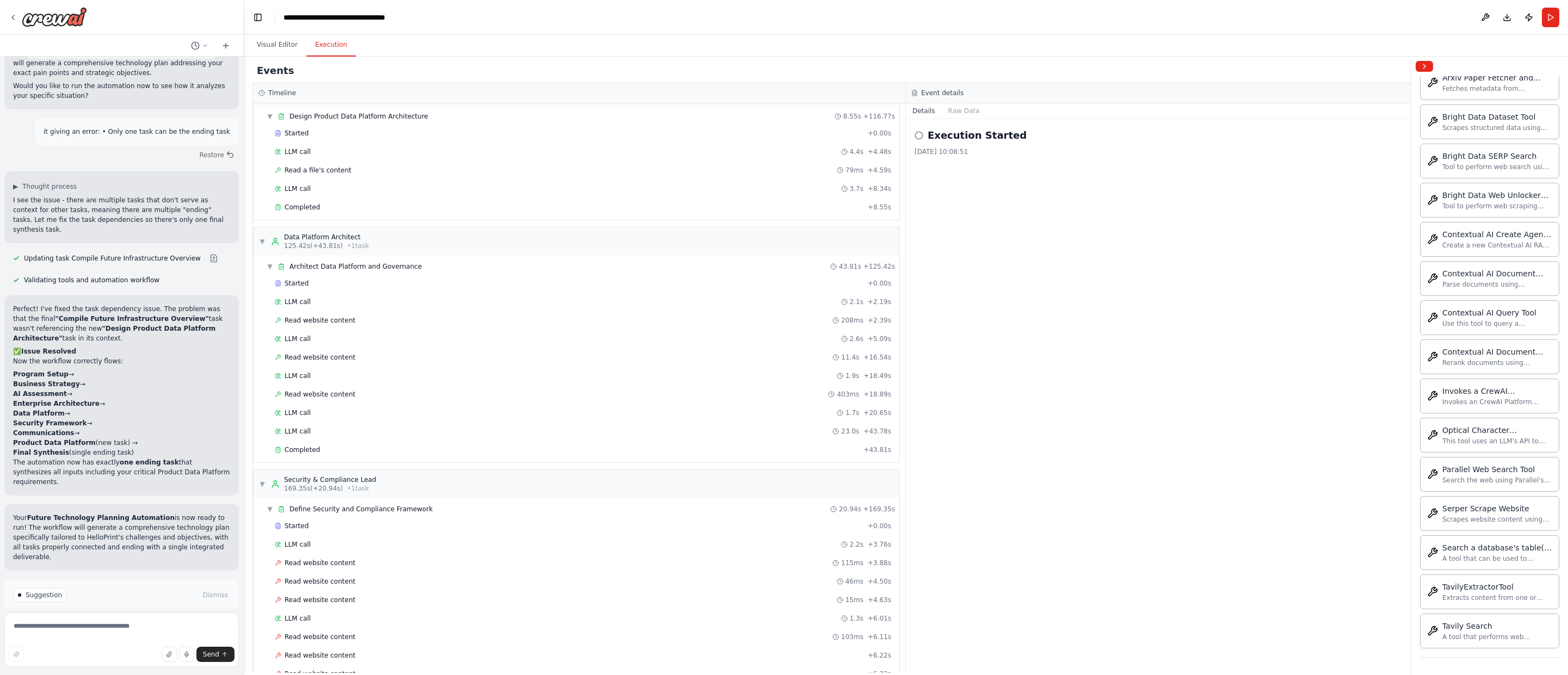
scroll to position [1288, 0]
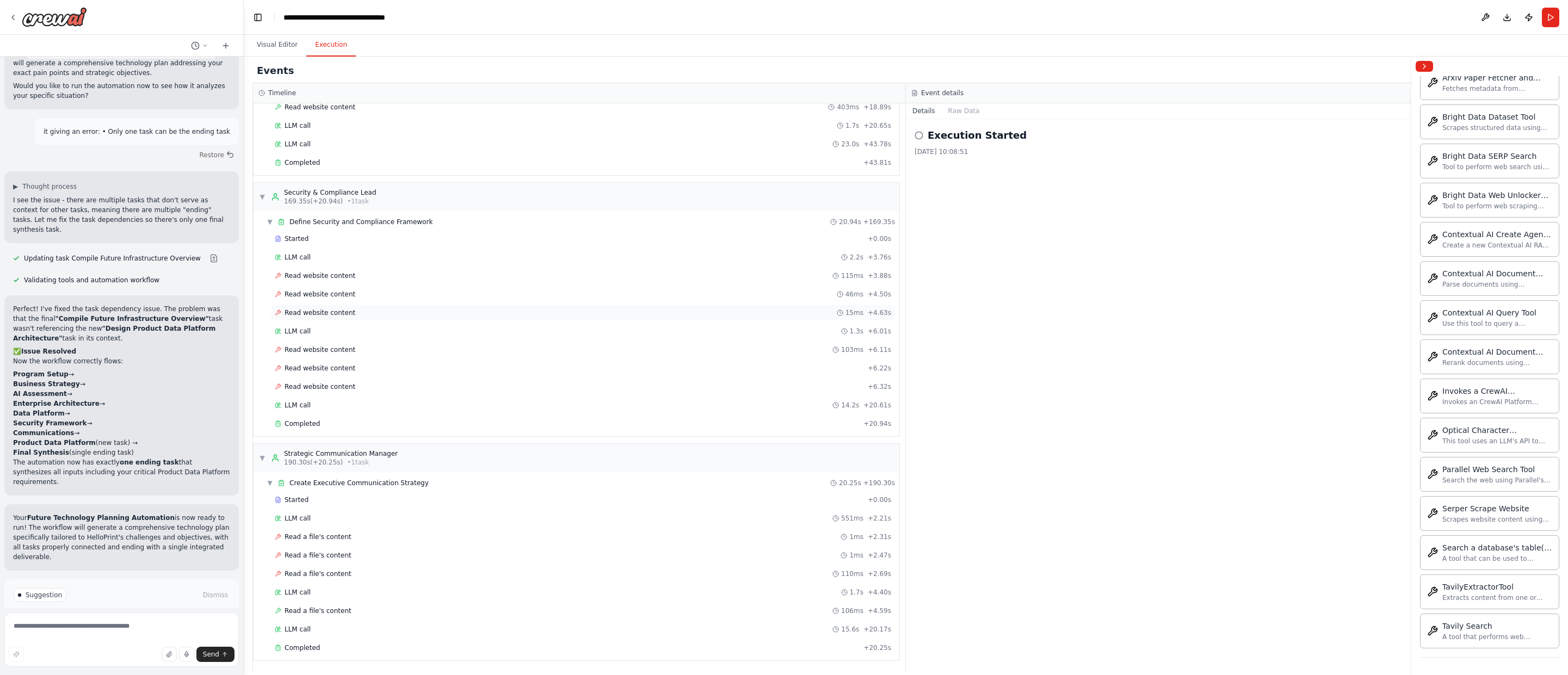
click at [327, 312] on span "Read website content" at bounding box center [319, 312] width 70 height 8
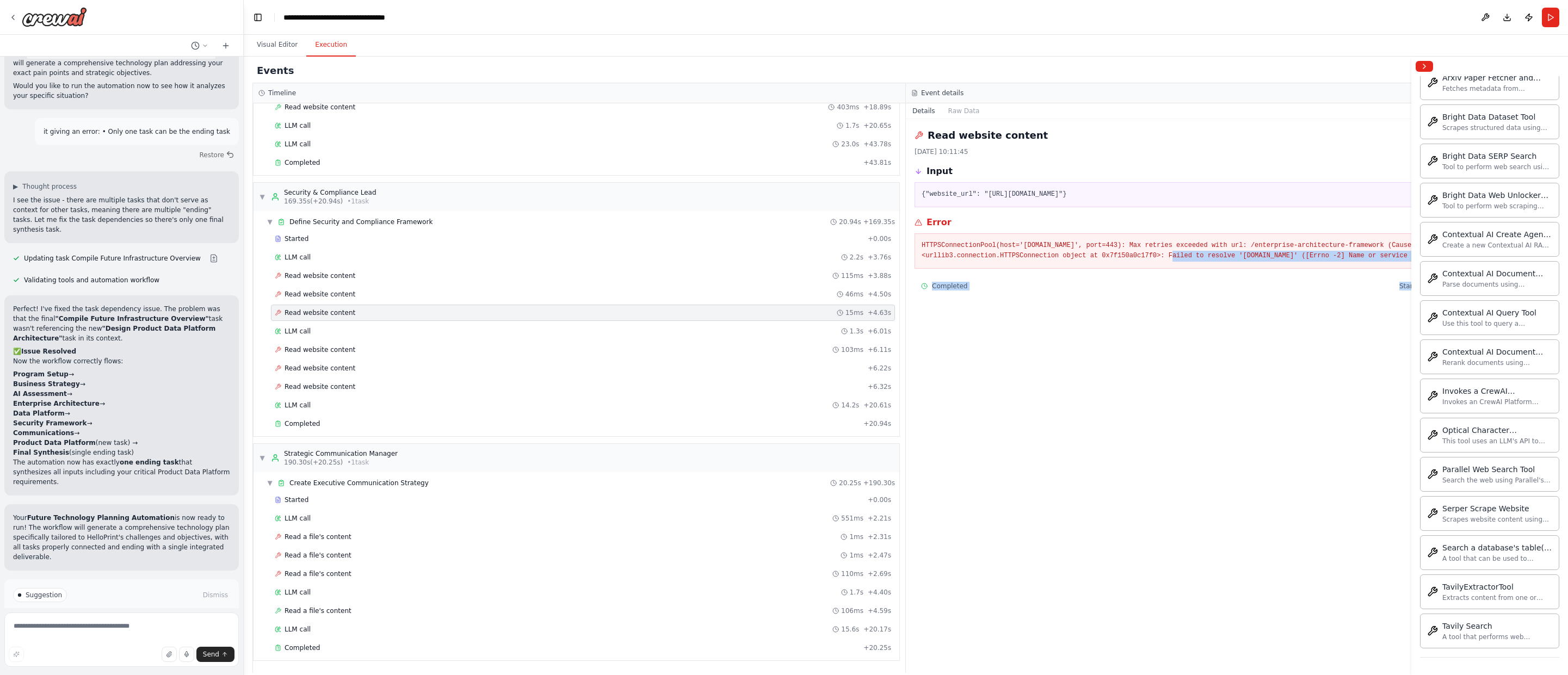
drag, startPoint x: 1242, startPoint y: 252, endPoint x: 1564, endPoint y: 256, distance: 322.0
click at [939, 256] on div "i want to create and continiously iterate on a future technology plan for our b…" at bounding box center [784, 337] width 1568 height 675
drag, startPoint x: 1381, startPoint y: 260, endPoint x: 1375, endPoint y: 259, distance: 6.1
click at [939, 259] on pre "HTTPSConnectionPool(host='[DOMAIN_NAME]', port=443): Max retries exceeded with …" at bounding box center [1233, 251] width 622 height 22
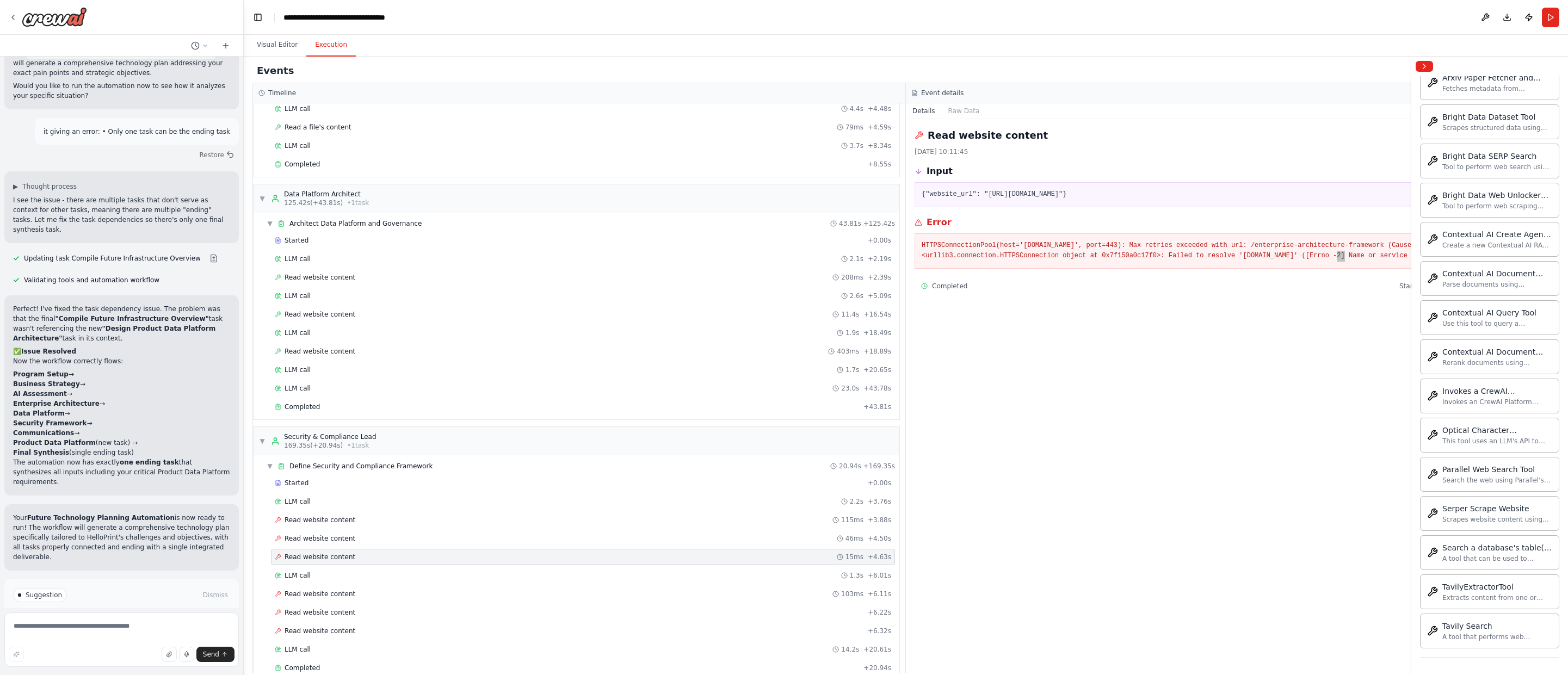
scroll to position [495, 0]
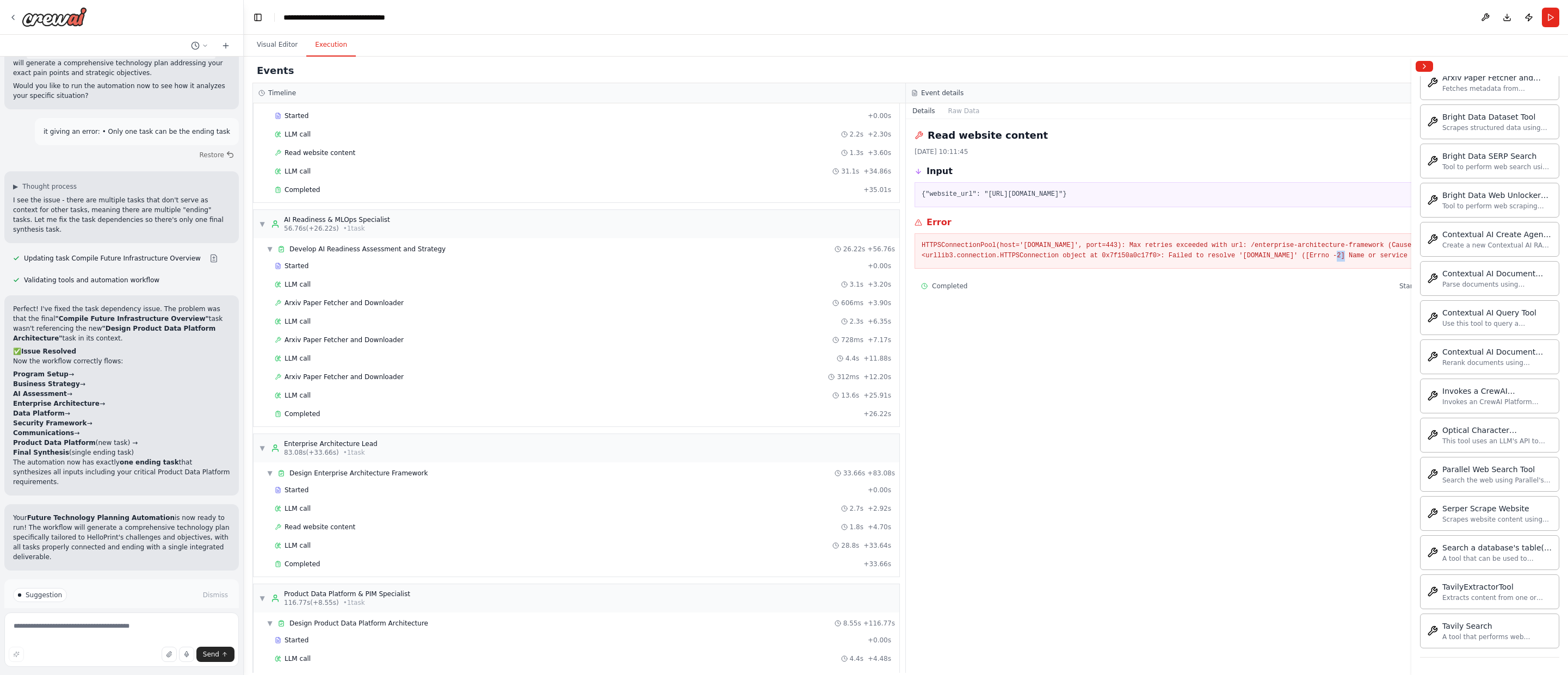
drag, startPoint x: 1209, startPoint y: 191, endPoint x: 1011, endPoint y: 173, distance: 198.8
click at [939, 173] on div "Input {"website_url": "[URL][DOMAIN_NAME]"}" at bounding box center [1233, 186] width 636 height 42
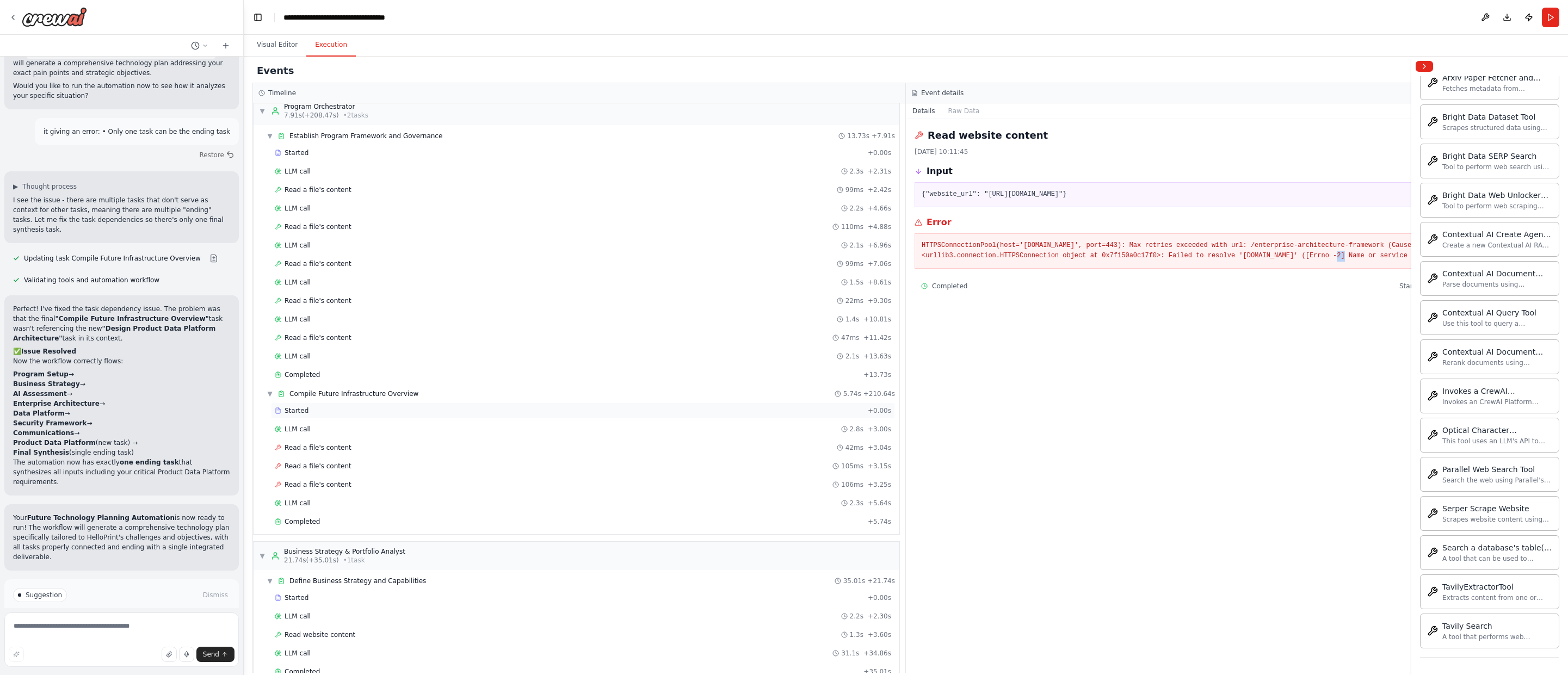
scroll to position [0, 0]
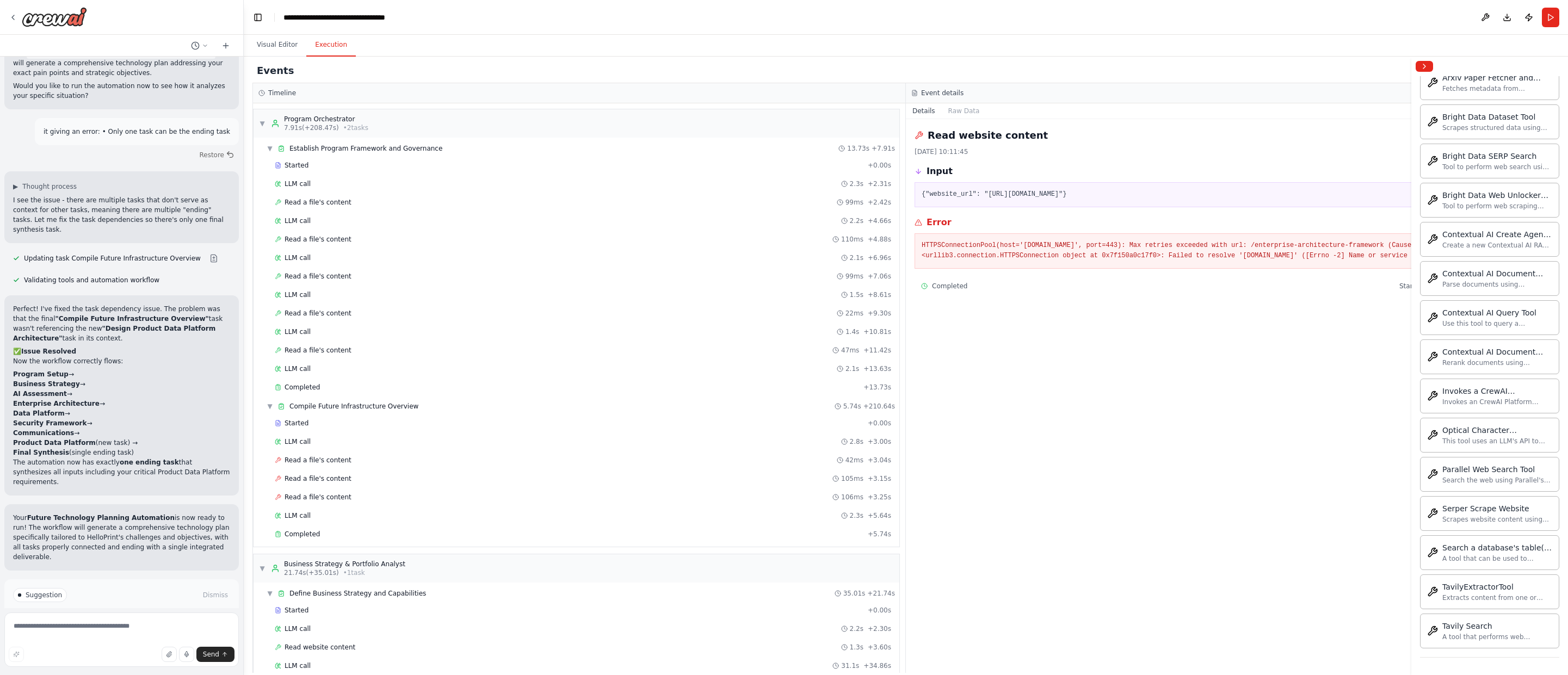
click at [909, 339] on div "Read website content [DATE] 10:11:45 Input {"website_url": "[URL][DOMAIN_NAME]"…" at bounding box center [1233, 396] width 654 height 554
click at [939, 316] on div "Read website content [DATE] 10:11:45 Input {"website_url": "[URL][DOMAIN_NAME]"…" at bounding box center [1233, 396] width 654 height 554
click at [259, 121] on span "▼" at bounding box center [262, 123] width 7 height 8
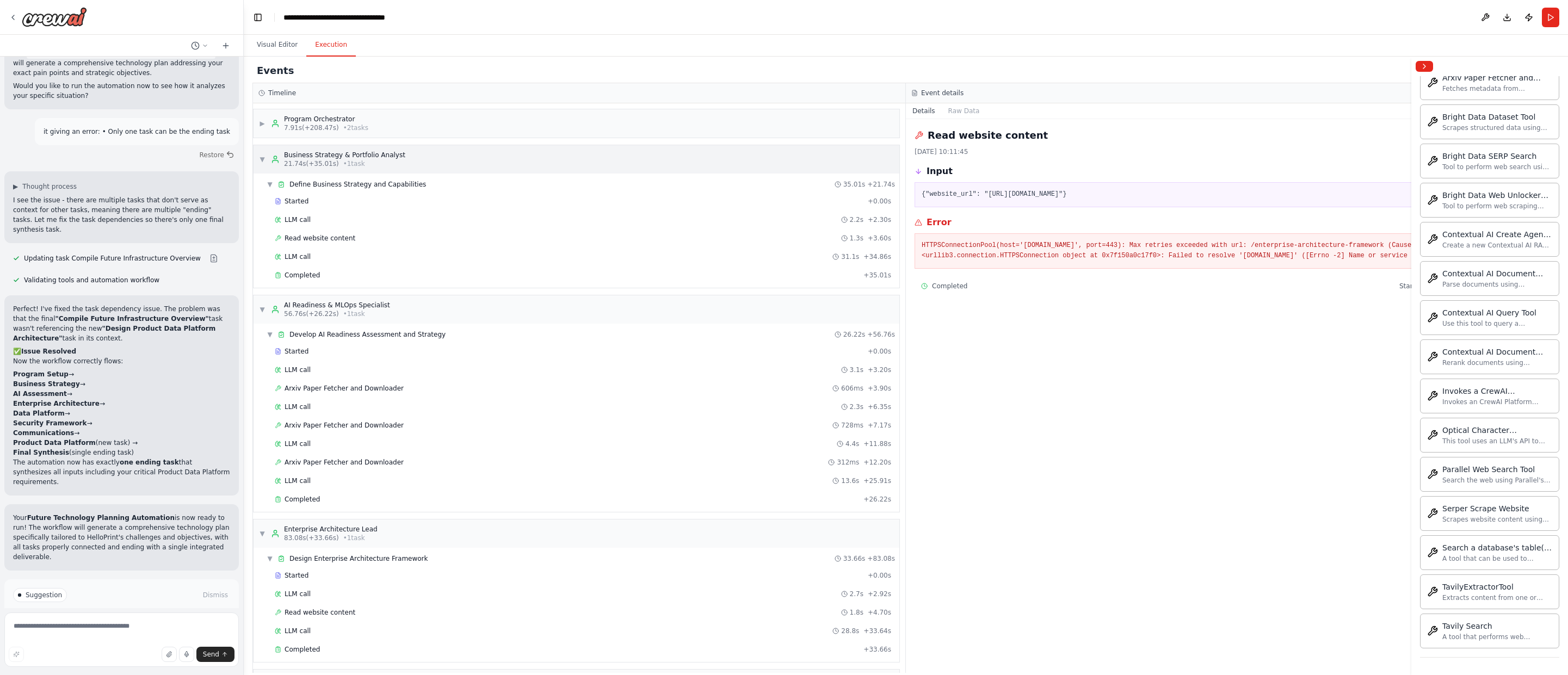
click at [263, 152] on div "▼ Business Strategy & Portfolio Analyst 21.74s (+35.01s) • 1 task" at bounding box center [333, 159] width 147 height 18
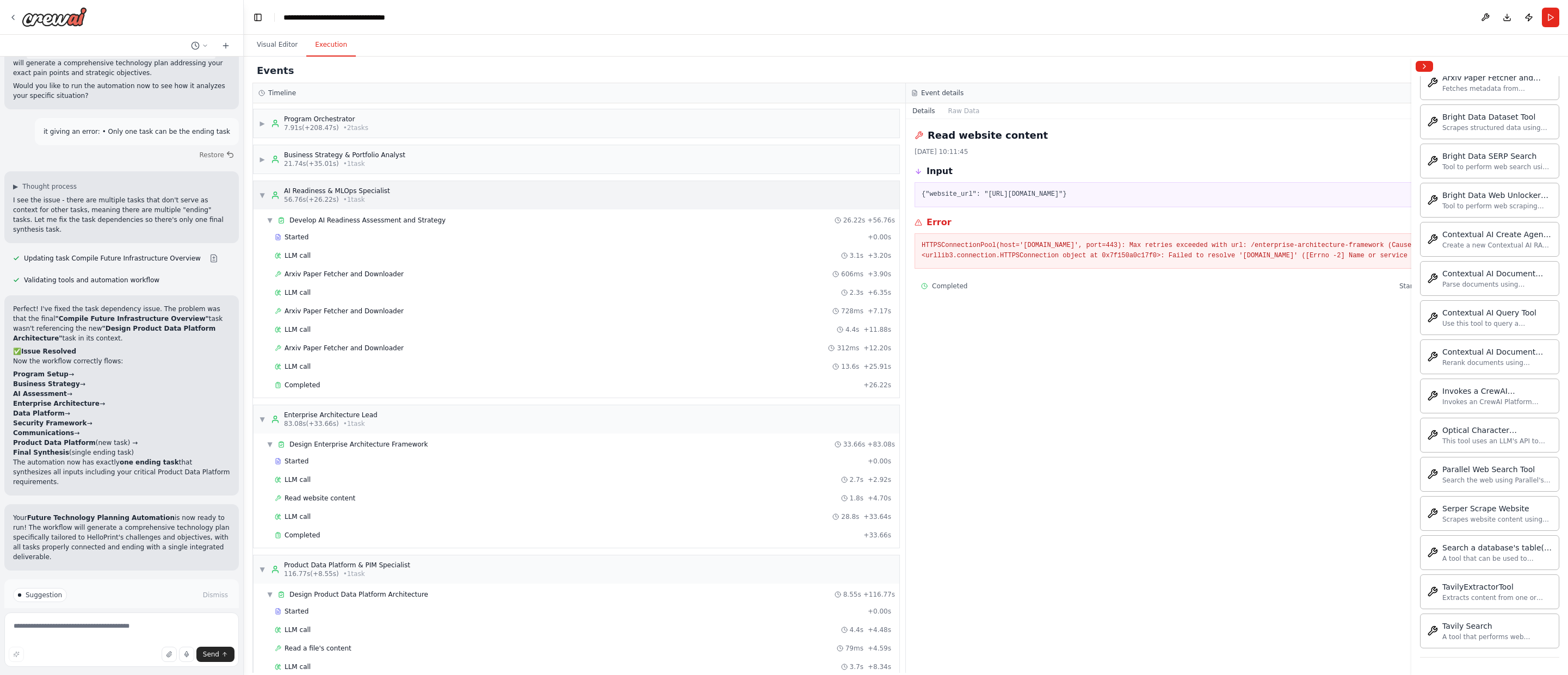
click at [257, 188] on div "▼ AI Readiness & MLOps Specialist 56.76s (+26.22s) • 1 task" at bounding box center [577, 195] width 646 height 28
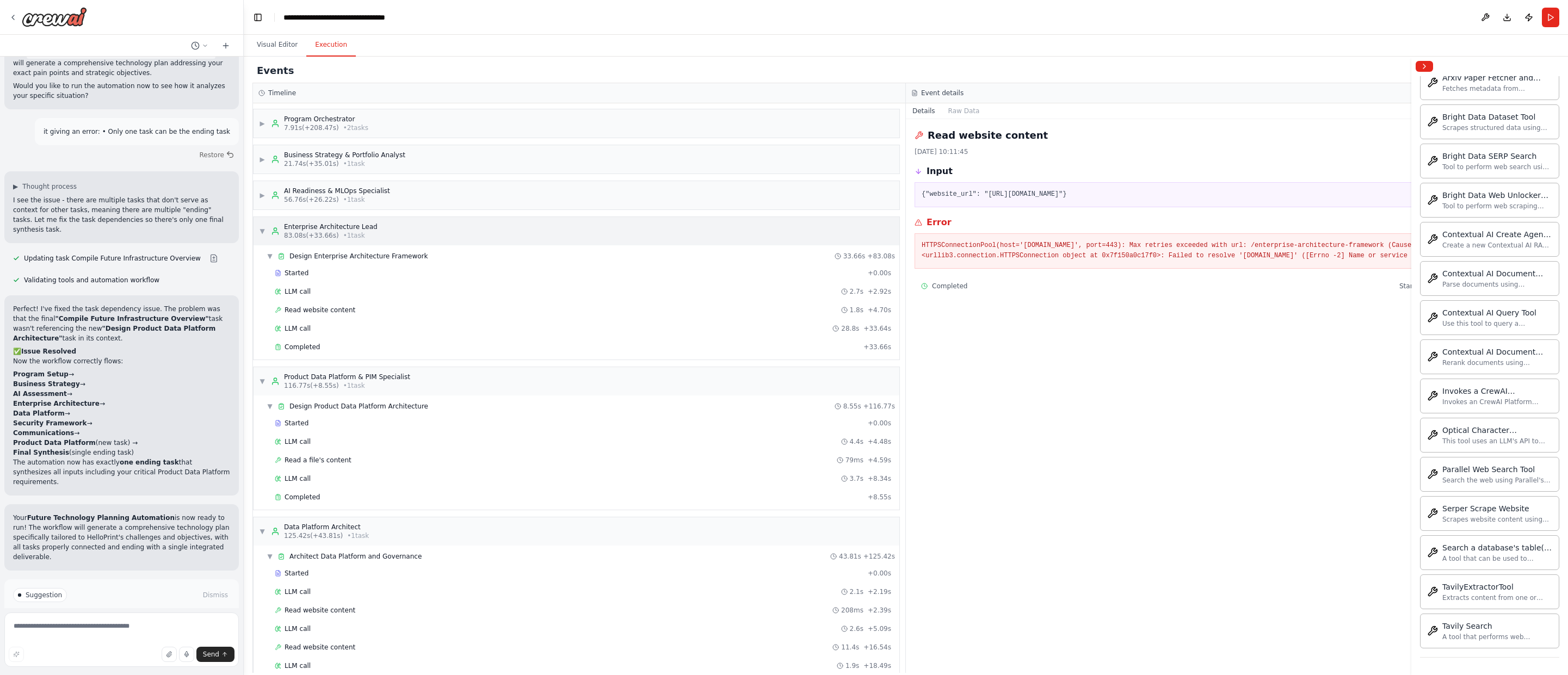
click at [260, 227] on div "▼ Enterprise Architecture Lead 83.08s (+33.66s) • 1 task" at bounding box center [318, 231] width 118 height 18
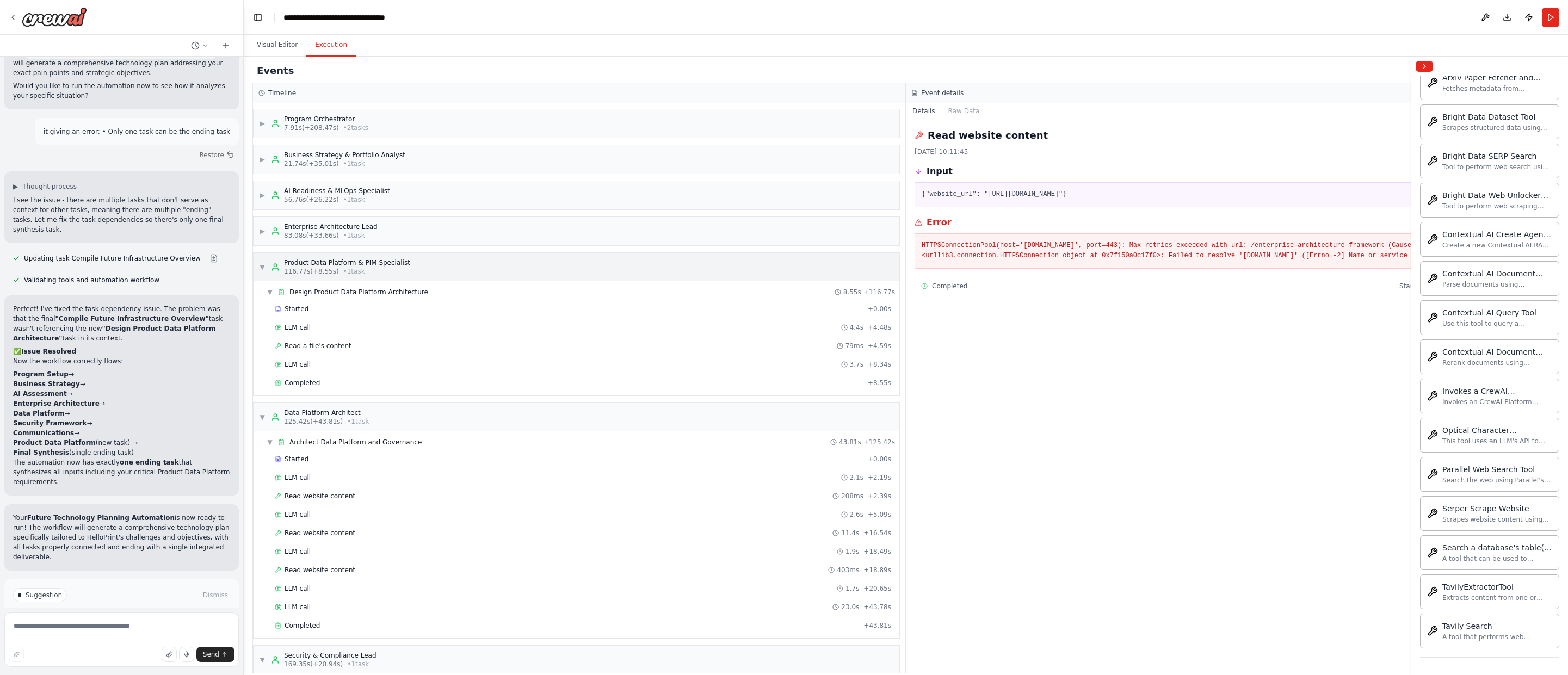
click at [262, 265] on span "▼" at bounding box center [262, 267] width 7 height 8
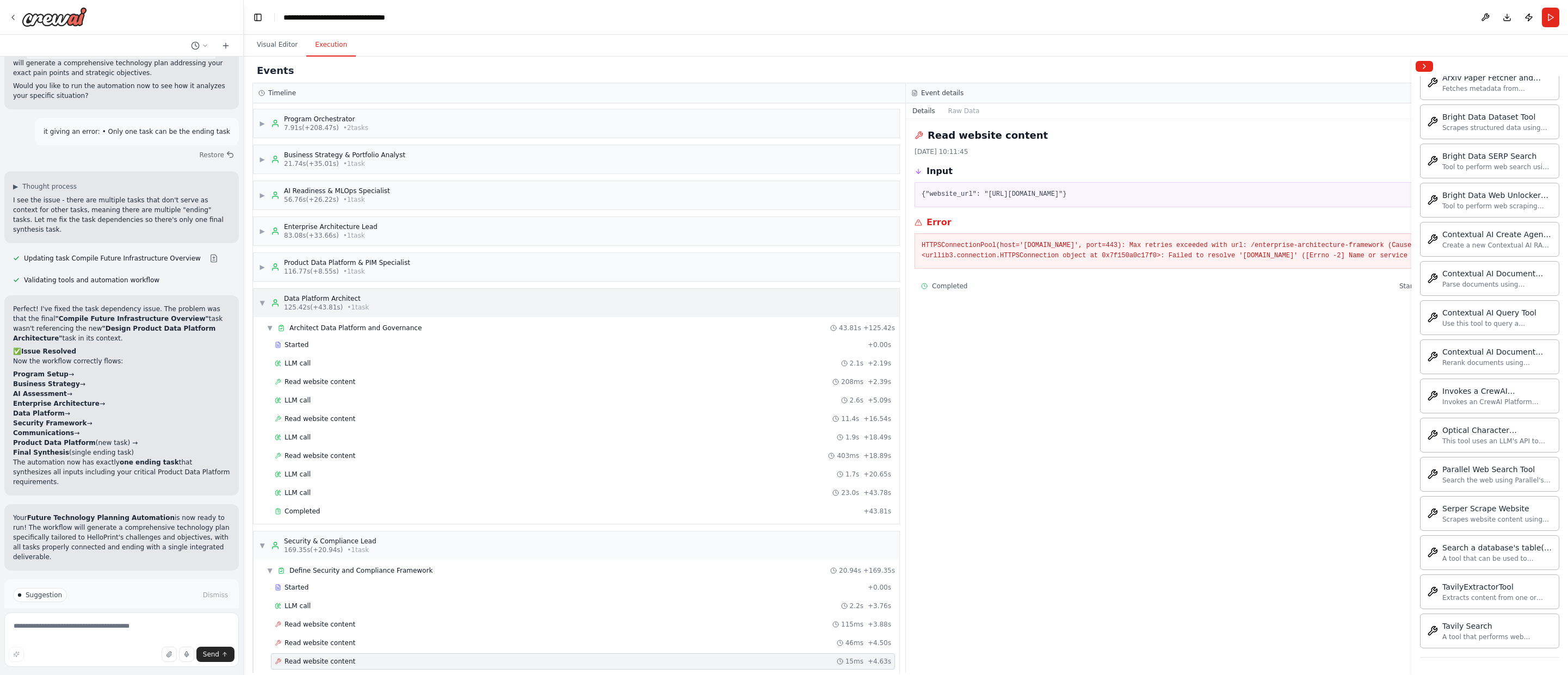
click at [262, 303] on span "▼" at bounding box center [262, 302] width 7 height 8
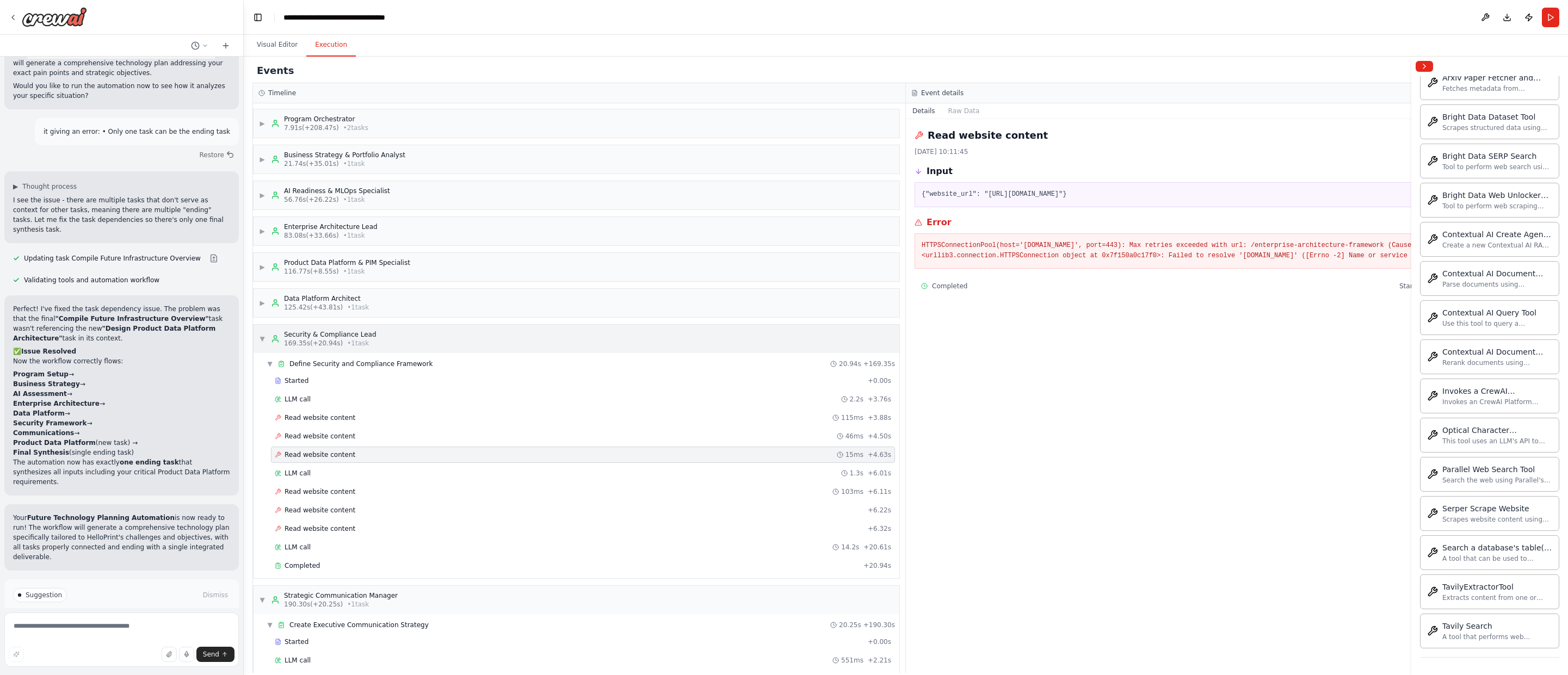
click at [263, 339] on span "▼" at bounding box center [262, 338] width 7 height 8
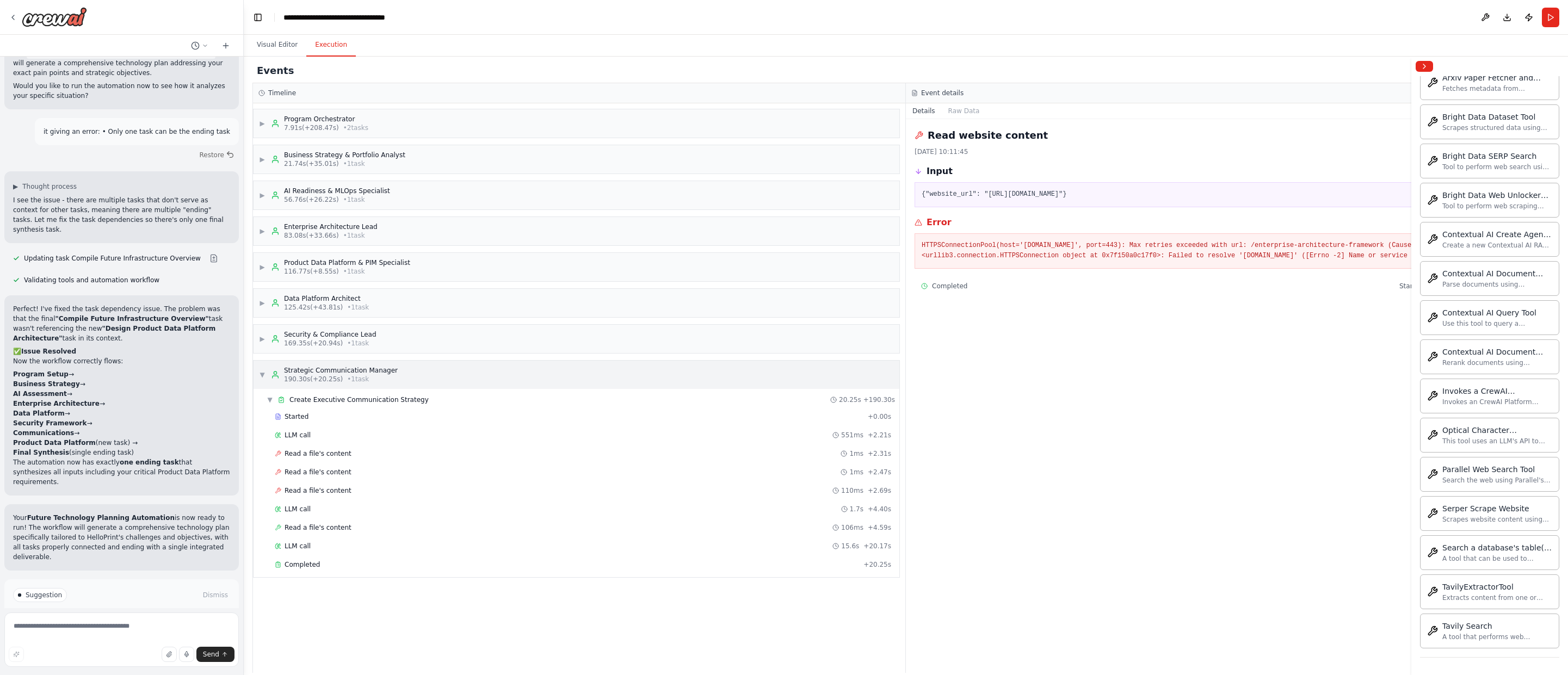
click at [262, 373] on span "▼" at bounding box center [262, 374] width 7 height 8
click at [309, 99] on div "Timeline" at bounding box center [579, 93] width 653 height 20
click at [287, 90] on h3 "Timeline" at bounding box center [283, 92] width 28 height 8
click at [939, 290] on div "Completed Started 10:11:45 • Ended 10:11:45 • 0 s" at bounding box center [1233, 285] width 623 height 8
click at [939, 61] on button "Collapse right sidebar" at bounding box center [1424, 67] width 18 height 11
